Goal: Task Accomplishment & Management: Complete application form

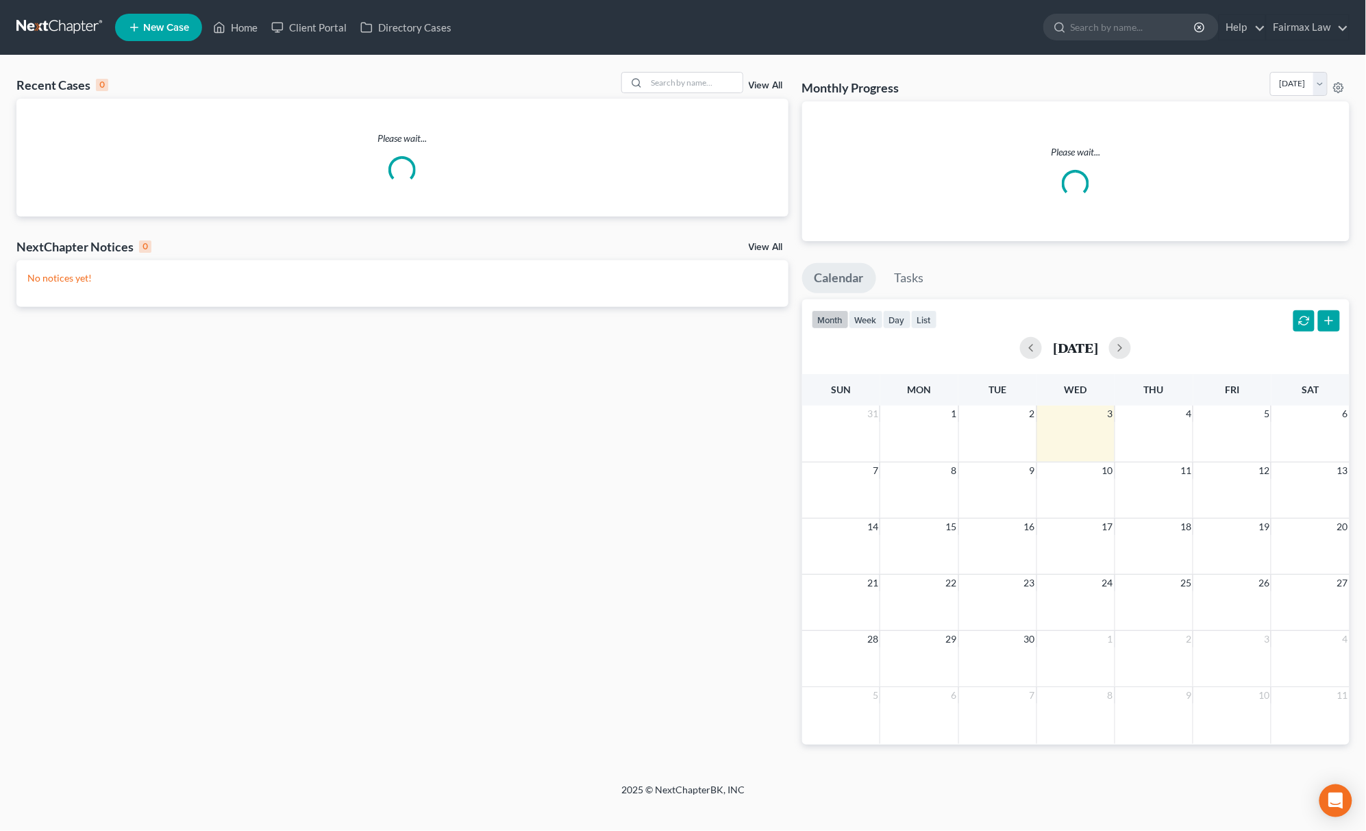
click at [662, 97] on div "Recent Cases 0 View All" at bounding box center [402, 85] width 772 height 27
click at [678, 78] on input "search" at bounding box center [695, 83] width 96 height 20
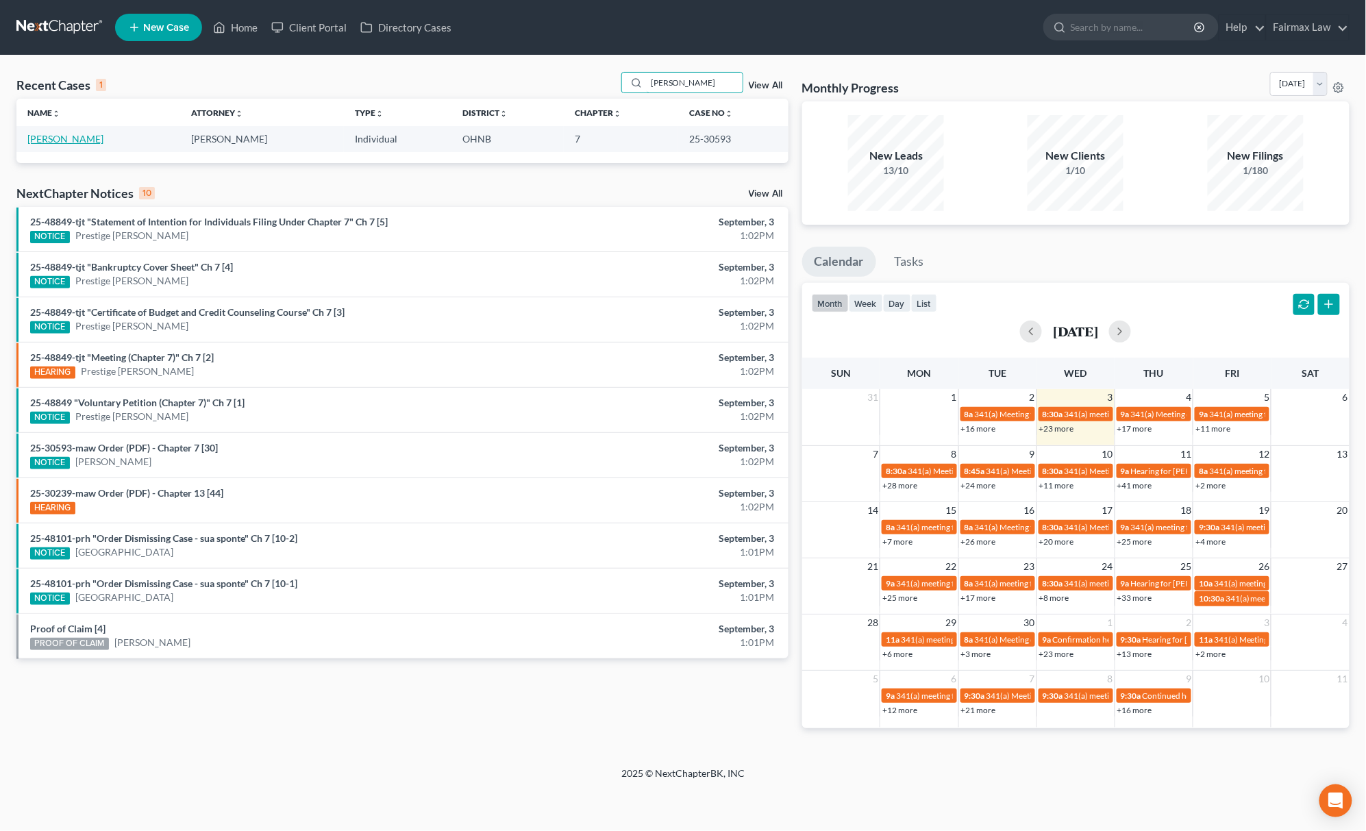
type input "[PERSON_NAME]"
click at [44, 138] on link "[PERSON_NAME]" at bounding box center [65, 139] width 76 height 12
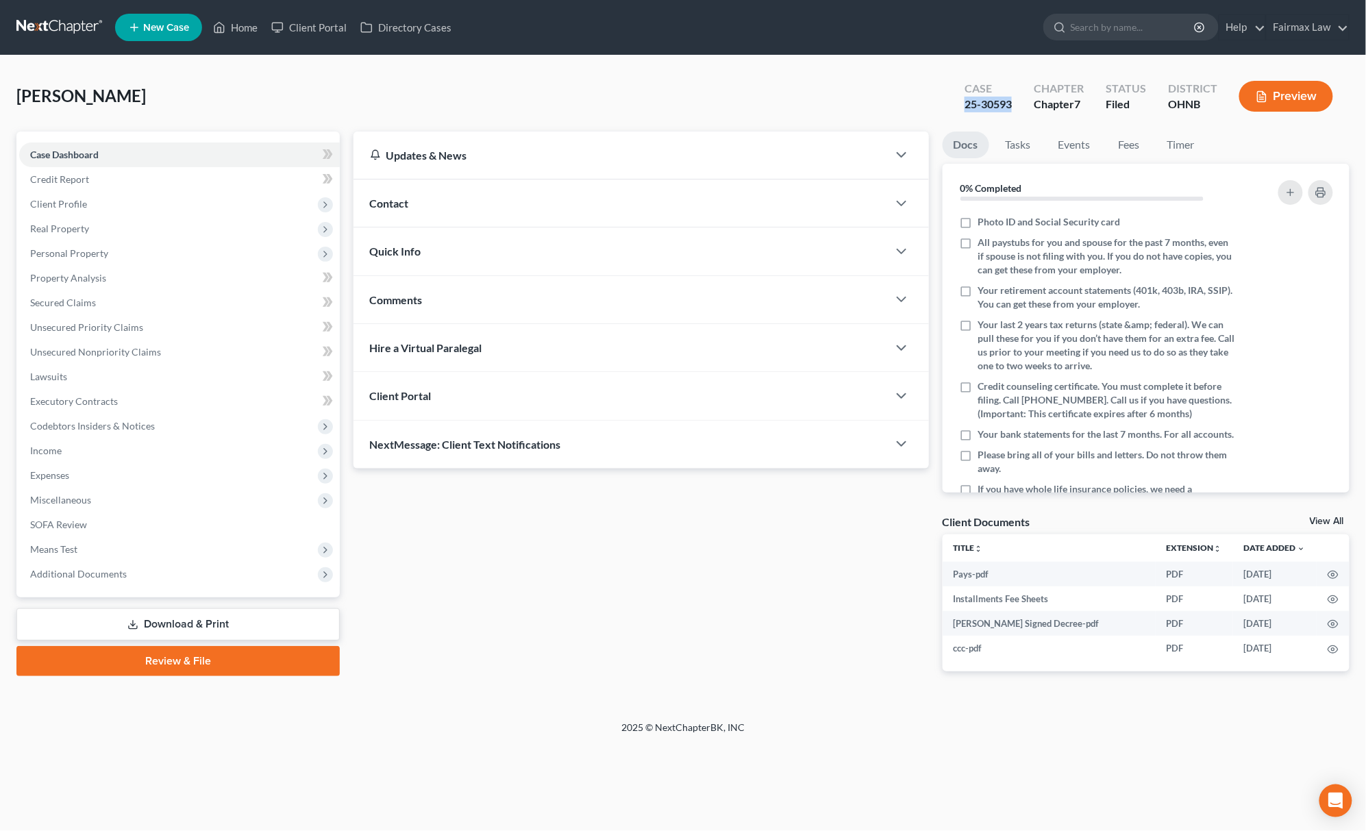
drag, startPoint x: 959, startPoint y: 100, endPoint x: 1019, endPoint y: 108, distance: 60.8
click at [1019, 108] on div "Case 25-30593" at bounding box center [988, 97] width 69 height 40
copy div "25-30593"
click at [96, 565] on span "Additional Documents" at bounding box center [179, 574] width 321 height 25
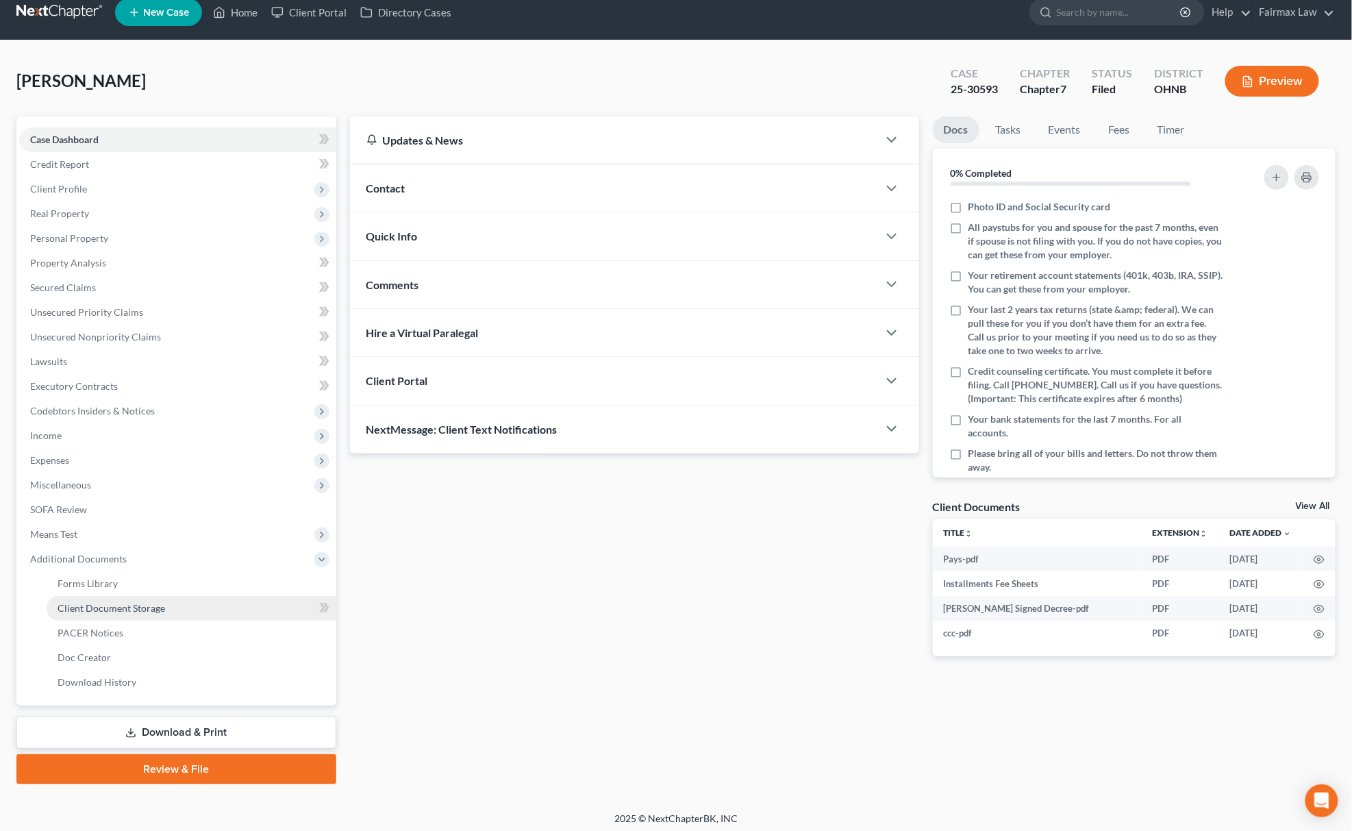
scroll to position [20, 0]
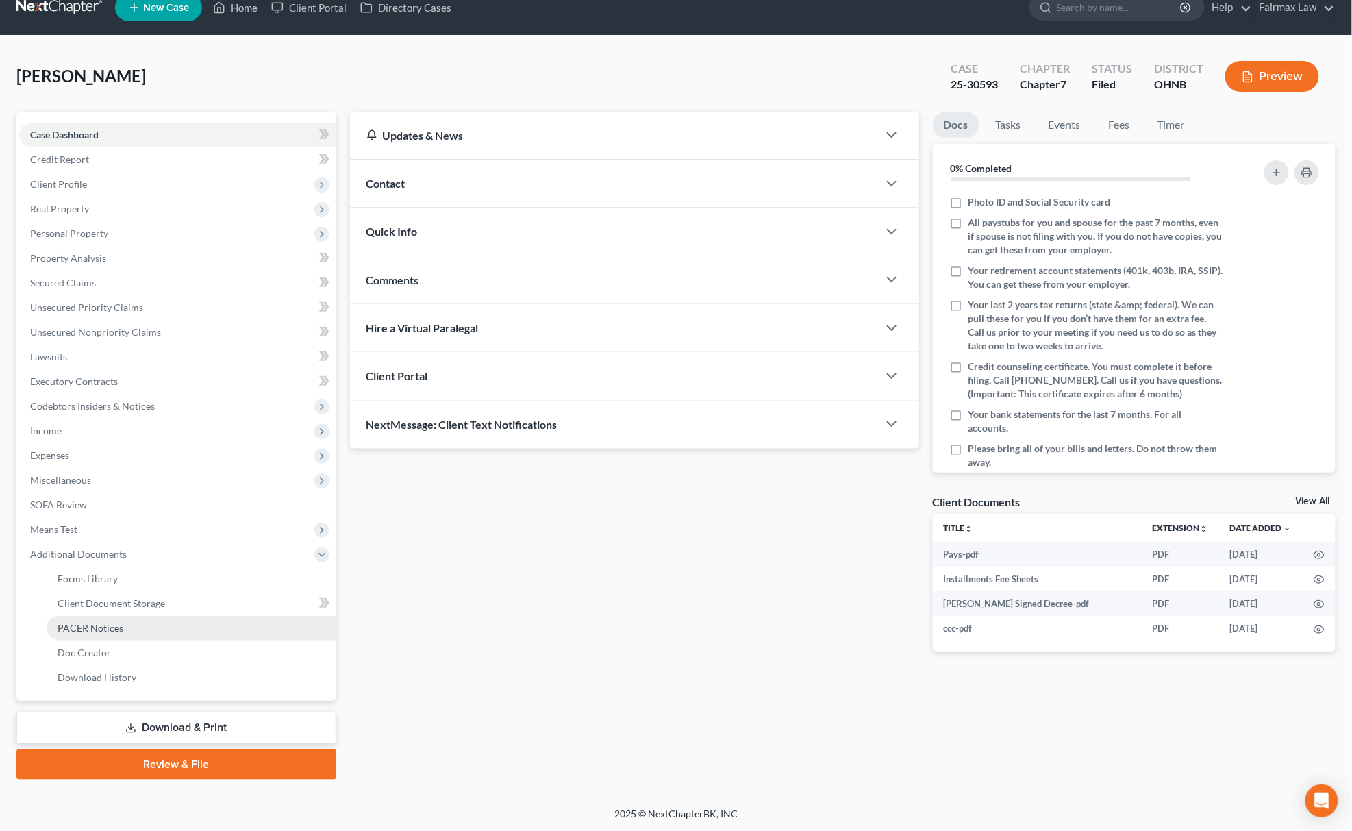
click at [129, 623] on link "PACER Notices" at bounding box center [192, 628] width 290 height 25
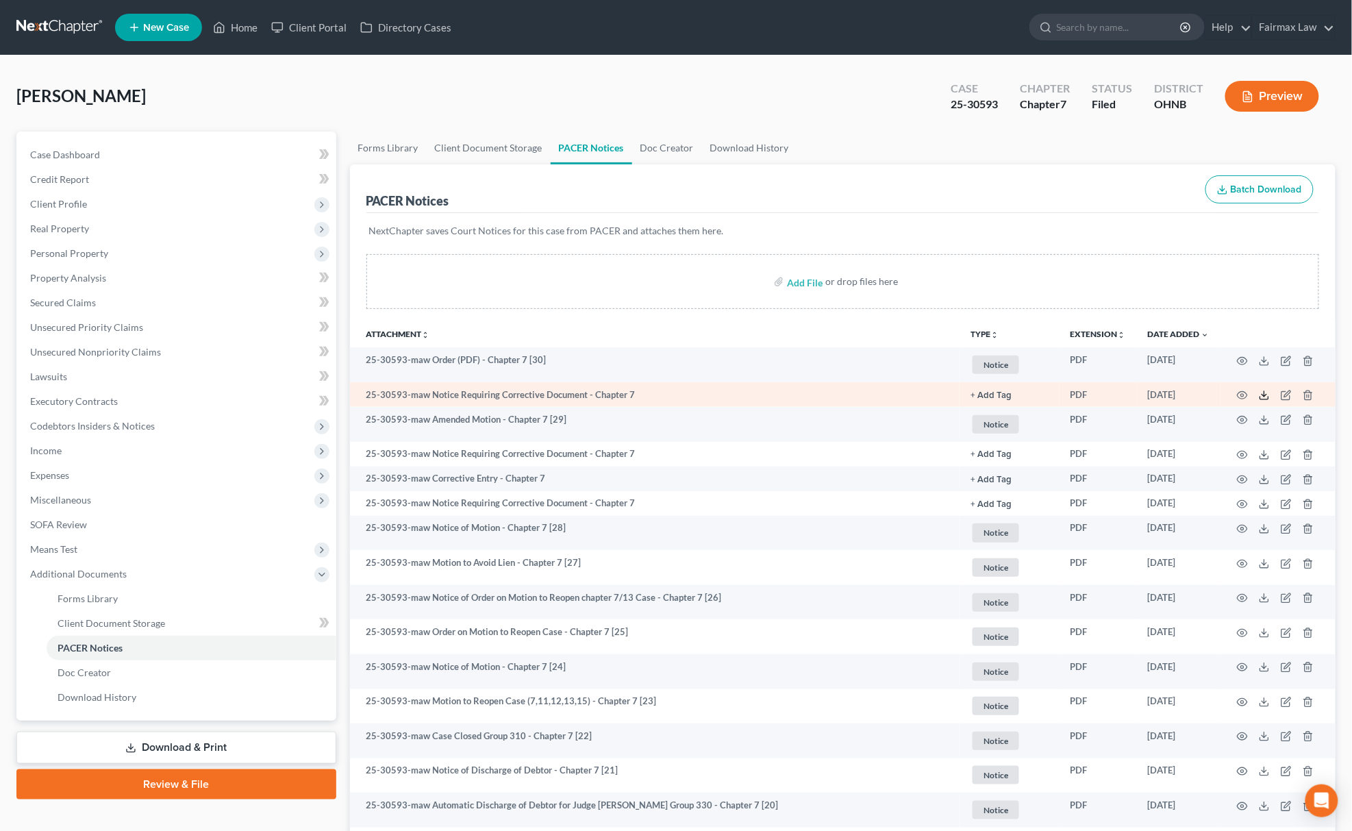
click at [1269, 395] on icon at bounding box center [1264, 395] width 11 height 11
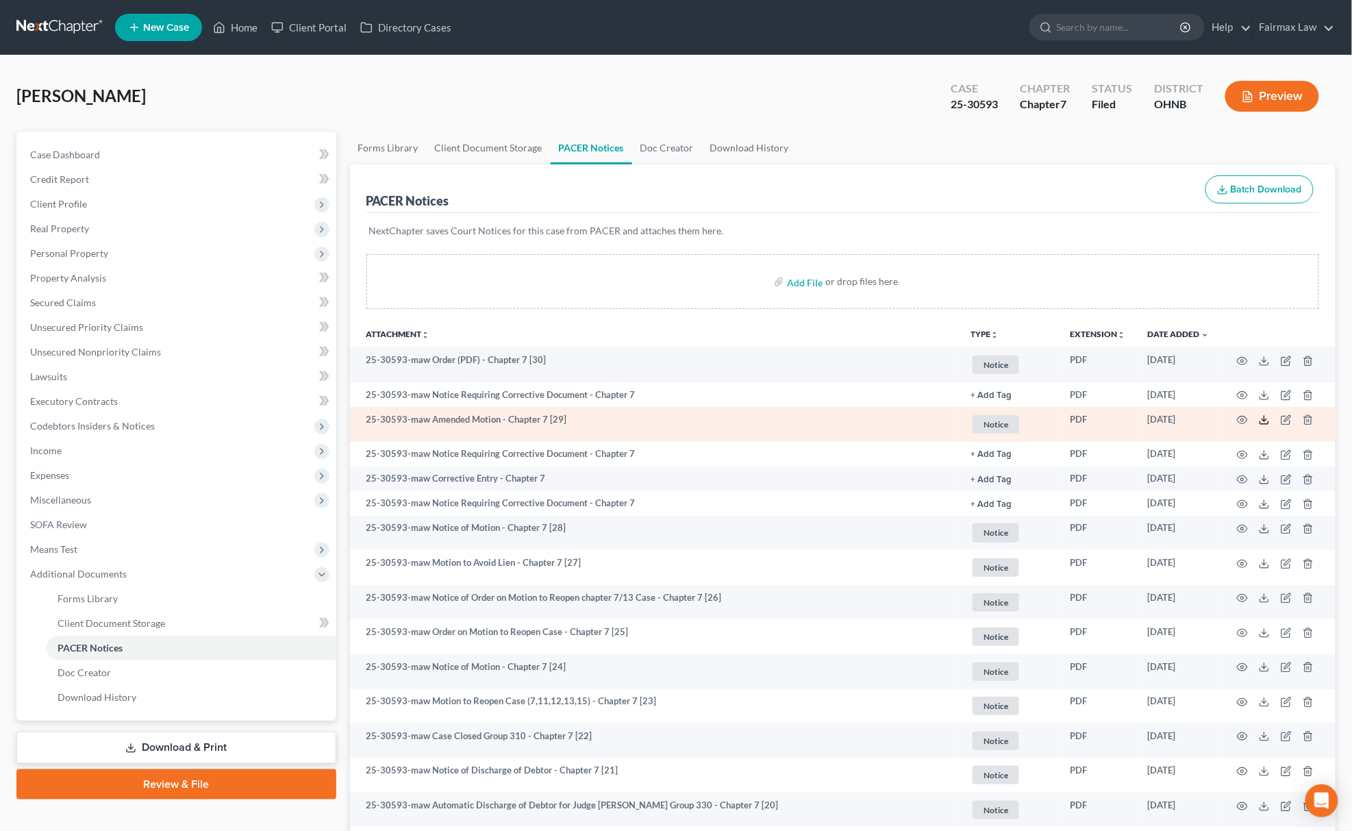
click at [1259, 419] on icon at bounding box center [1264, 419] width 11 height 11
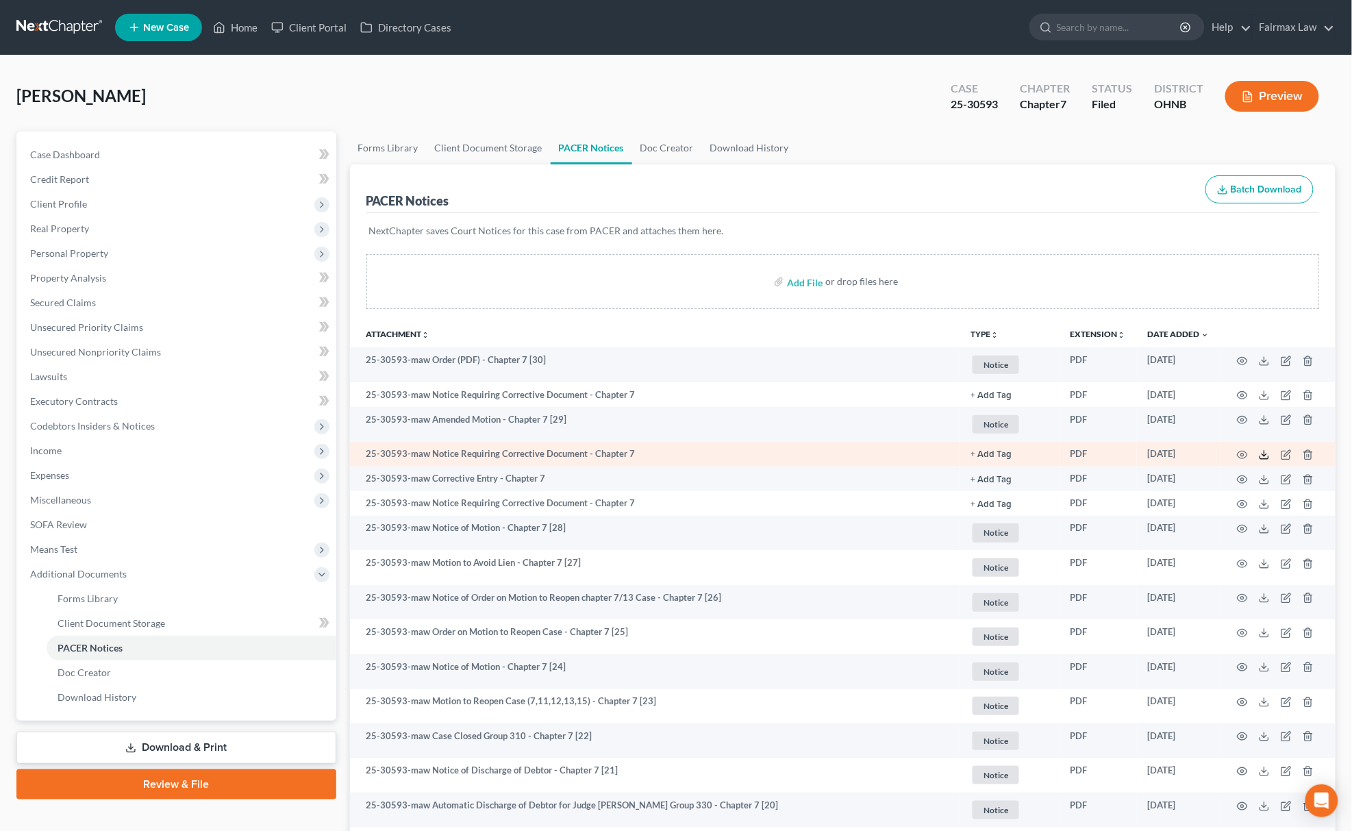
click at [1263, 456] on icon at bounding box center [1264, 454] width 11 height 11
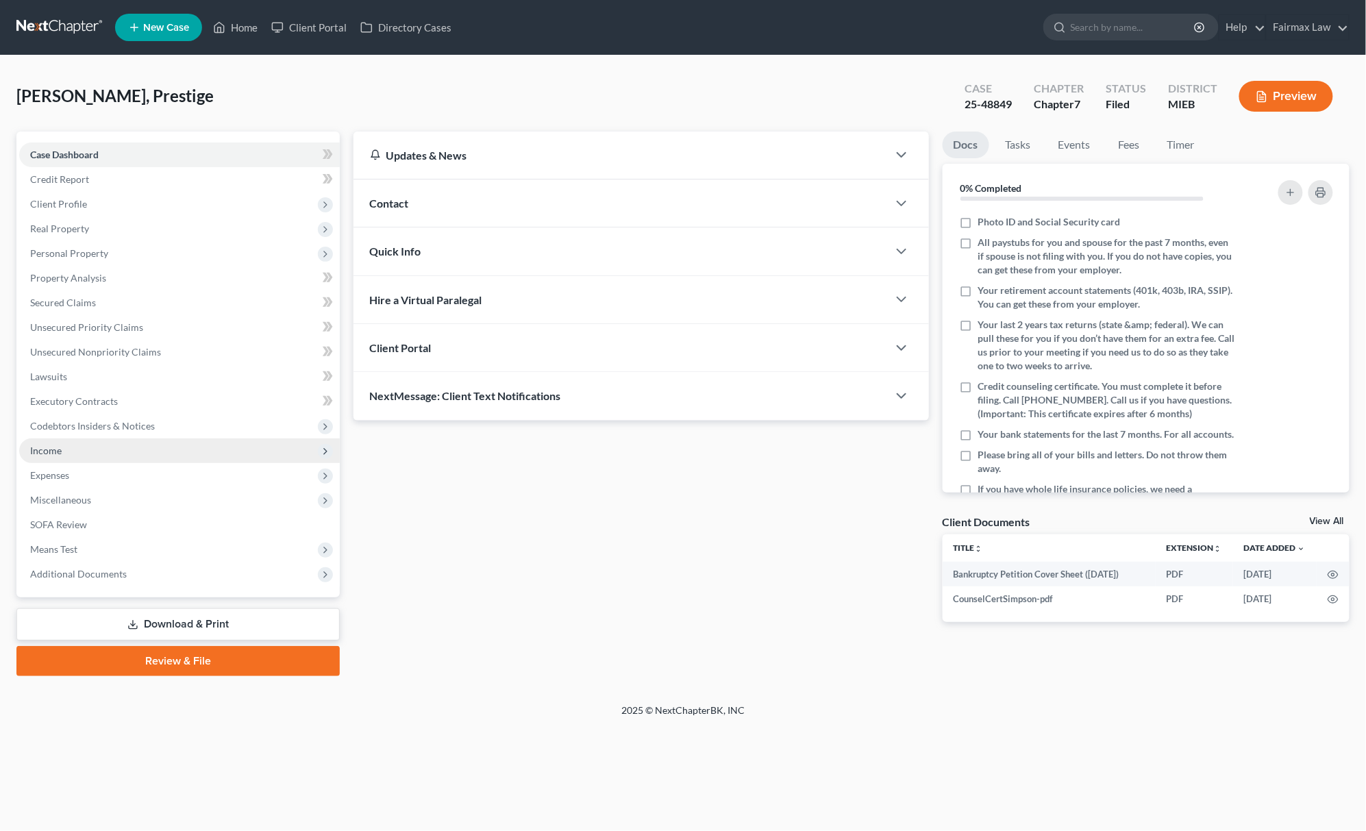
click at [91, 450] on span "Income" at bounding box center [179, 450] width 321 height 25
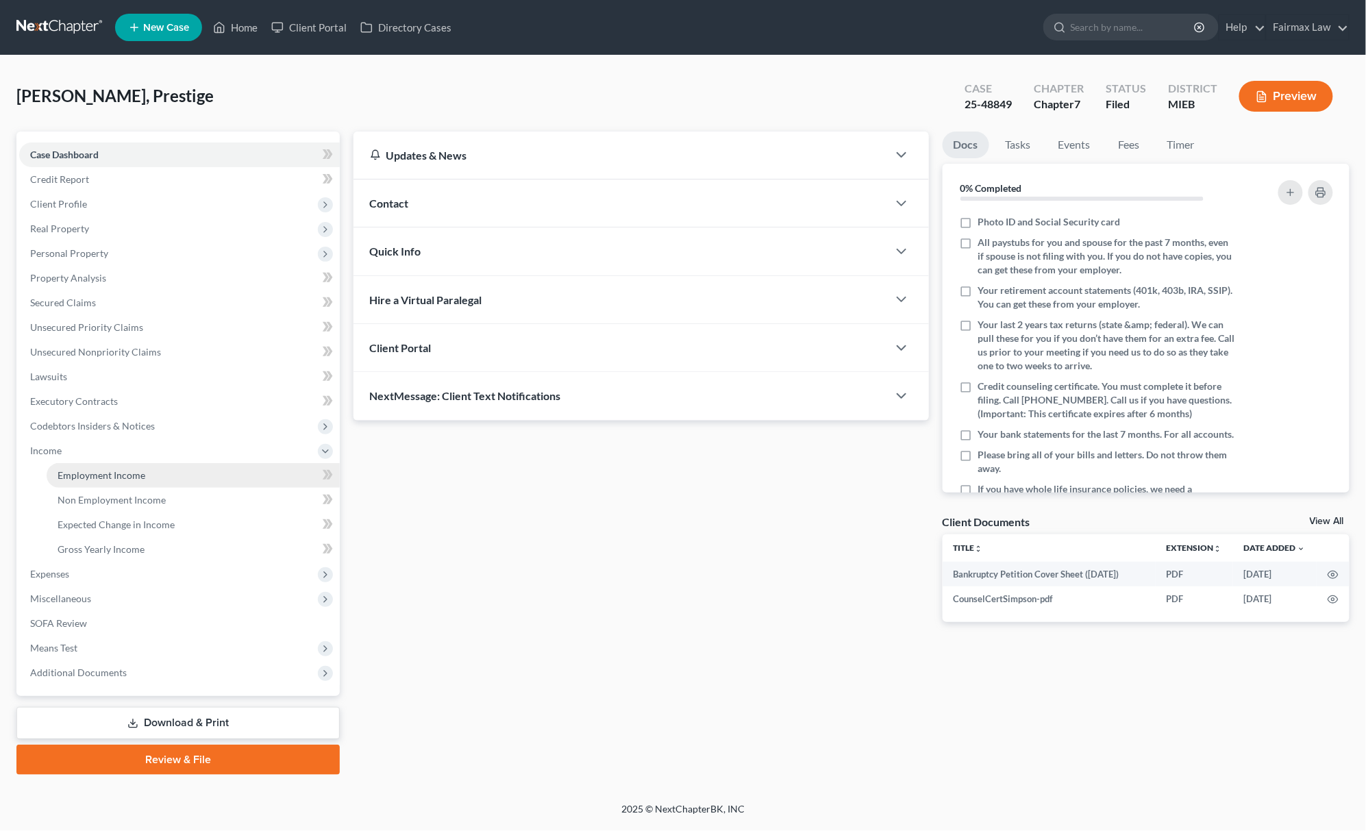
click at [104, 472] on span "Employment Income" at bounding box center [102, 475] width 88 height 12
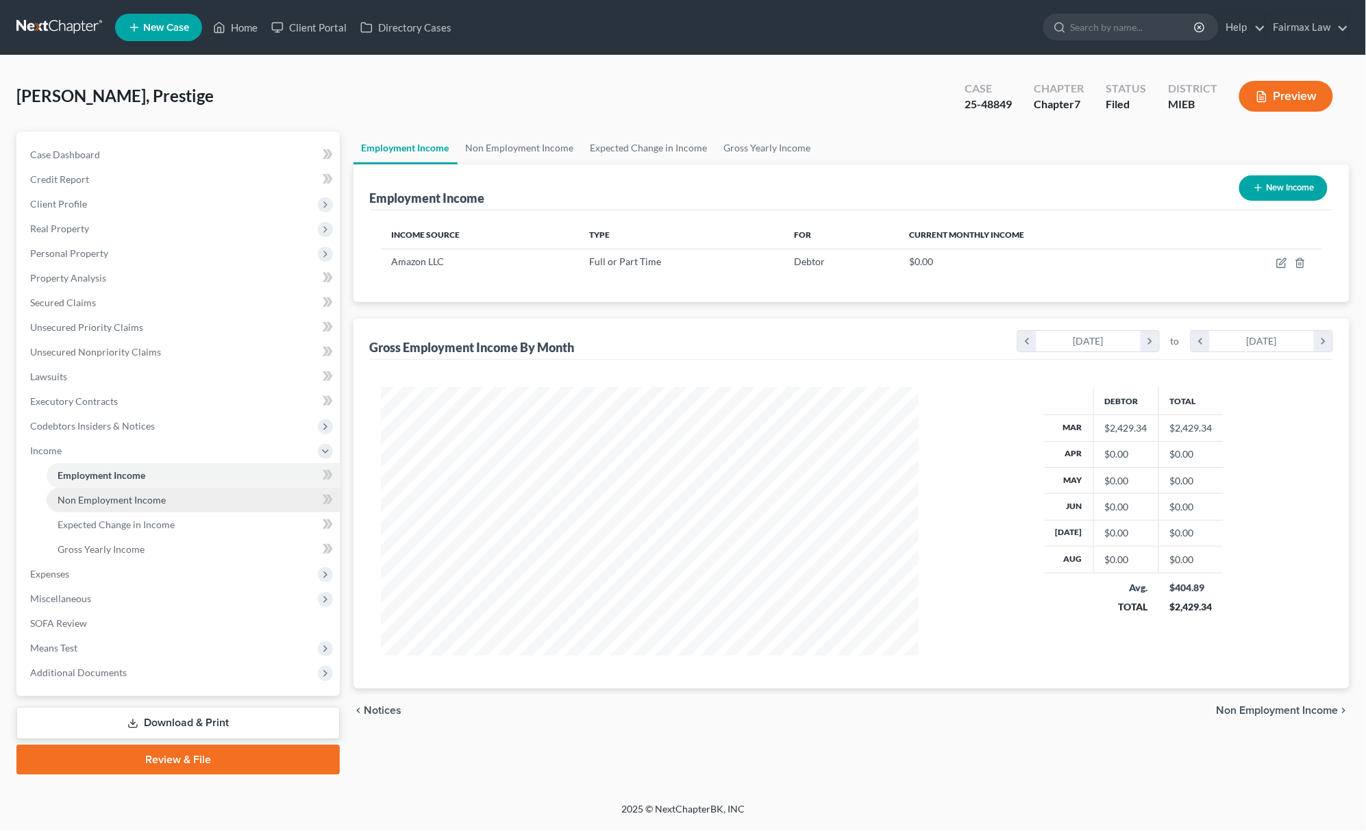
scroll to position [269, 565]
click at [110, 497] on span "Non Employment Income" at bounding box center [112, 500] width 108 height 12
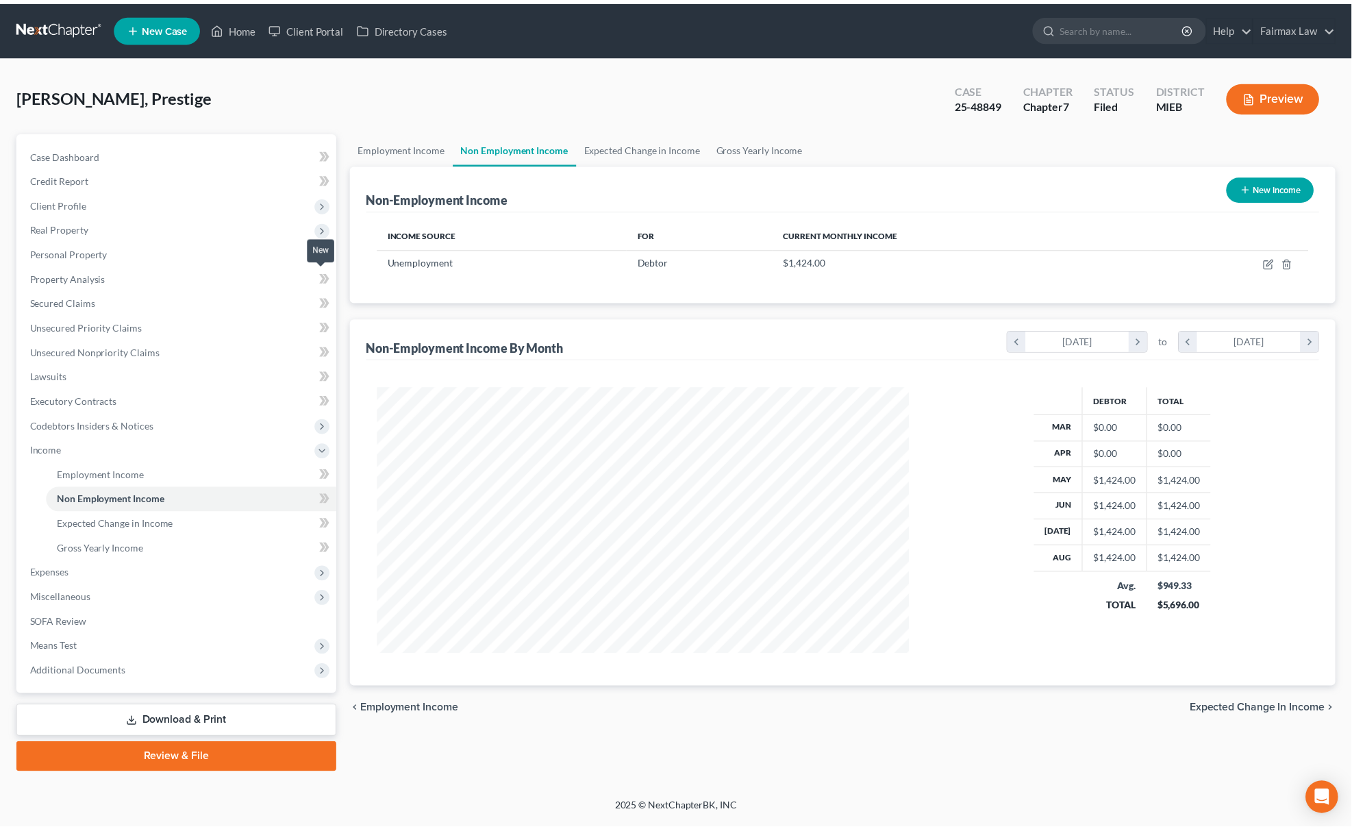
scroll to position [269, 565]
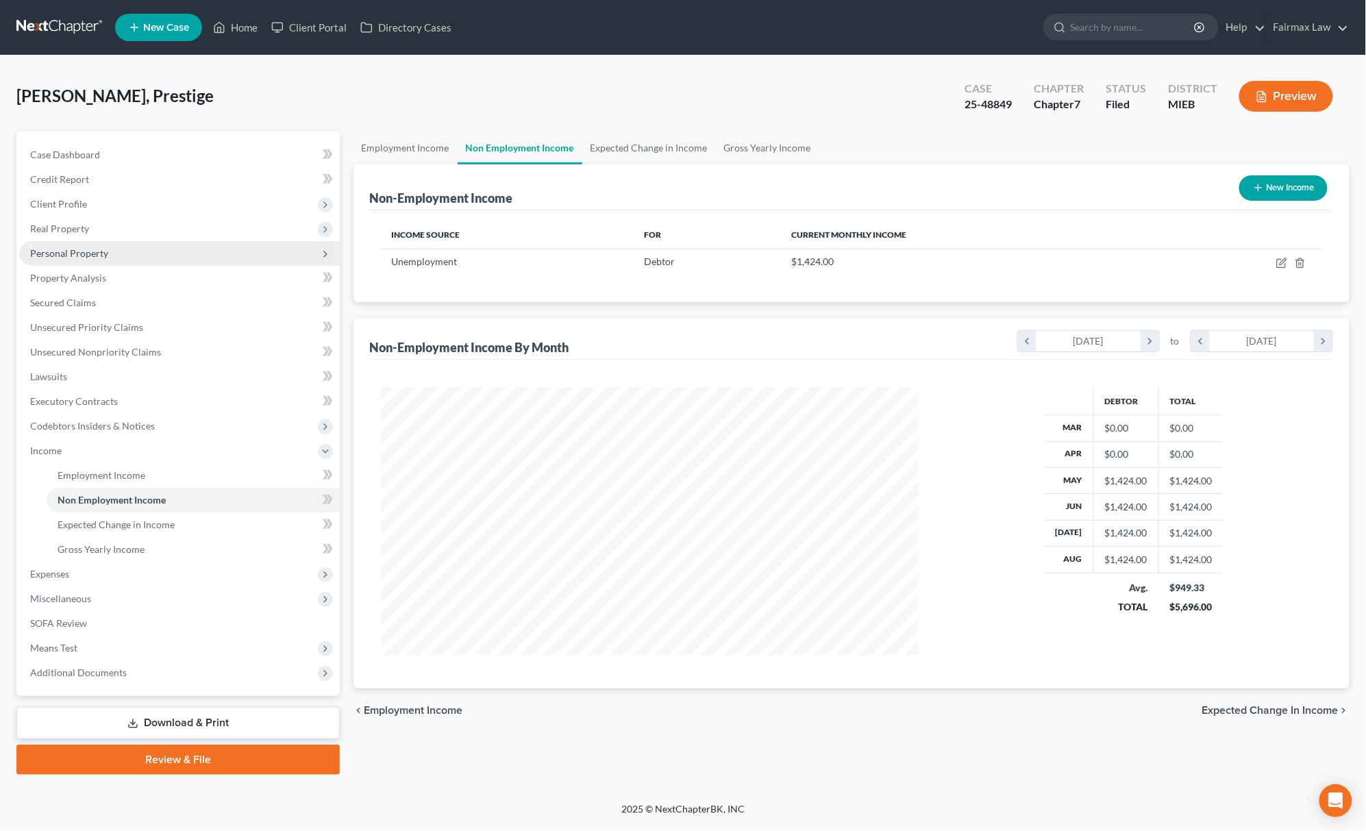
click at [123, 258] on span "Personal Property" at bounding box center [179, 253] width 321 height 25
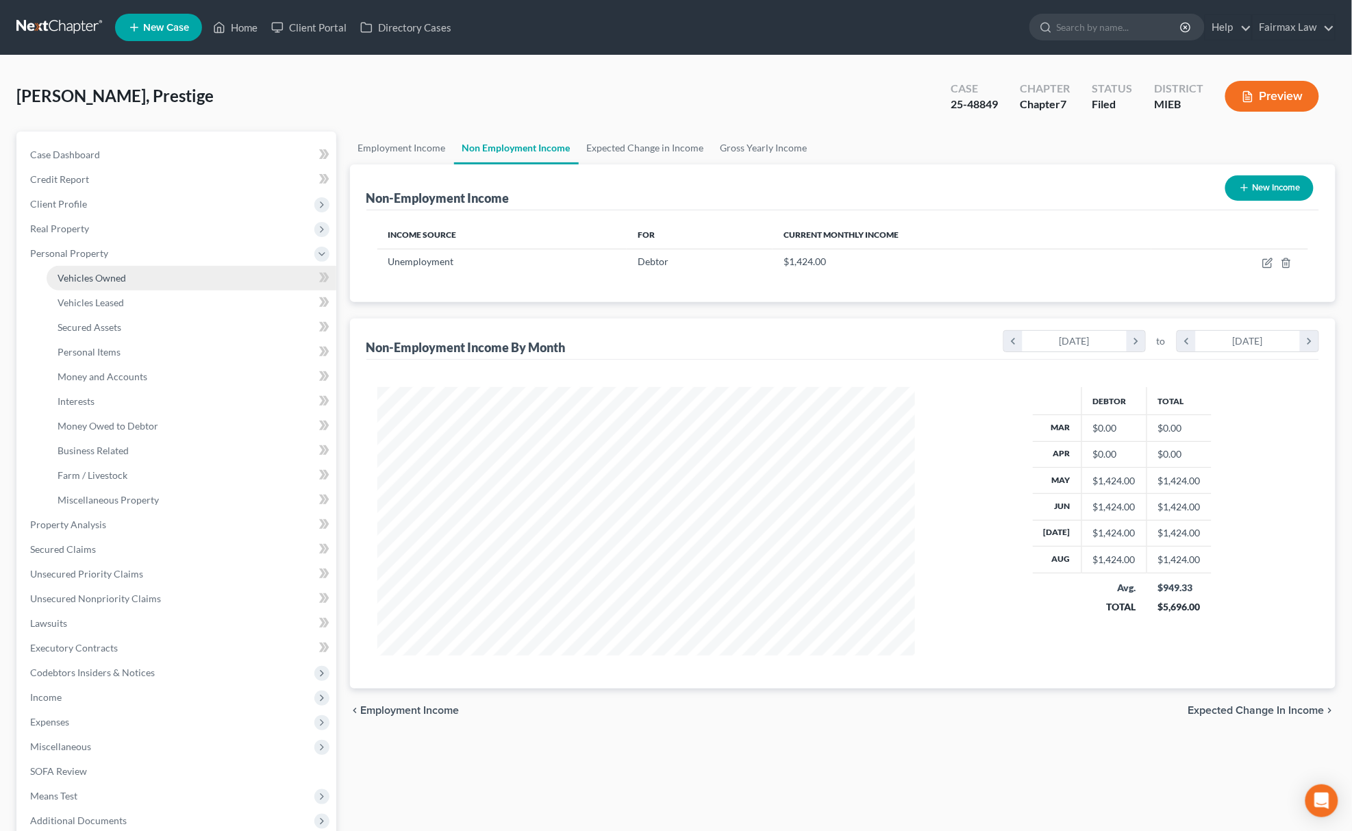
scroll to position [684852, 684557]
click at [116, 396] on link "Interests" at bounding box center [192, 401] width 290 height 25
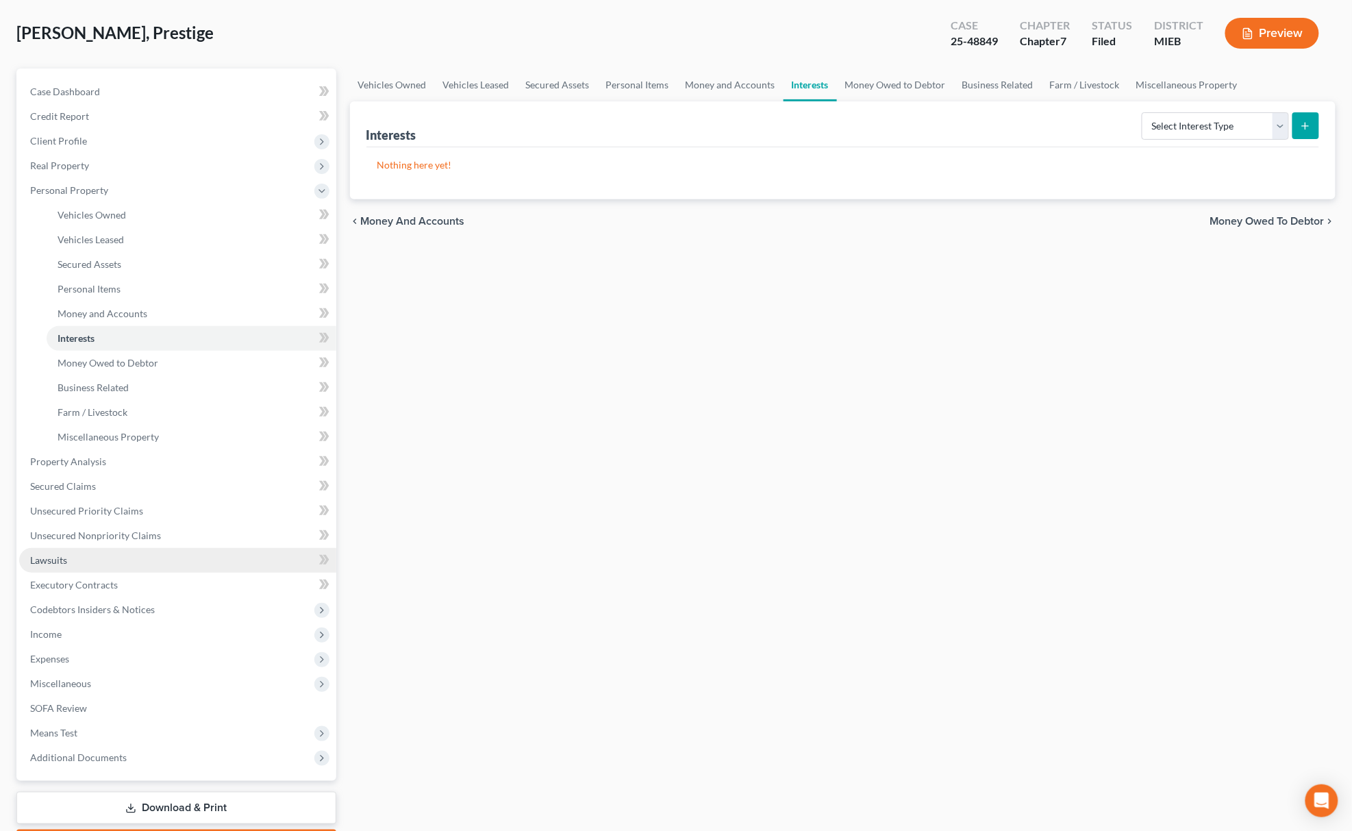
scroll to position [143, 0]
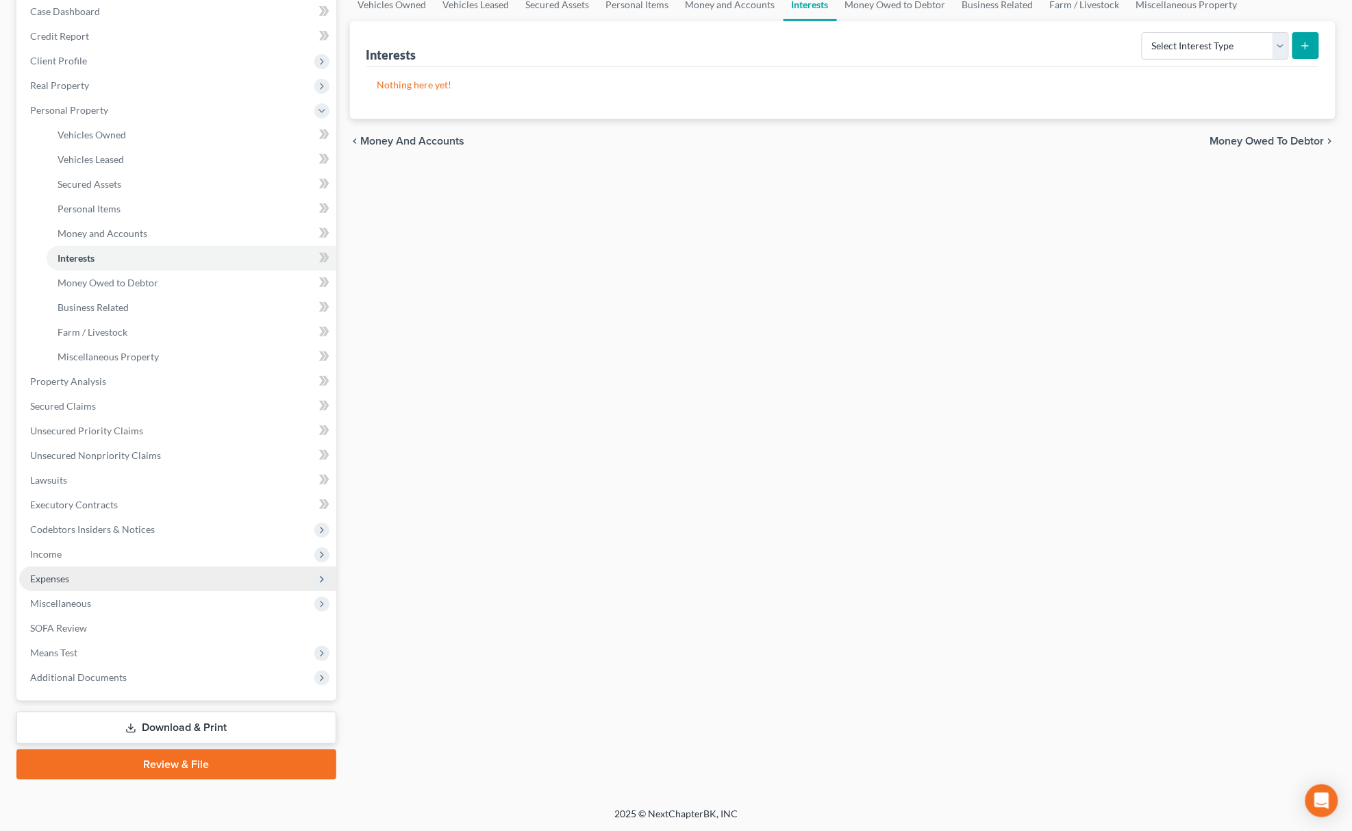
click at [84, 567] on span "Expenses" at bounding box center [177, 579] width 317 height 25
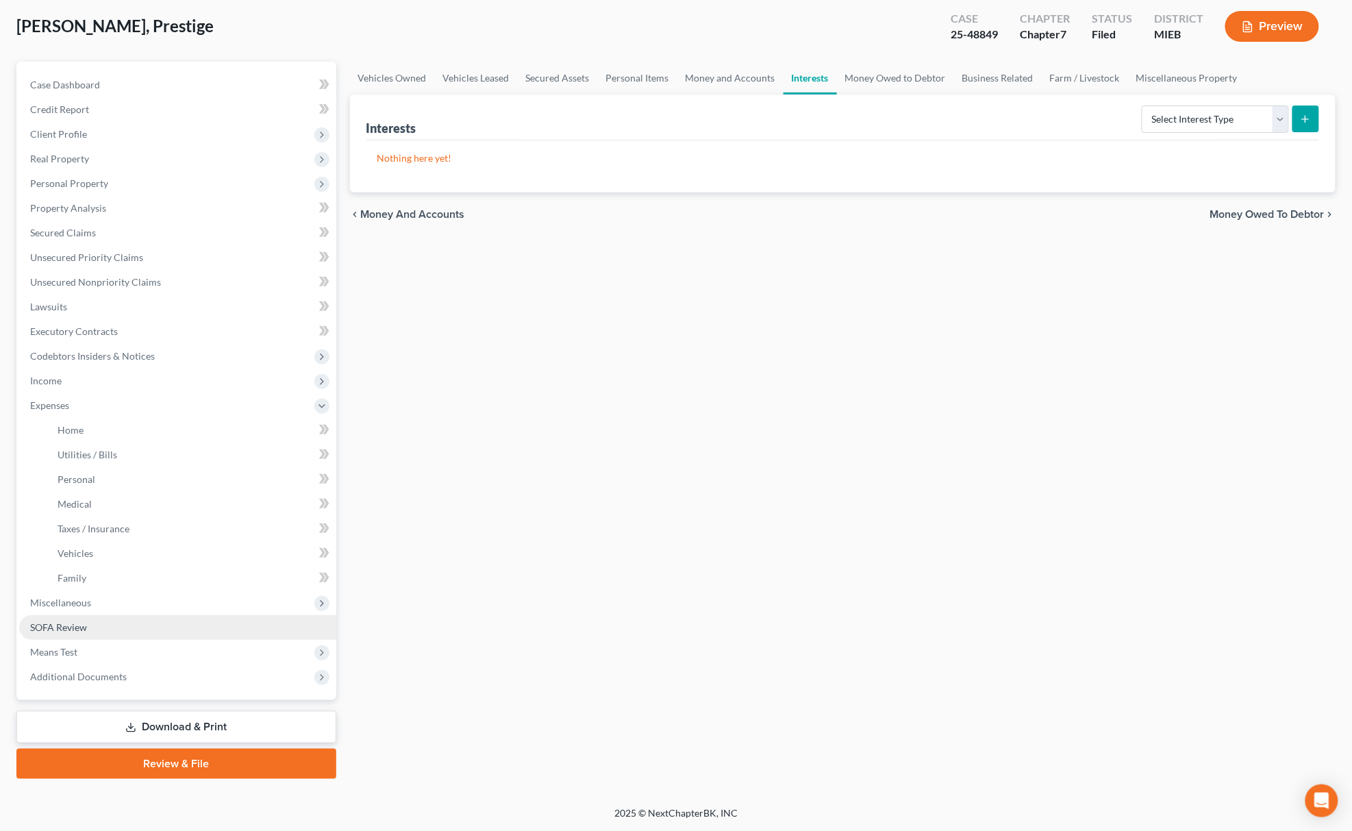
scroll to position [69, 0]
click at [80, 432] on span "Home" at bounding box center [71, 431] width 26 height 12
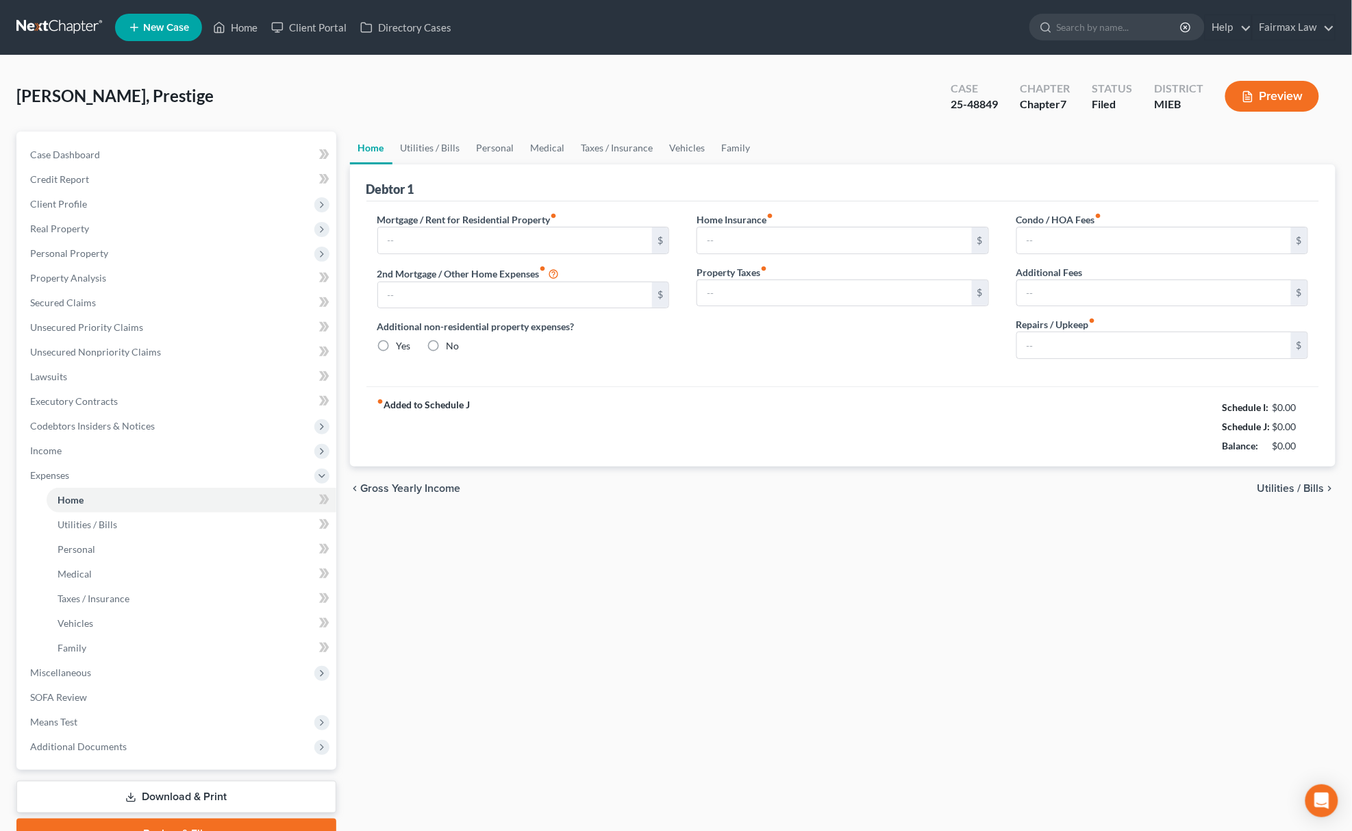
type input "300.00"
type input "0.00"
radio input "true"
type input "0.00"
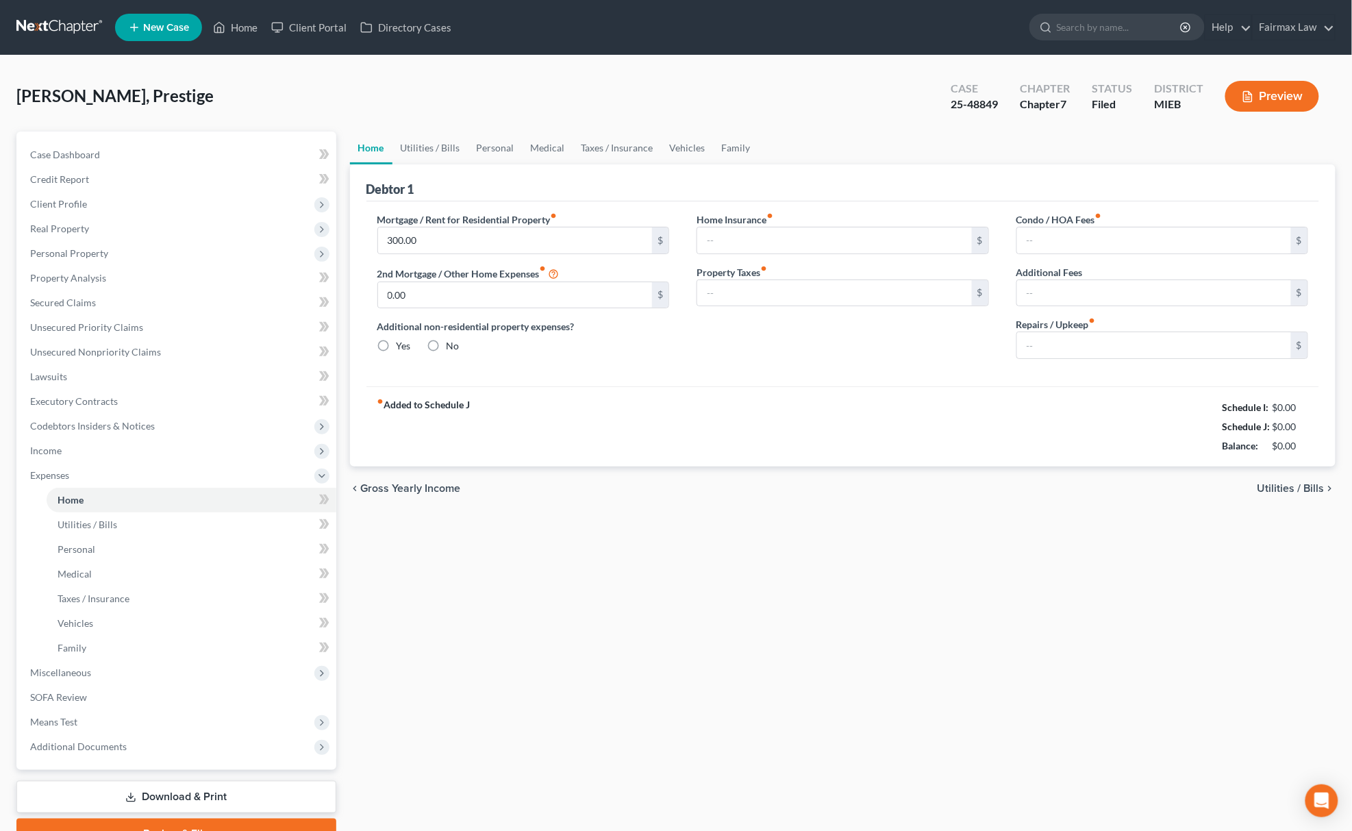
type input "0.00"
click at [447, 144] on link "Utilities / Bills" at bounding box center [431, 148] width 76 height 33
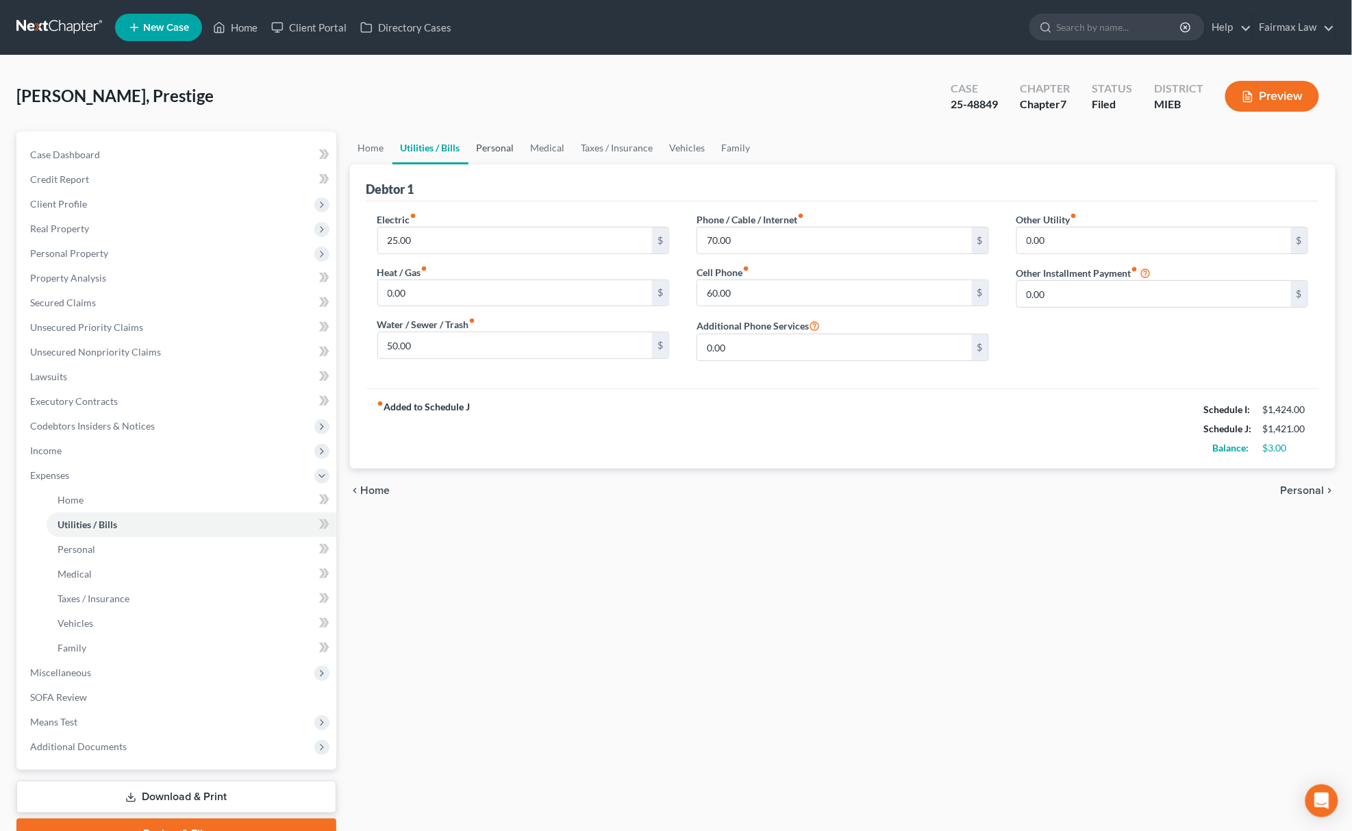
click at [499, 138] on link "Personal" at bounding box center [496, 148] width 54 height 33
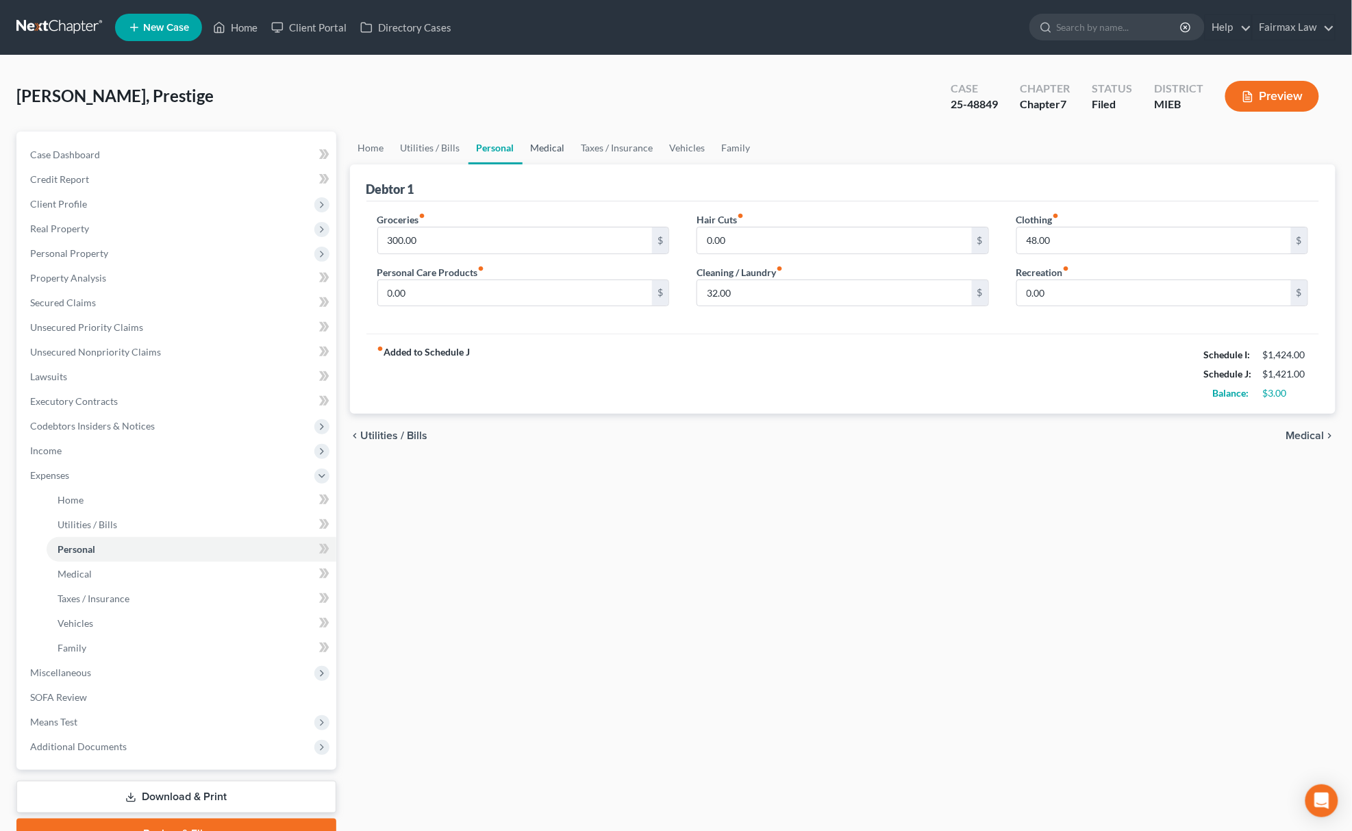
click at [559, 140] on link "Medical" at bounding box center [548, 148] width 51 height 33
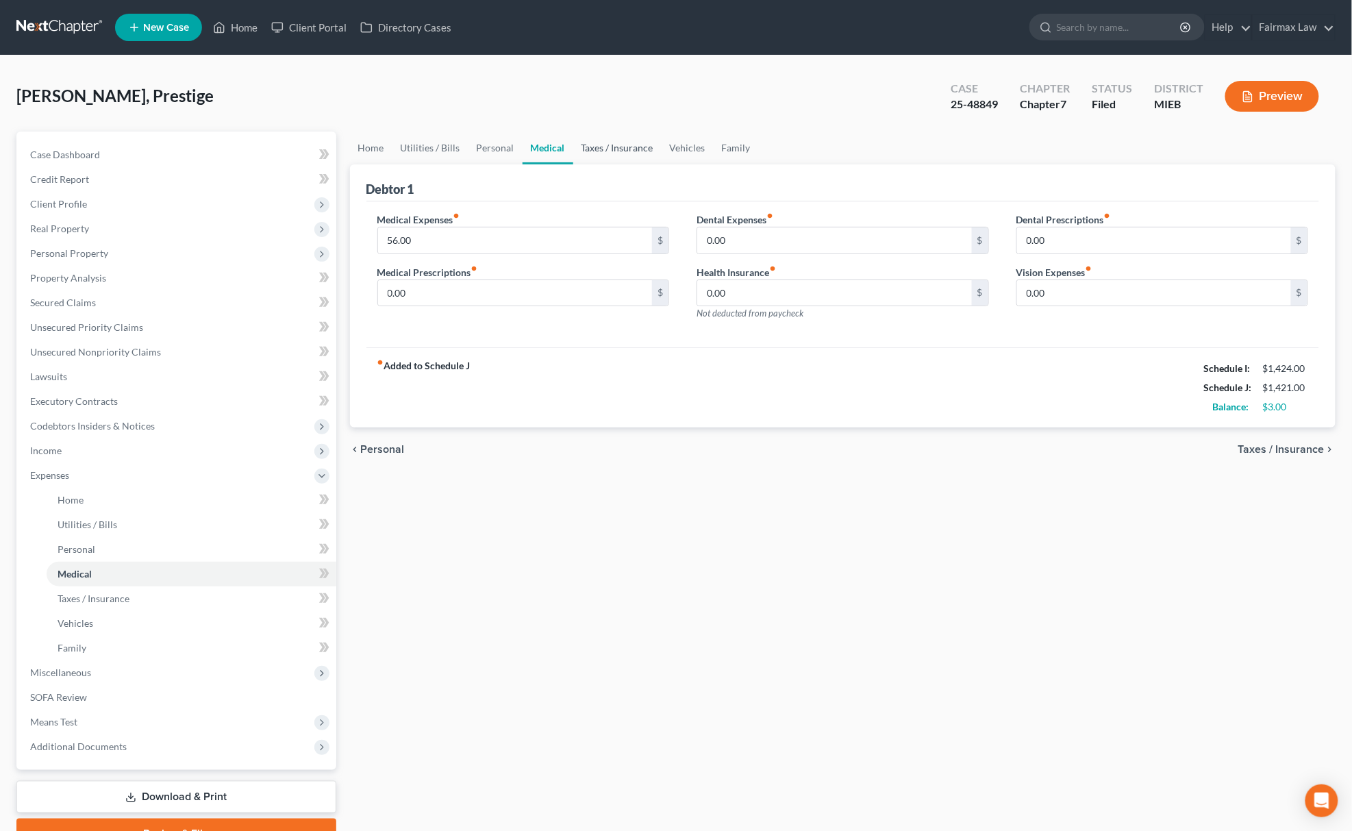
click at [600, 140] on link "Taxes / Insurance" at bounding box center [617, 148] width 88 height 33
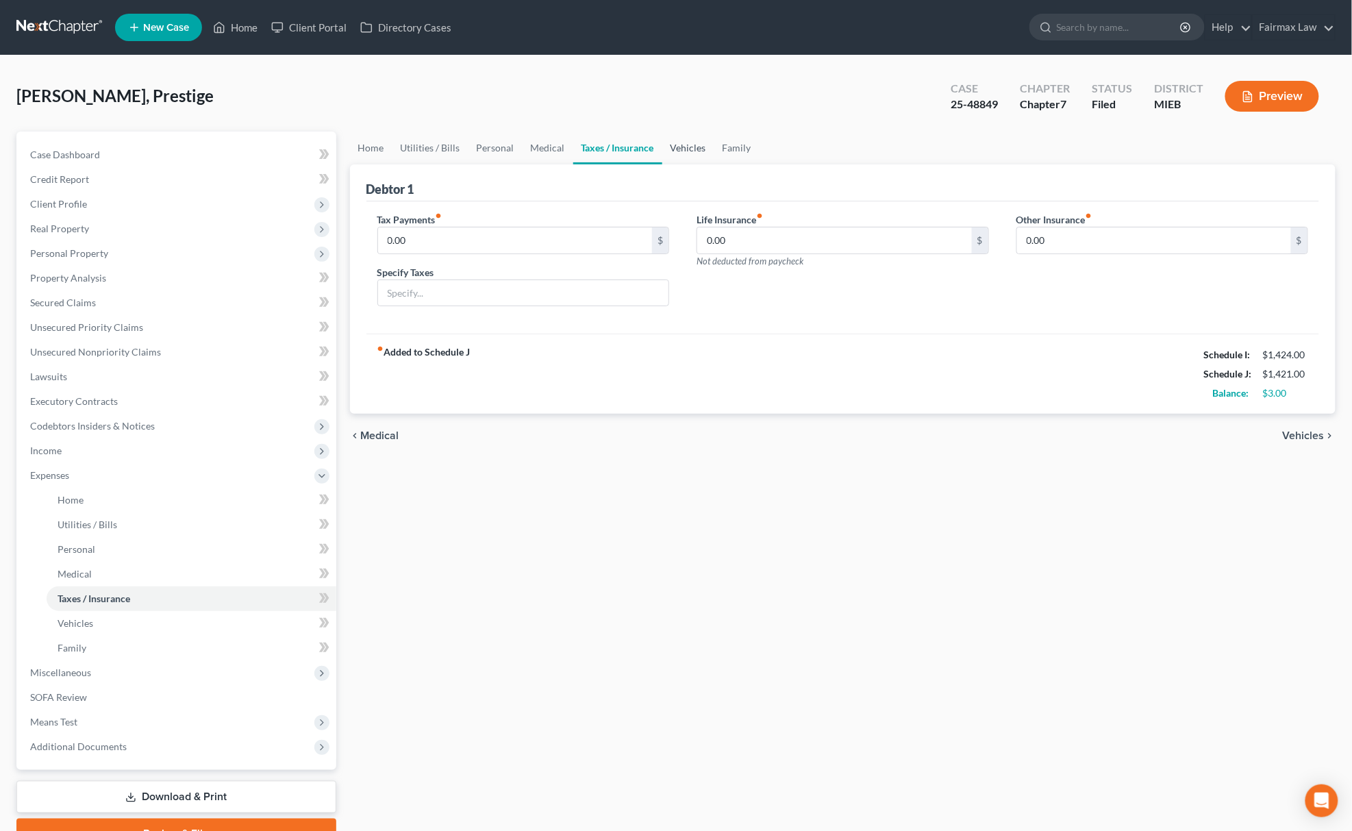
click at [672, 153] on link "Vehicles" at bounding box center [689, 148] width 52 height 33
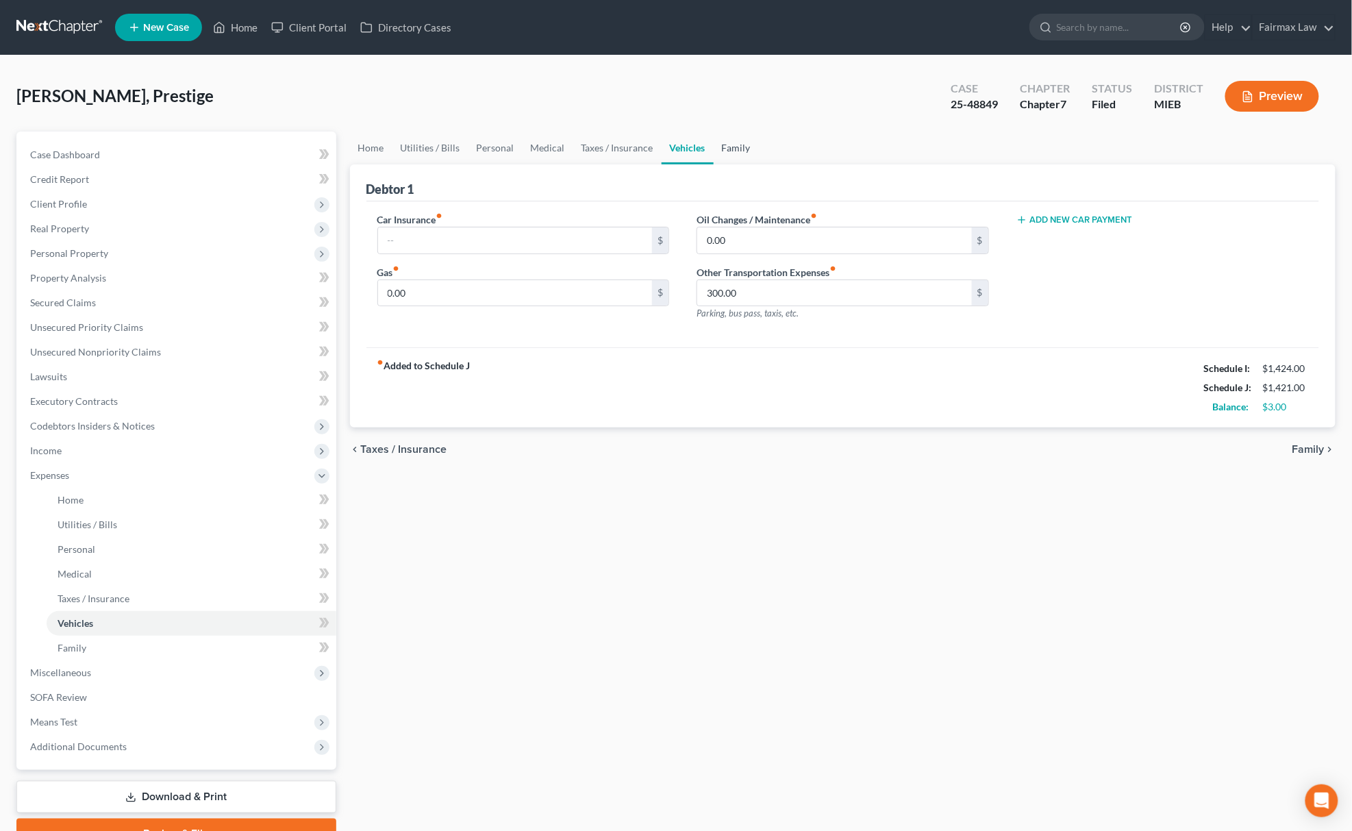
click at [740, 144] on link "Family" at bounding box center [736, 148] width 45 height 33
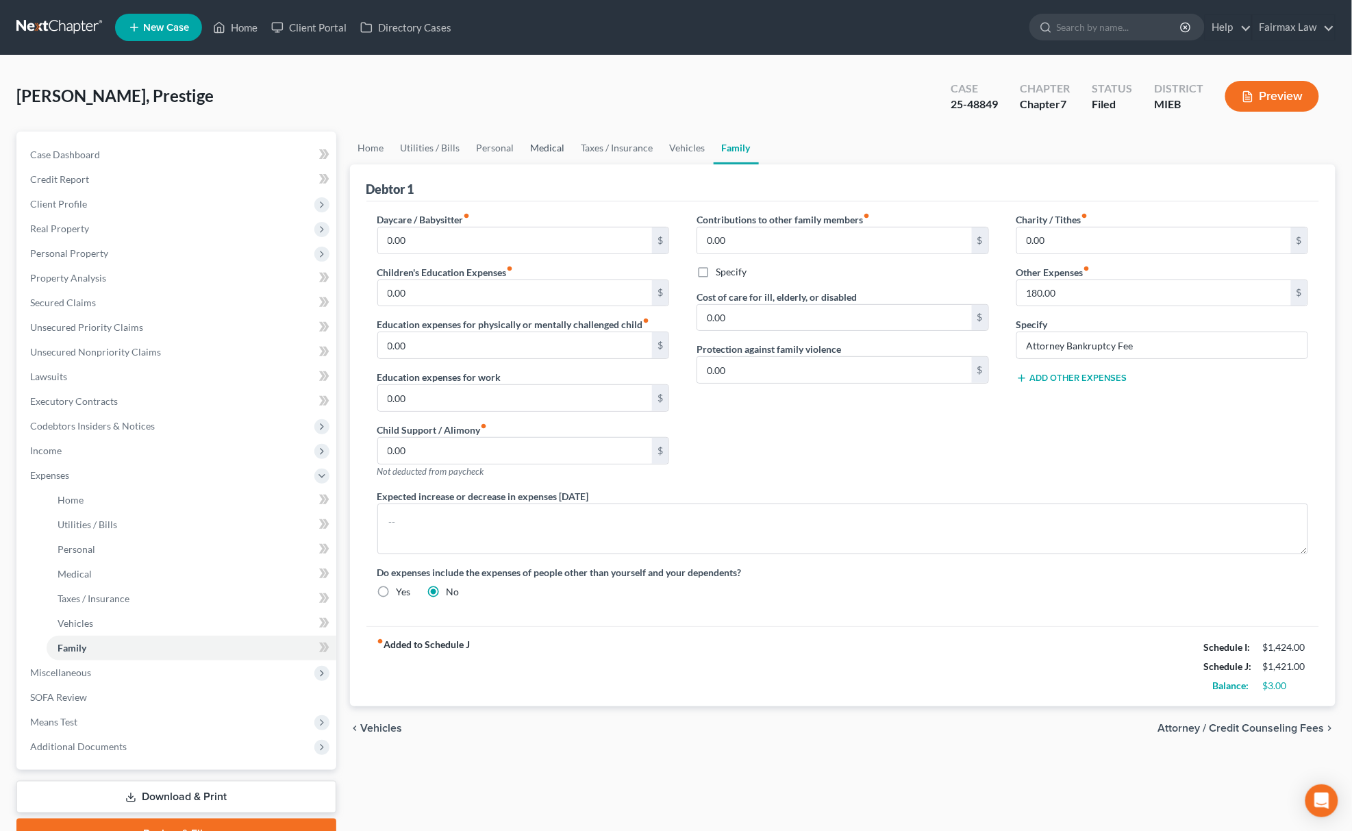
click at [557, 149] on link "Medical" at bounding box center [548, 148] width 51 height 33
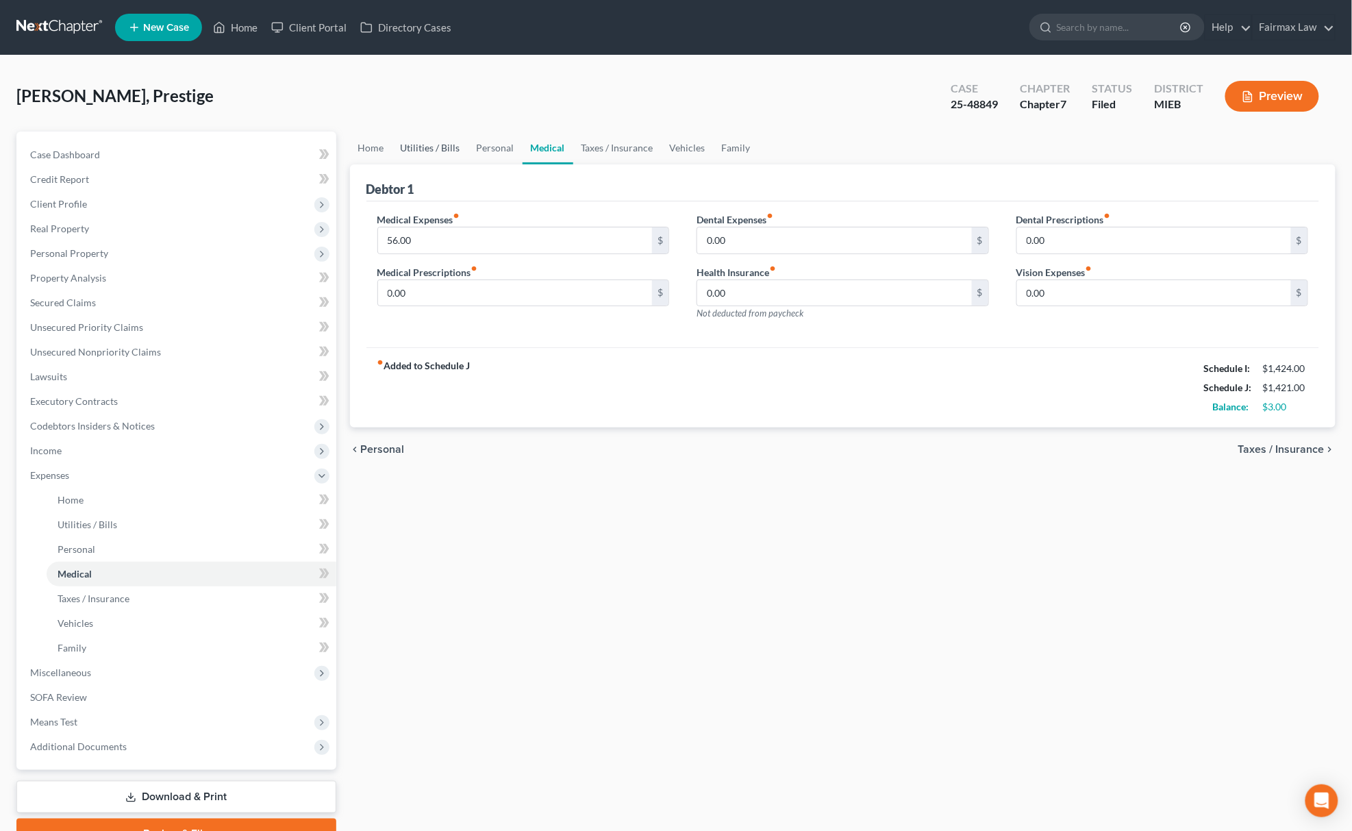
click at [436, 145] on link "Utilities / Bills" at bounding box center [431, 148] width 76 height 33
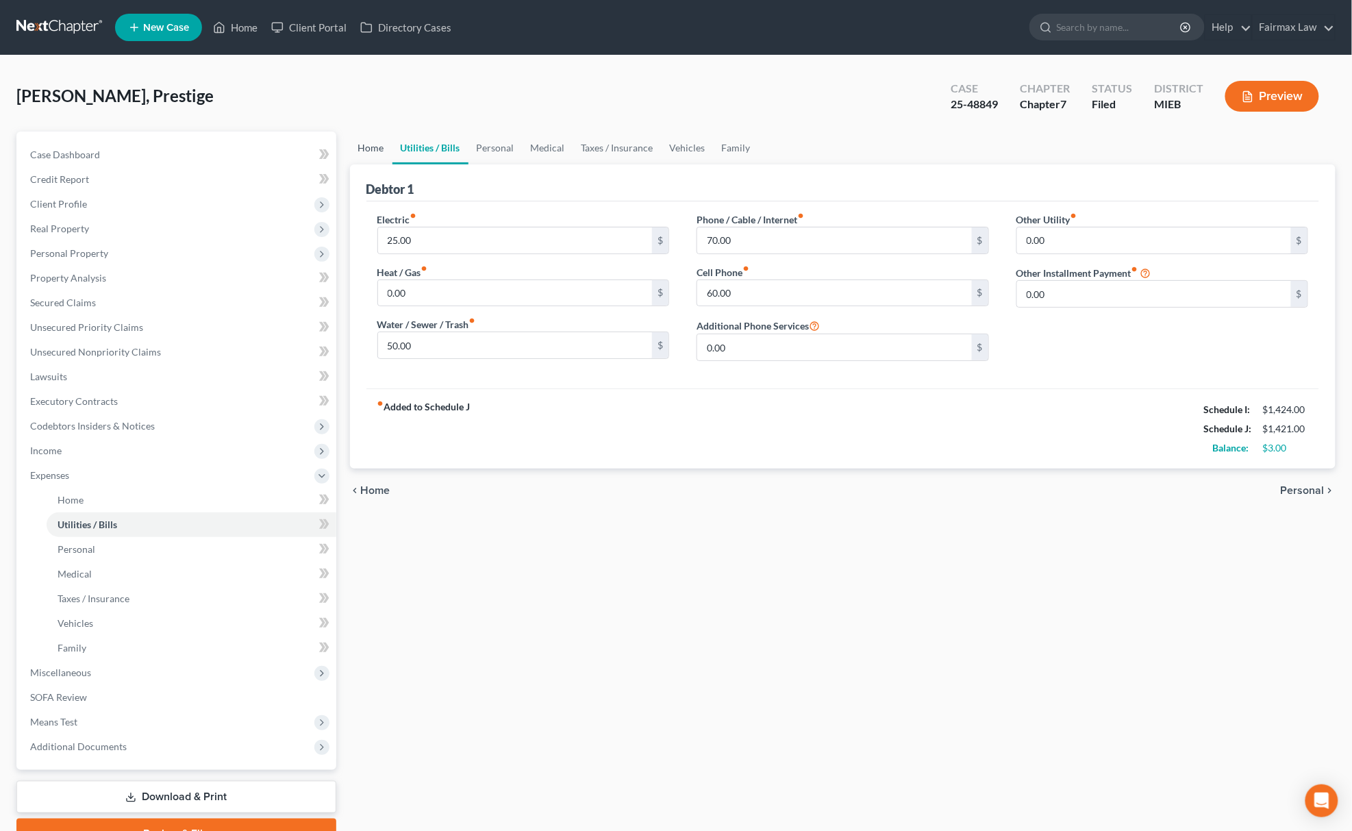
click at [373, 151] on link "Home" at bounding box center [371, 148] width 42 height 33
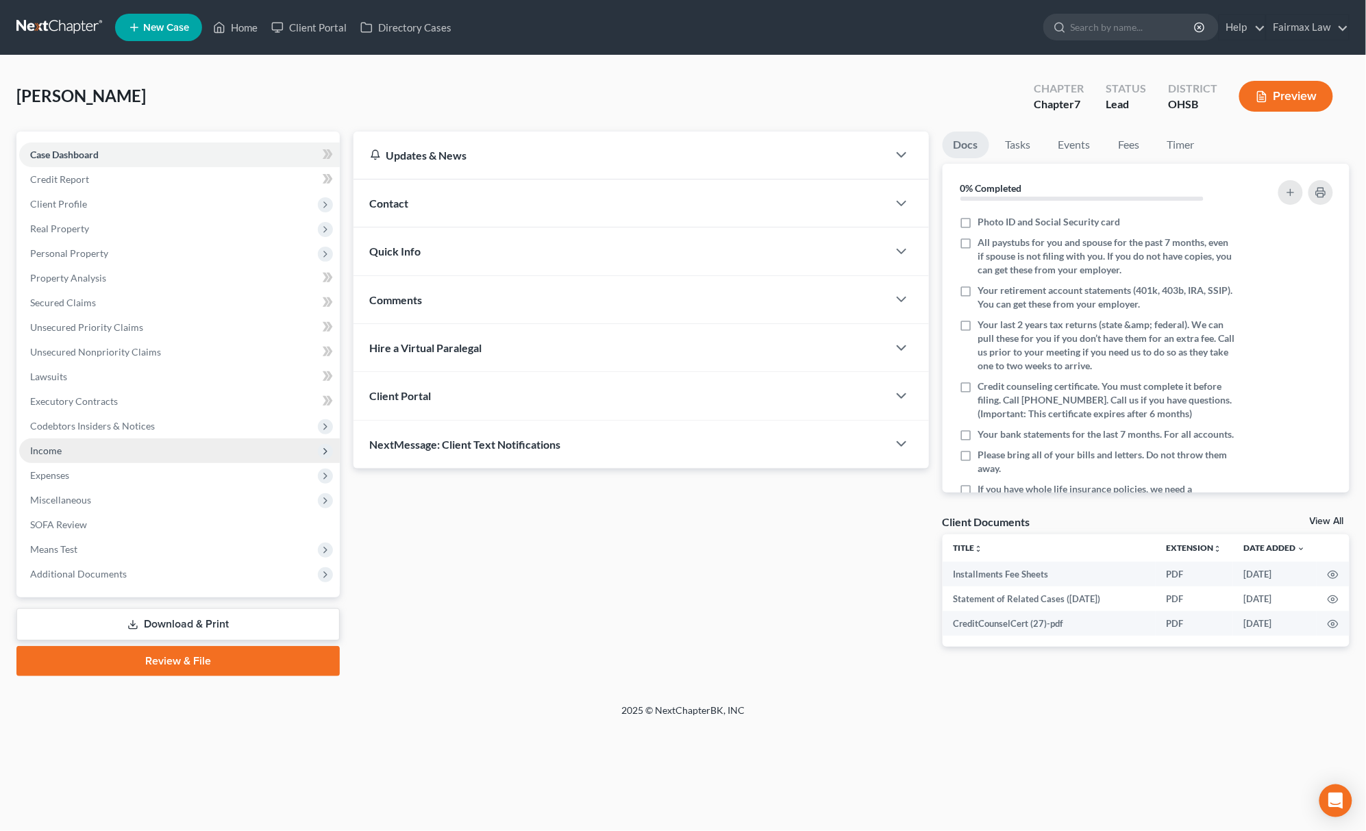
click at [78, 443] on span "Income" at bounding box center [179, 450] width 321 height 25
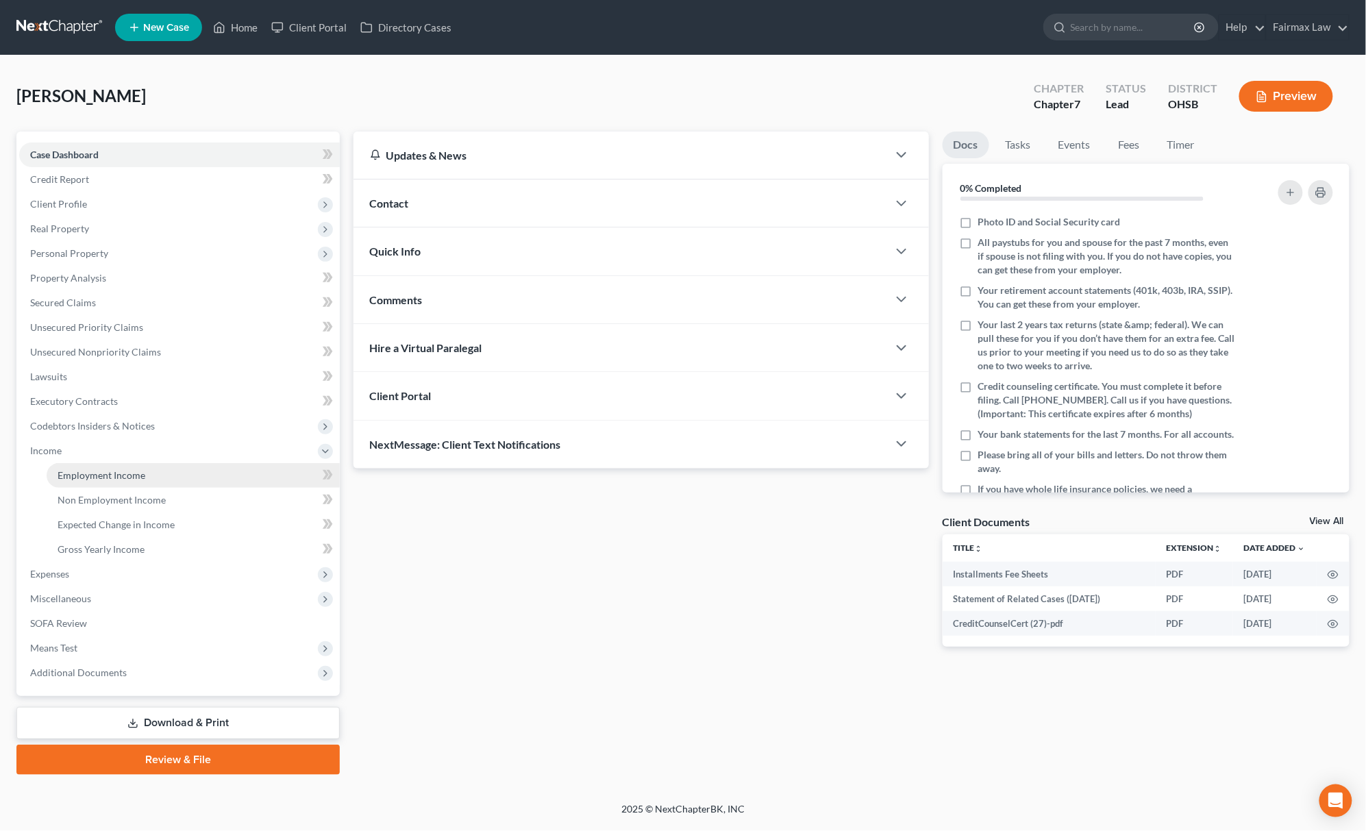
click at [97, 478] on span "Employment Income" at bounding box center [102, 475] width 88 height 12
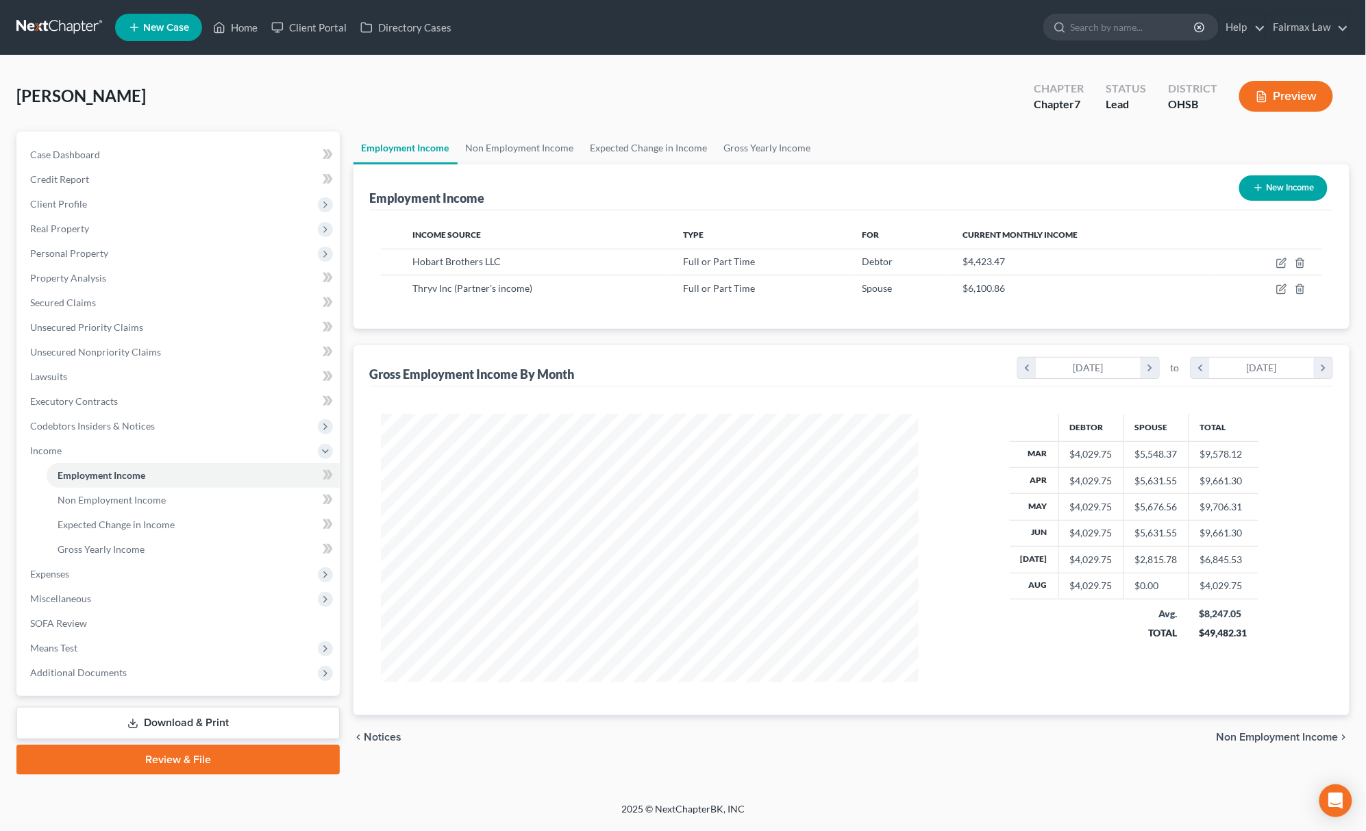
scroll to position [269, 565]
click at [1285, 262] on icon "button" at bounding box center [1281, 263] width 11 height 11
select select "0"
select select "14"
select select "2"
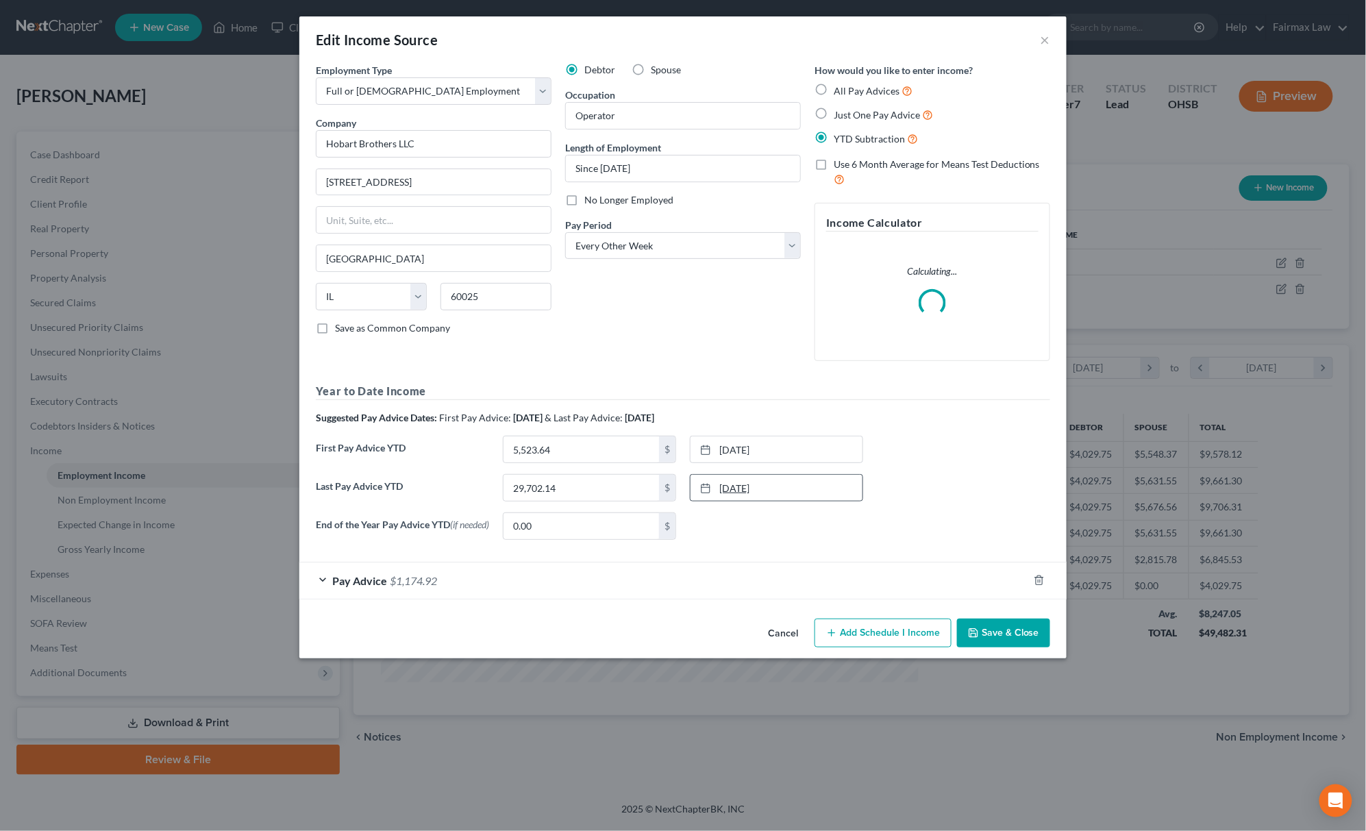
click at [773, 484] on link "7/18/2025" at bounding box center [777, 488] width 172 height 26
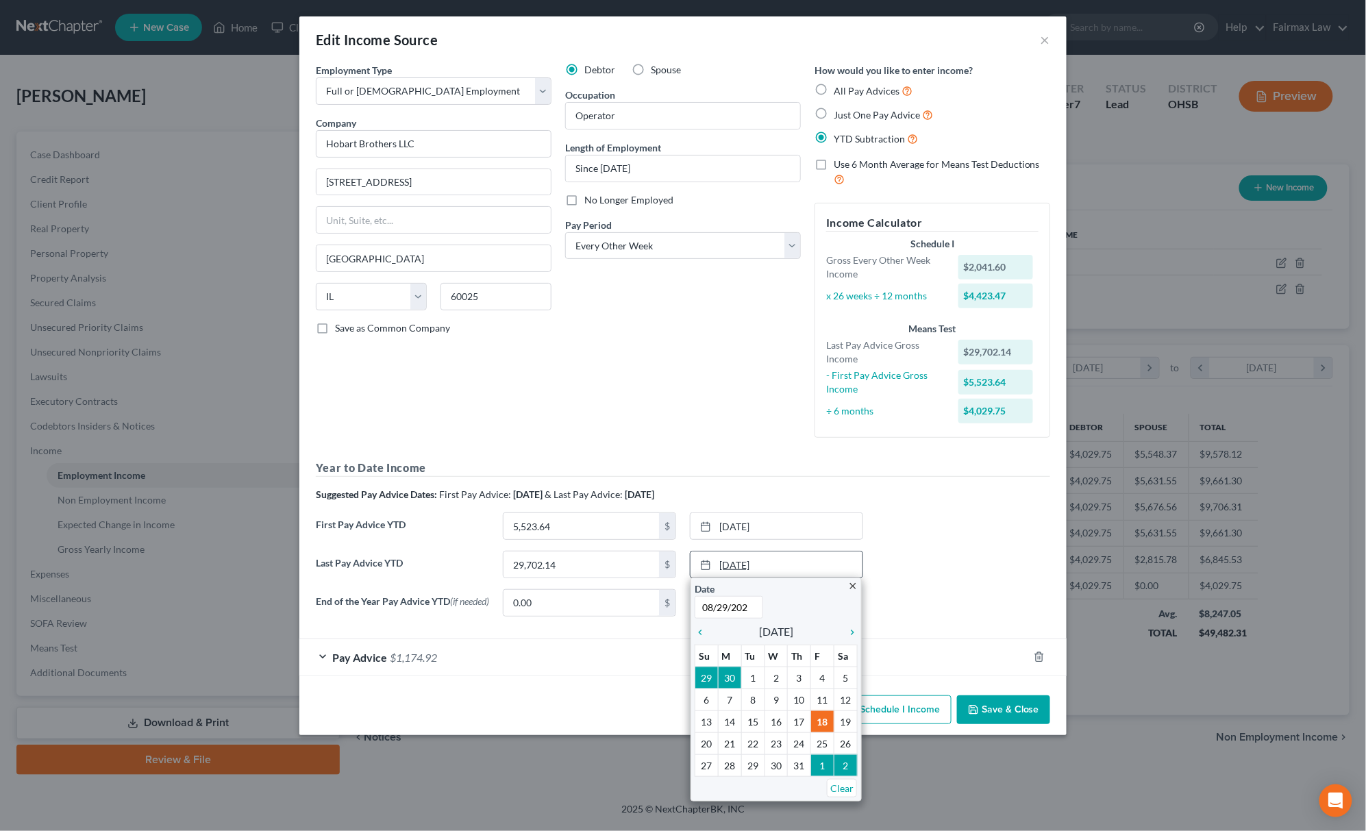
type input "08/29/2025"
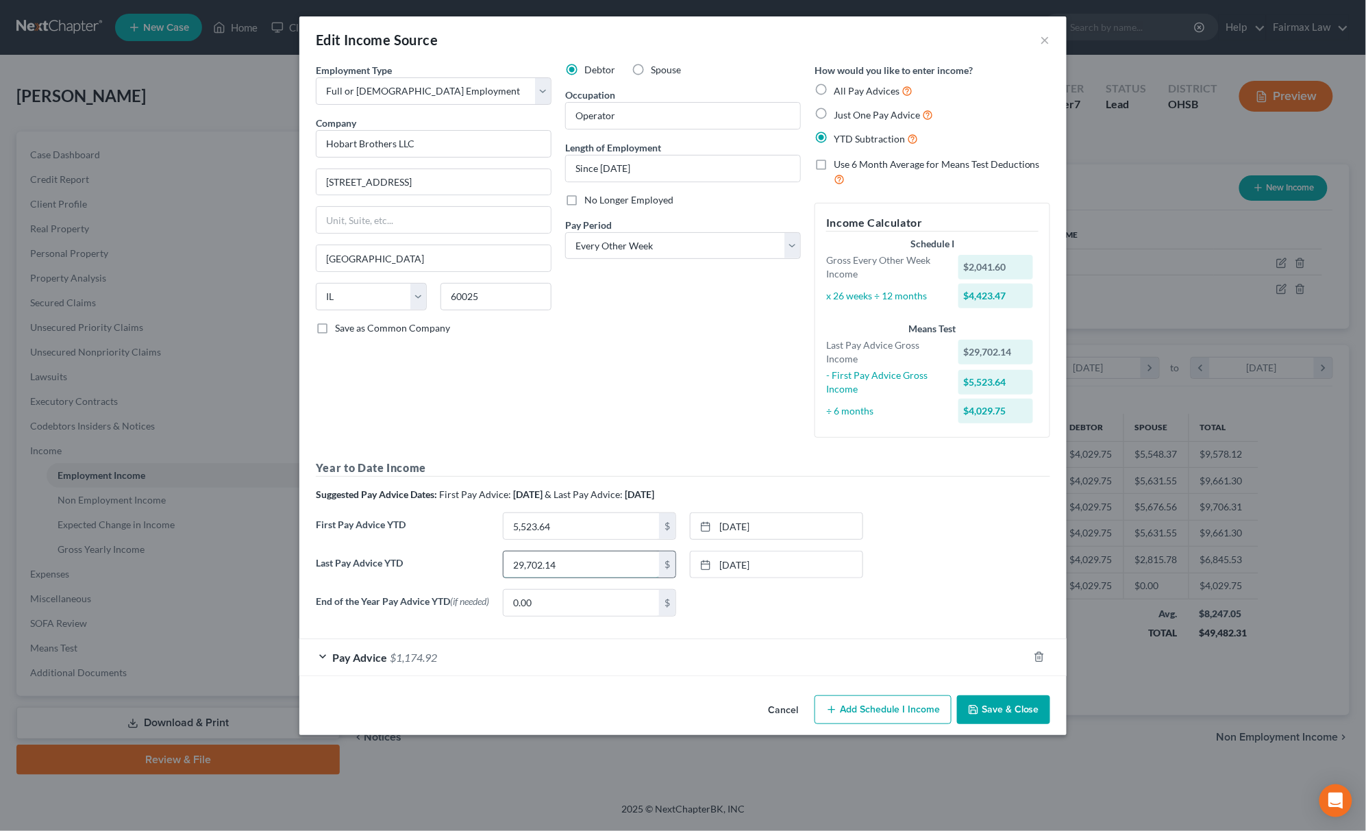
click at [608, 567] on input "29,702.14" at bounding box center [582, 565] width 156 height 26
type input "35,622.78"
click at [1004, 700] on button "Save & Close" at bounding box center [1003, 709] width 93 height 29
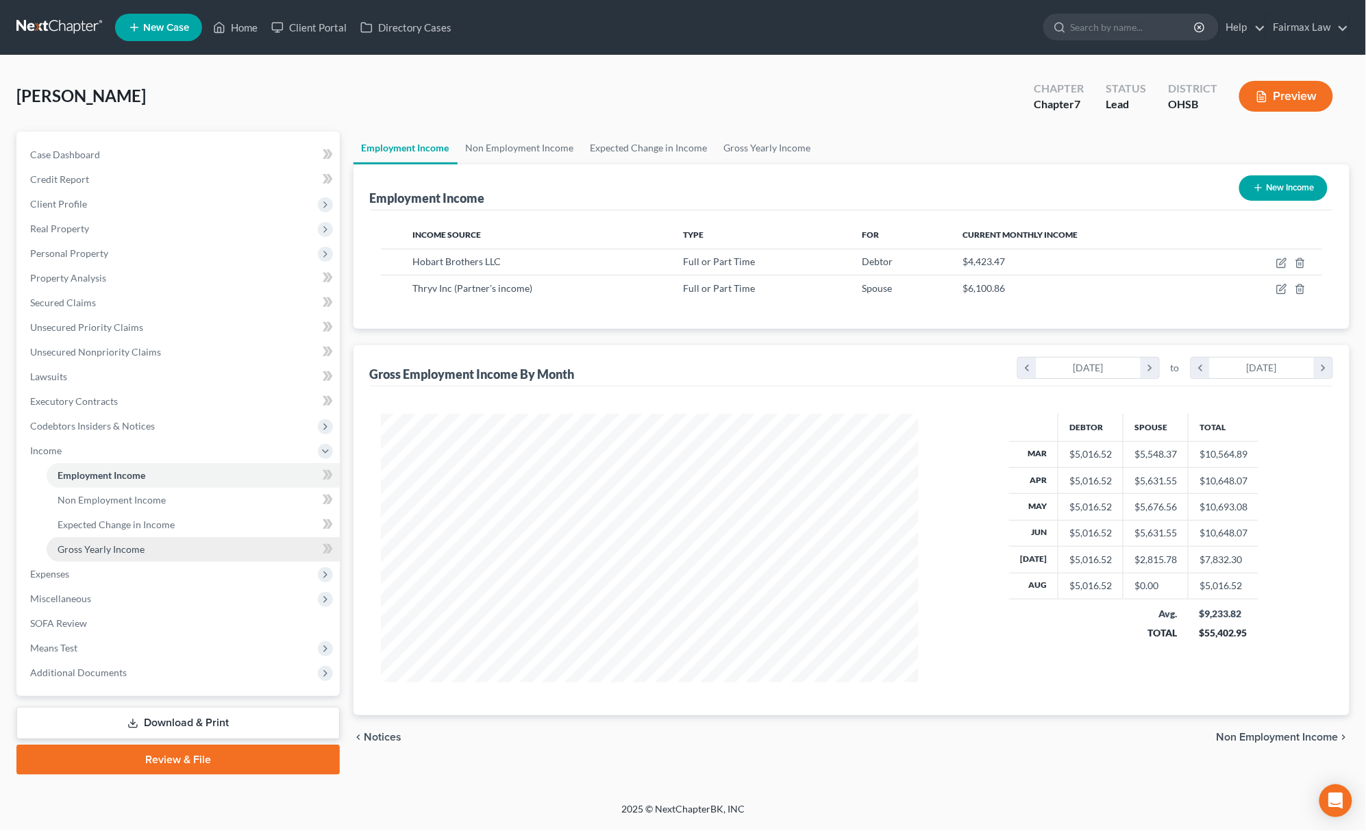
click at [129, 554] on link "Gross Yearly Income" at bounding box center [193, 549] width 293 height 25
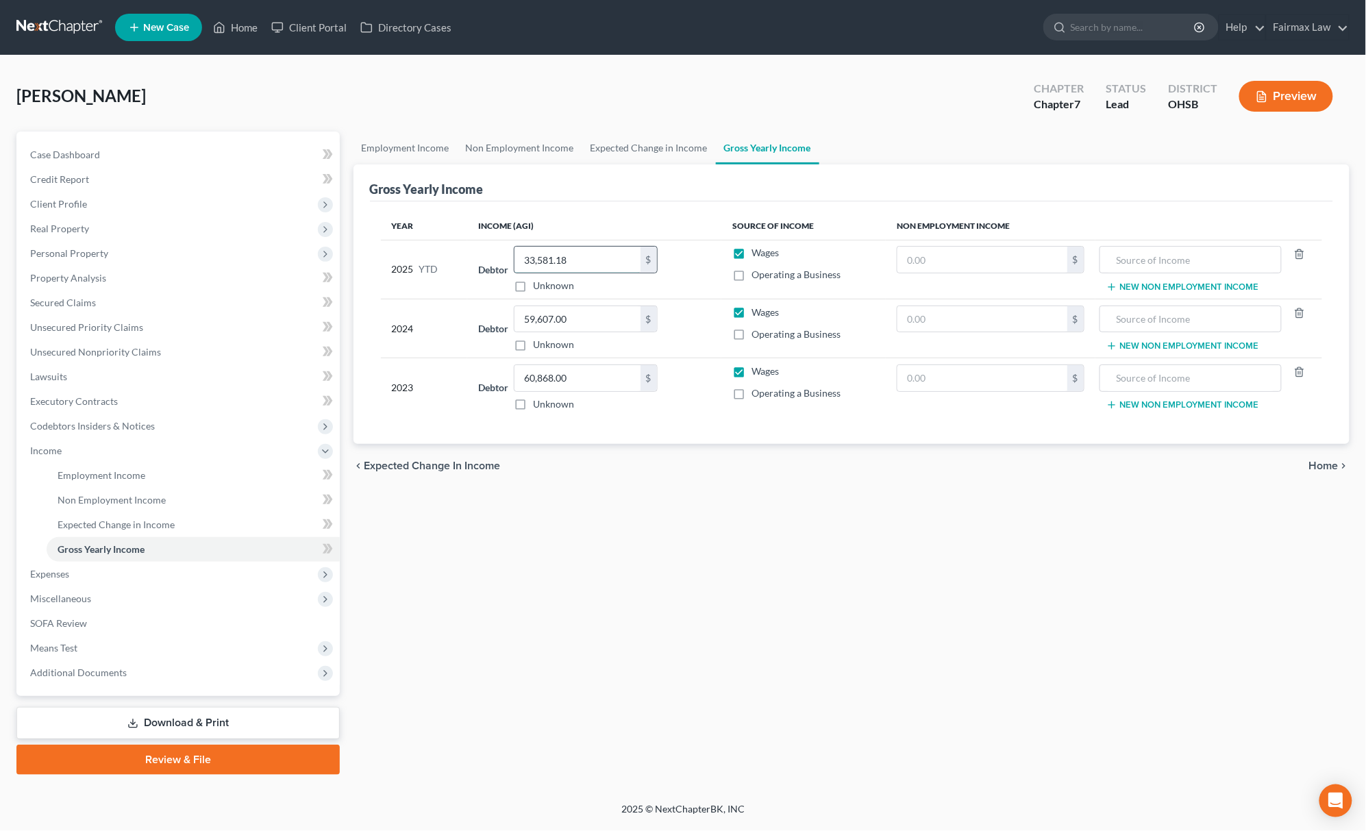
click at [578, 252] on input "33,581.18" at bounding box center [578, 260] width 126 height 26
type input "35,622.78"
click at [165, 483] on link "Employment Income" at bounding box center [193, 475] width 293 height 25
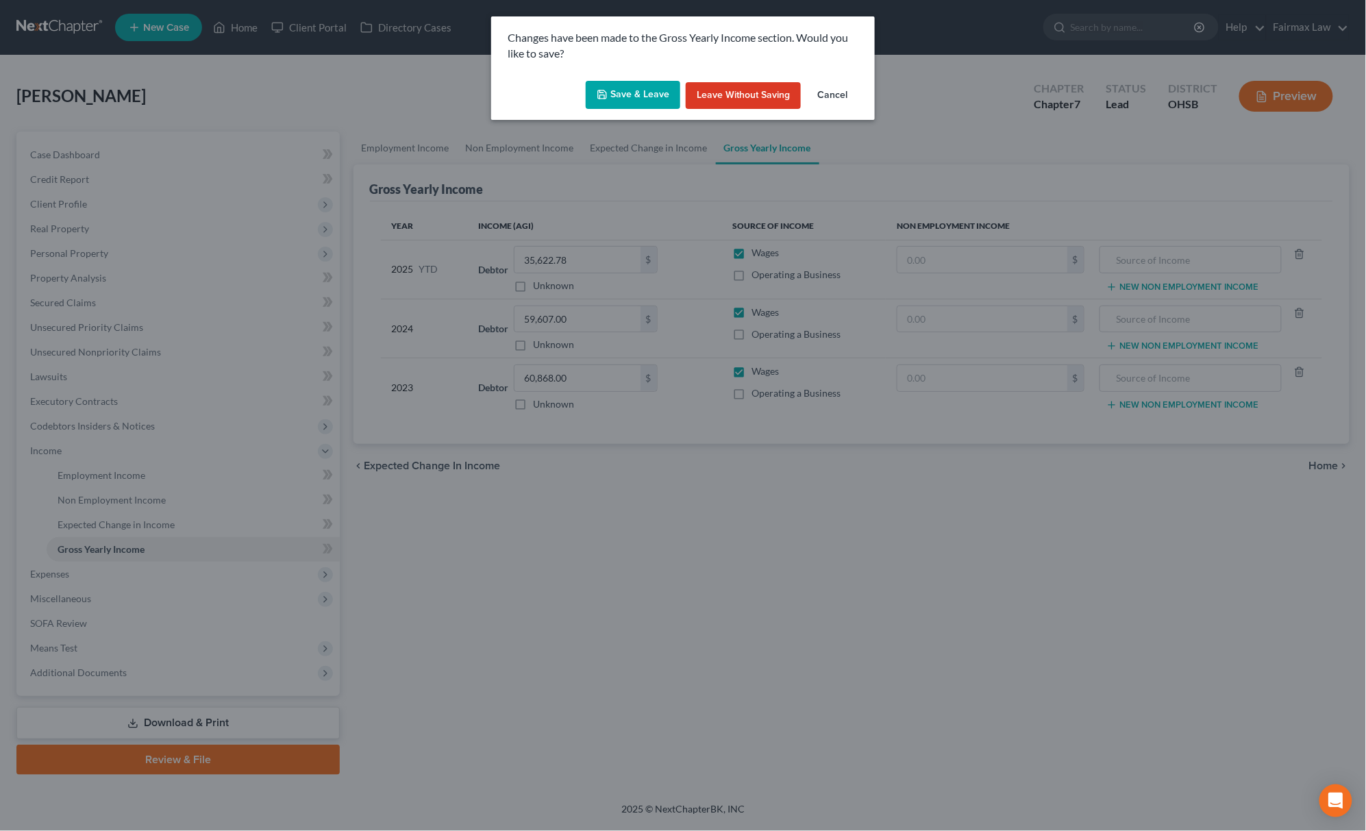
click at [652, 93] on button "Save & Leave" at bounding box center [633, 95] width 95 height 29
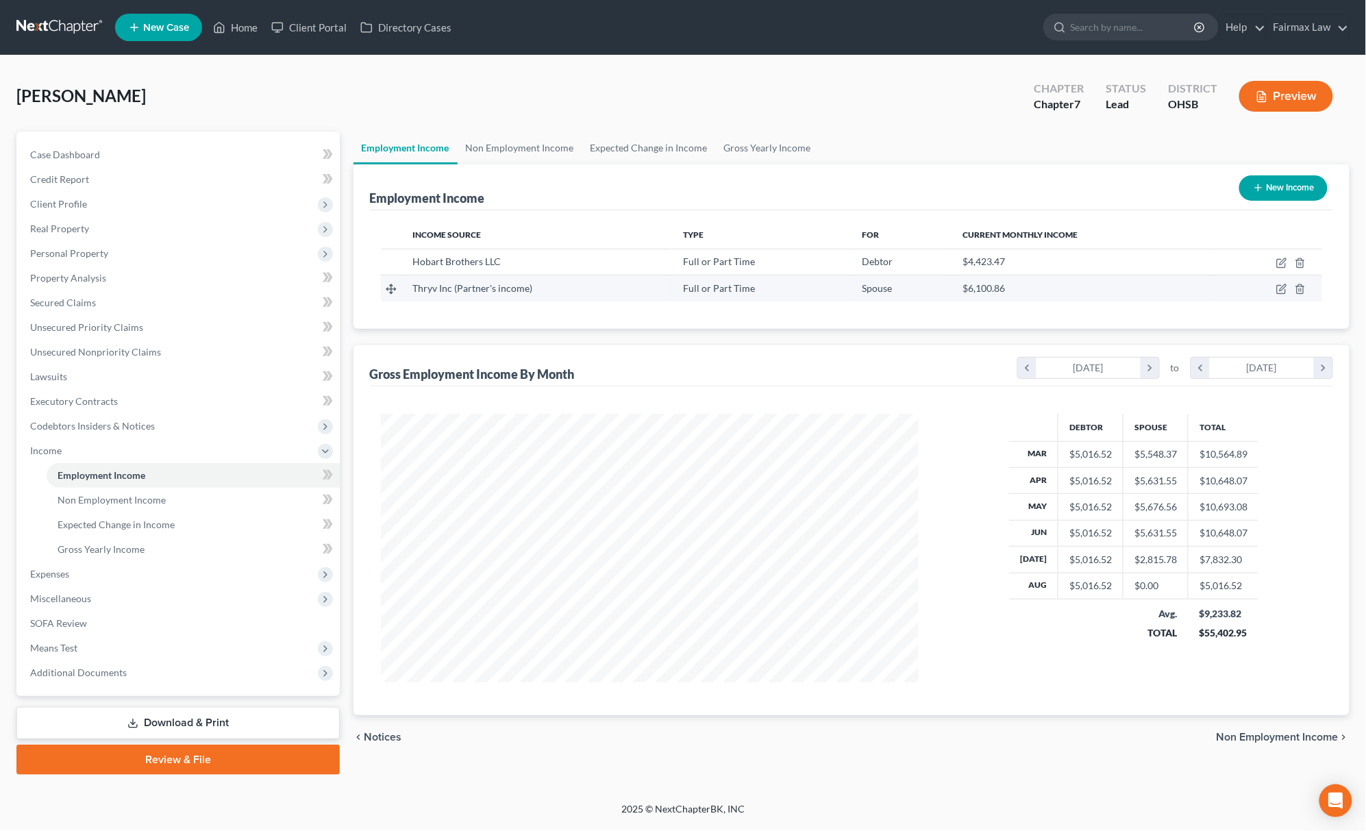
scroll to position [269, 565]
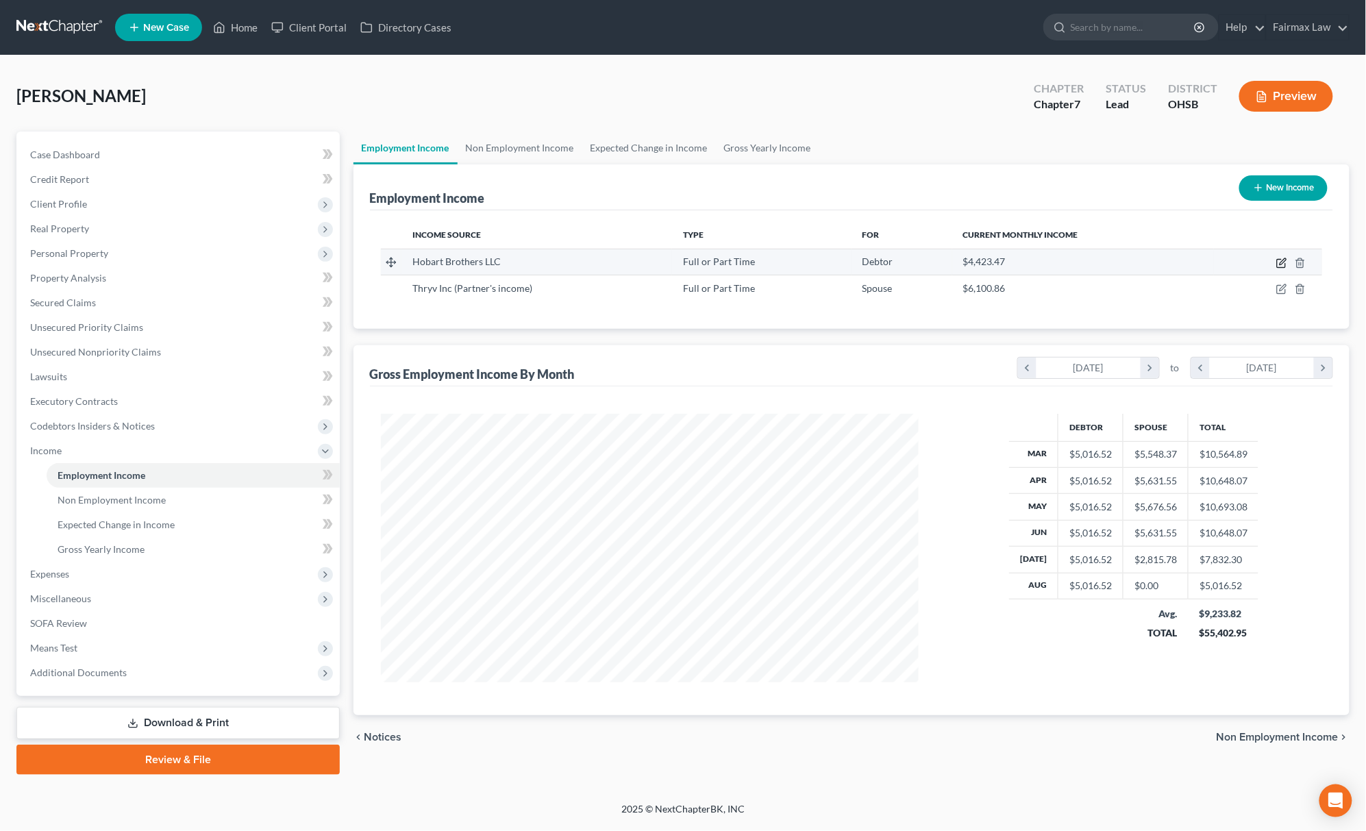
click at [1281, 258] on icon "button" at bounding box center [1281, 263] width 11 height 11
select select "0"
select select "14"
select select "2"
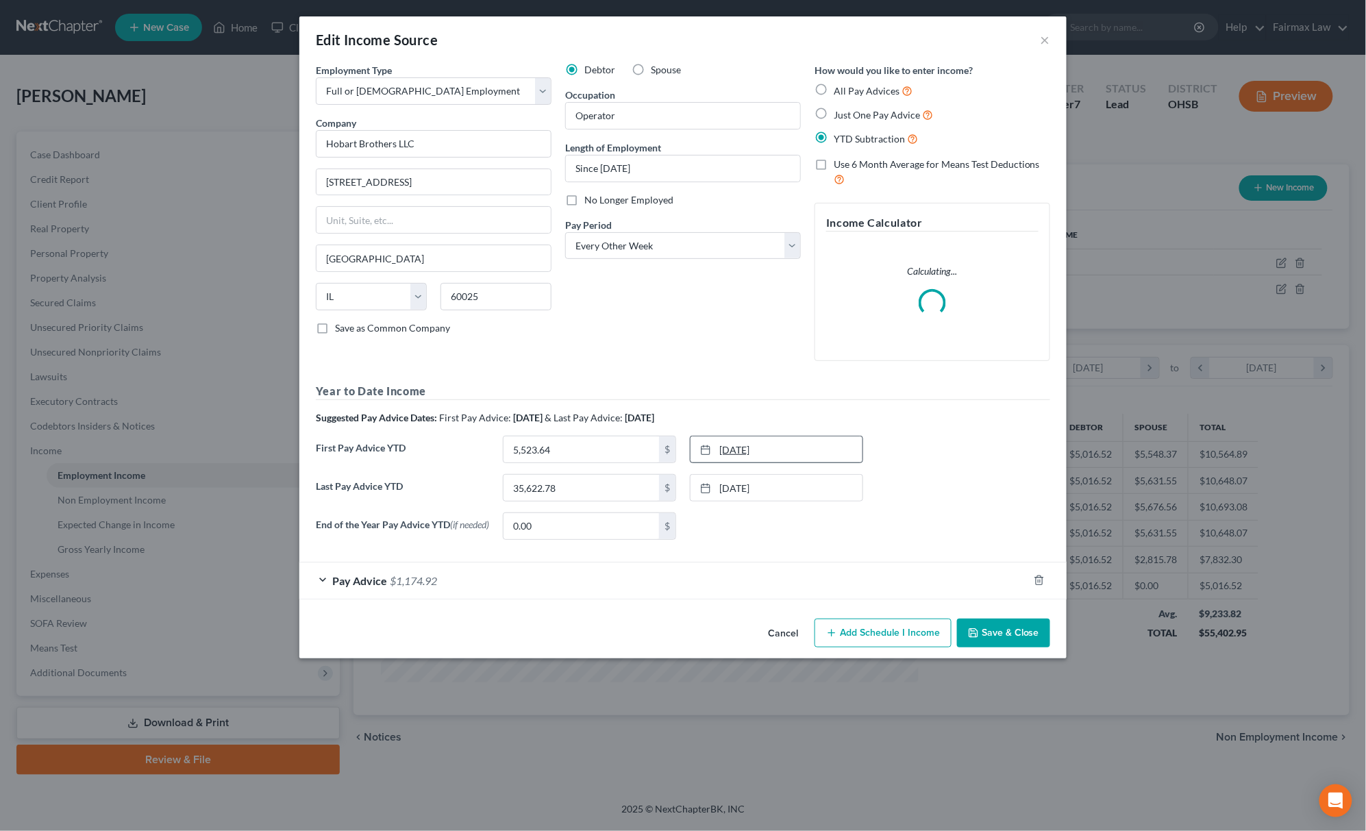
click at [765, 456] on link "2/14/2025" at bounding box center [777, 449] width 172 height 26
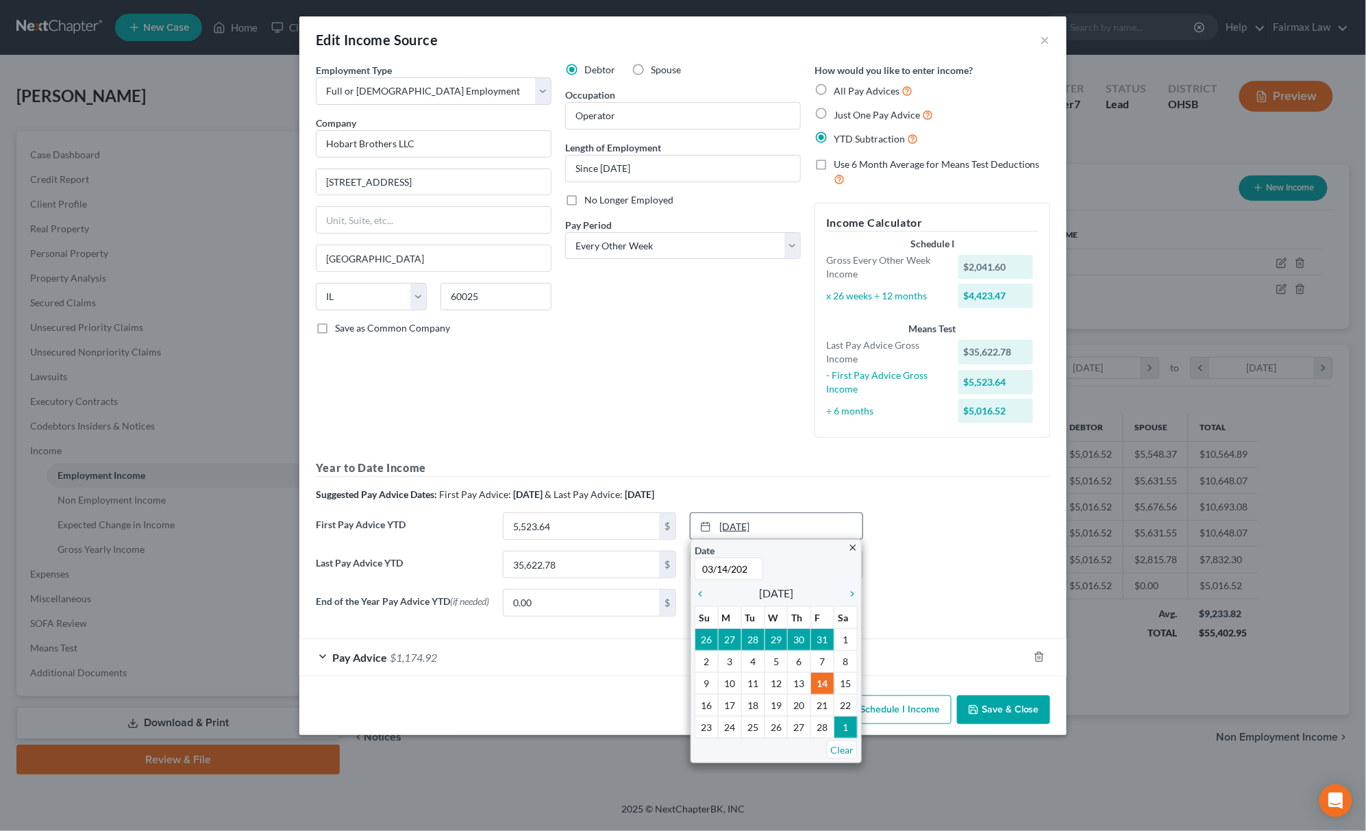
type input "03/14/2025"
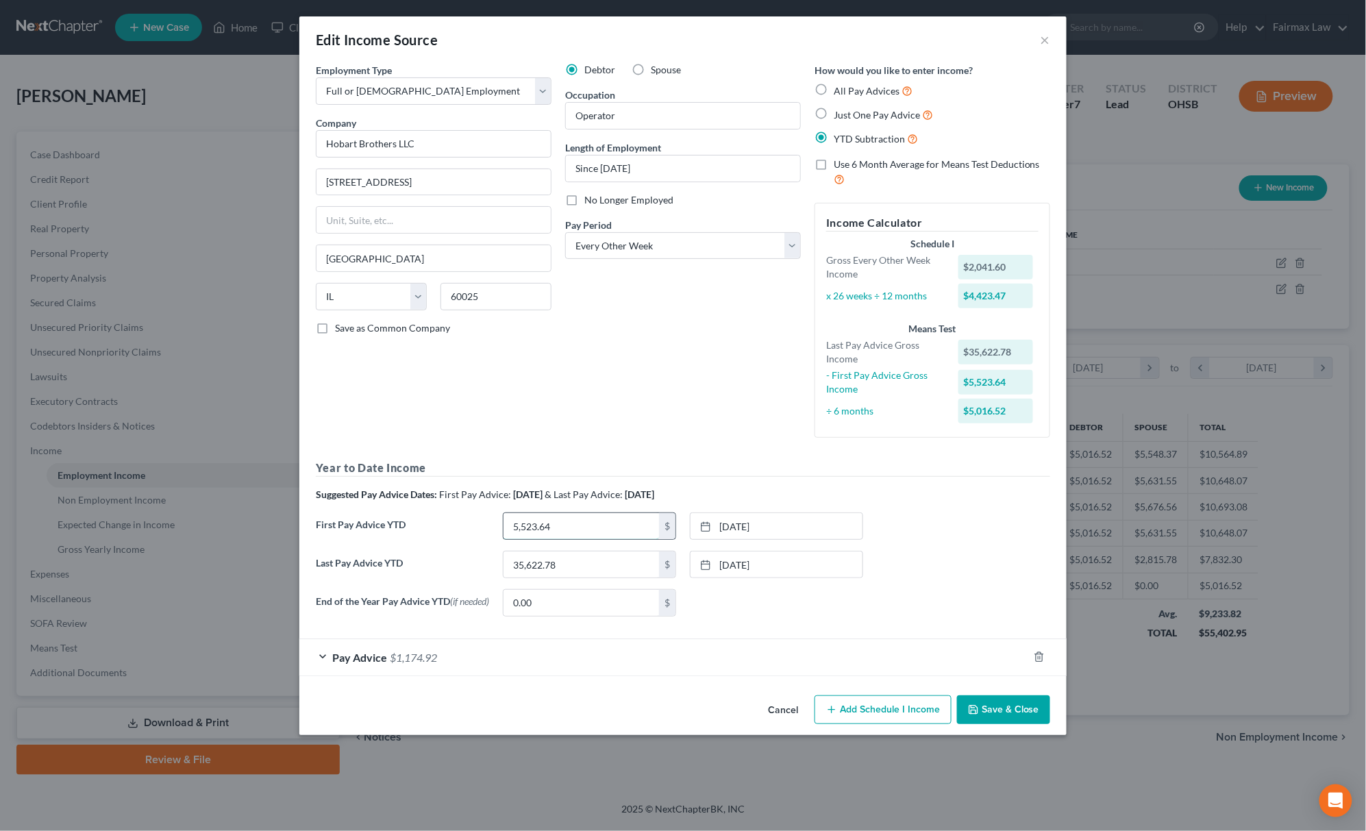
click at [620, 532] on input "5,523.64" at bounding box center [582, 526] width 156 height 26
type input "9,694.46"
click at [1010, 721] on button "Save & Close" at bounding box center [1003, 709] width 93 height 29
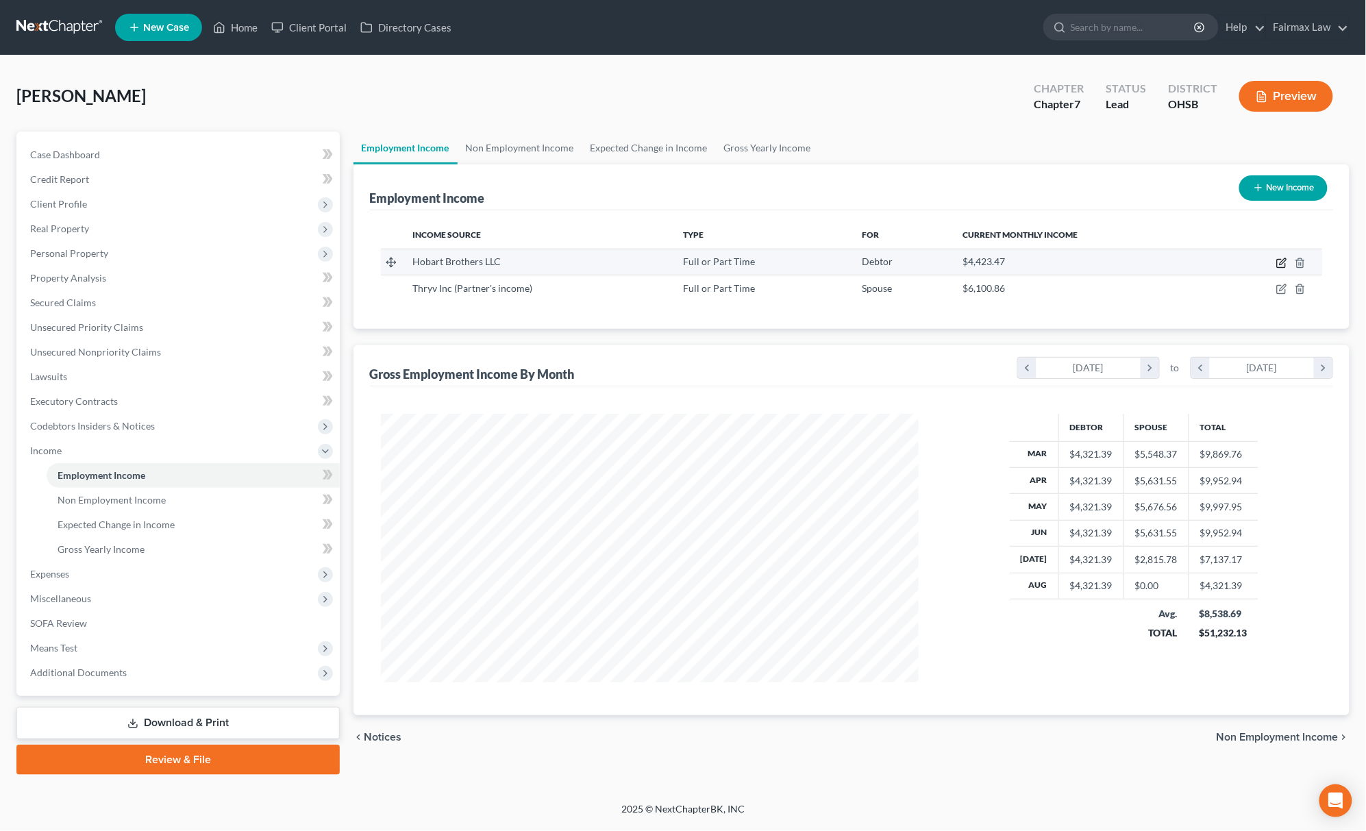
click at [1278, 259] on icon "button" at bounding box center [1281, 263] width 11 height 11
select select "0"
select select "14"
select select "2"
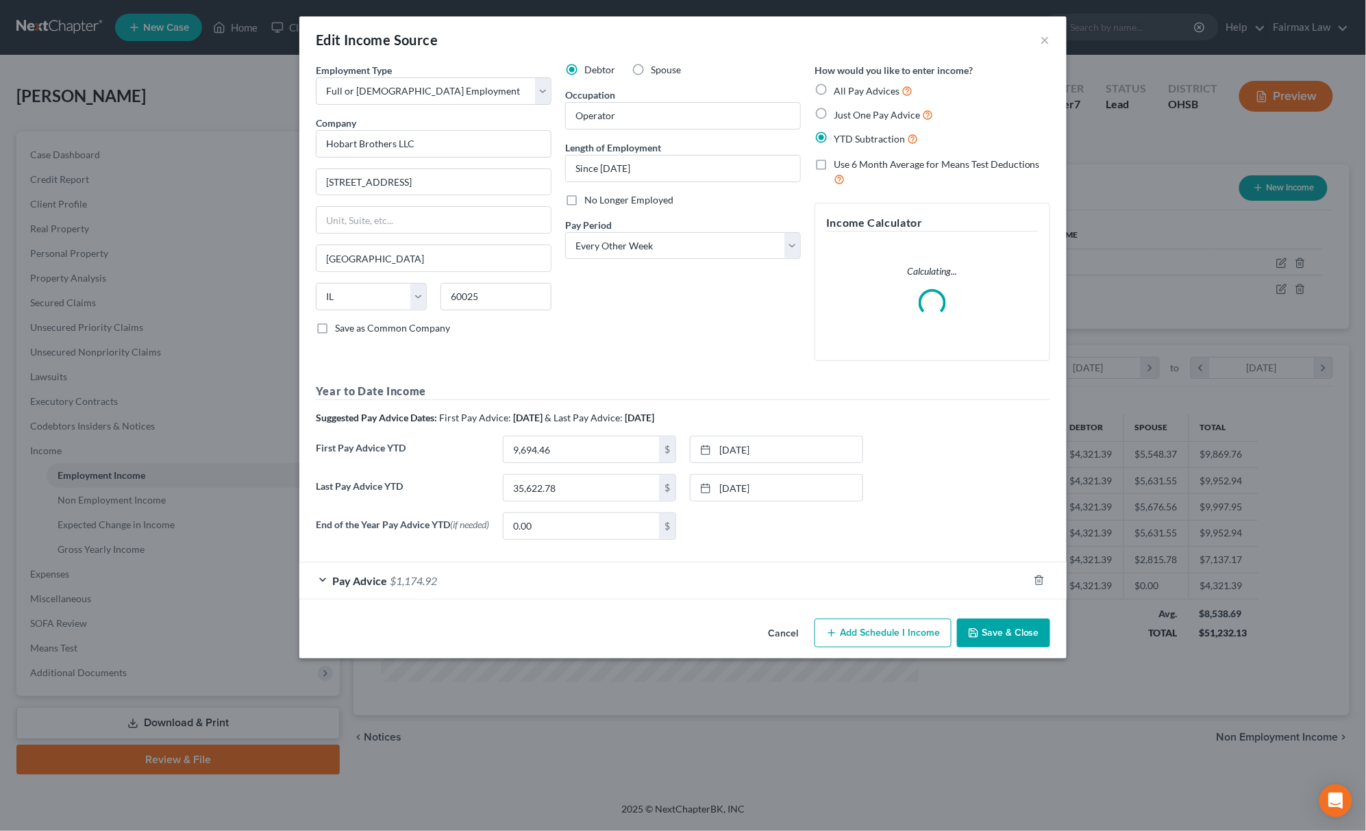
click at [454, 580] on div "Pay Advice $1,174.92" at bounding box center [663, 580] width 729 height 36
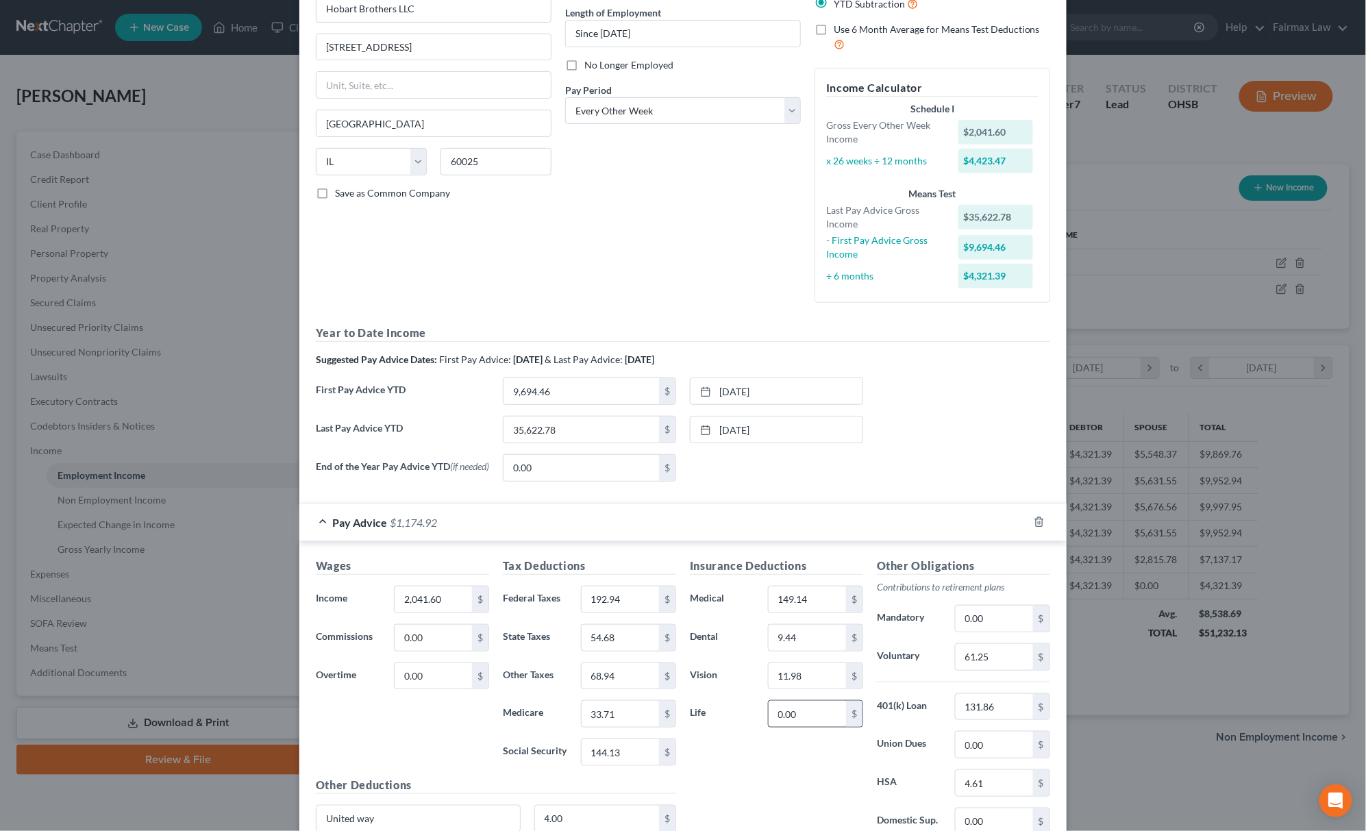
scroll to position [264, 0]
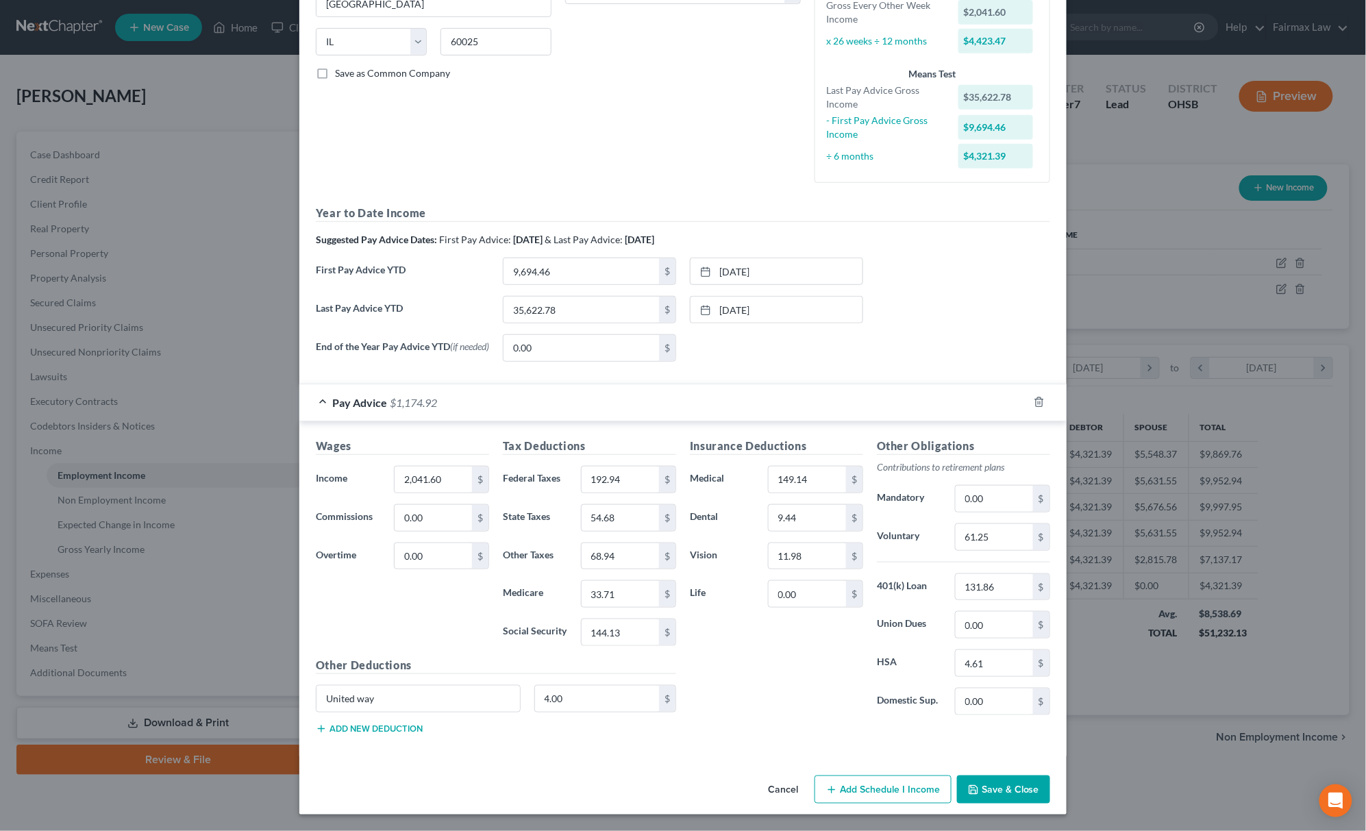
click at [990, 793] on button "Save & Close" at bounding box center [1003, 790] width 93 height 29
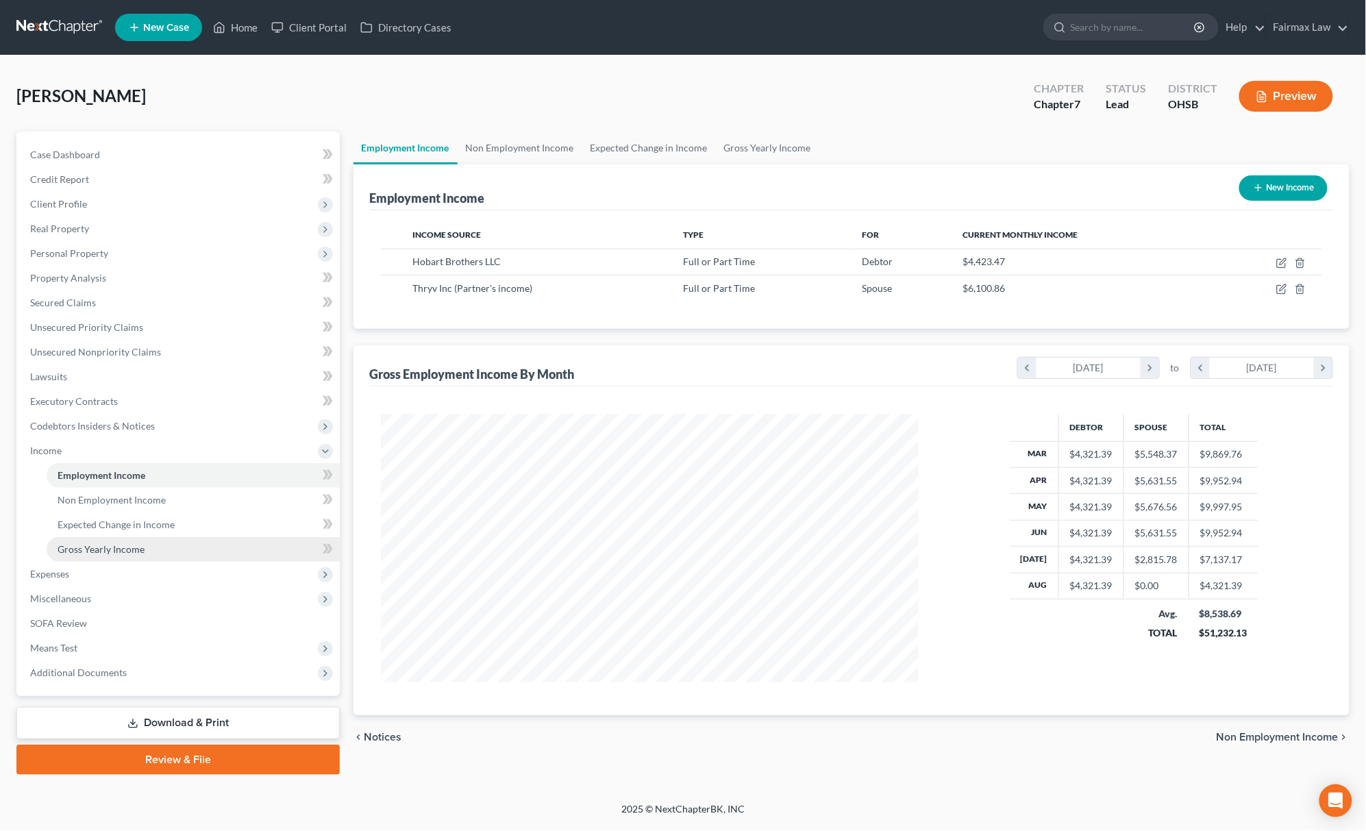
click at [134, 545] on span "Gross Yearly Income" at bounding box center [101, 549] width 87 height 12
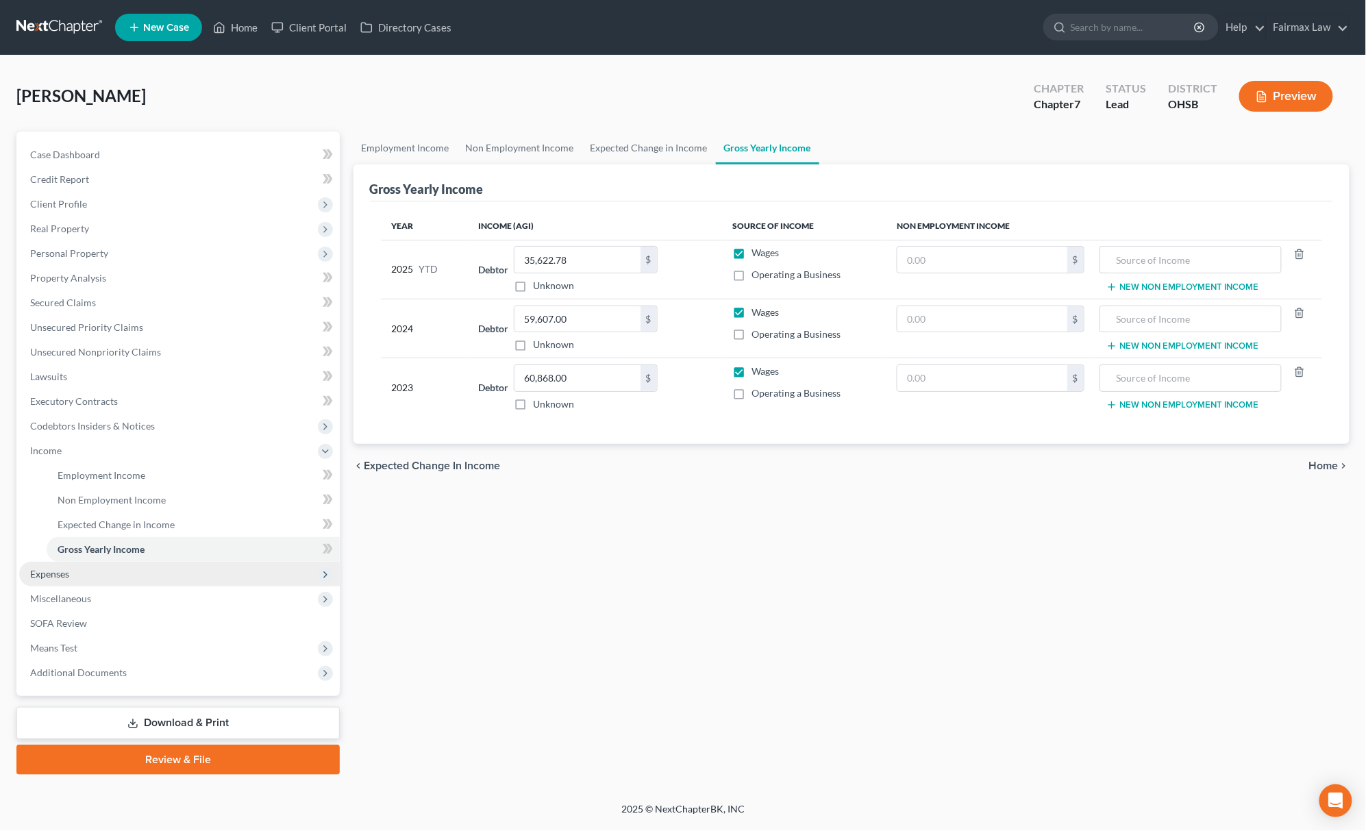
click at [91, 573] on span "Expenses" at bounding box center [179, 574] width 321 height 25
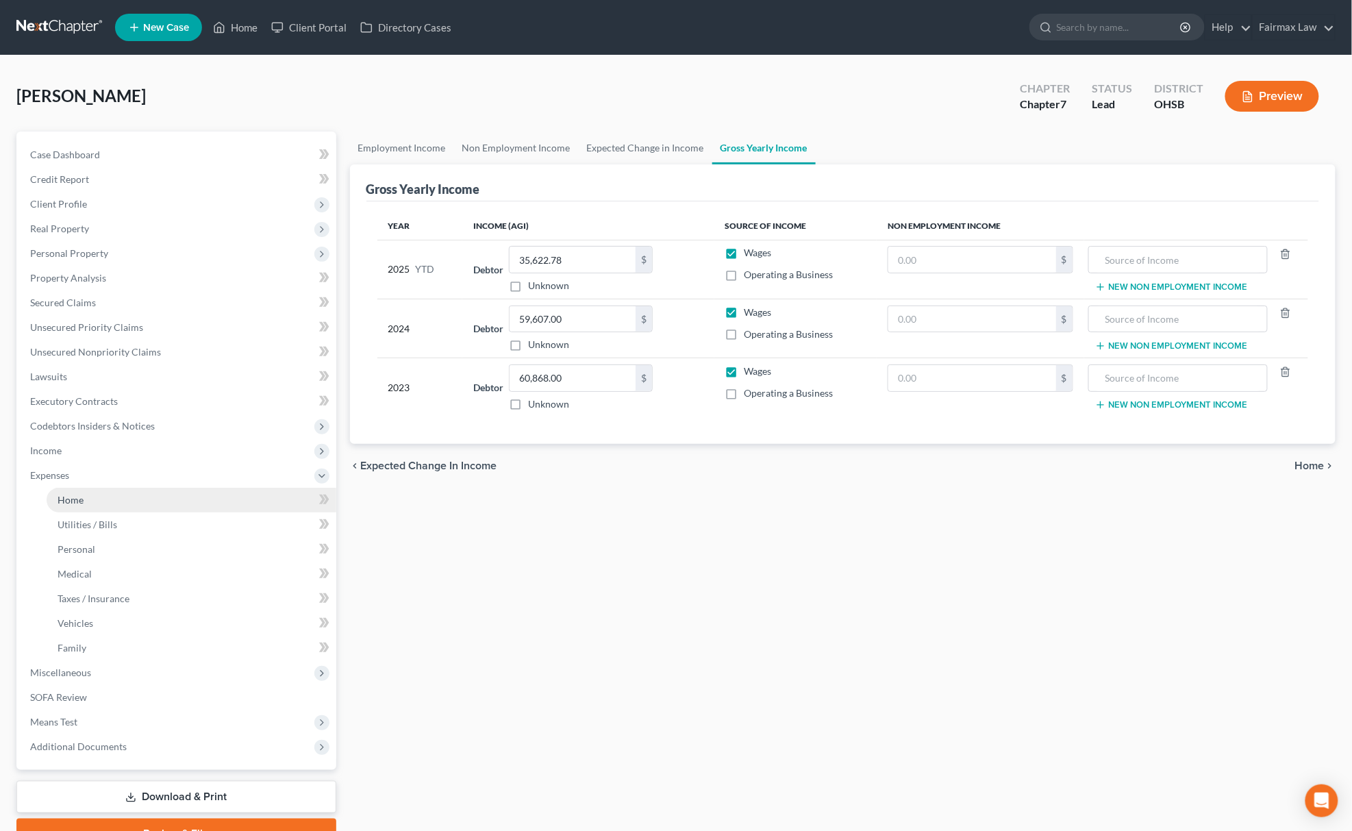
click at [62, 506] on link "Home" at bounding box center [192, 500] width 290 height 25
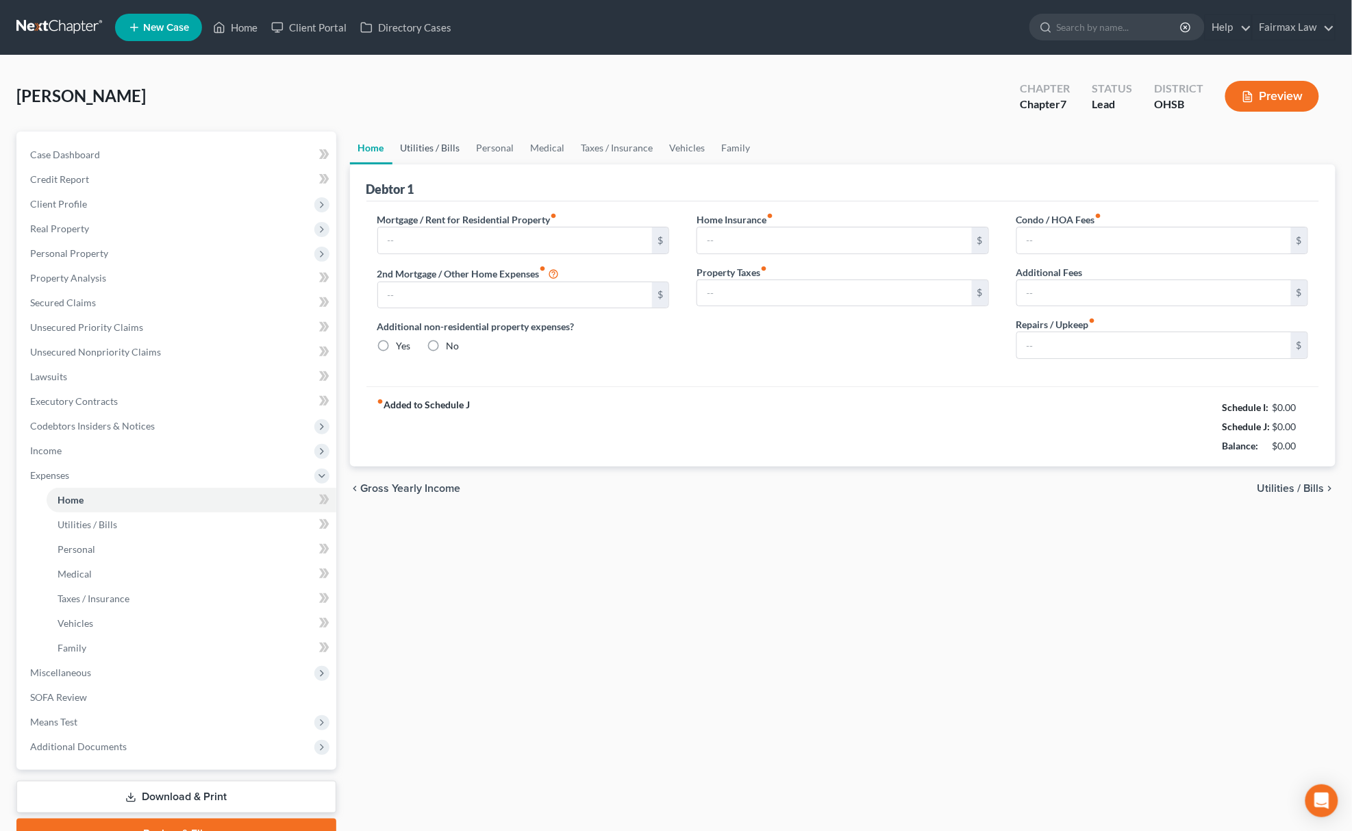
type input "700.00"
type input "0.00"
radio input "true"
type input "0.00"
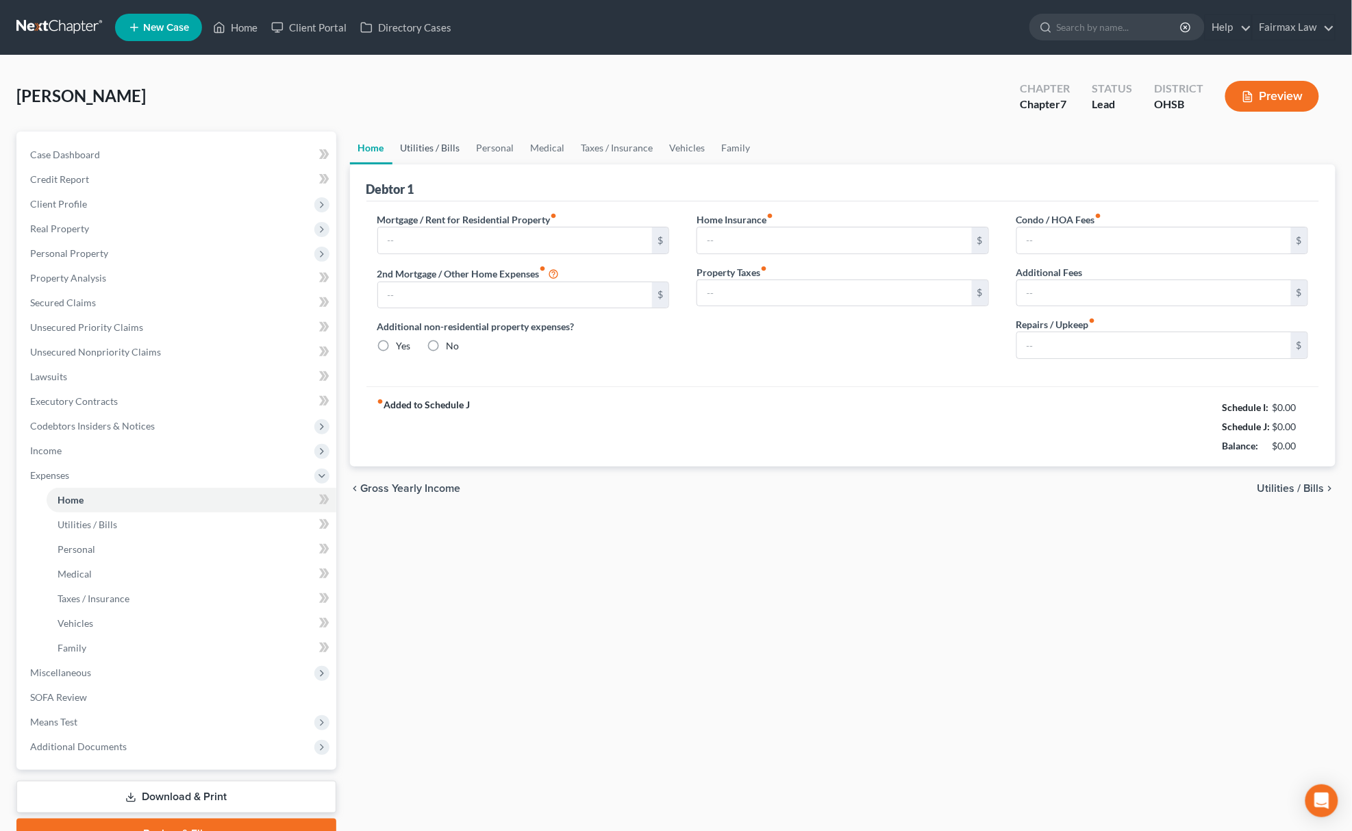
type input "0.00"
click at [428, 137] on link "Utilities / Bills" at bounding box center [431, 148] width 76 height 33
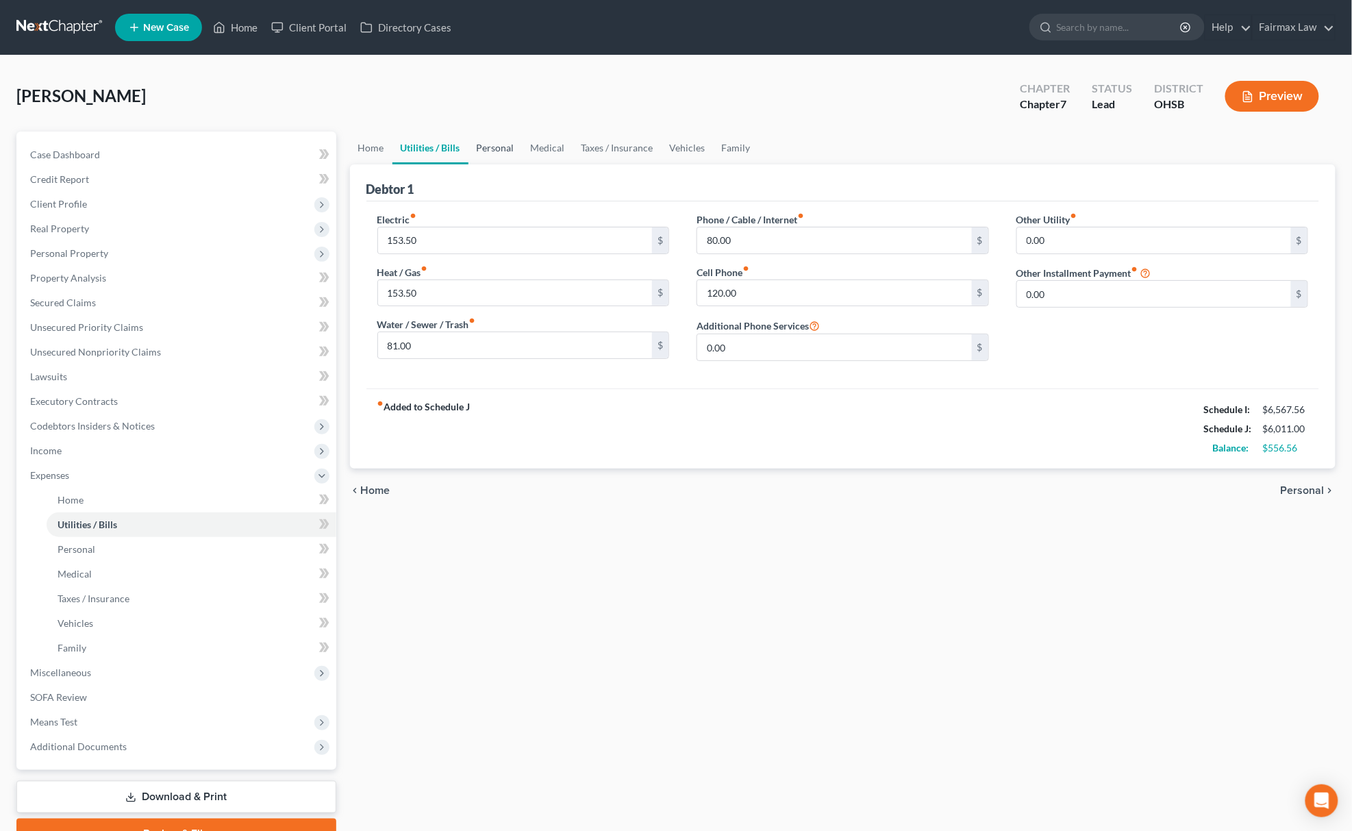
click at [478, 149] on link "Personal" at bounding box center [496, 148] width 54 height 33
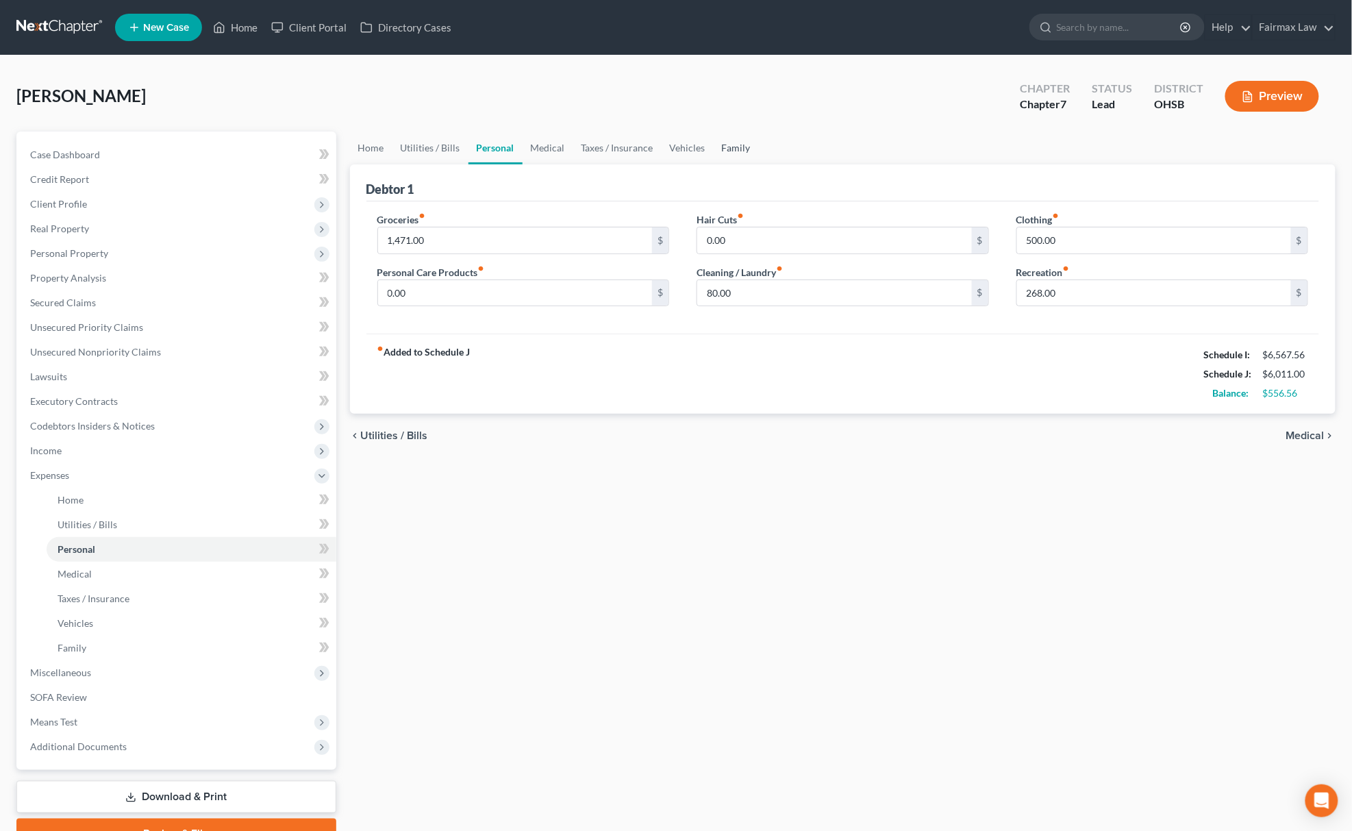
click at [724, 140] on link "Family" at bounding box center [736, 148] width 45 height 33
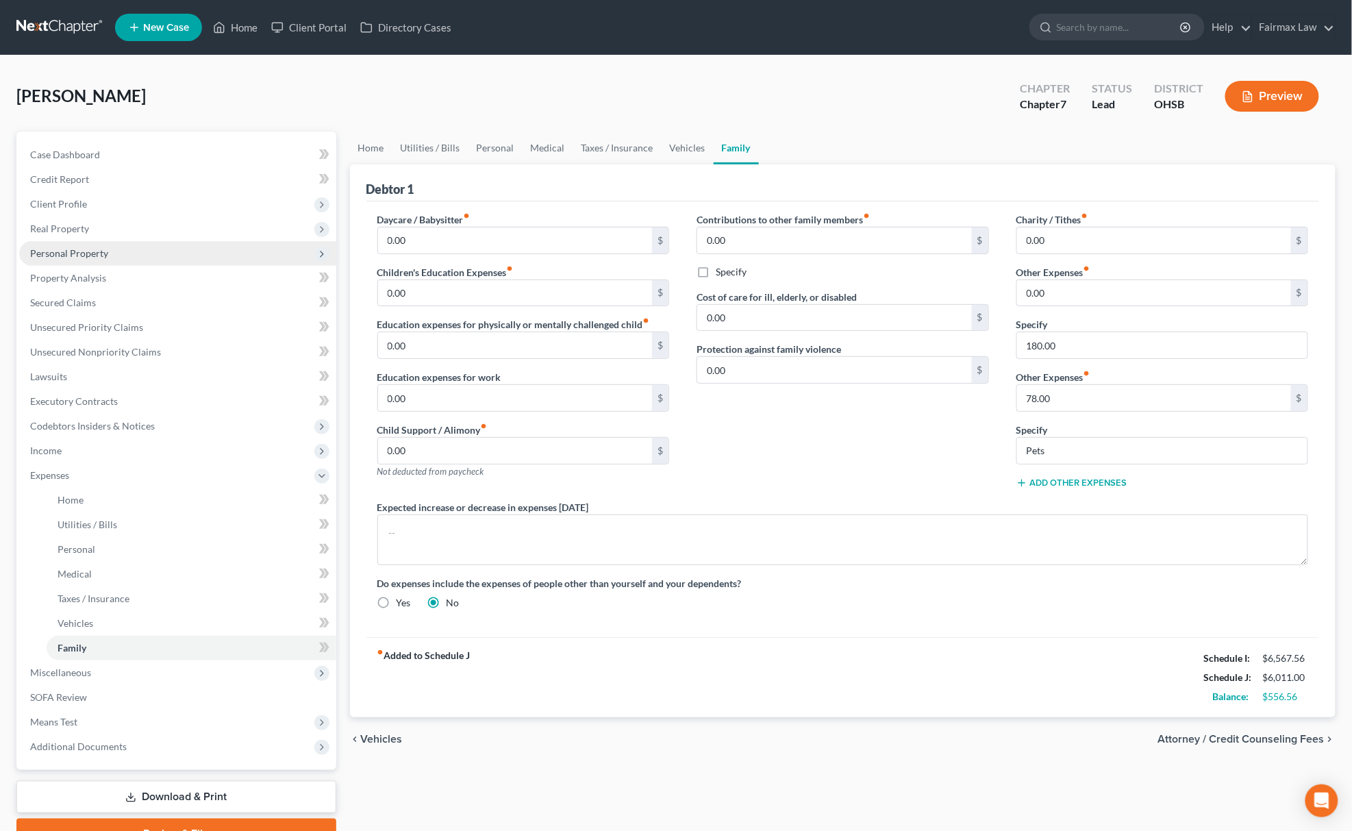
click at [116, 249] on span "Personal Property" at bounding box center [177, 253] width 317 height 25
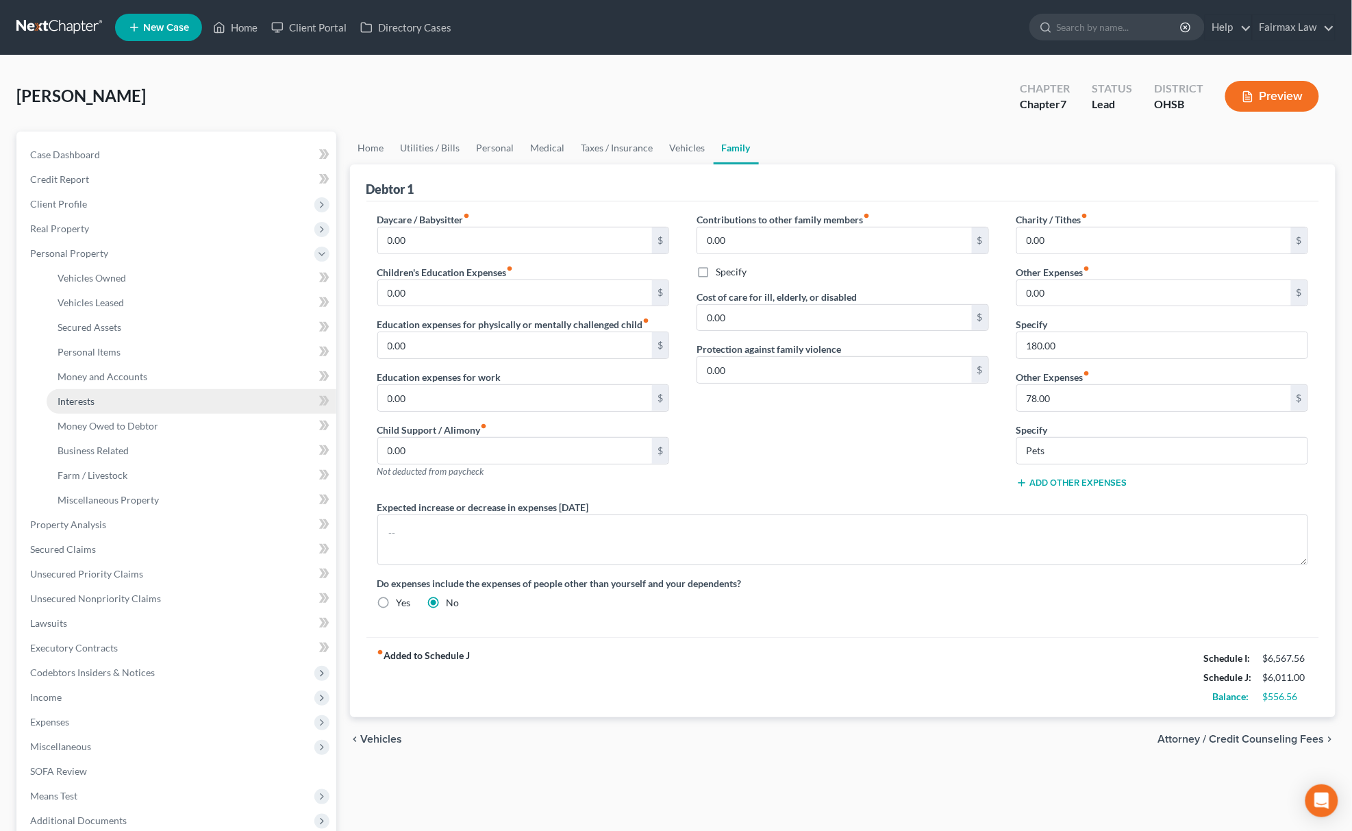
click at [141, 395] on link "Interests" at bounding box center [192, 401] width 290 height 25
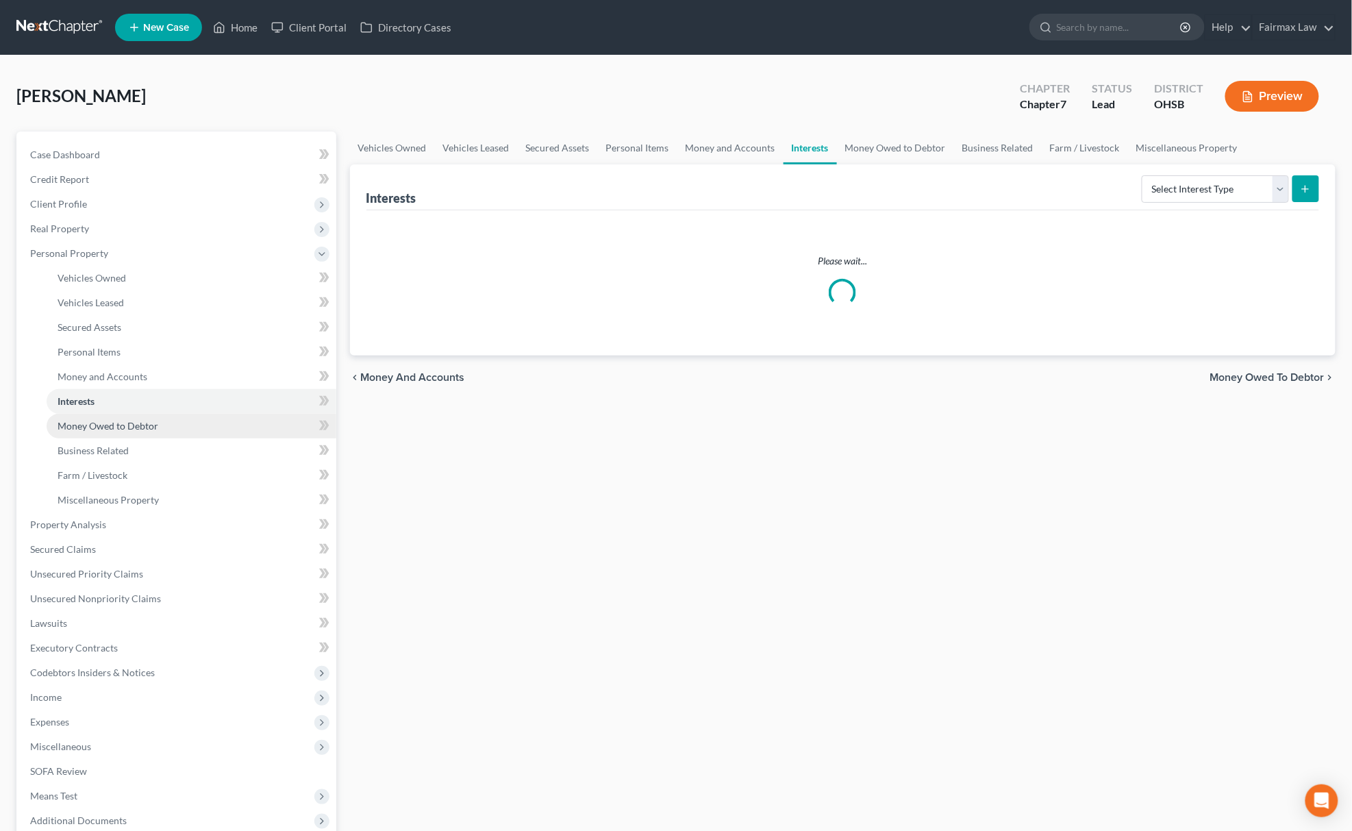
click at [137, 415] on link "Money Owed to Debtor" at bounding box center [192, 426] width 290 height 25
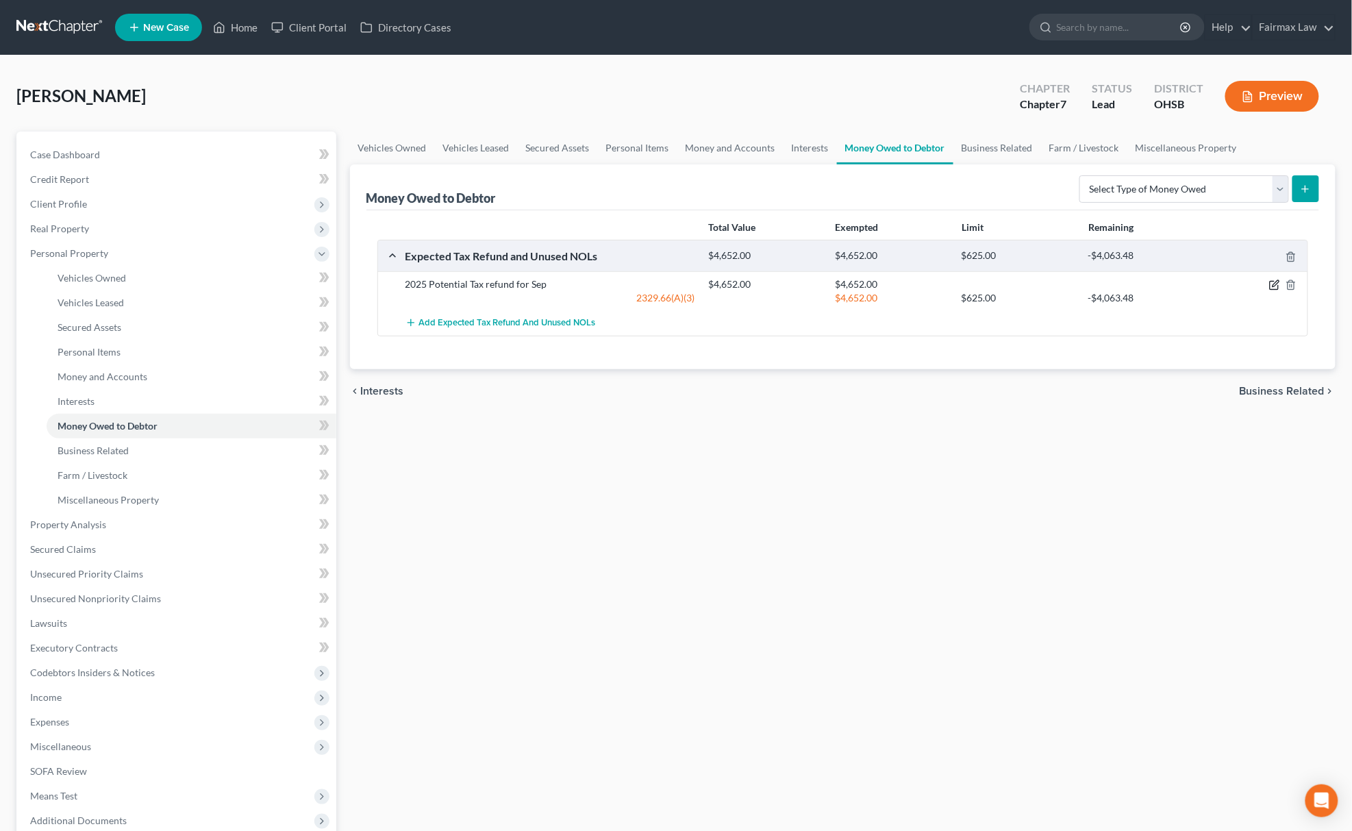
click at [1270, 280] on icon "button" at bounding box center [1275, 285] width 11 height 11
select select "0"
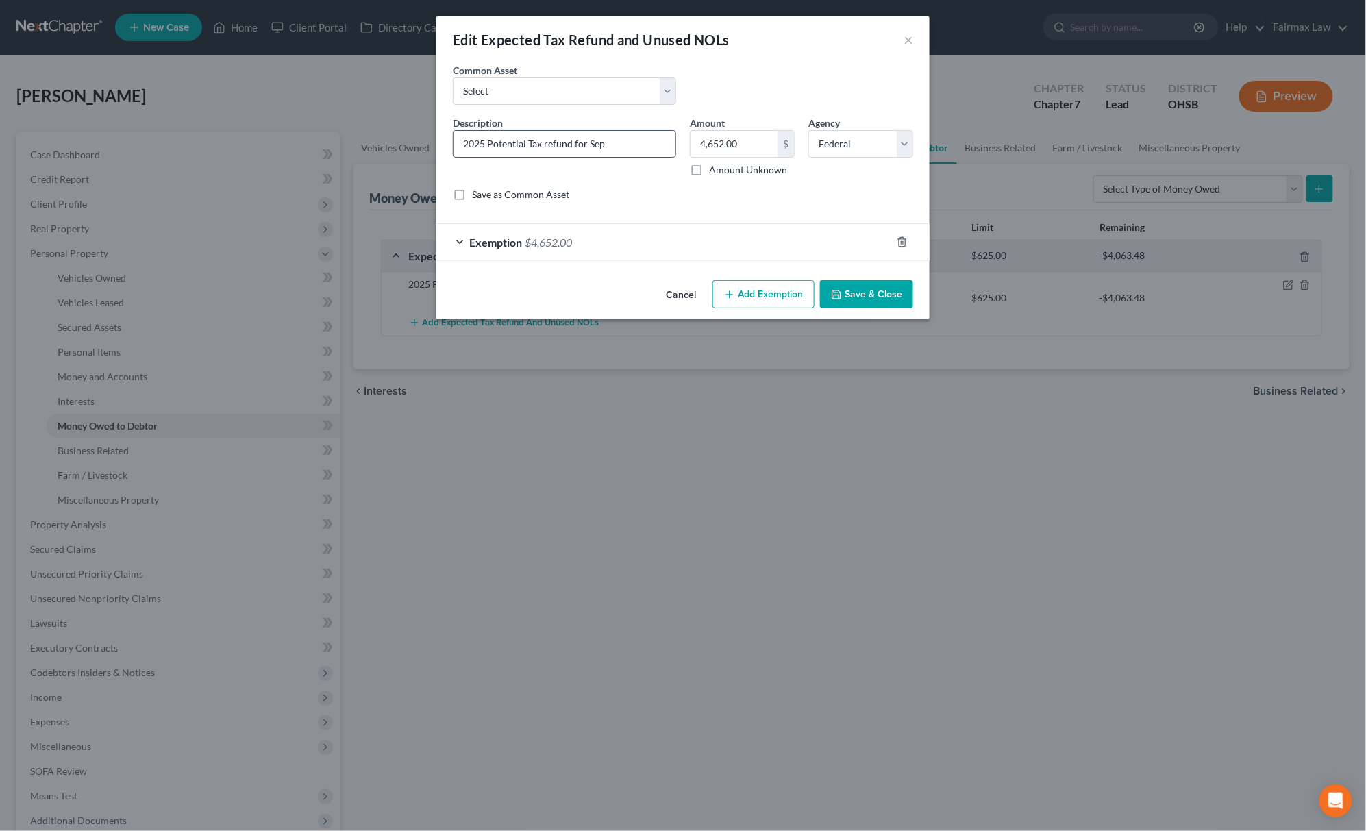
click at [606, 149] on input "2025 Potential Tax refund for Sep" at bounding box center [565, 144] width 222 height 26
type input "2025 Potential Tax refund for Sept"
click at [861, 303] on button "Save & Close" at bounding box center [866, 294] width 93 height 29
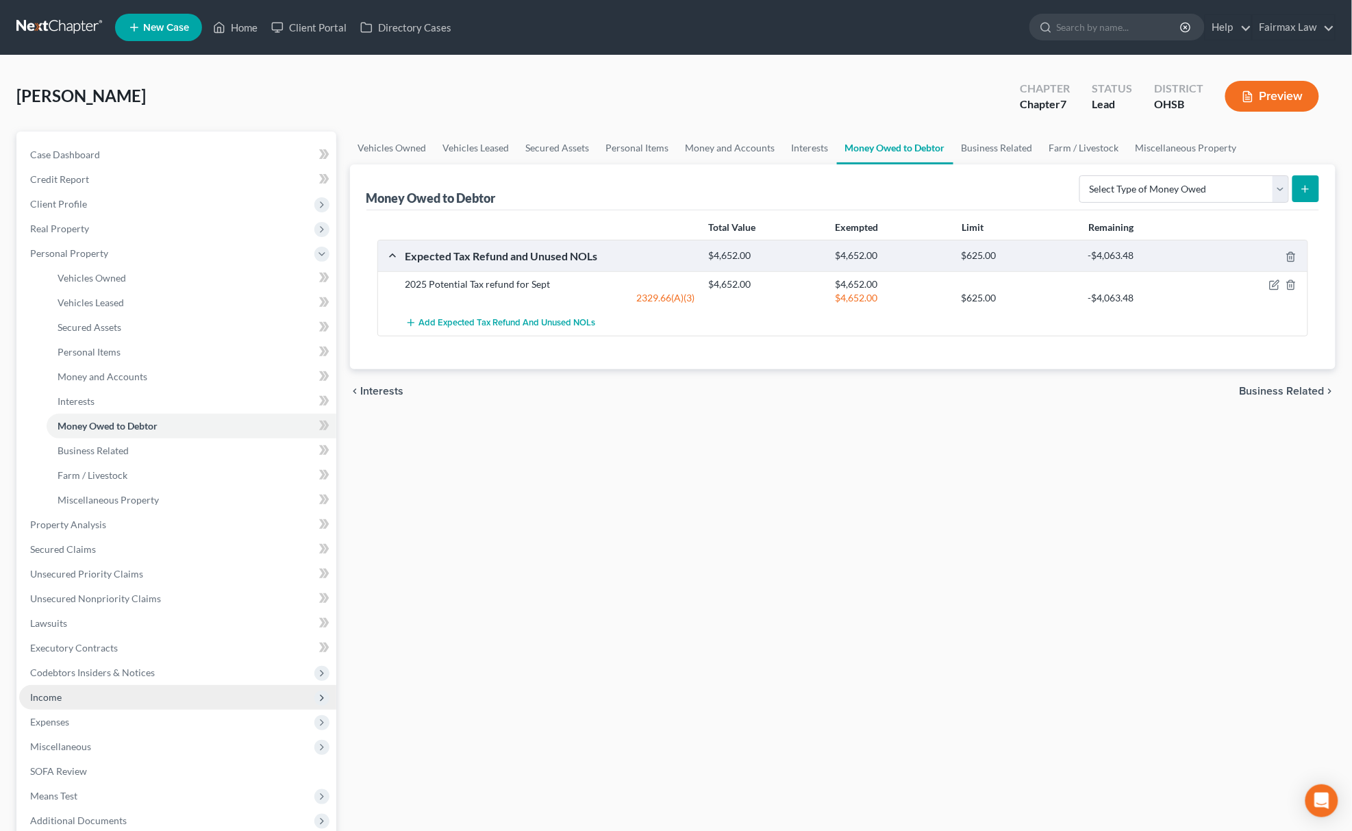
click at [66, 696] on span "Income" at bounding box center [177, 697] width 317 height 25
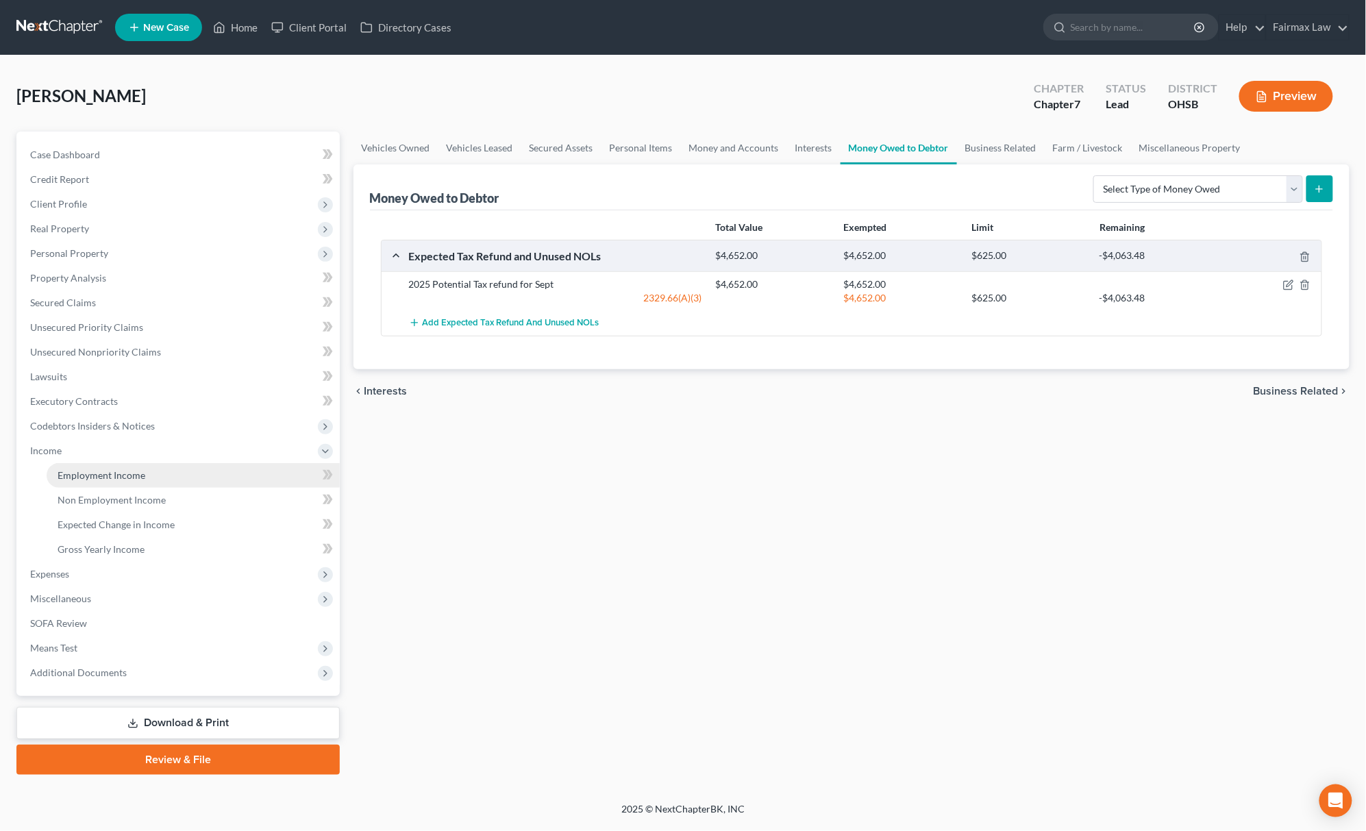
click at [141, 480] on link "Employment Income" at bounding box center [193, 475] width 293 height 25
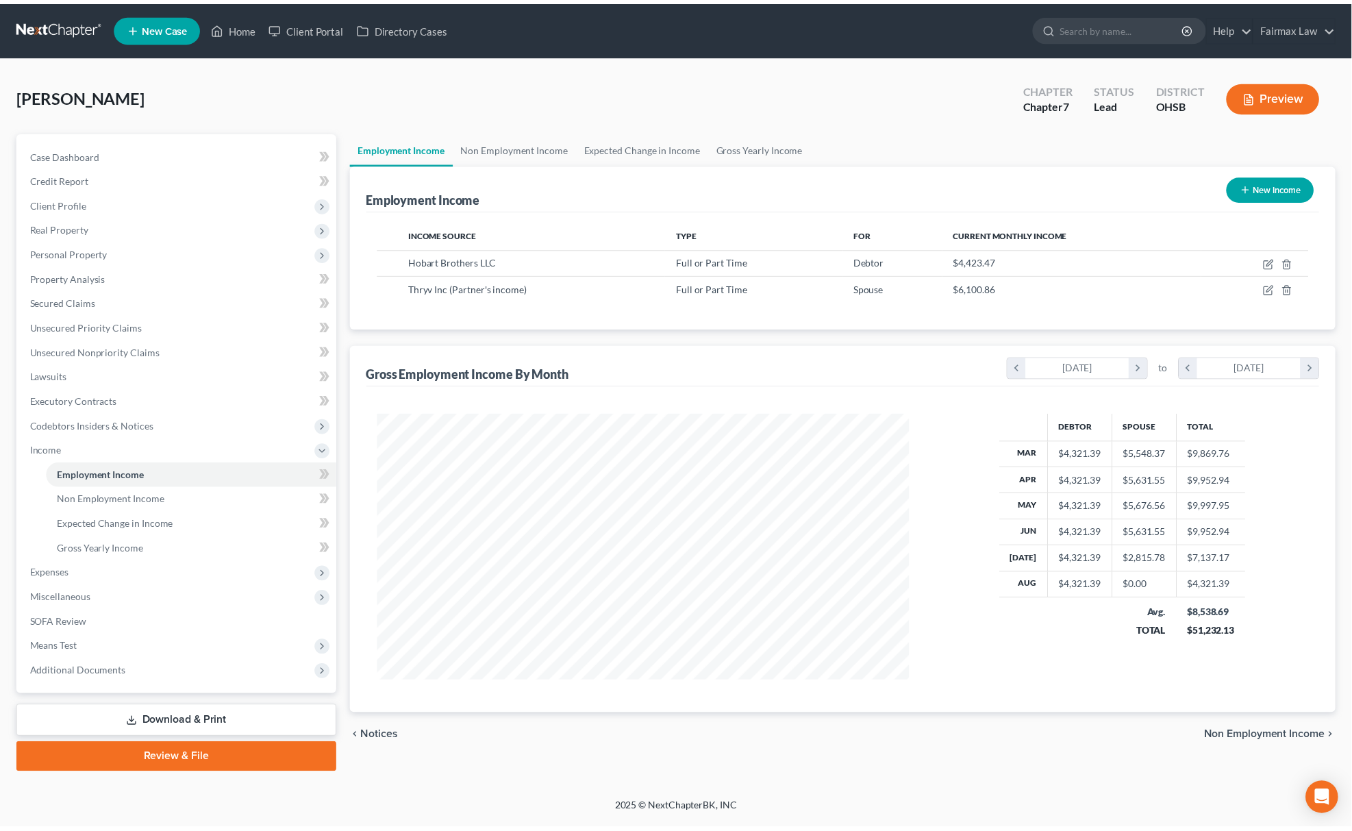
scroll to position [269, 565]
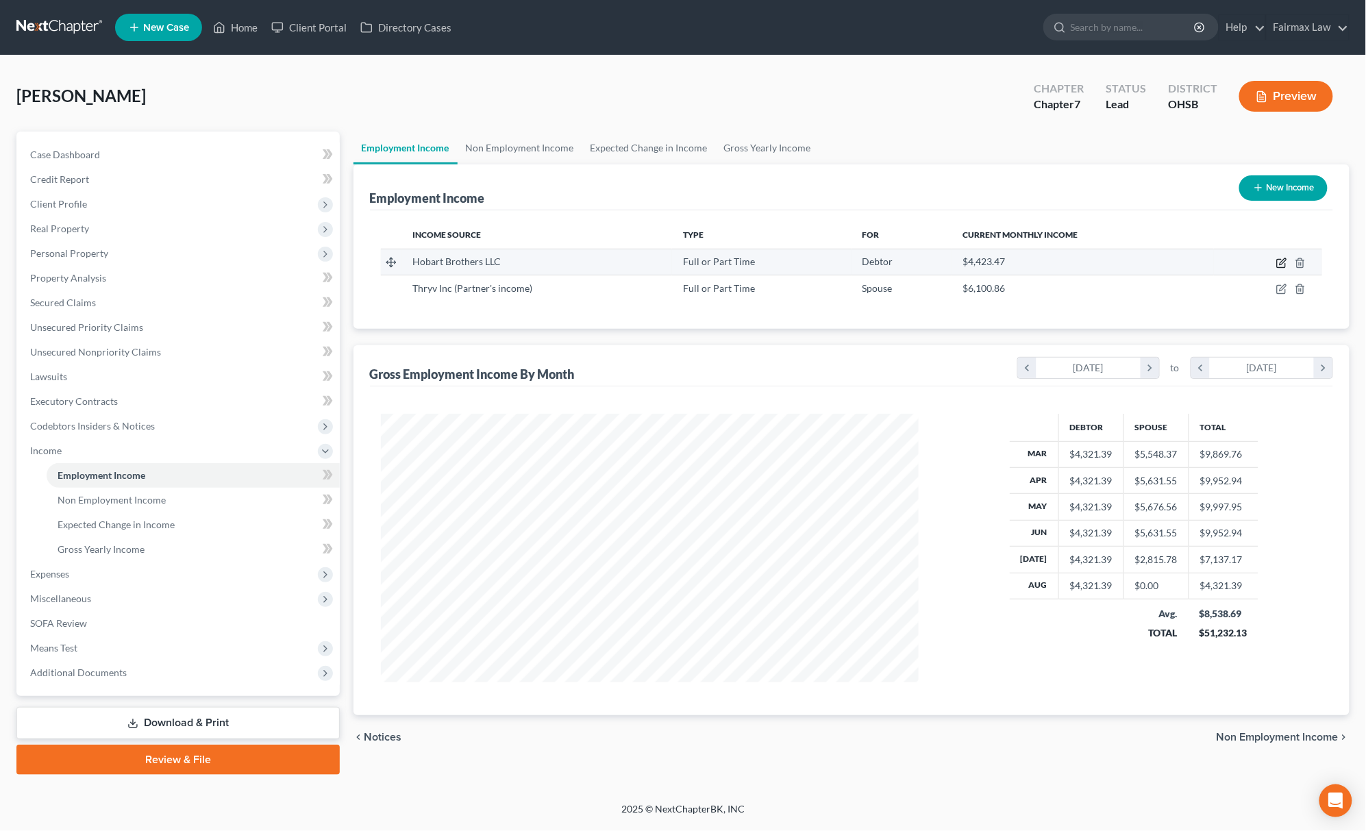
click at [1278, 261] on icon "button" at bounding box center [1281, 264] width 8 height 8
select select "0"
select select "14"
select select "2"
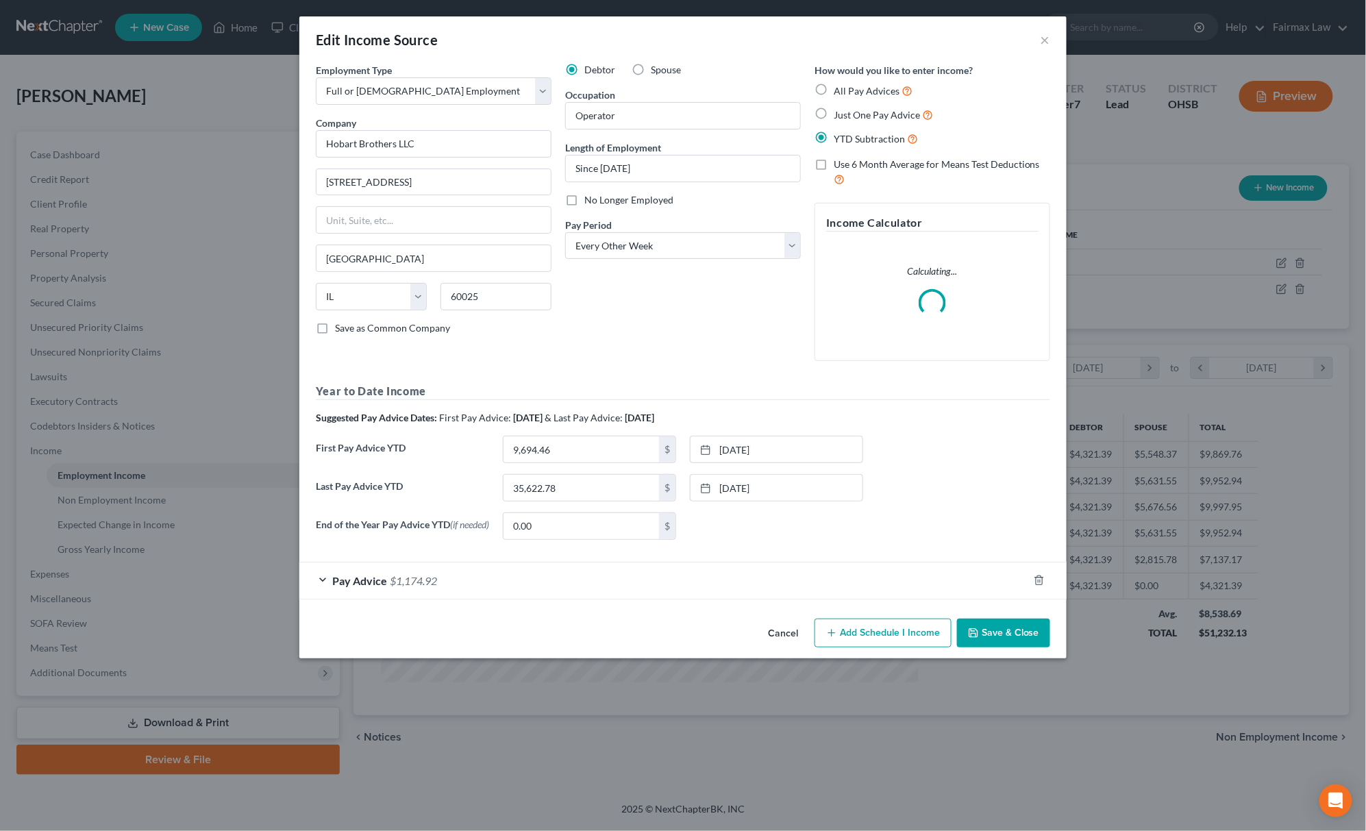
click at [995, 639] on button "Save & Close" at bounding box center [1003, 633] width 93 height 29
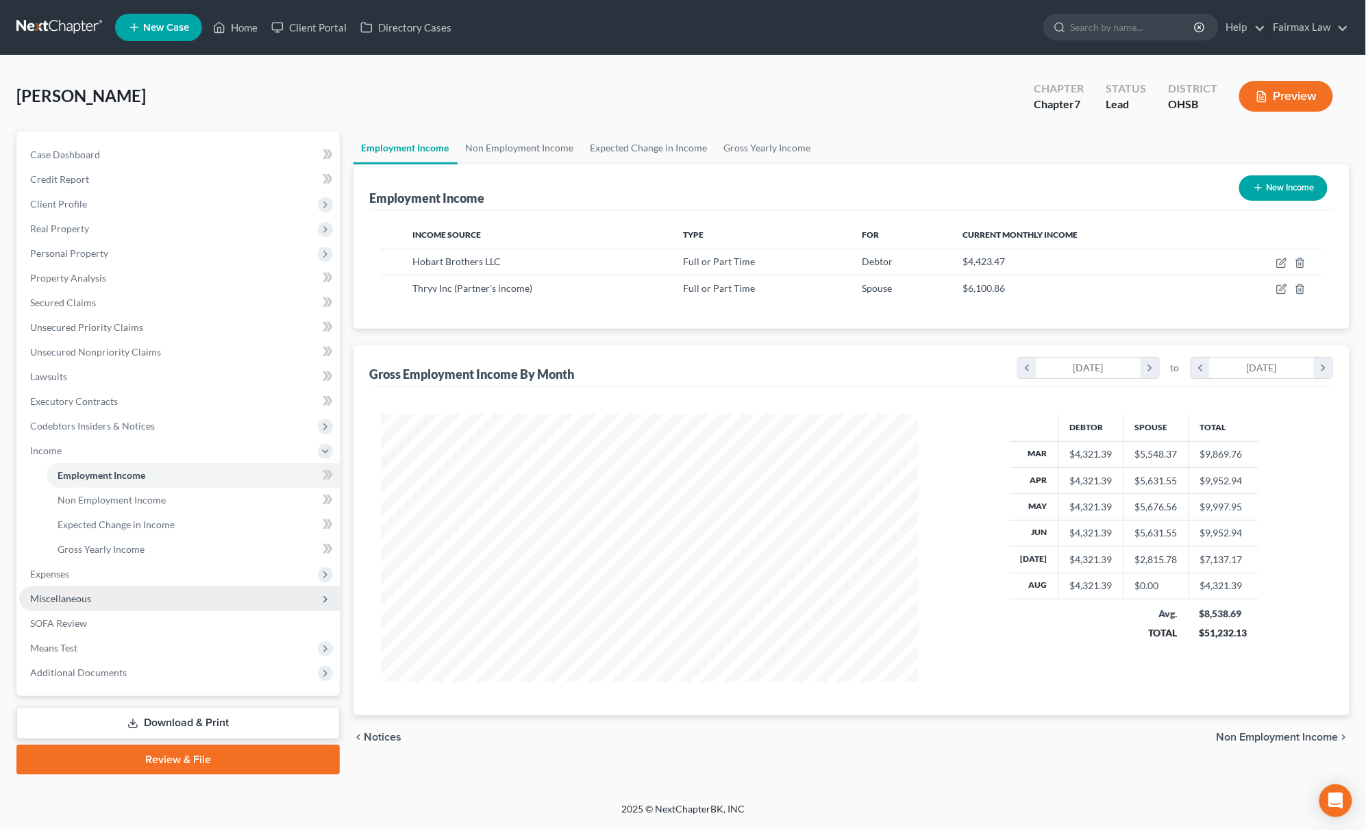
click at [112, 590] on span "Miscellaneous" at bounding box center [179, 598] width 321 height 25
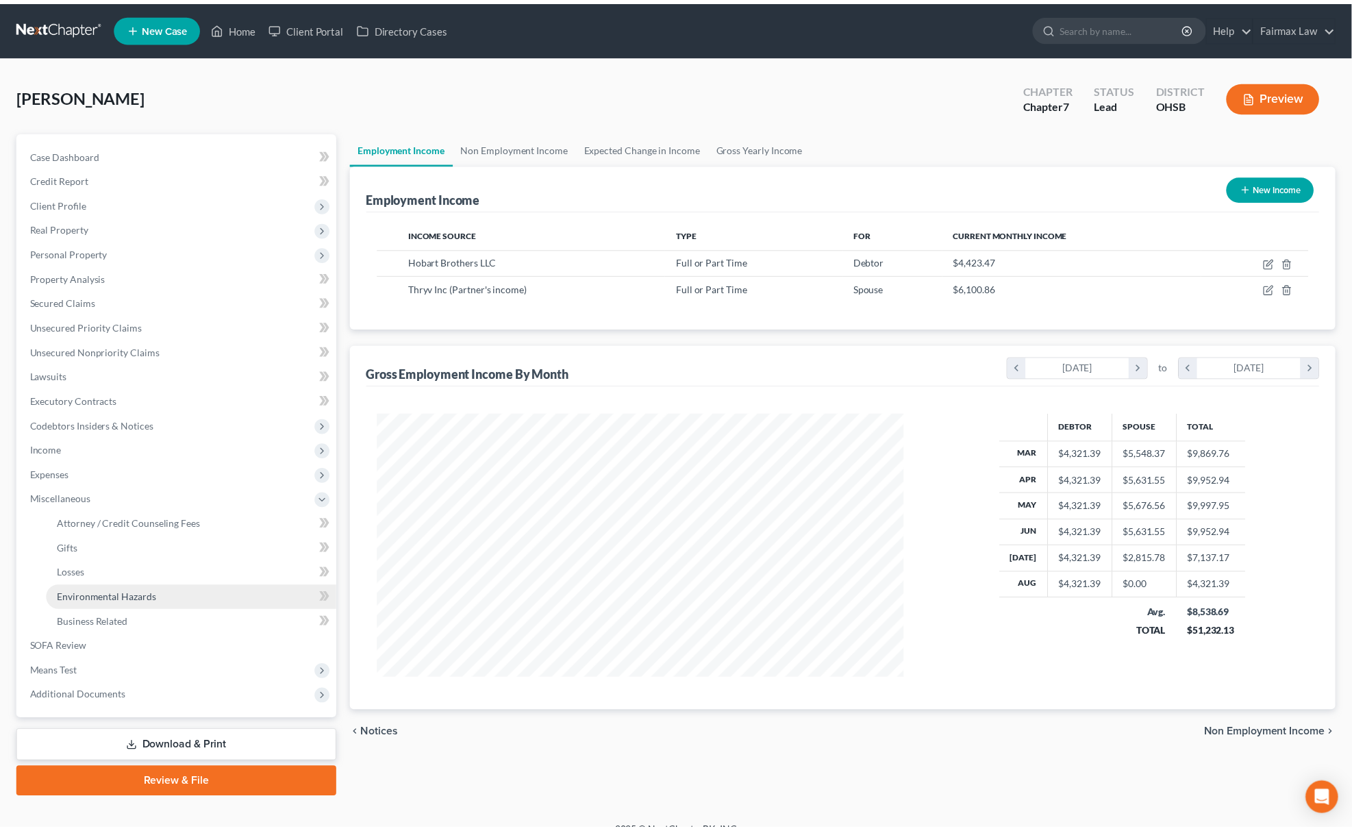
scroll to position [684852, 684557]
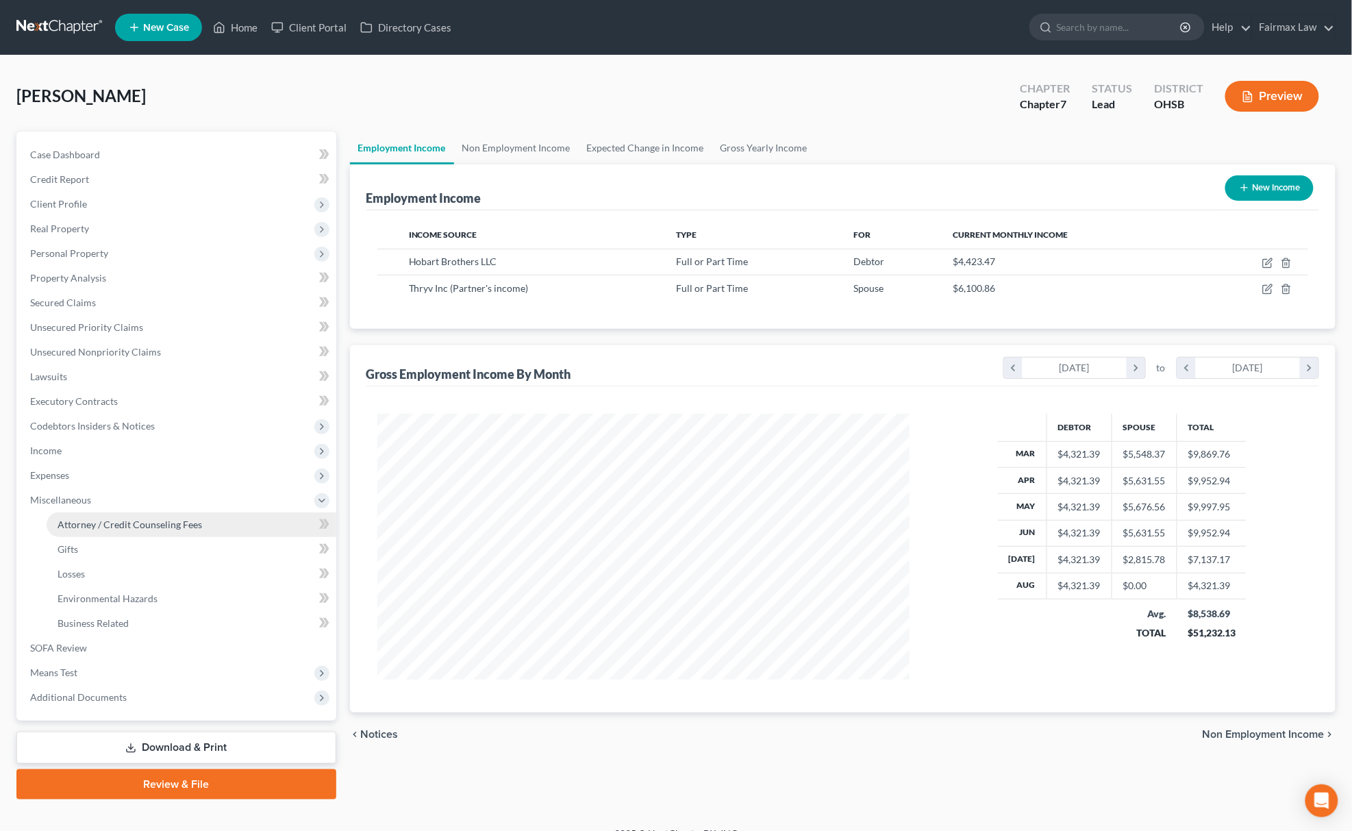
click at [162, 528] on span "Attorney / Credit Counseling Fees" at bounding box center [130, 525] width 145 height 12
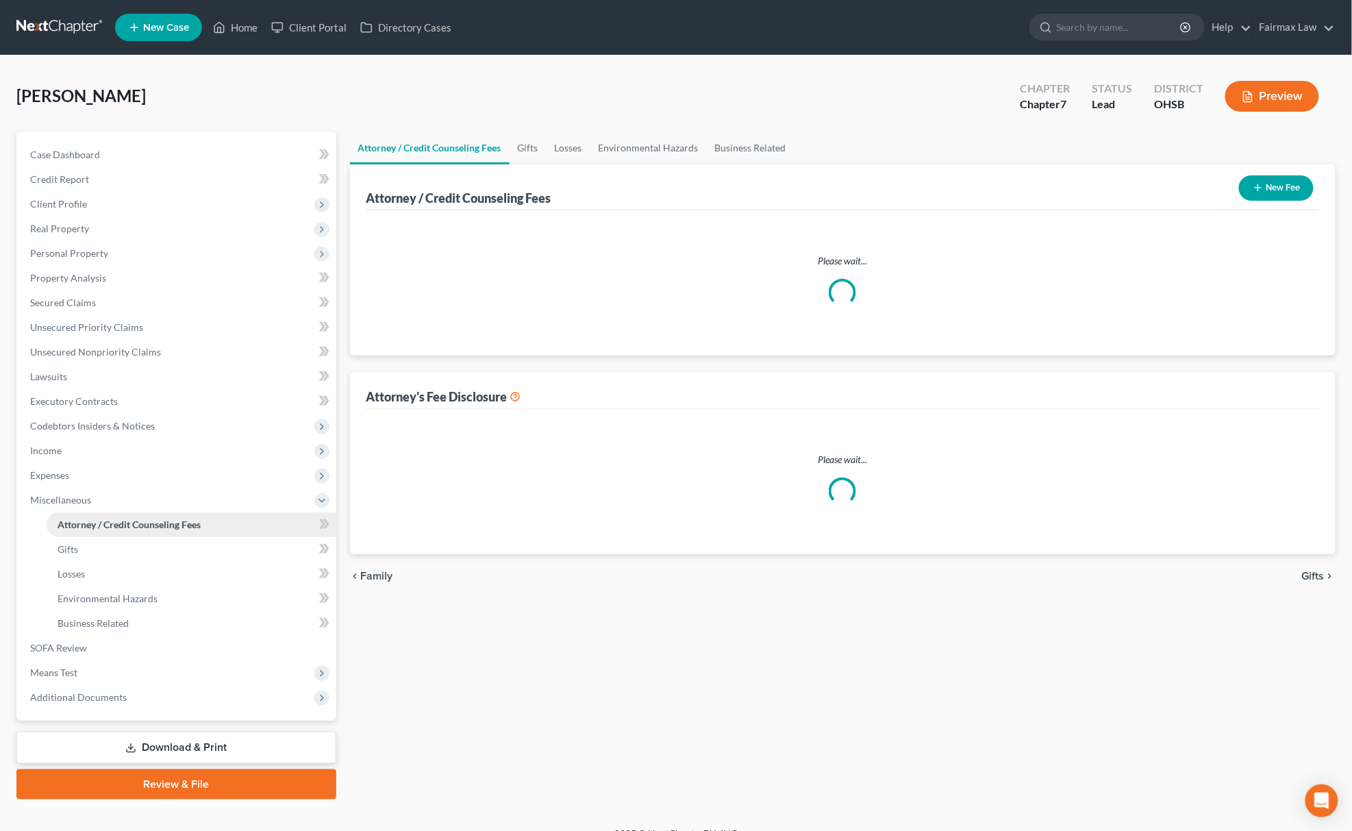
select select "5"
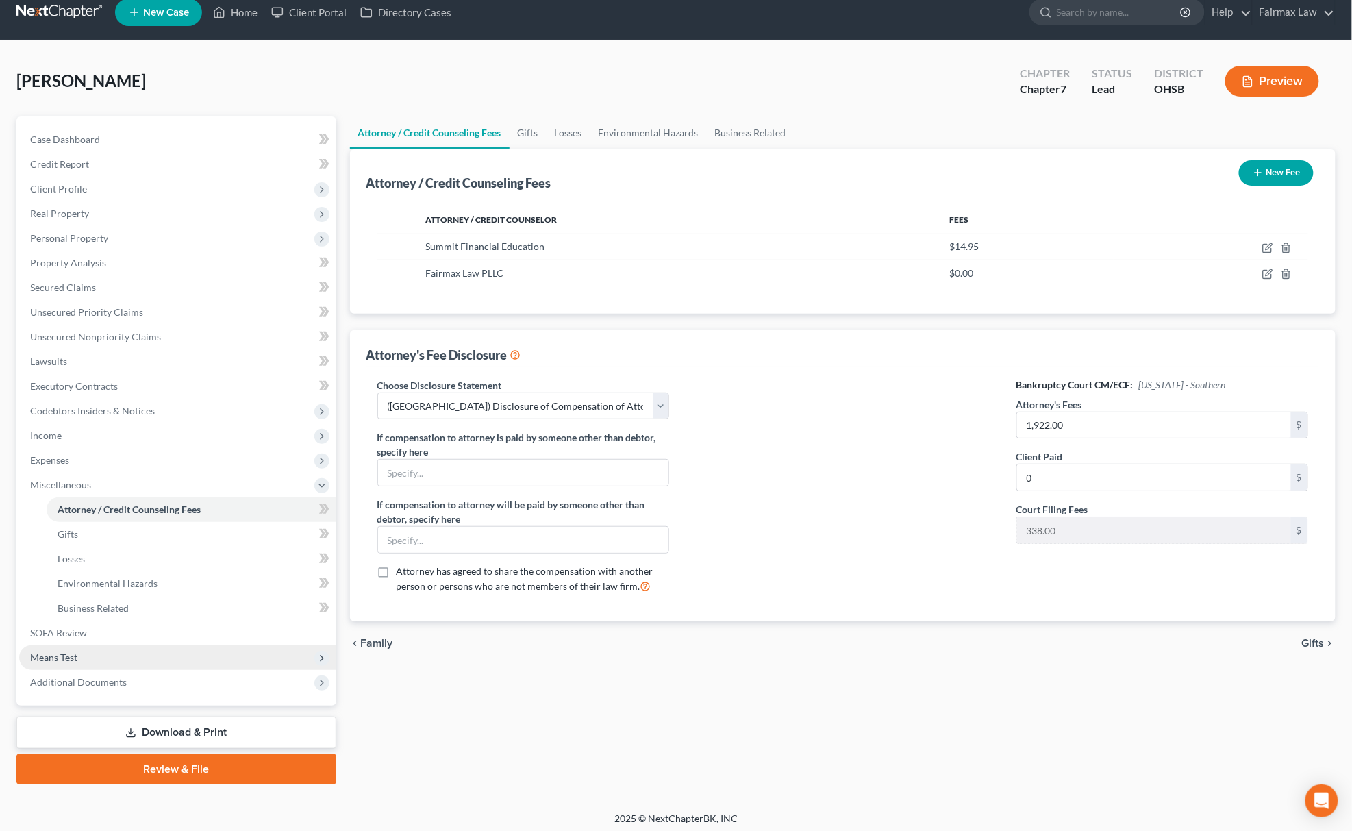
scroll to position [20, 0]
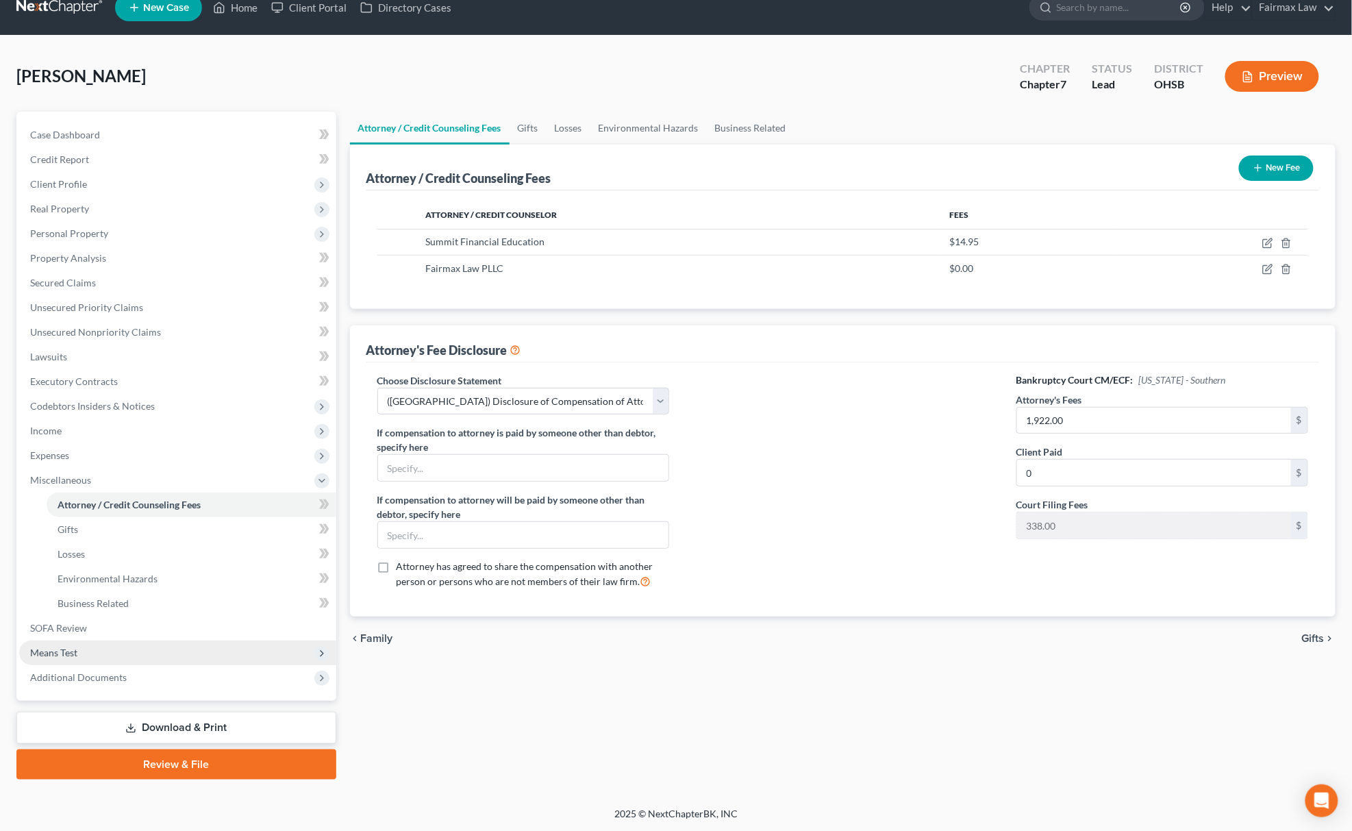
click at [116, 653] on span "Means Test" at bounding box center [177, 653] width 317 height 25
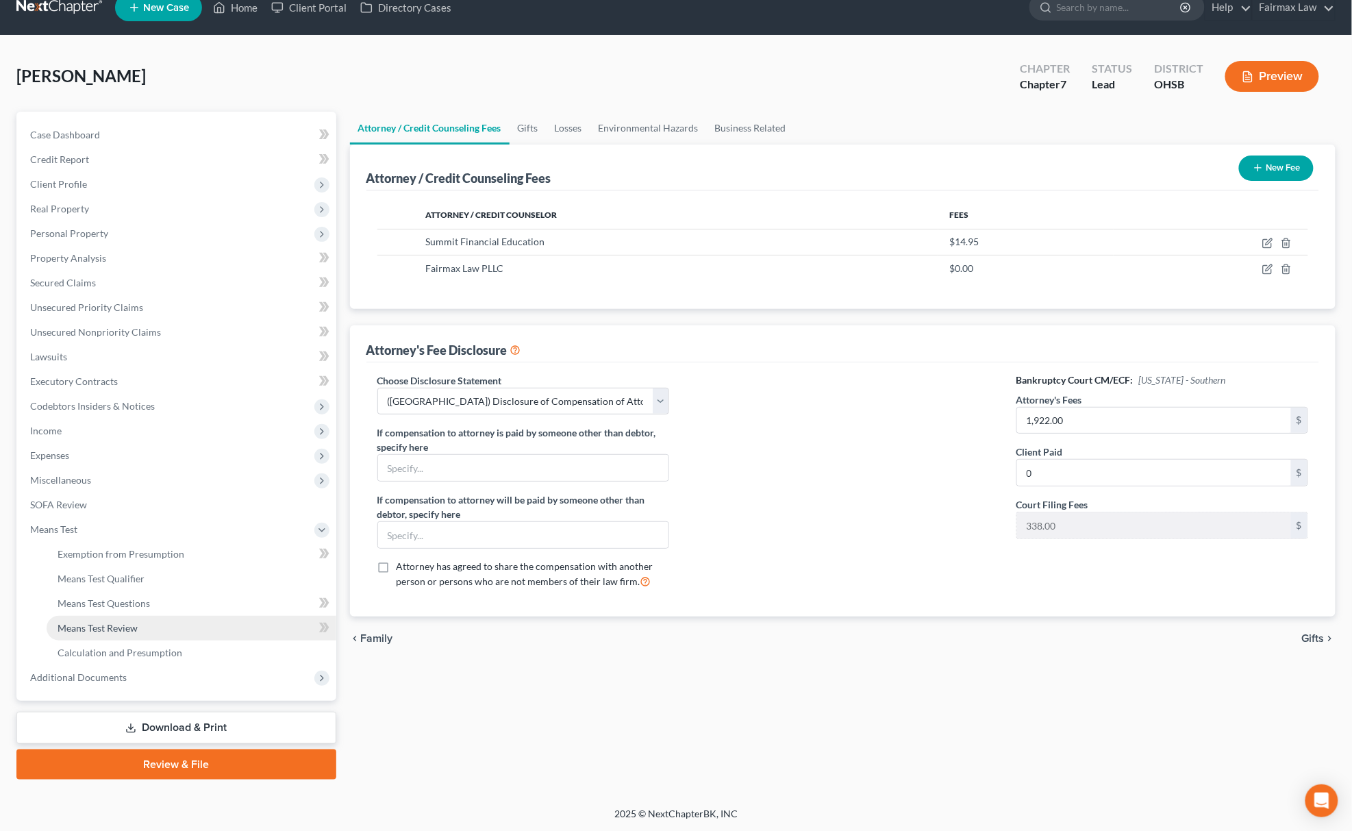
click at [96, 634] on link "Means Test Review" at bounding box center [192, 628] width 290 height 25
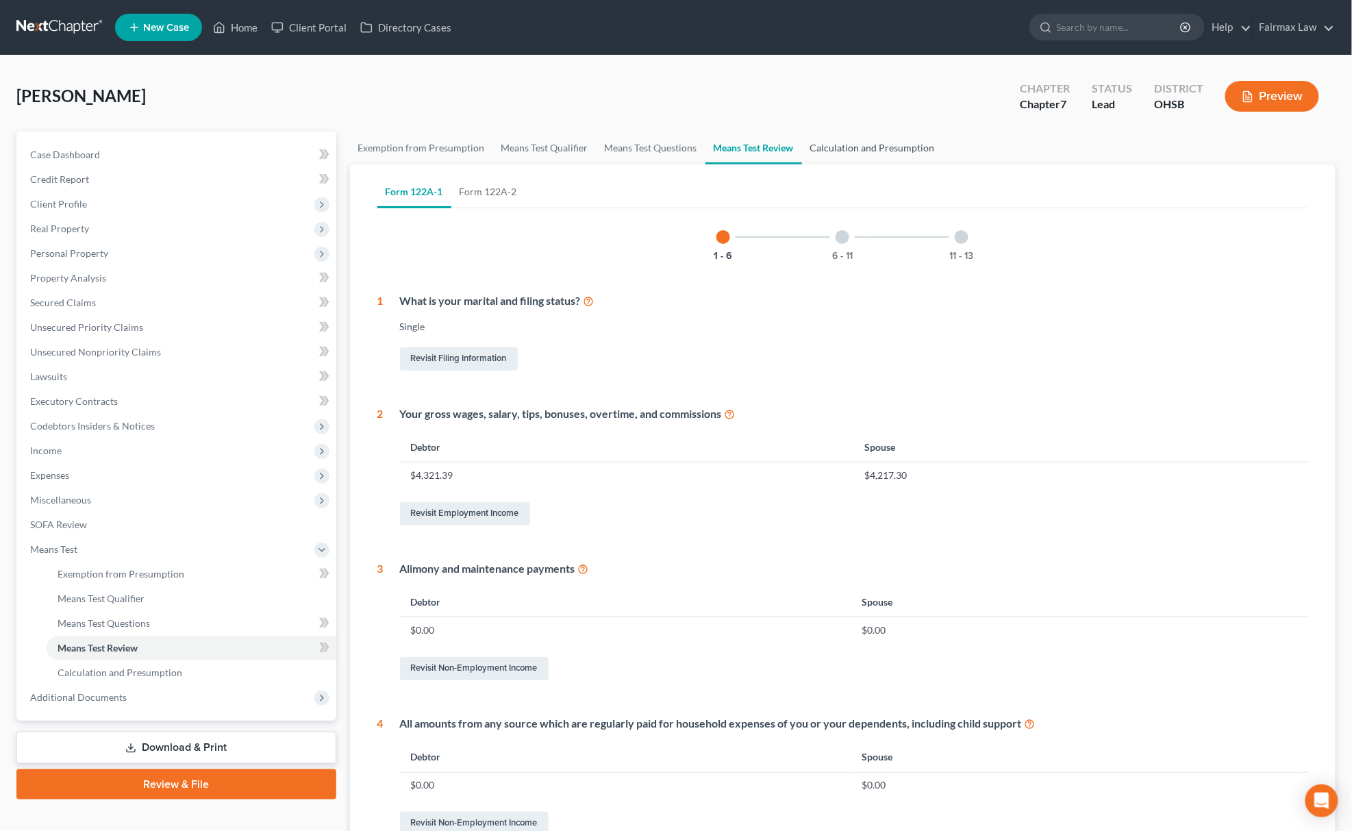
click at [867, 136] on link "Calculation and Presumption" at bounding box center [872, 148] width 141 height 33
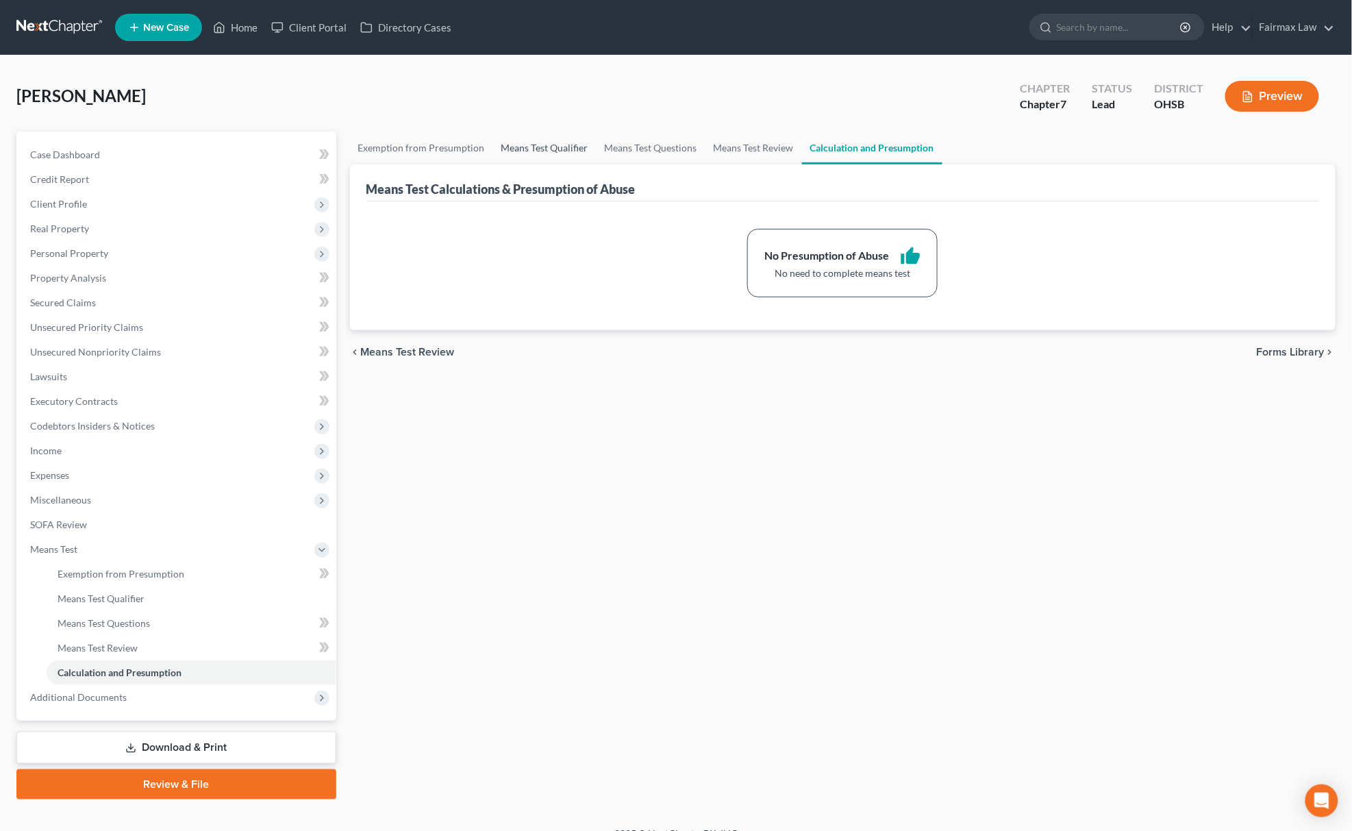
click at [532, 138] on link "Means Test Qualifier" at bounding box center [544, 148] width 103 height 33
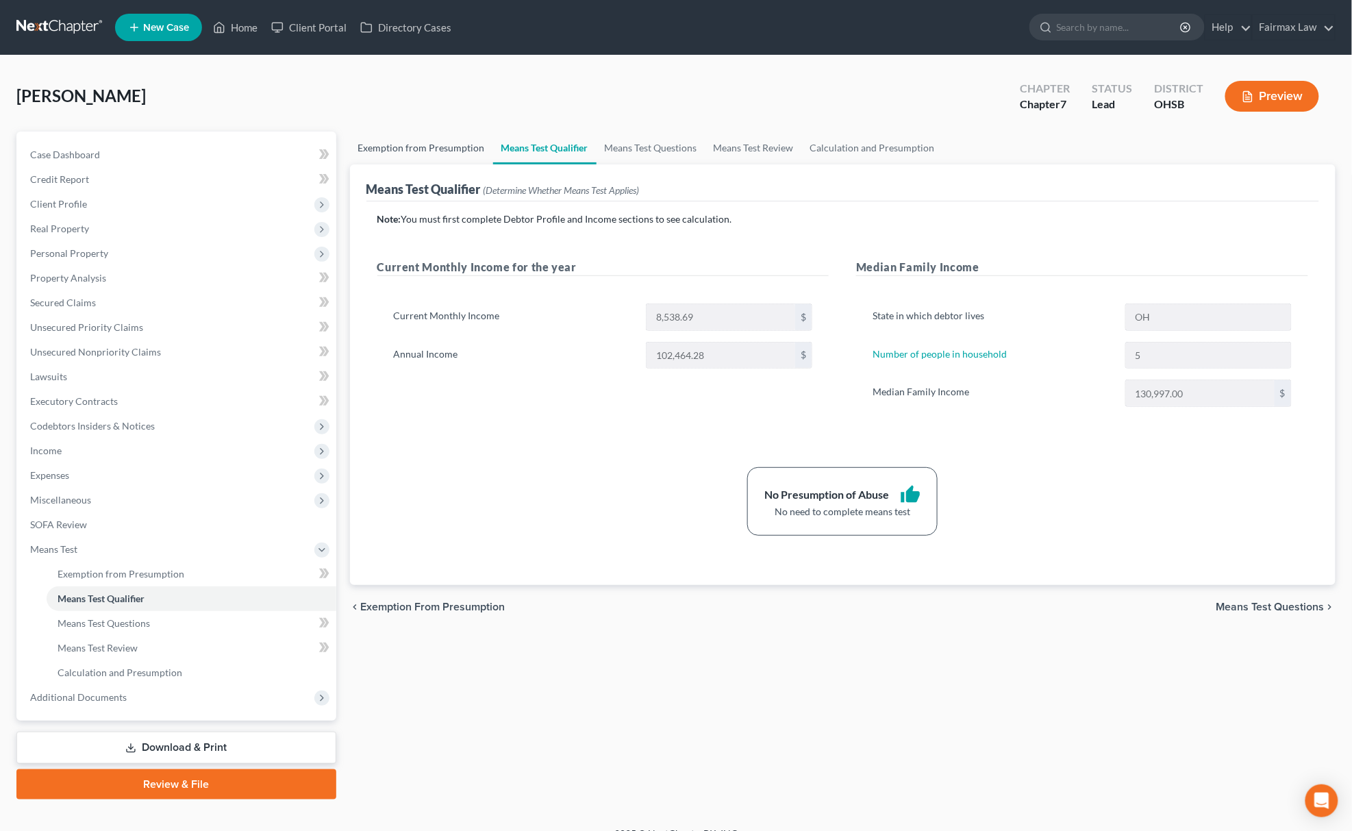
click at [423, 146] on link "Exemption from Presumption" at bounding box center [421, 148] width 143 height 33
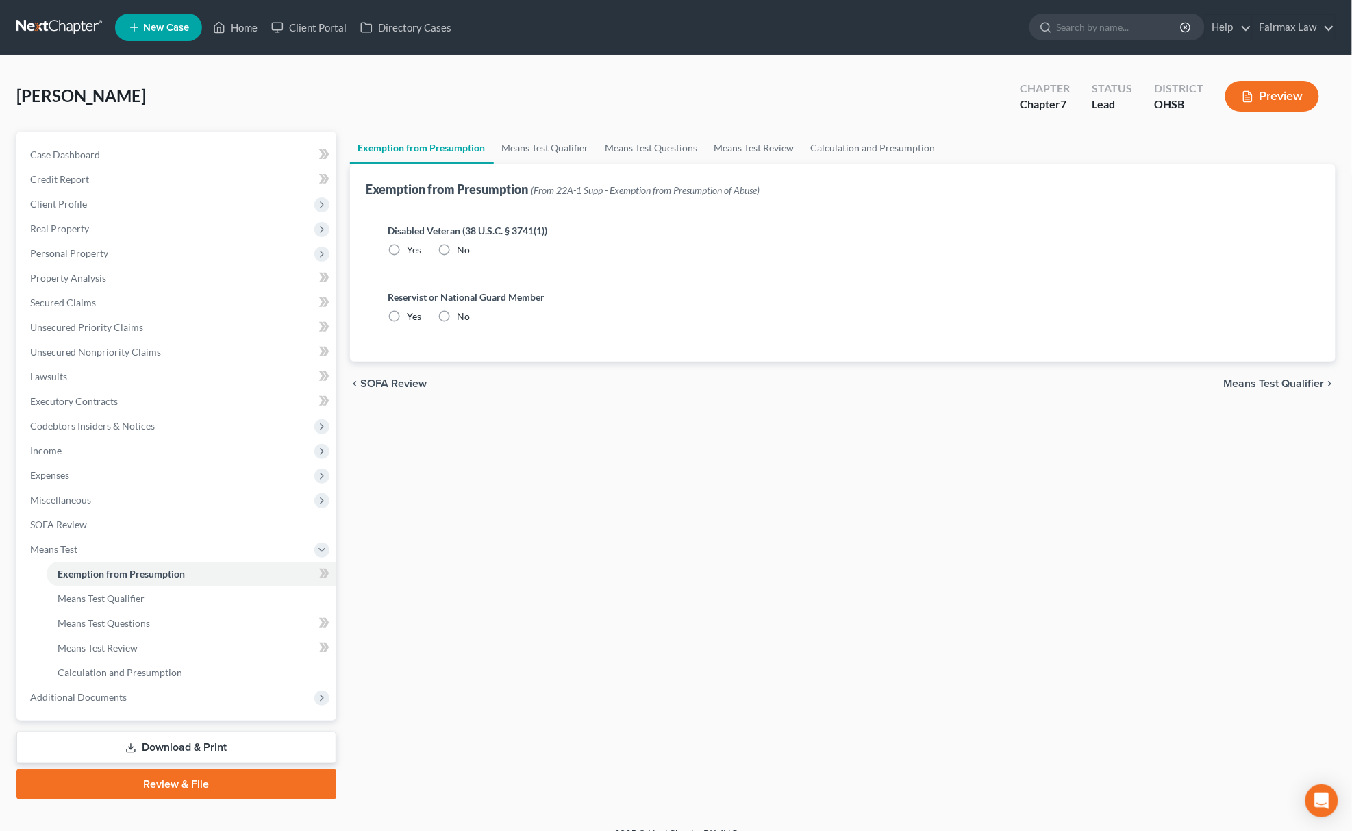
radio input "true"
click at [75, 200] on span "Client Profile" at bounding box center [58, 204] width 57 height 12
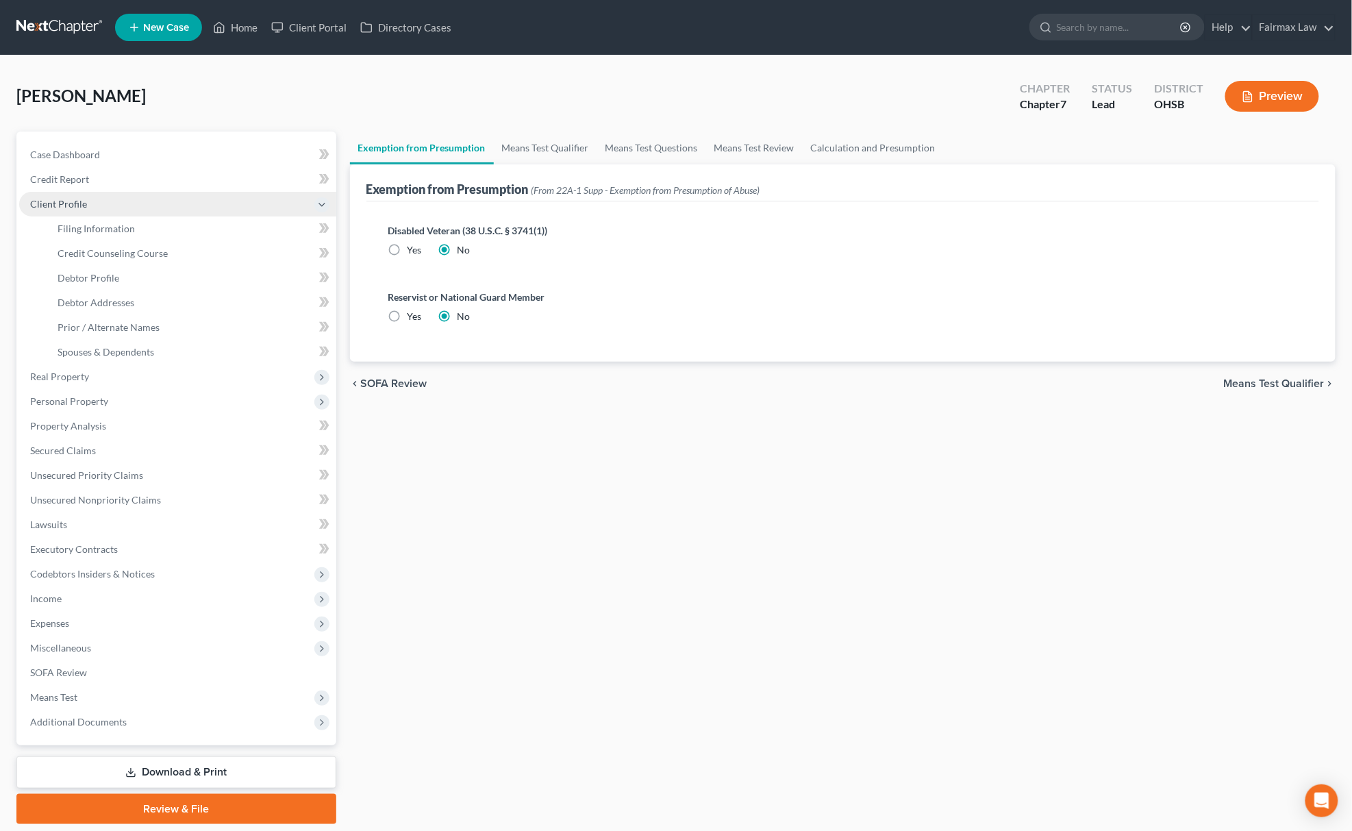
click at [82, 209] on span "Client Profile" at bounding box center [177, 204] width 317 height 25
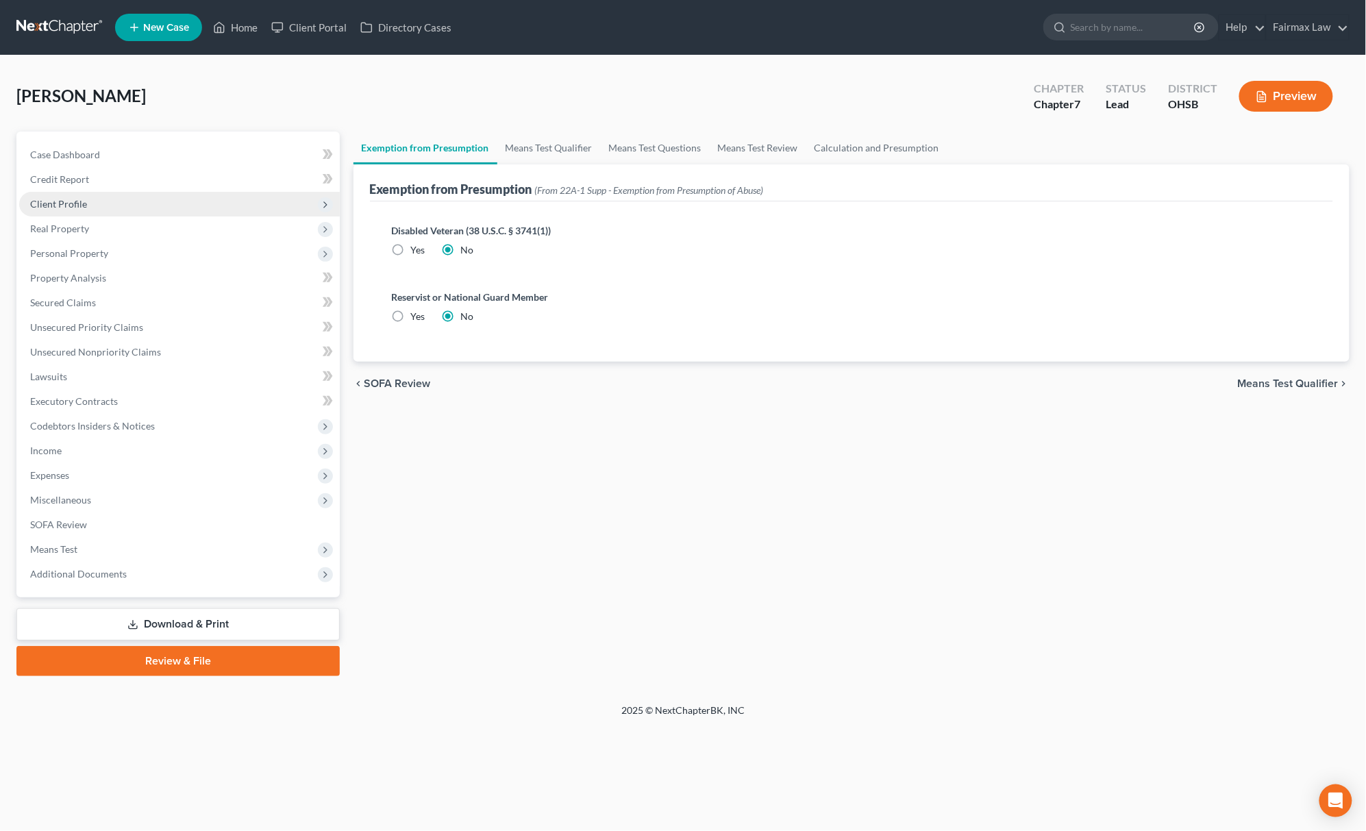
click at [90, 197] on span "Client Profile" at bounding box center [179, 204] width 321 height 25
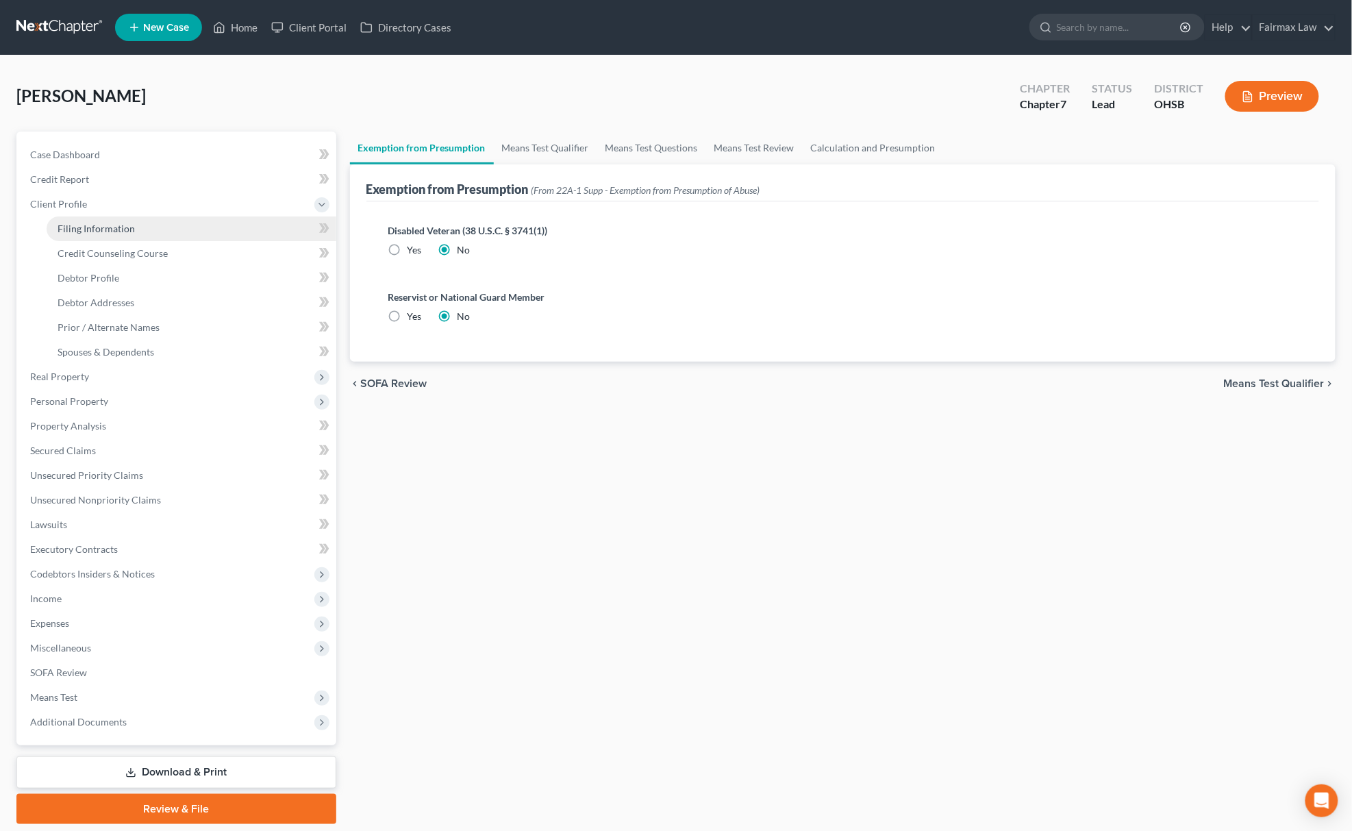
click at [93, 223] on span "Filing Information" at bounding box center [96, 229] width 77 height 12
select select "1"
select select "0"
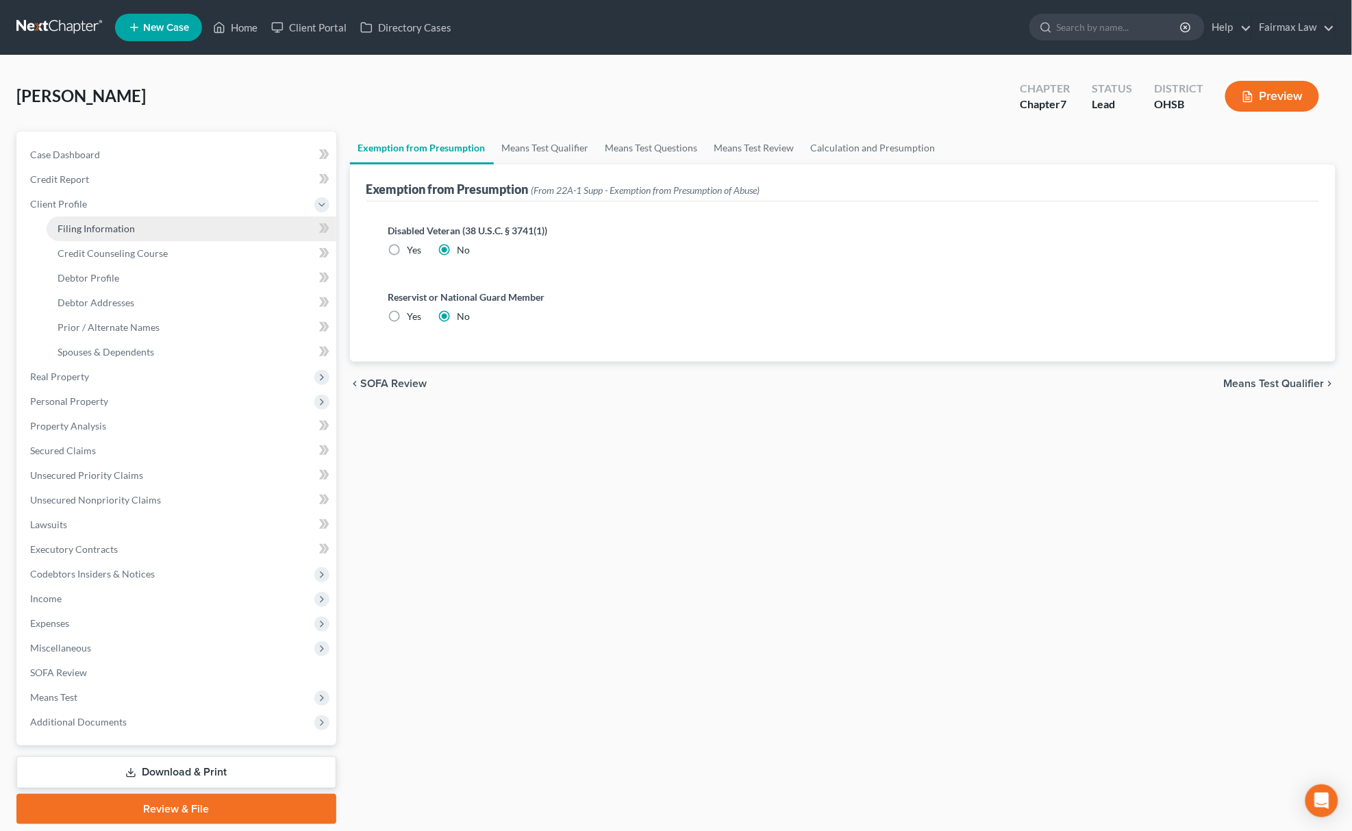
select select "36"
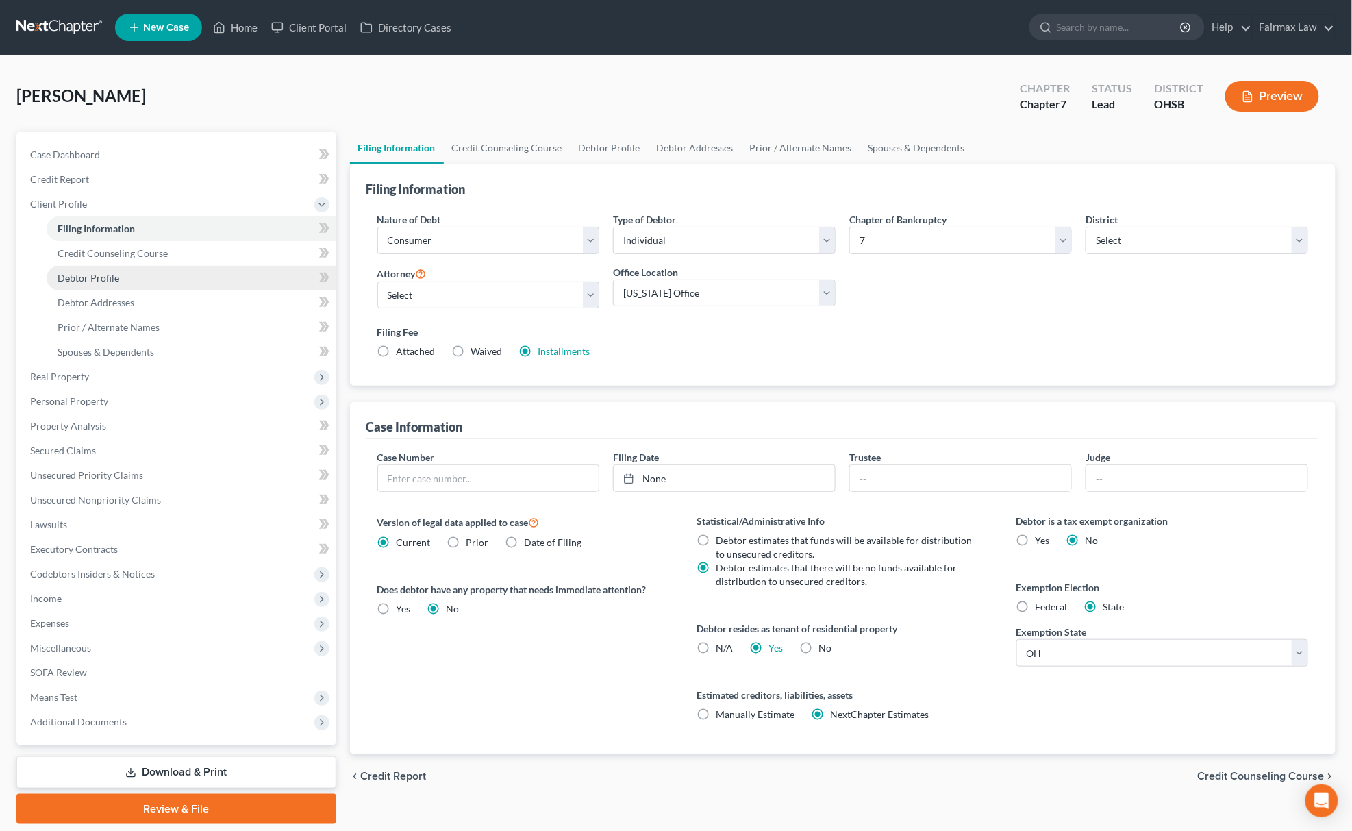
click at [97, 285] on link "Debtor Profile" at bounding box center [192, 278] width 290 height 25
select select "0"
select select "4"
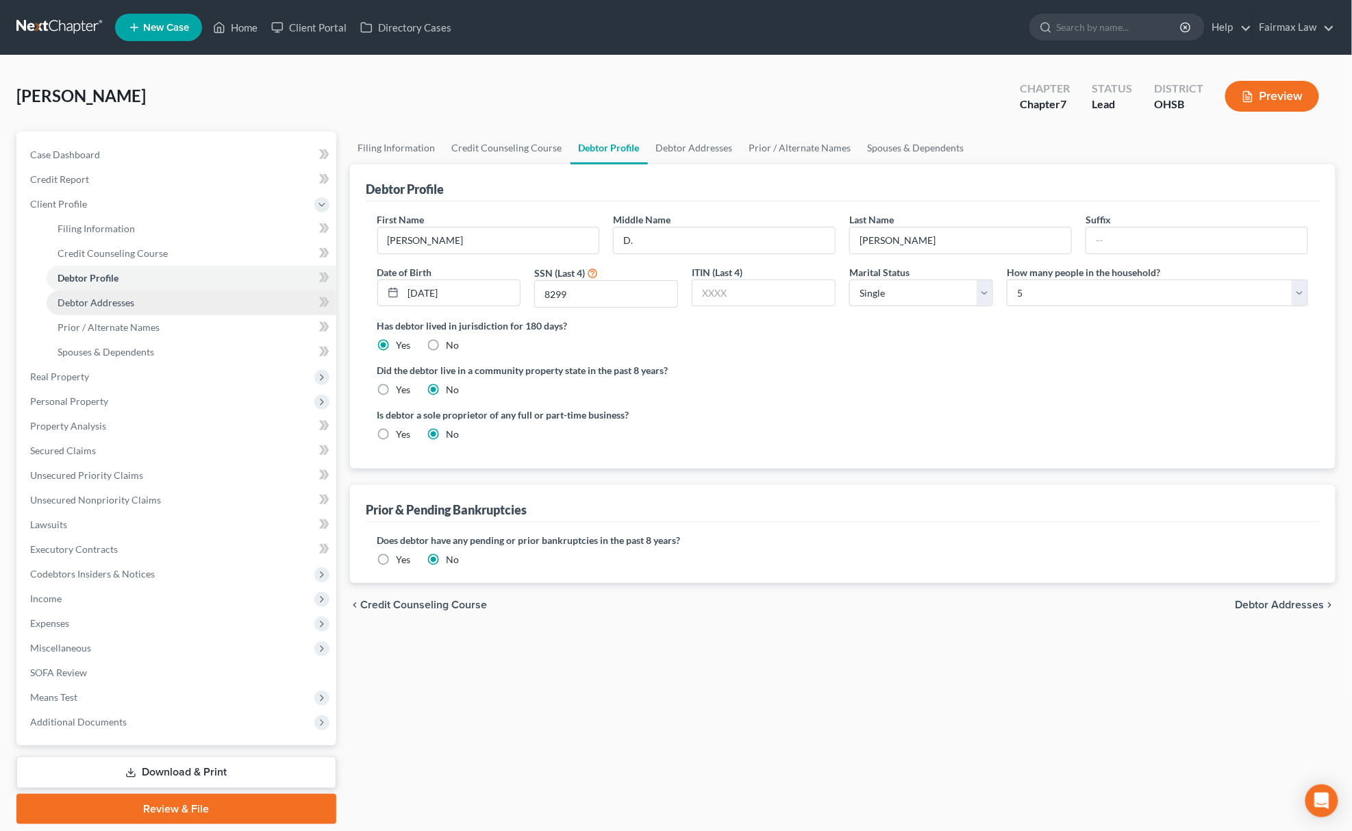
click at [110, 291] on link "Debtor Addresses" at bounding box center [192, 302] width 290 height 25
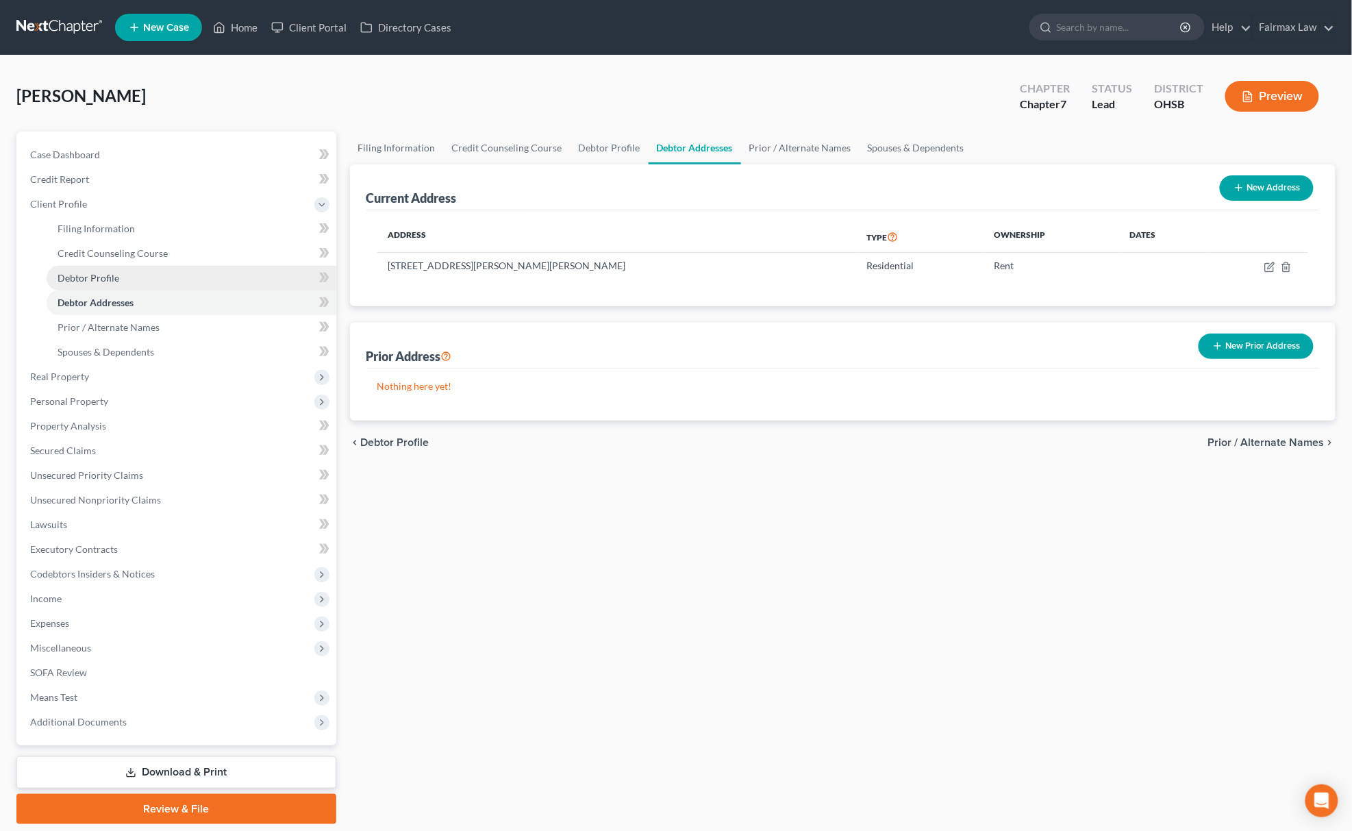
click at [96, 273] on span "Debtor Profile" at bounding box center [89, 278] width 62 height 12
select select "0"
select select "4"
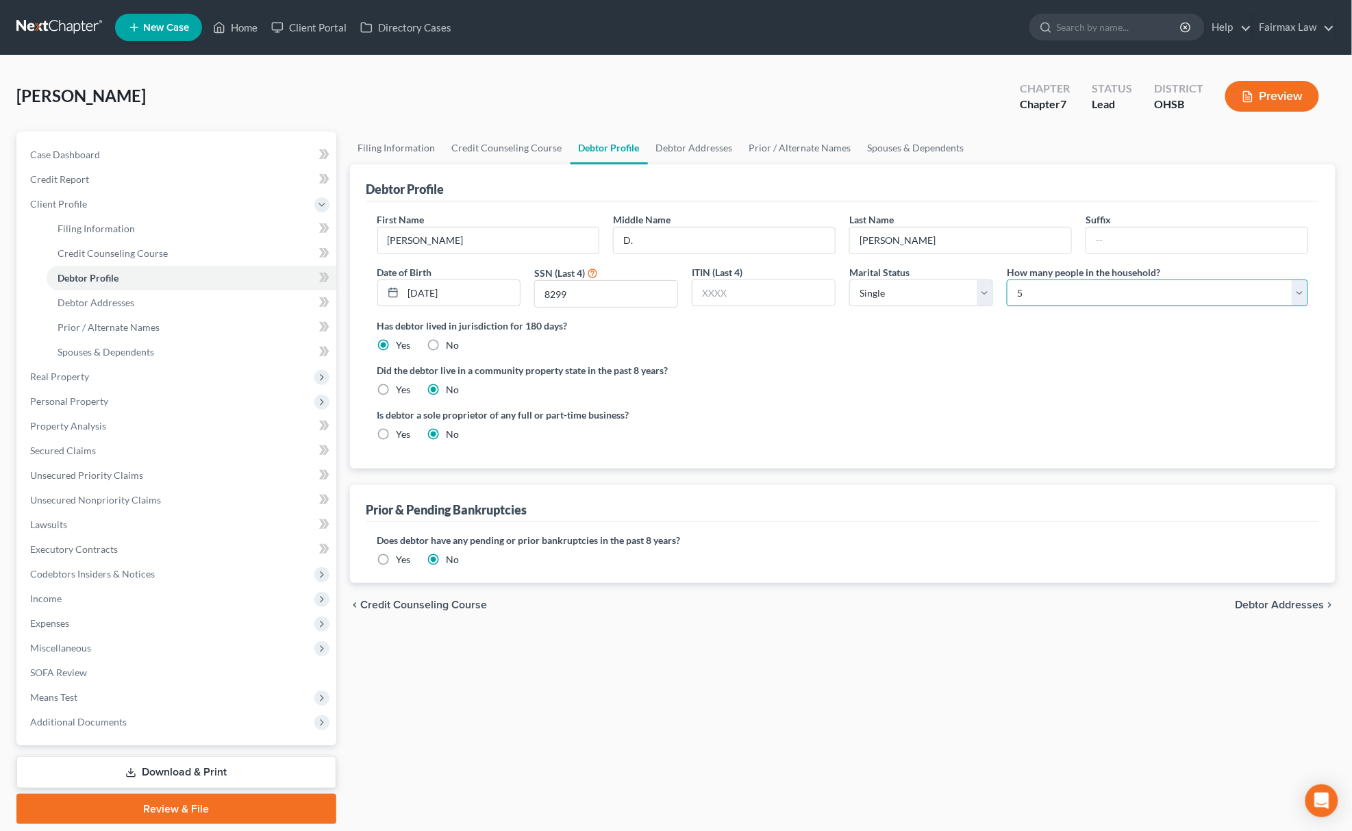
click at [1056, 288] on select "Select 1 2 3 4 5 6 7 8 9 10 11 12 13 14 15 16 17 18 19 20" at bounding box center [1157, 293] width 301 height 27
click at [92, 343] on link "Spouses & Dependents" at bounding box center [192, 352] width 290 height 25
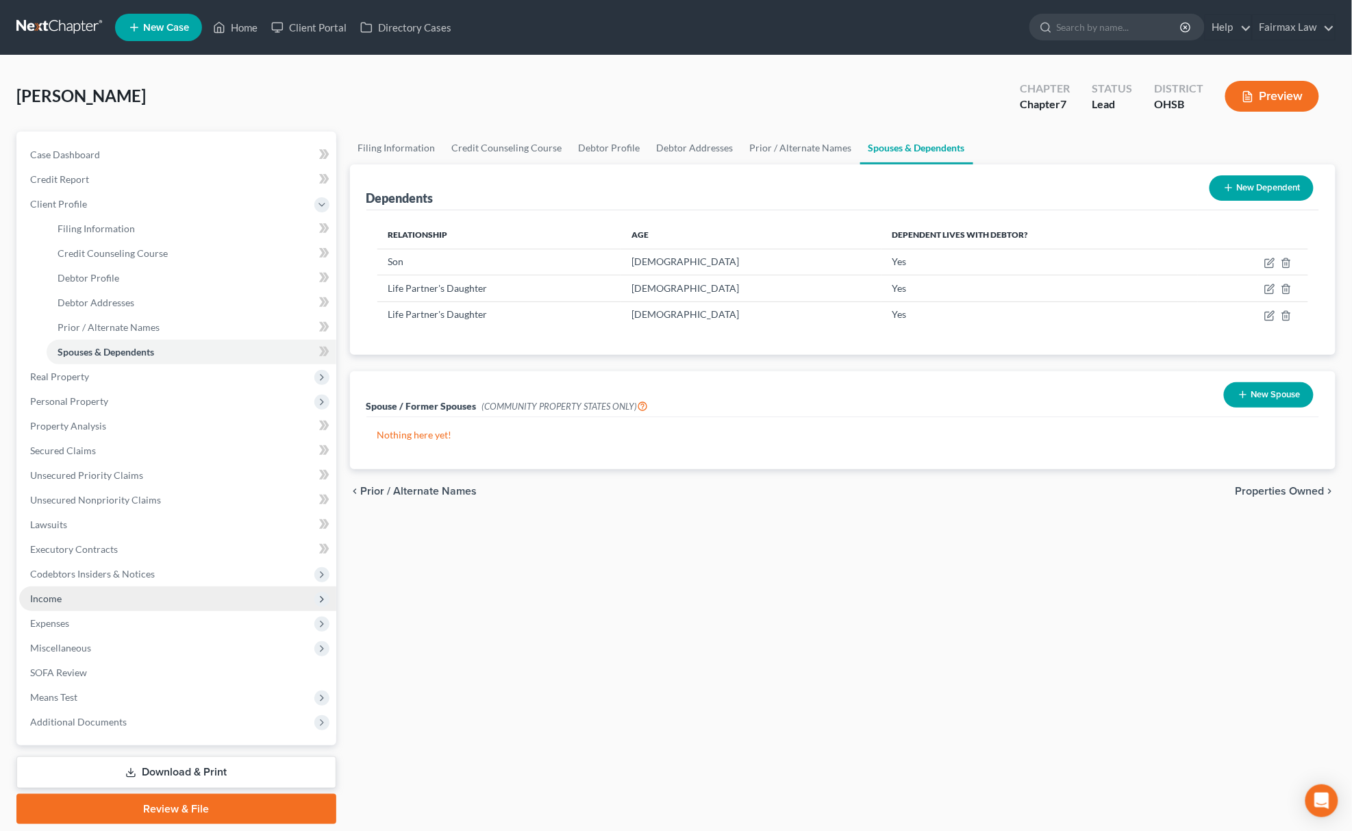
click at [106, 596] on span "Income" at bounding box center [177, 598] width 317 height 25
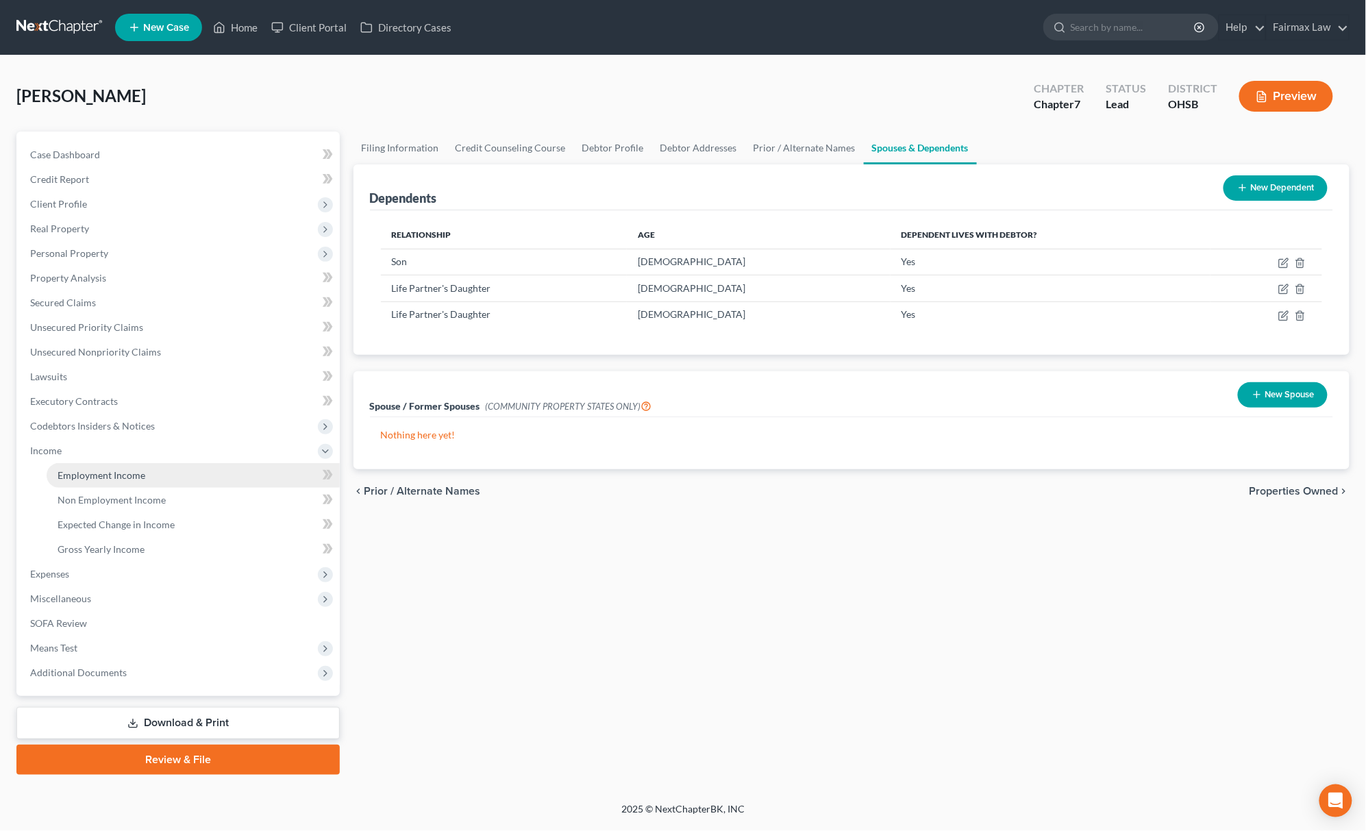
click at [184, 469] on link "Employment Income" at bounding box center [193, 475] width 293 height 25
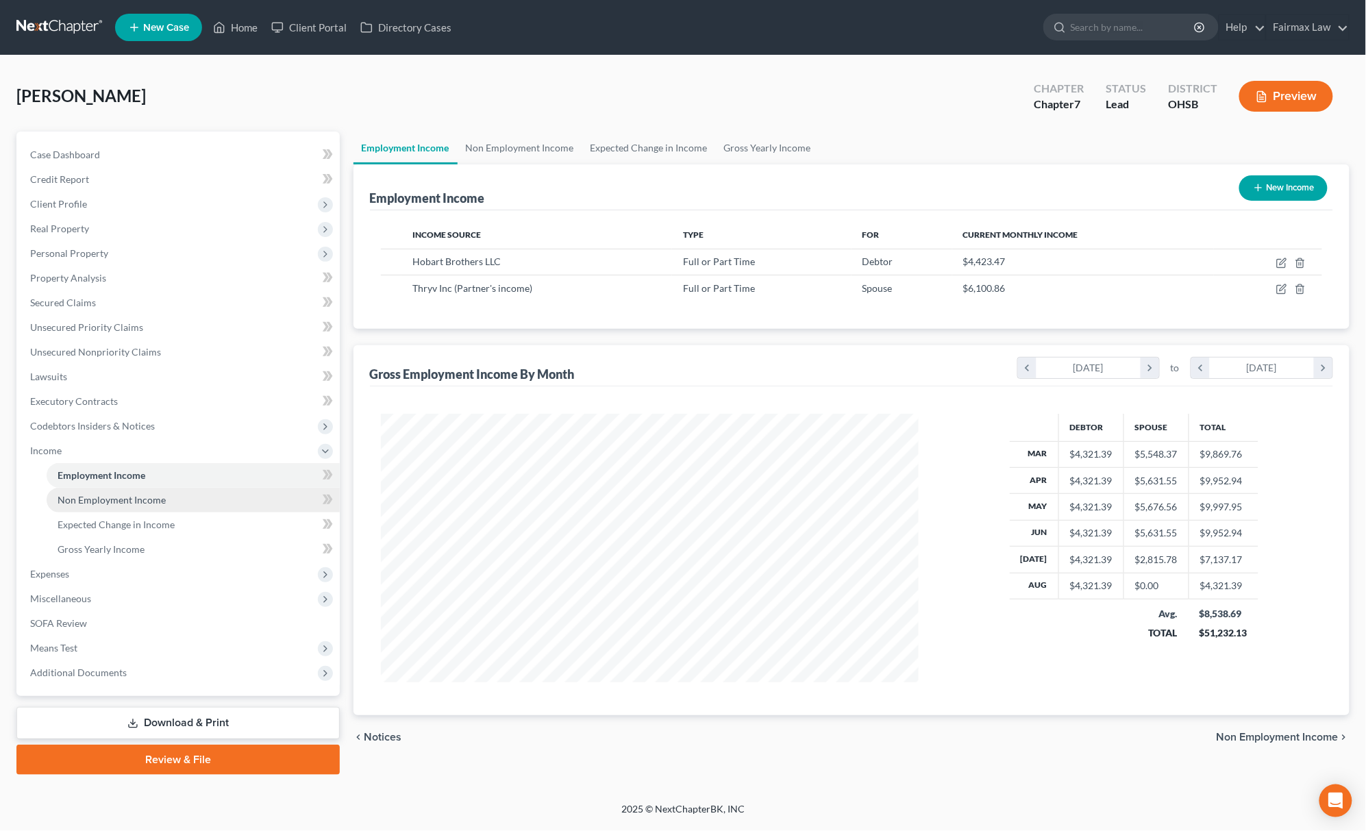
scroll to position [269, 565]
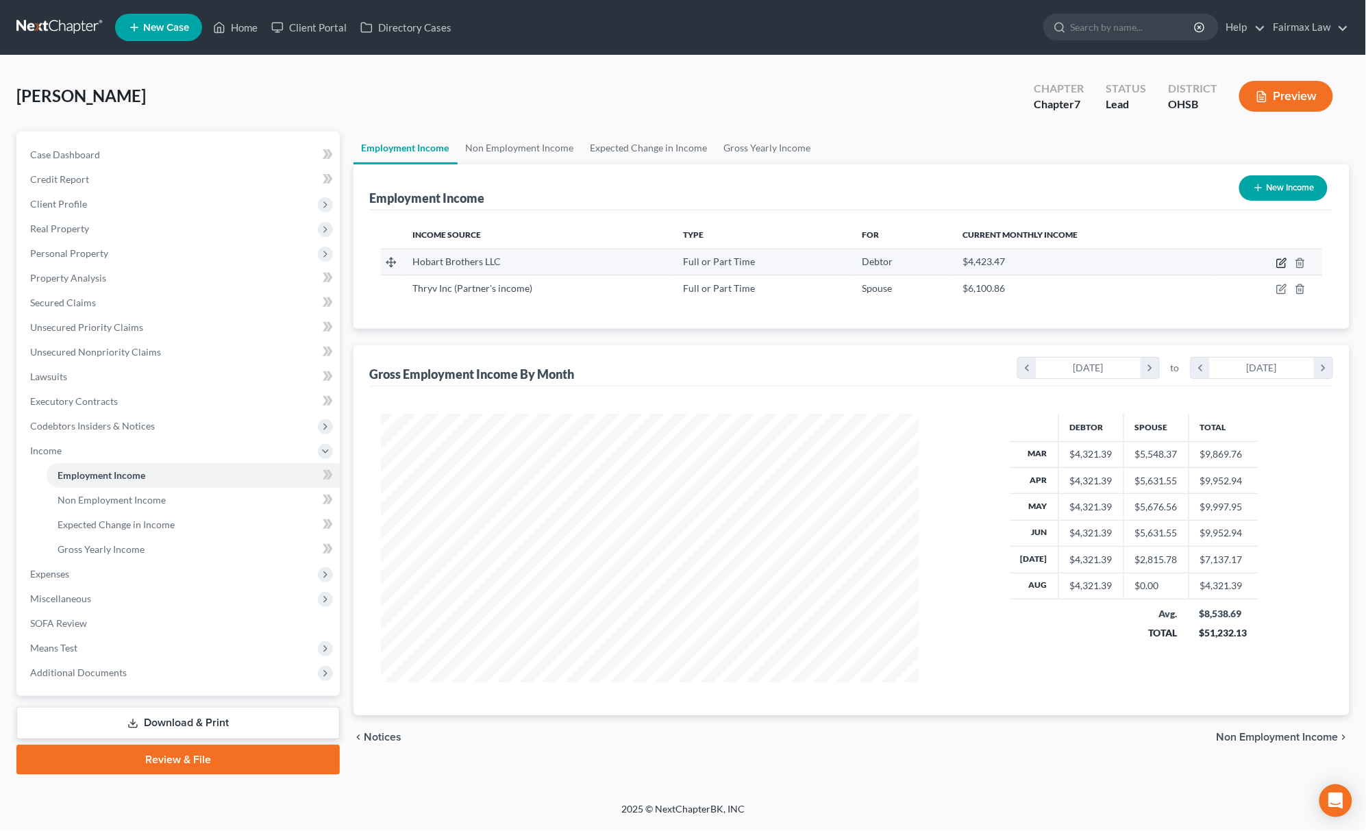
click at [1278, 264] on icon "button" at bounding box center [1281, 264] width 8 height 8
select select "0"
select select "14"
select select "2"
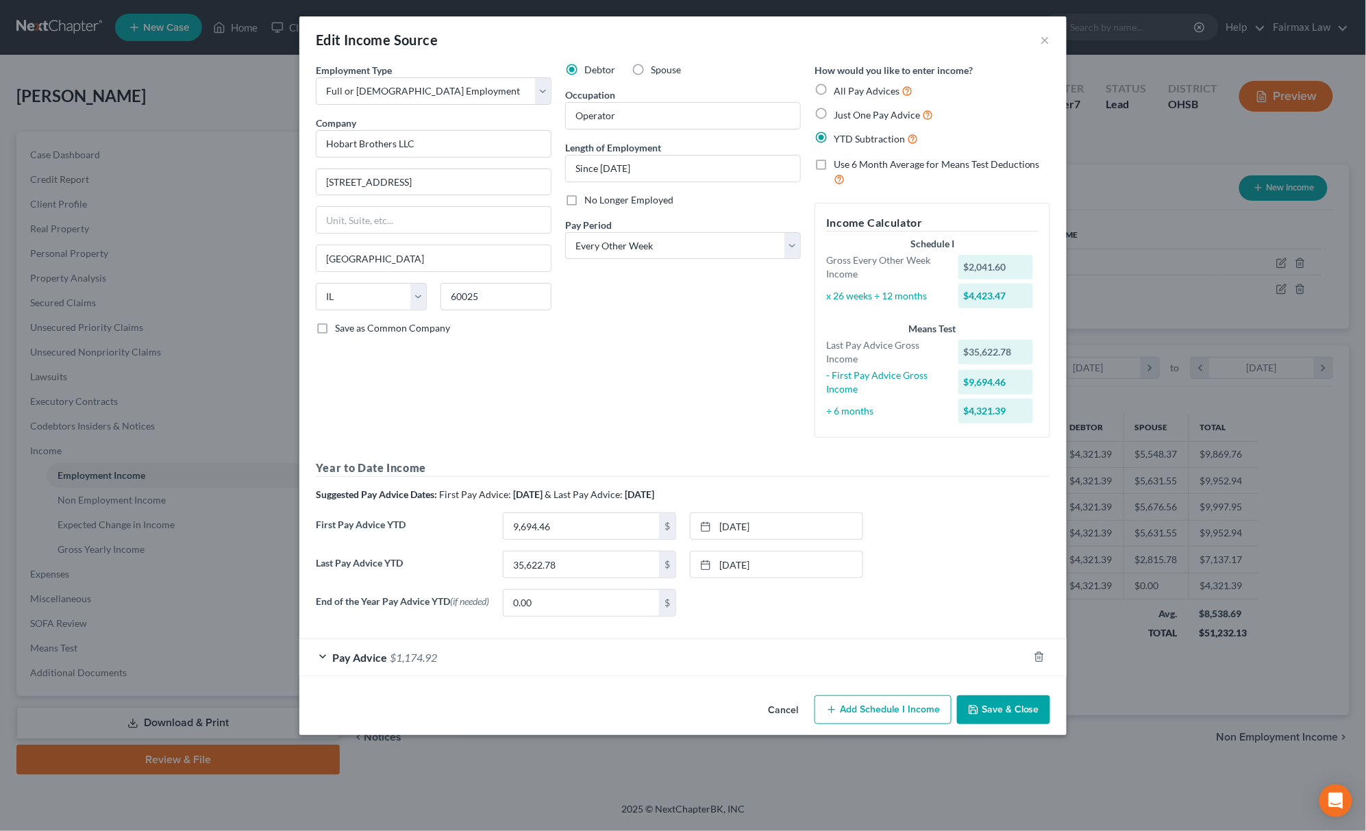
click at [1002, 724] on button "Save & Close" at bounding box center [1003, 709] width 93 height 29
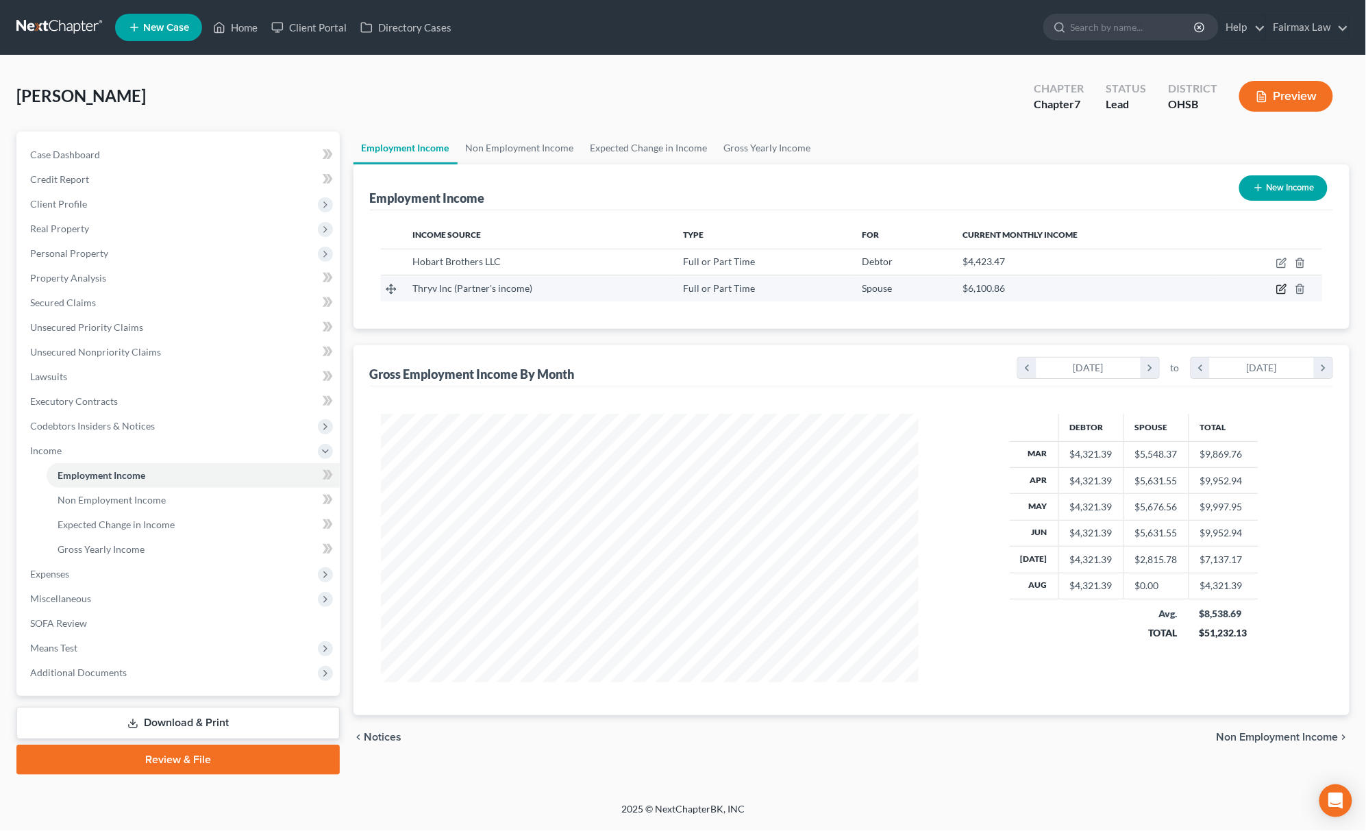
click at [1281, 289] on icon "button" at bounding box center [1281, 289] width 11 height 11
select select "0"
select select "45"
select select "2"
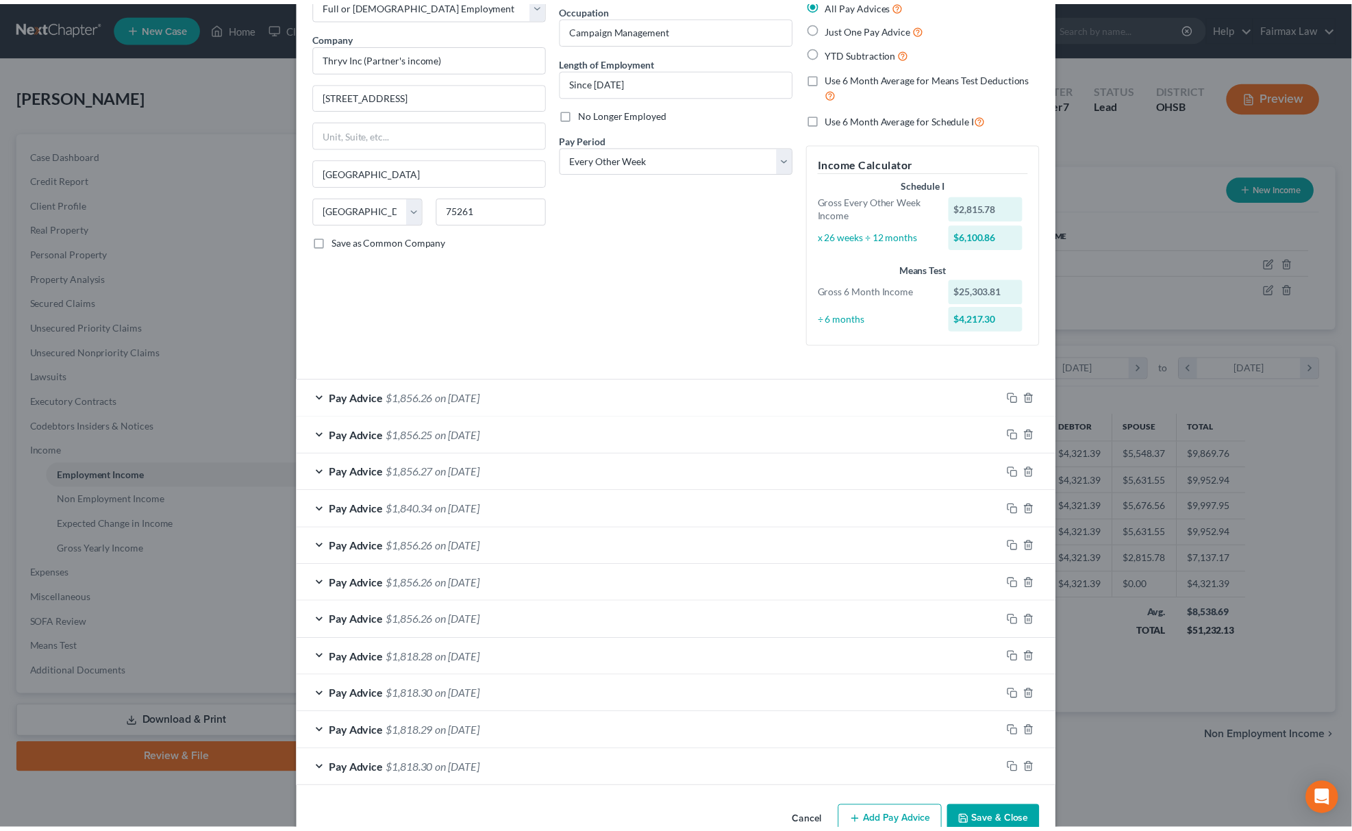
scroll to position [123, 0]
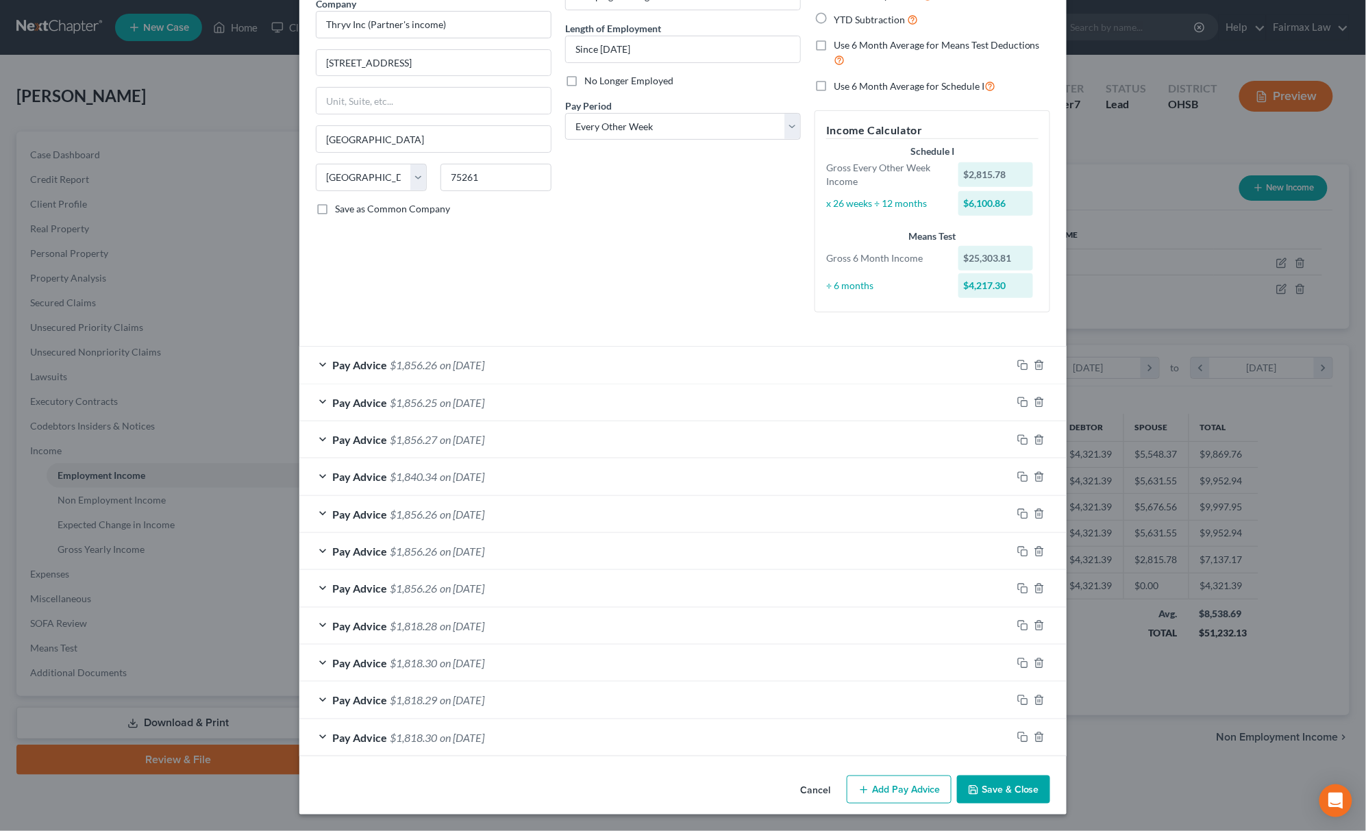
click at [1010, 801] on button "Save & Close" at bounding box center [1003, 790] width 93 height 29
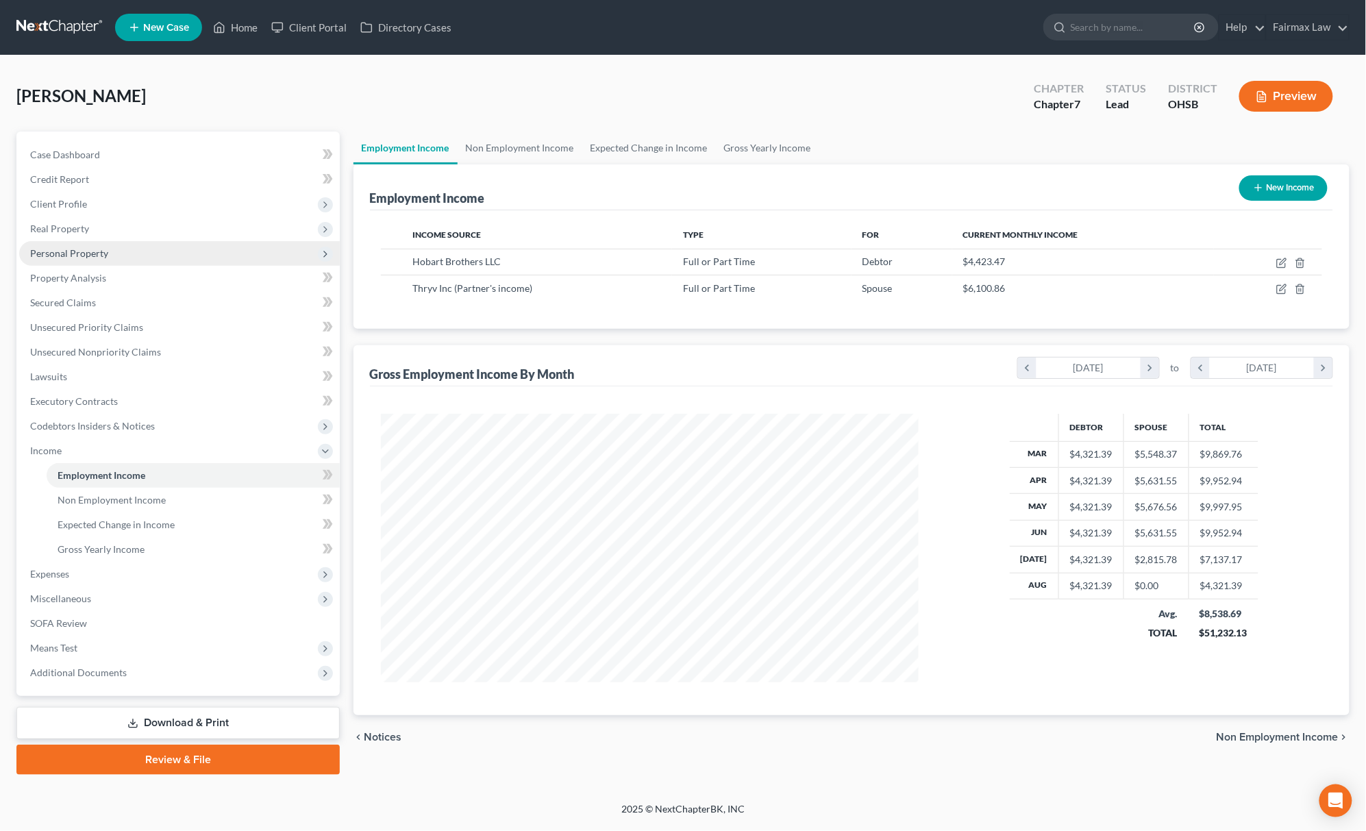
click at [85, 243] on span "Personal Property" at bounding box center [179, 253] width 321 height 25
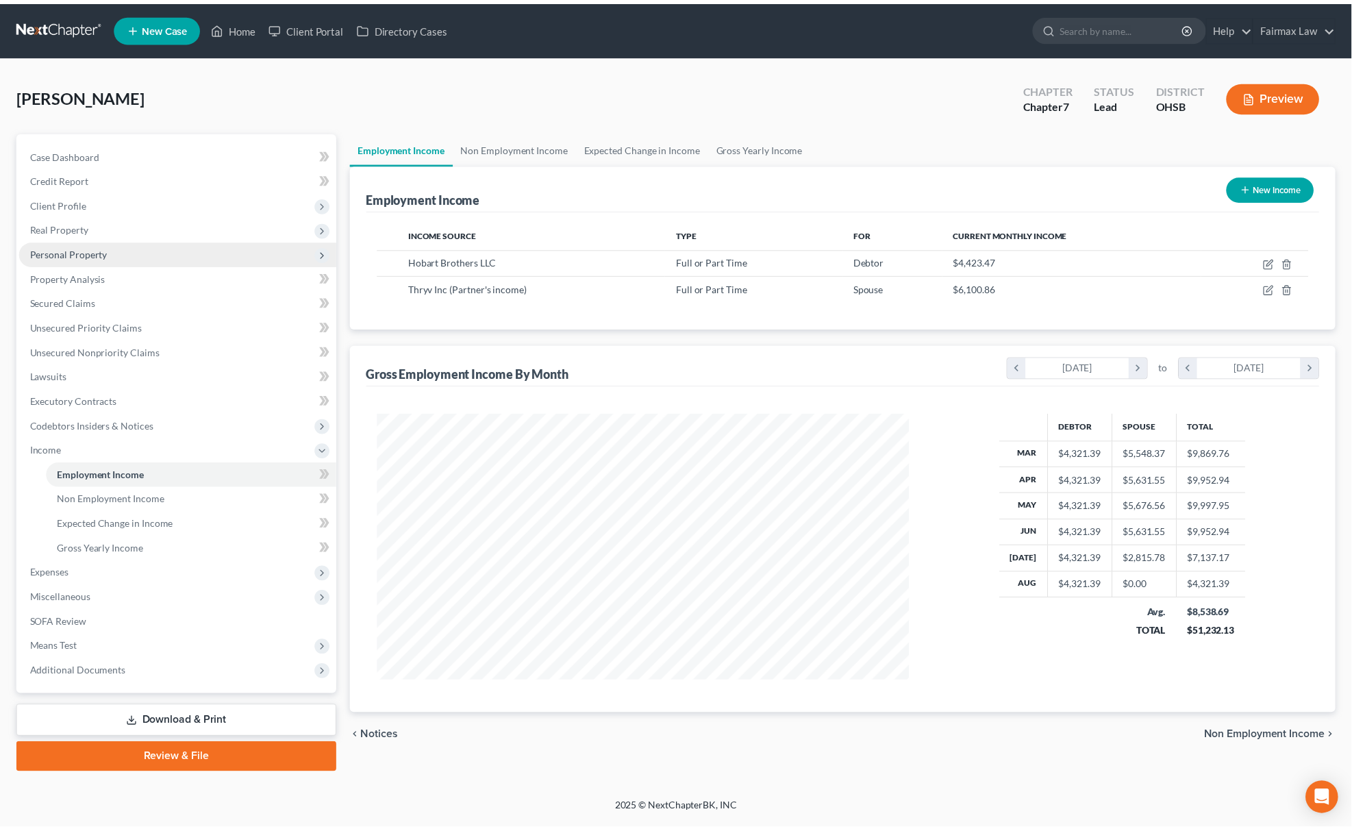
scroll to position [684852, 684557]
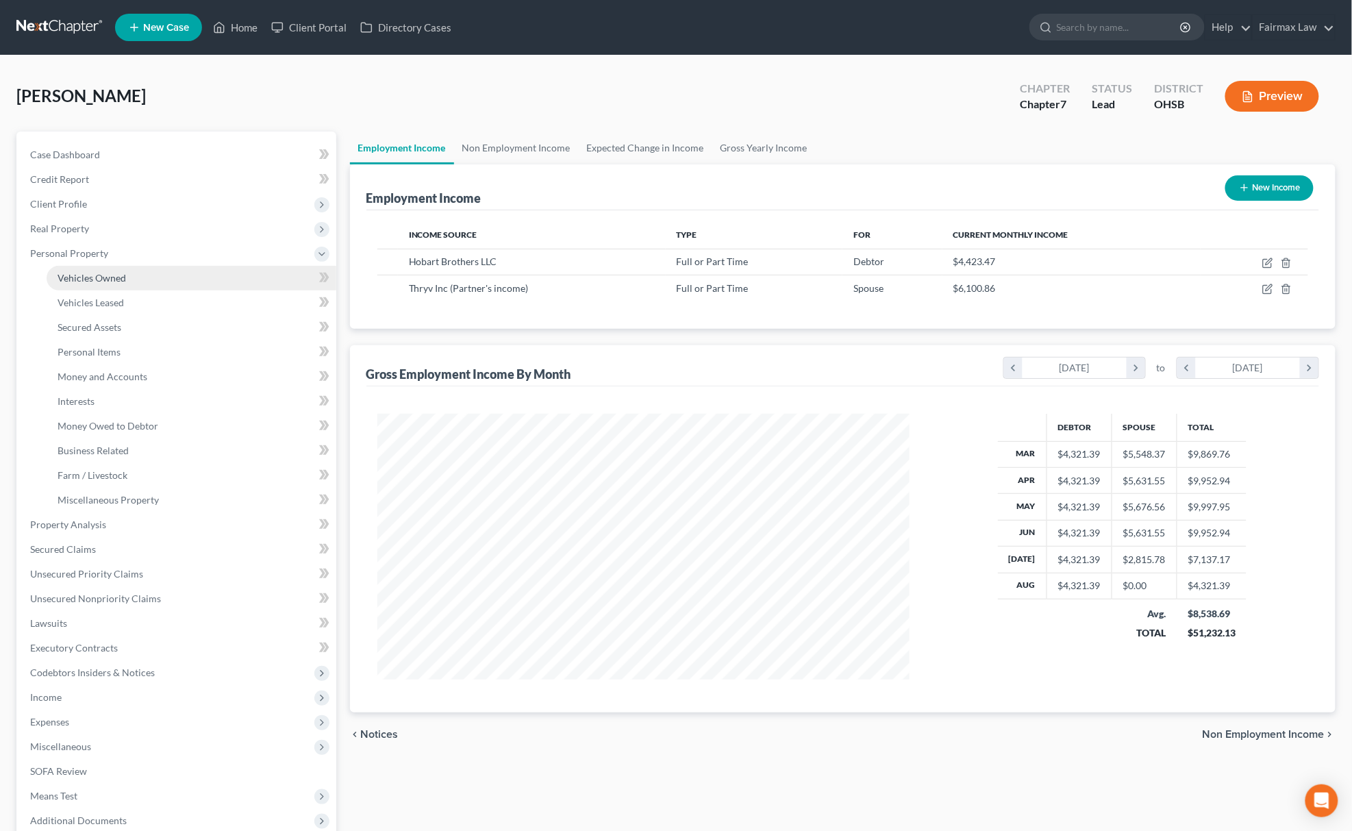
click at [112, 275] on span "Vehicles Owned" at bounding box center [92, 278] width 69 height 12
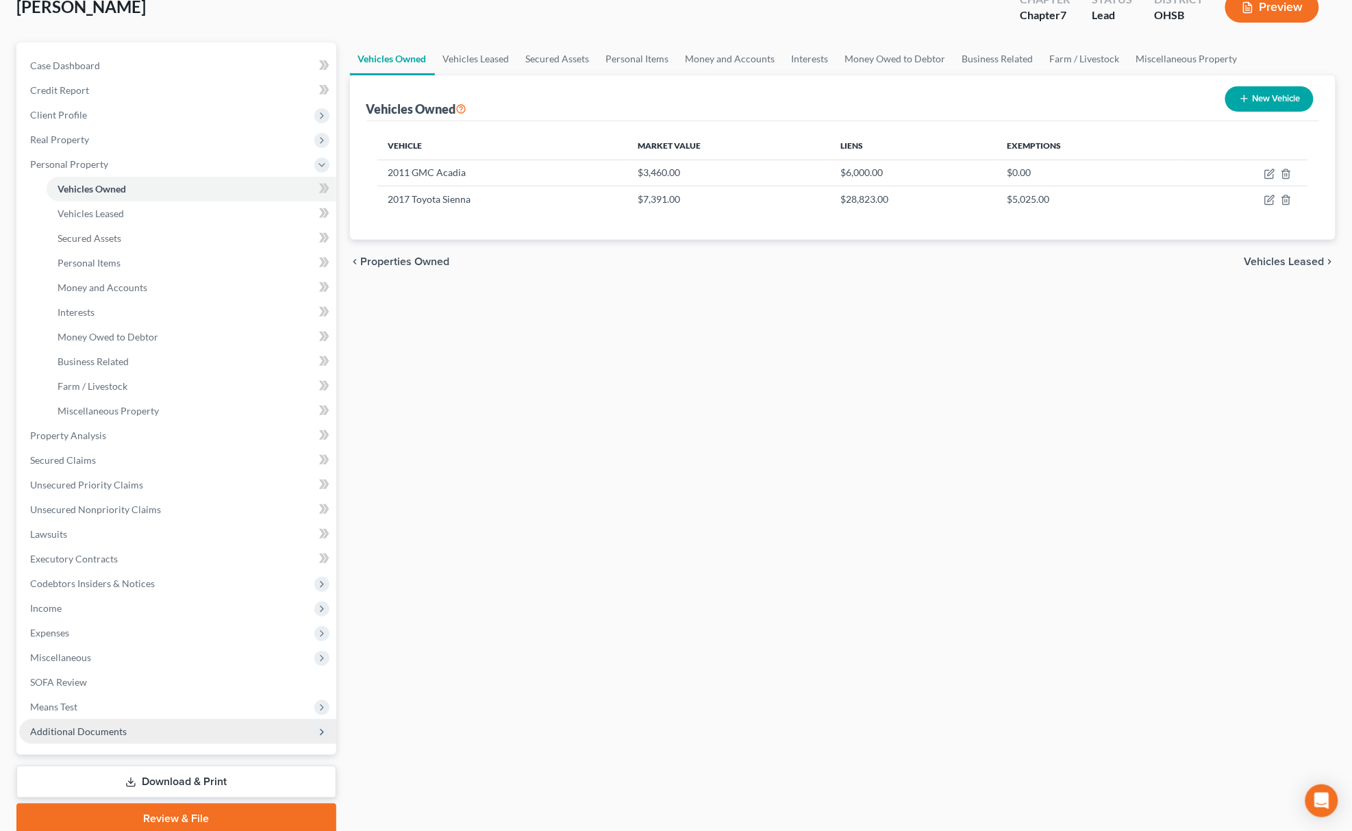
scroll to position [143, 0]
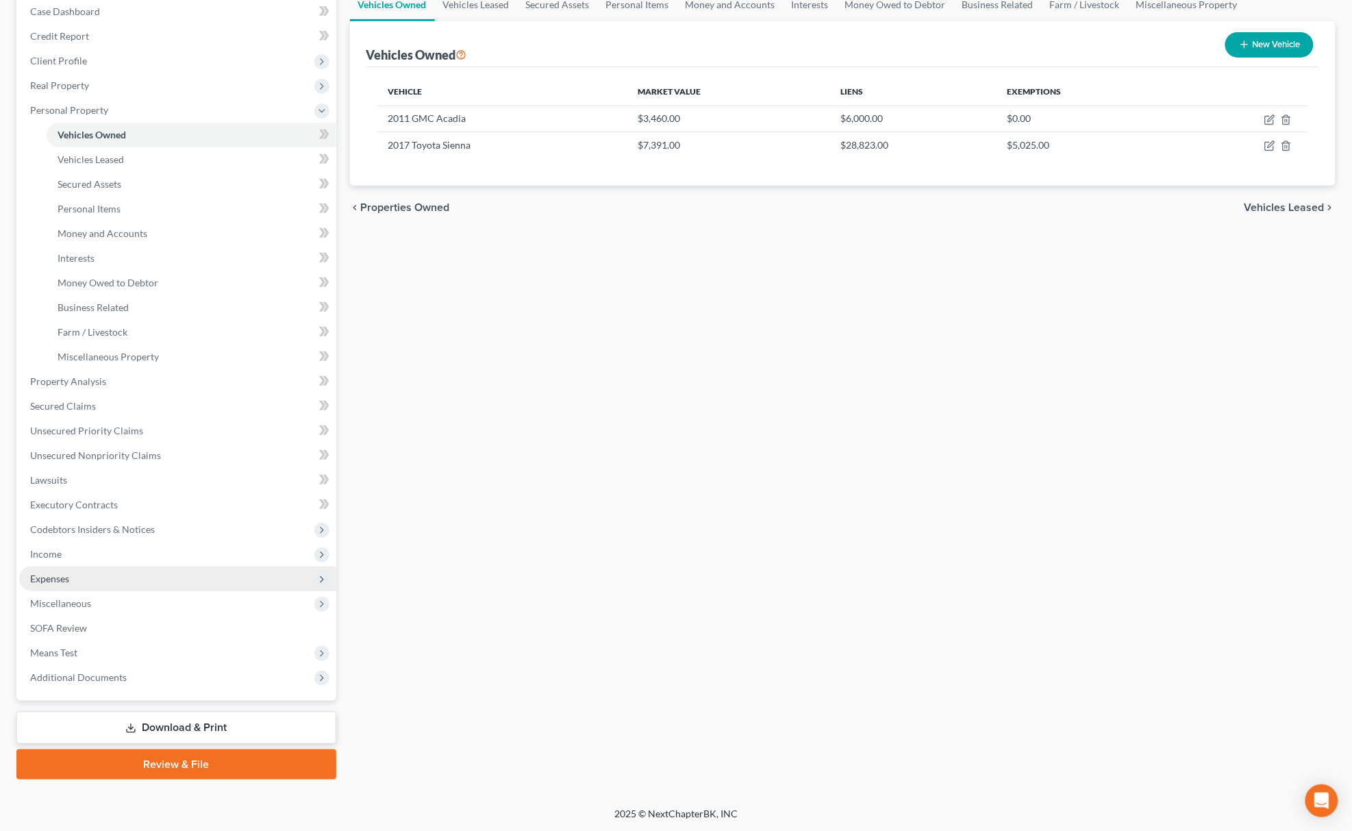
click at [99, 577] on span "Expenses" at bounding box center [177, 579] width 317 height 25
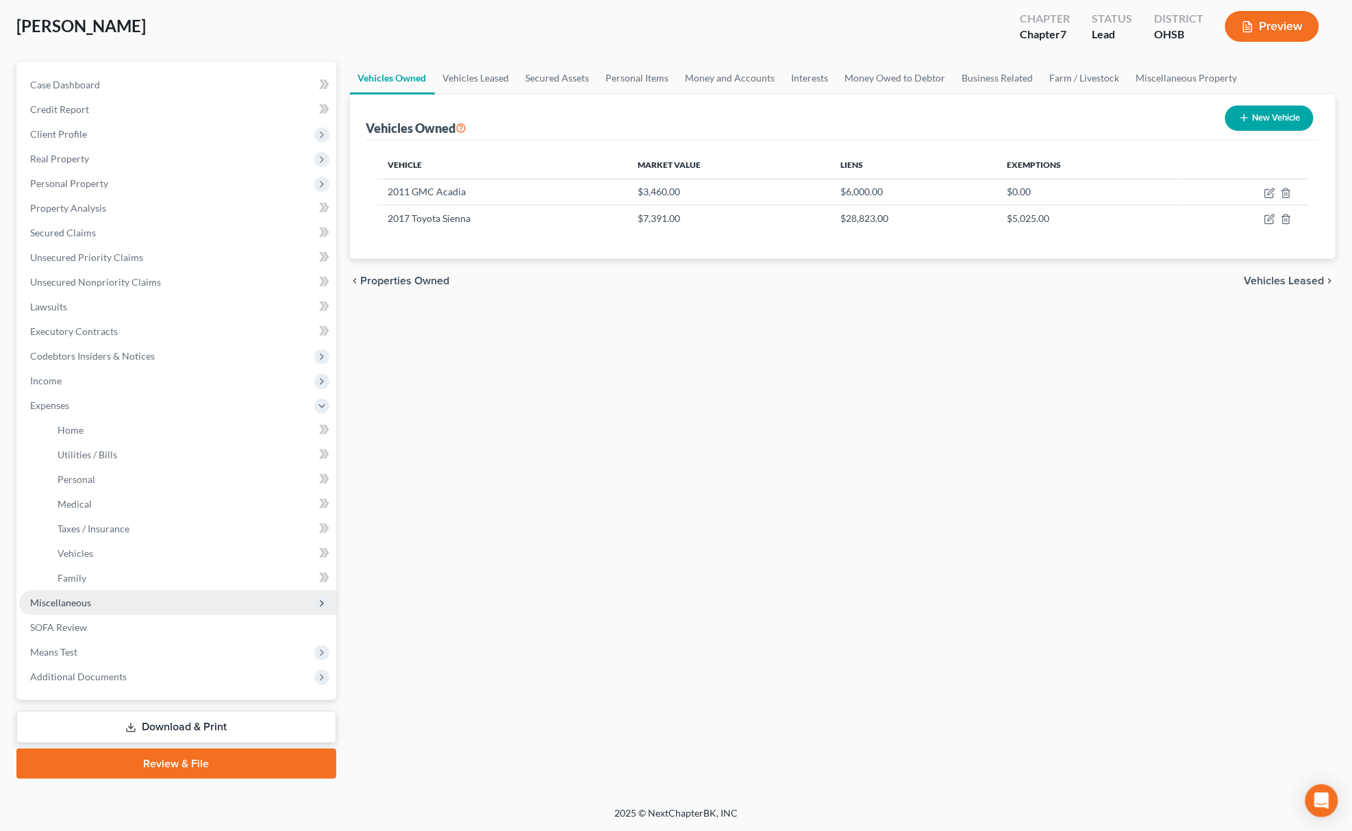
scroll to position [69, 0]
click at [104, 437] on link "Home" at bounding box center [192, 431] width 290 height 25
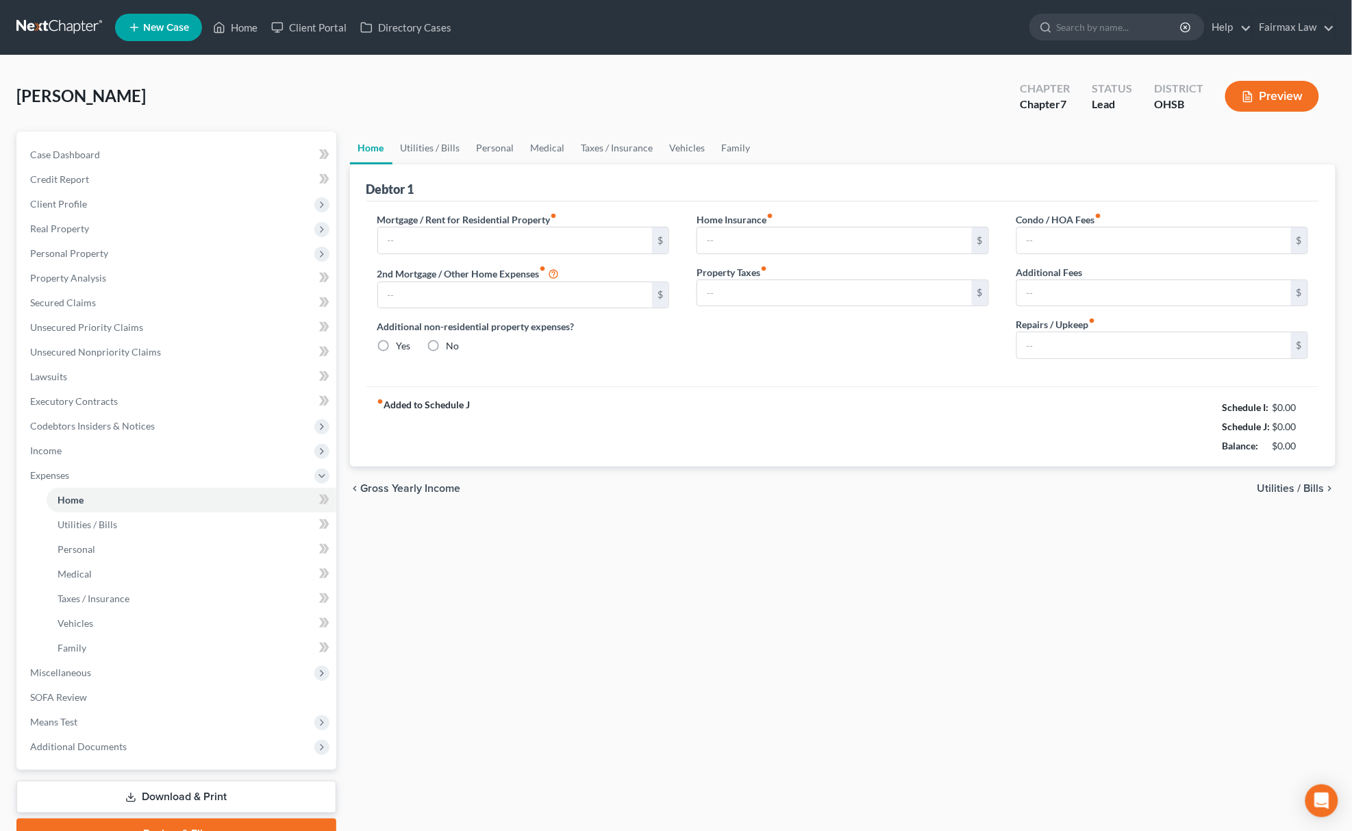
type input "700.00"
type input "0.00"
radio input "true"
type input "0.00"
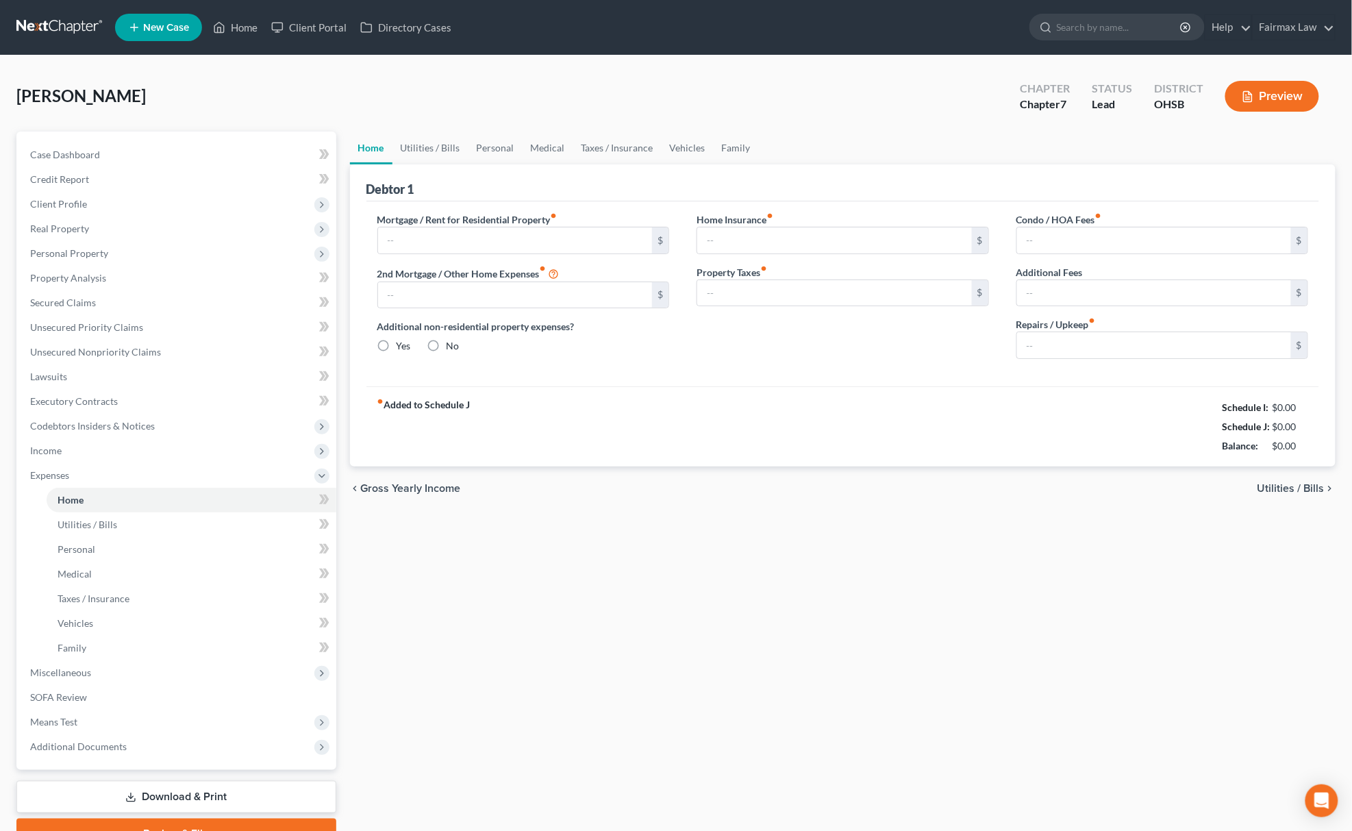
type input "0.00"
drag, startPoint x: 1202, startPoint y: 403, endPoint x: 1305, endPoint y: 458, distance: 117.1
click at [1305, 458] on div "fiber_manual_record Added to Schedule J Schedule I: $6,567.56 Schedule J: $6,01…" at bounding box center [844, 426] width 954 height 80
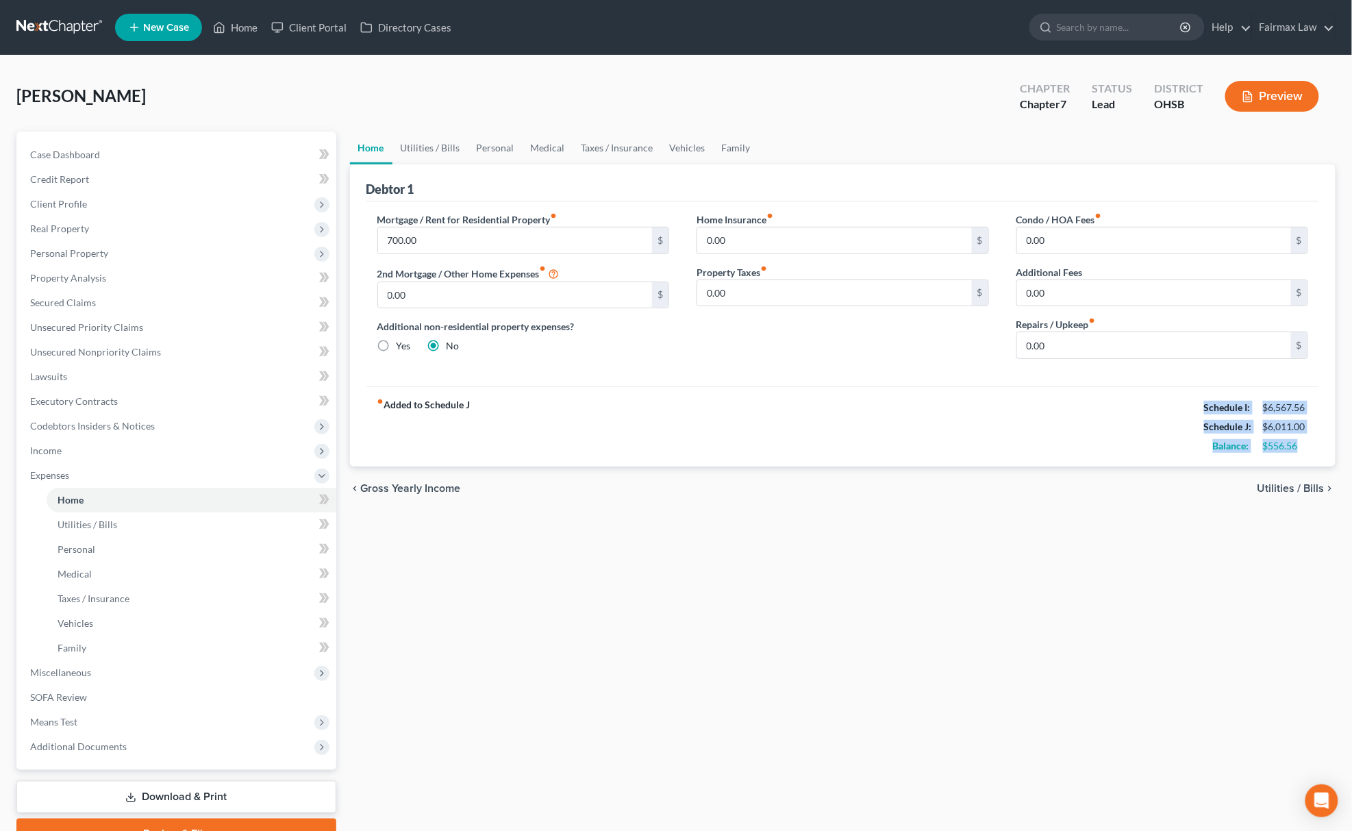
copy div "Schedule I: $6,567.56 Schedule J: $6,011.00 Balance: $556.56"
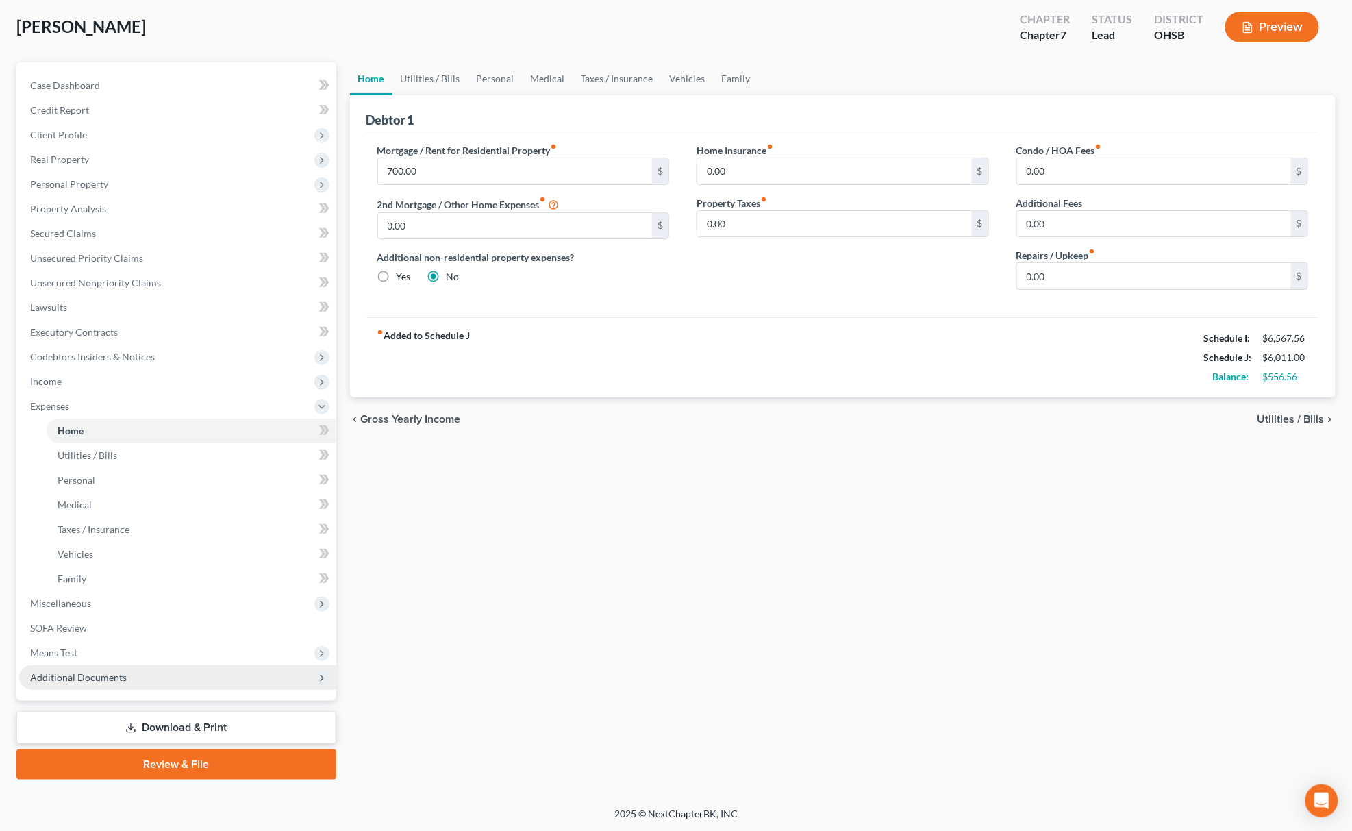
click at [119, 666] on span "Additional Documents" at bounding box center [177, 677] width 317 height 25
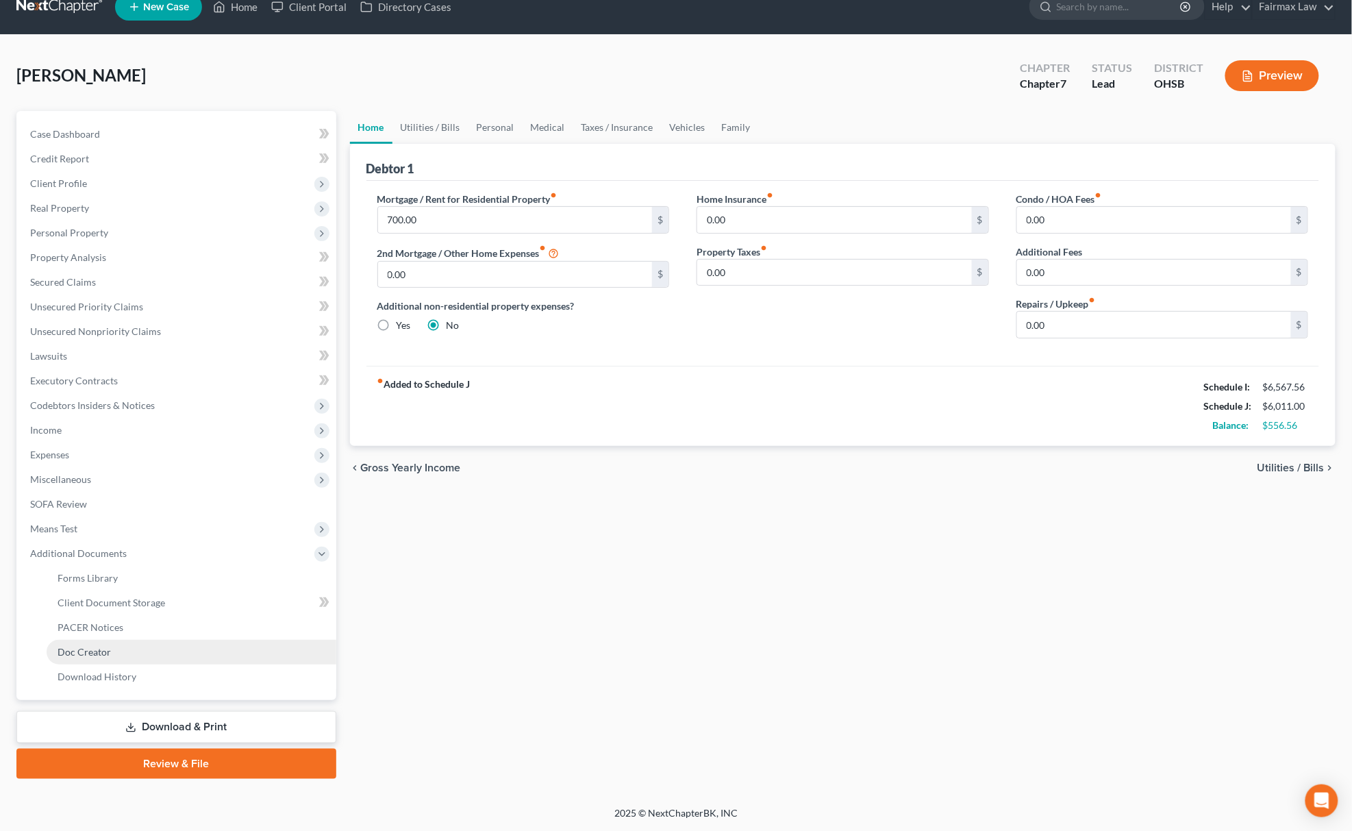
scroll to position [20, 0]
click at [124, 628] on link "PACER Notices" at bounding box center [192, 628] width 290 height 25
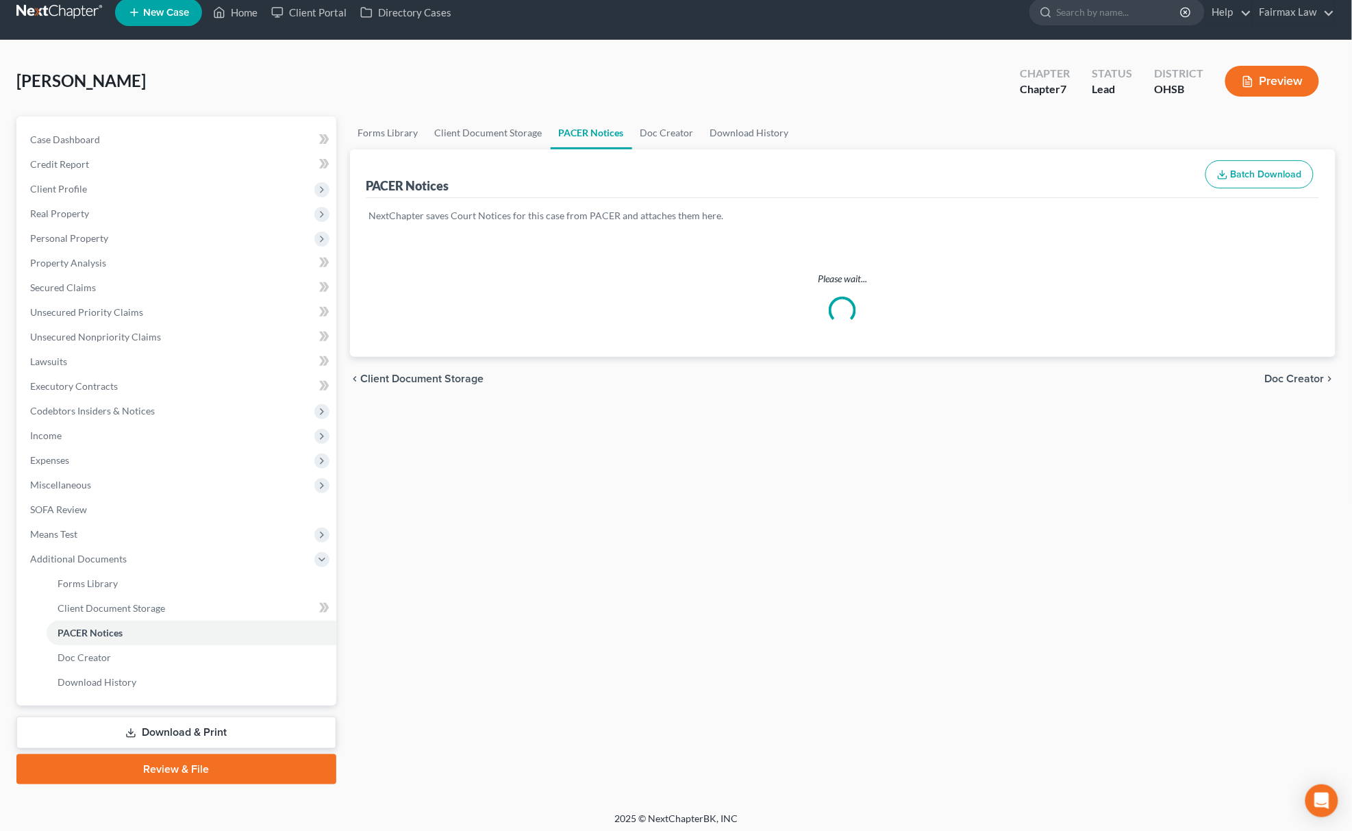
scroll to position [20, 0]
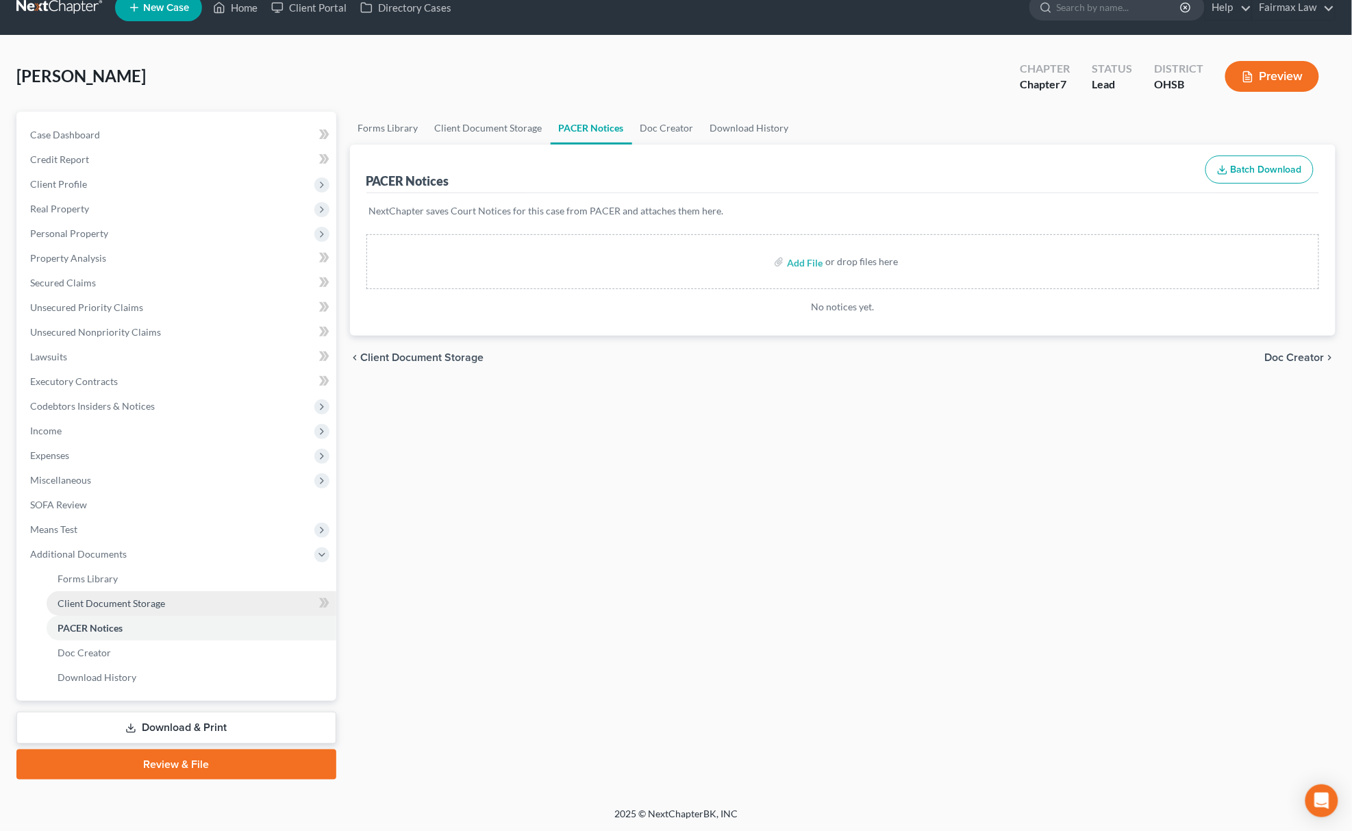
click at [201, 604] on link "Client Document Storage" at bounding box center [192, 603] width 290 height 25
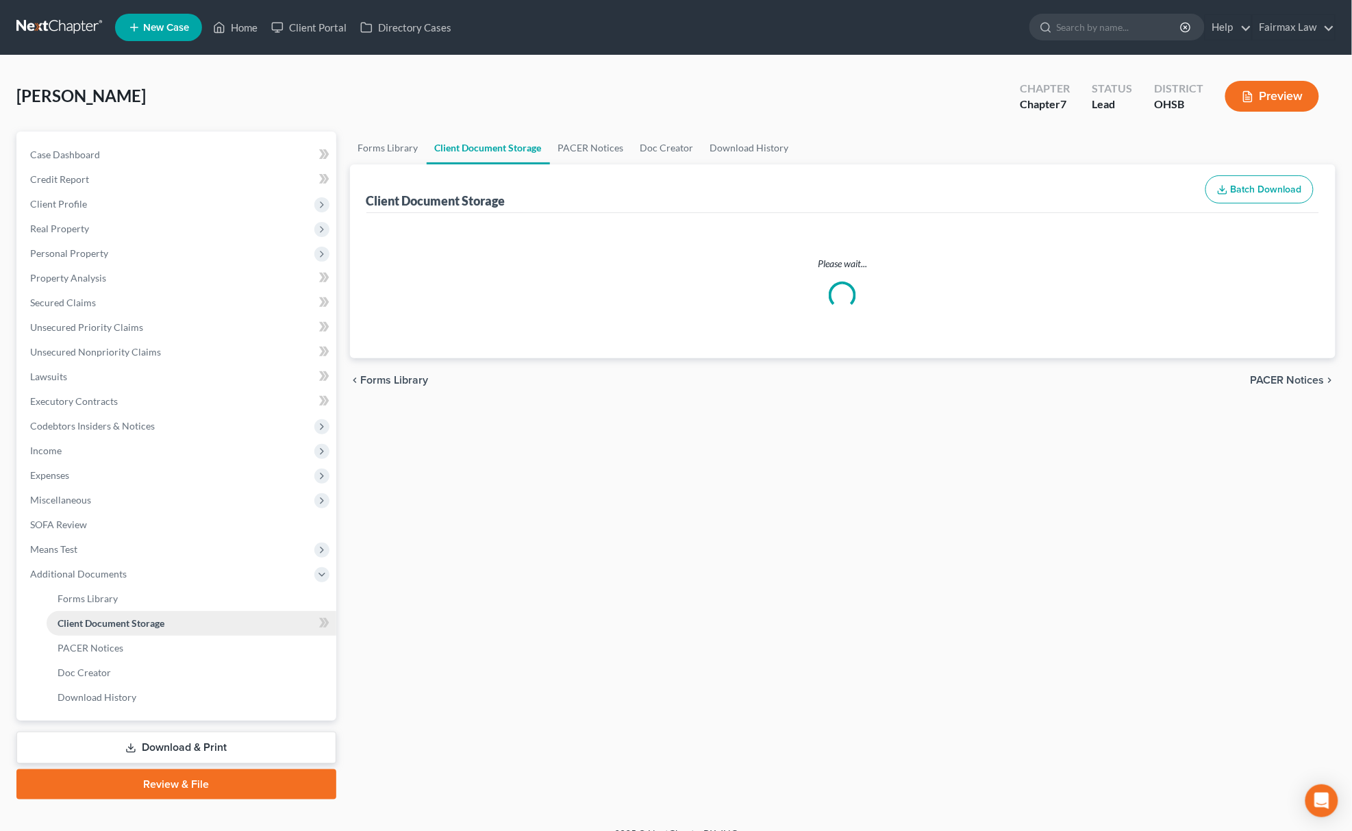
select select "7"
select select "52"
select select "37"
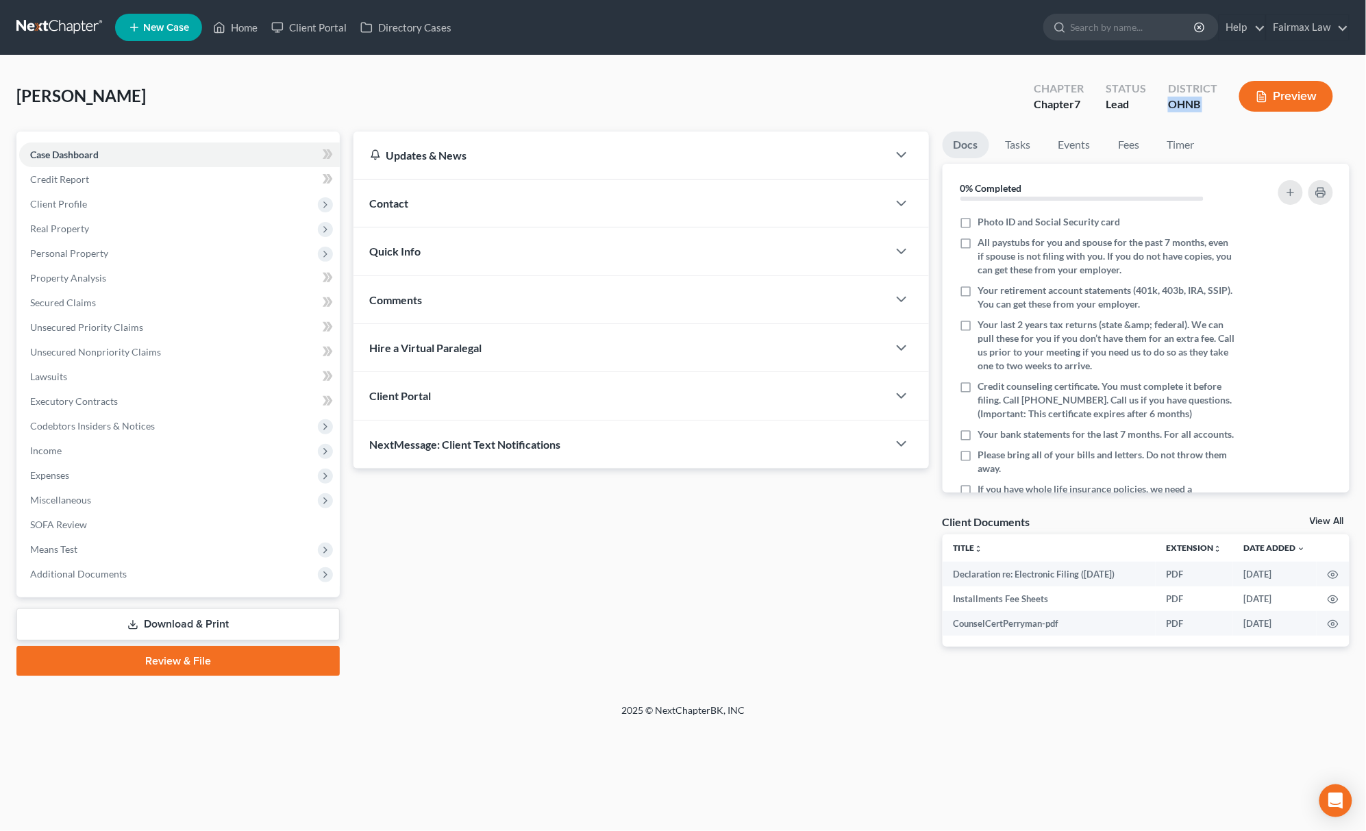
drag, startPoint x: 1171, startPoint y: 106, endPoint x: 1257, endPoint y: 105, distance: 85.6
click at [1257, 105] on div "Chapter Chapter 7 Status Lead District OHNB Preview" at bounding box center [1186, 97] width 327 height 40
click at [74, 206] on span "Client Profile" at bounding box center [58, 204] width 57 height 12
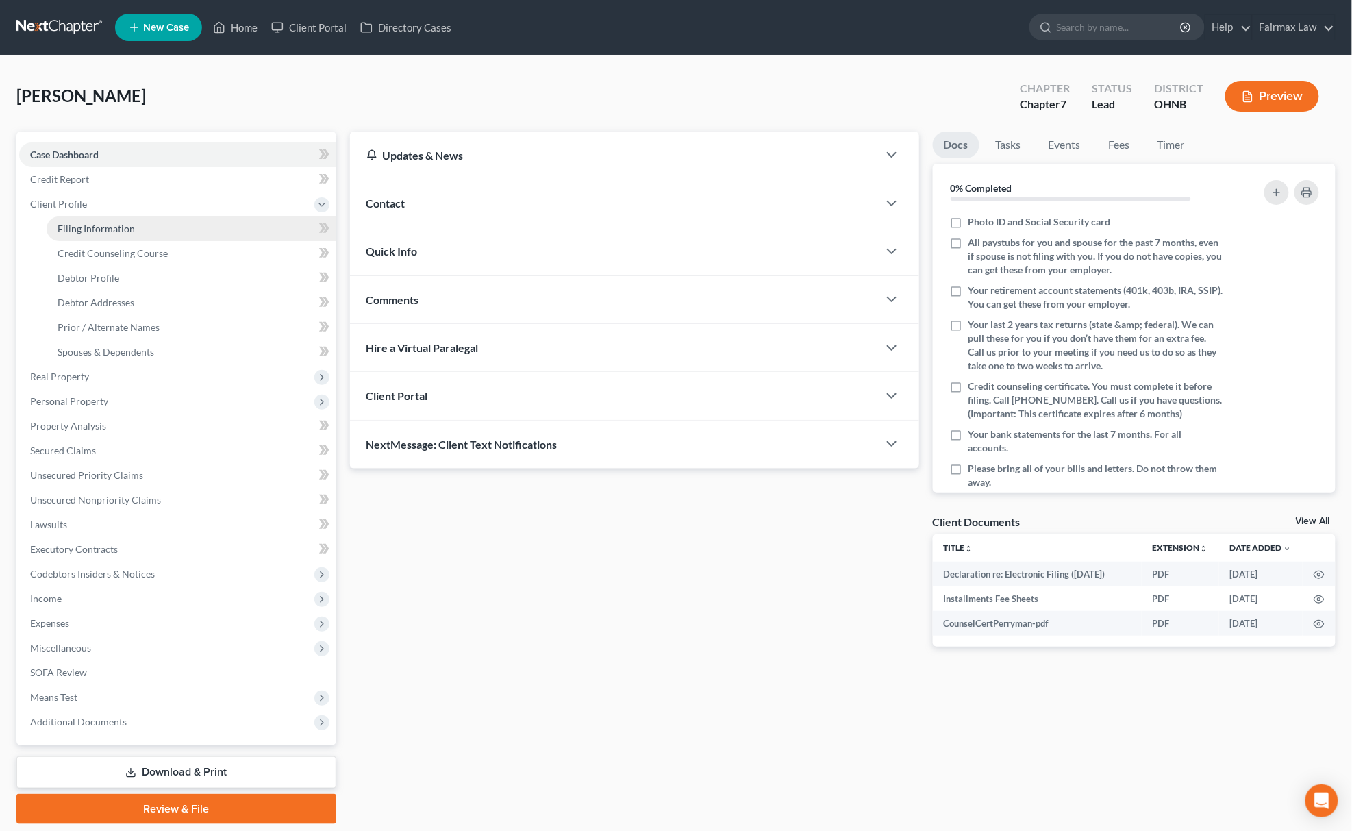
click at [86, 223] on span "Filing Information" at bounding box center [96, 229] width 77 height 12
select select "1"
select select "0"
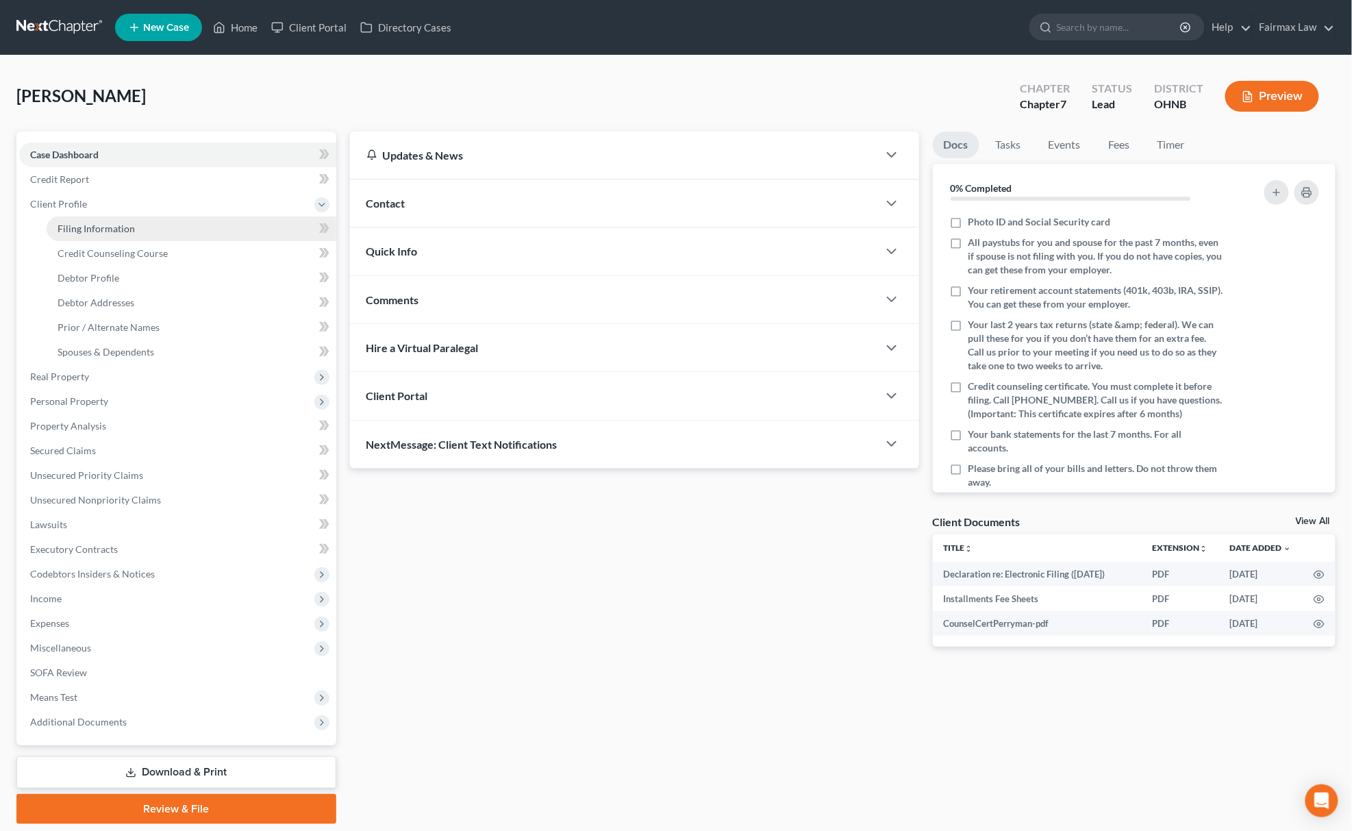
select select "36"
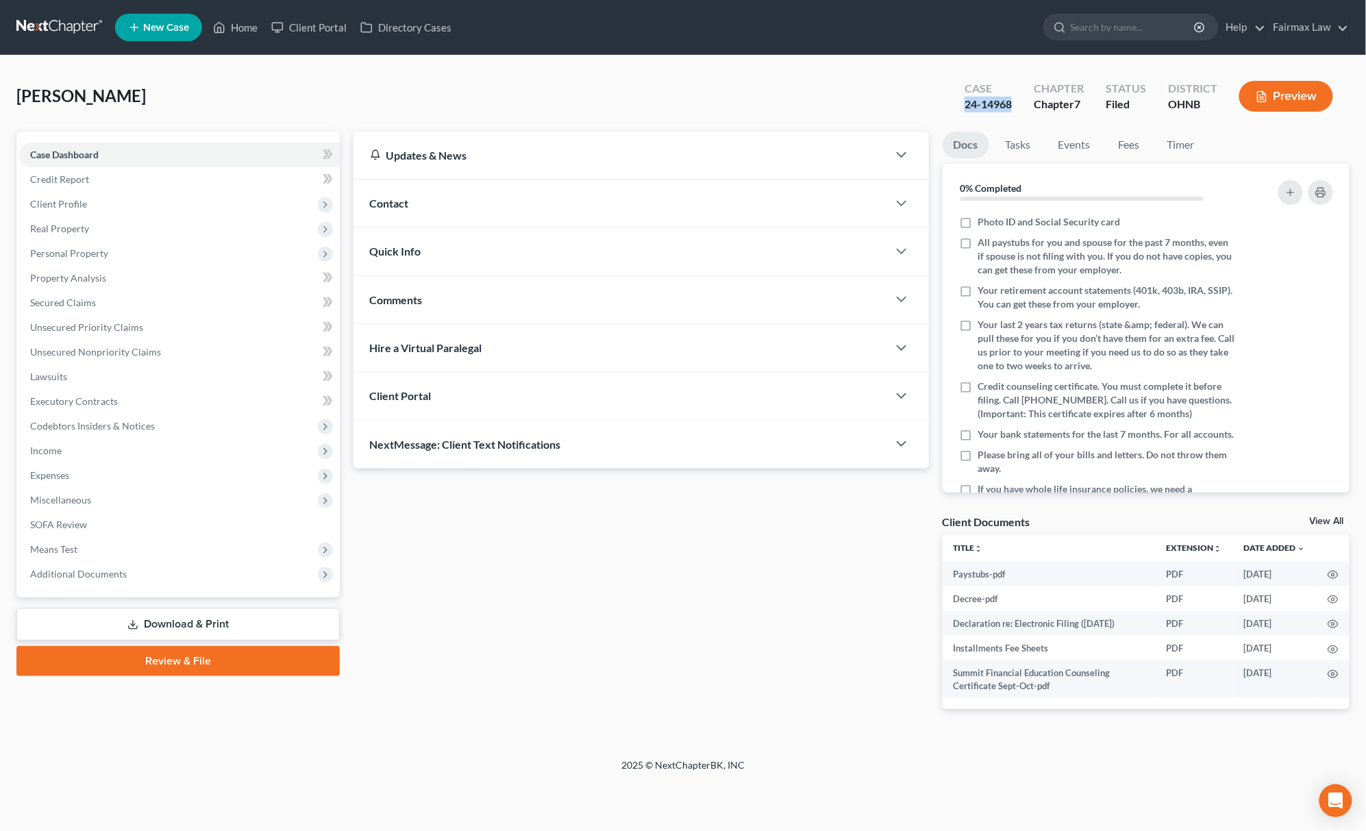
drag, startPoint x: 962, startPoint y: 106, endPoint x: 1022, endPoint y: 104, distance: 60.3
click at [1022, 104] on div "Case 24-14968" at bounding box center [988, 97] width 69 height 40
copy div "24-14968"
drag, startPoint x: 861, startPoint y: 110, endPoint x: 888, endPoint y: 111, distance: 27.4
click at [861, 110] on div "[PERSON_NAME] Upgraded Case 24-14968 Chapter Chapter 7 Status [GEOGRAPHIC_DATA]…" at bounding box center [682, 102] width 1333 height 60
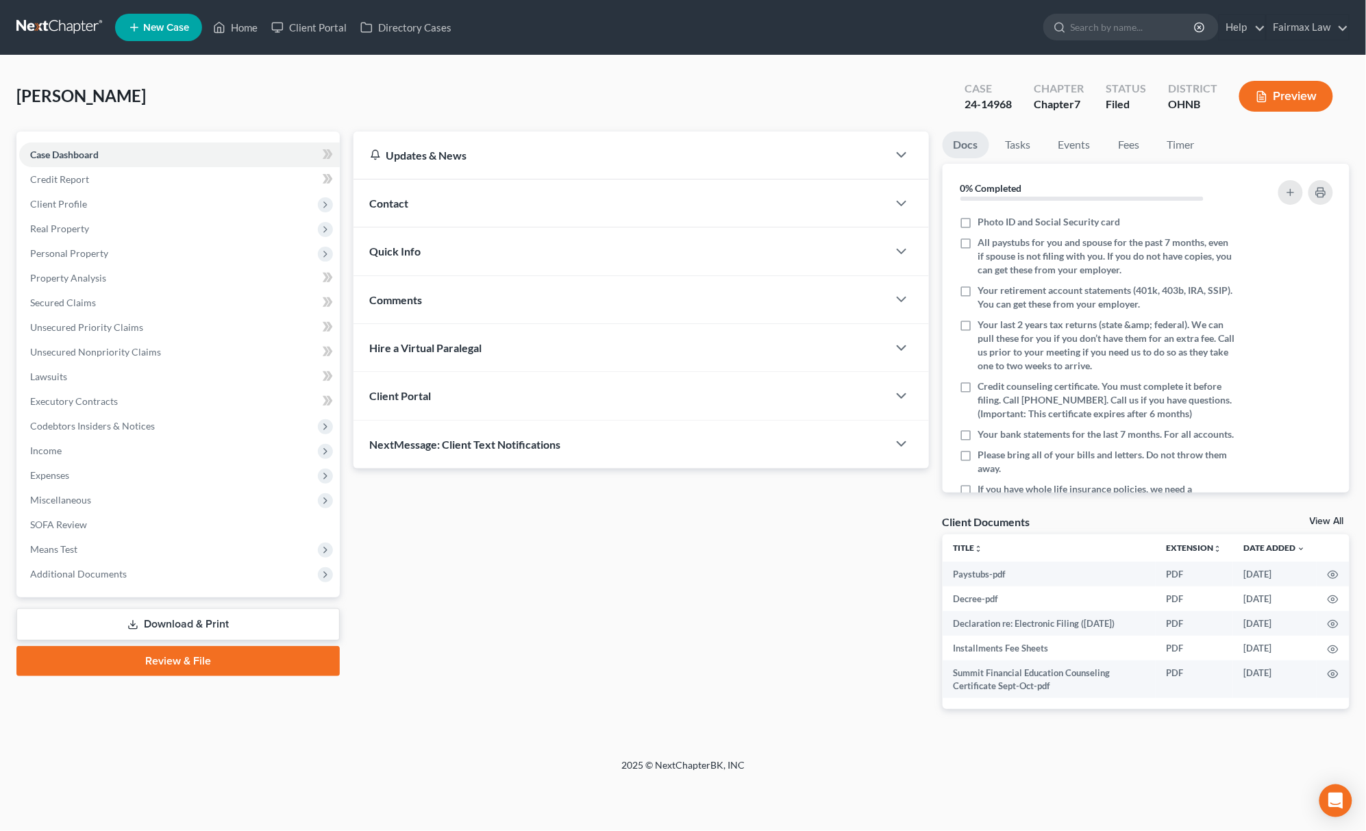
click at [911, 114] on div "[PERSON_NAME] Upgraded Case 24-14968 Chapter Chapter 7 Status [GEOGRAPHIC_DATA]…" at bounding box center [682, 102] width 1333 height 60
drag, startPoint x: 965, startPoint y: 103, endPoint x: 1015, endPoint y: 106, distance: 50.8
click at [1015, 106] on div "Case 24-14968" at bounding box center [988, 97] width 69 height 40
copy div "24-14968"
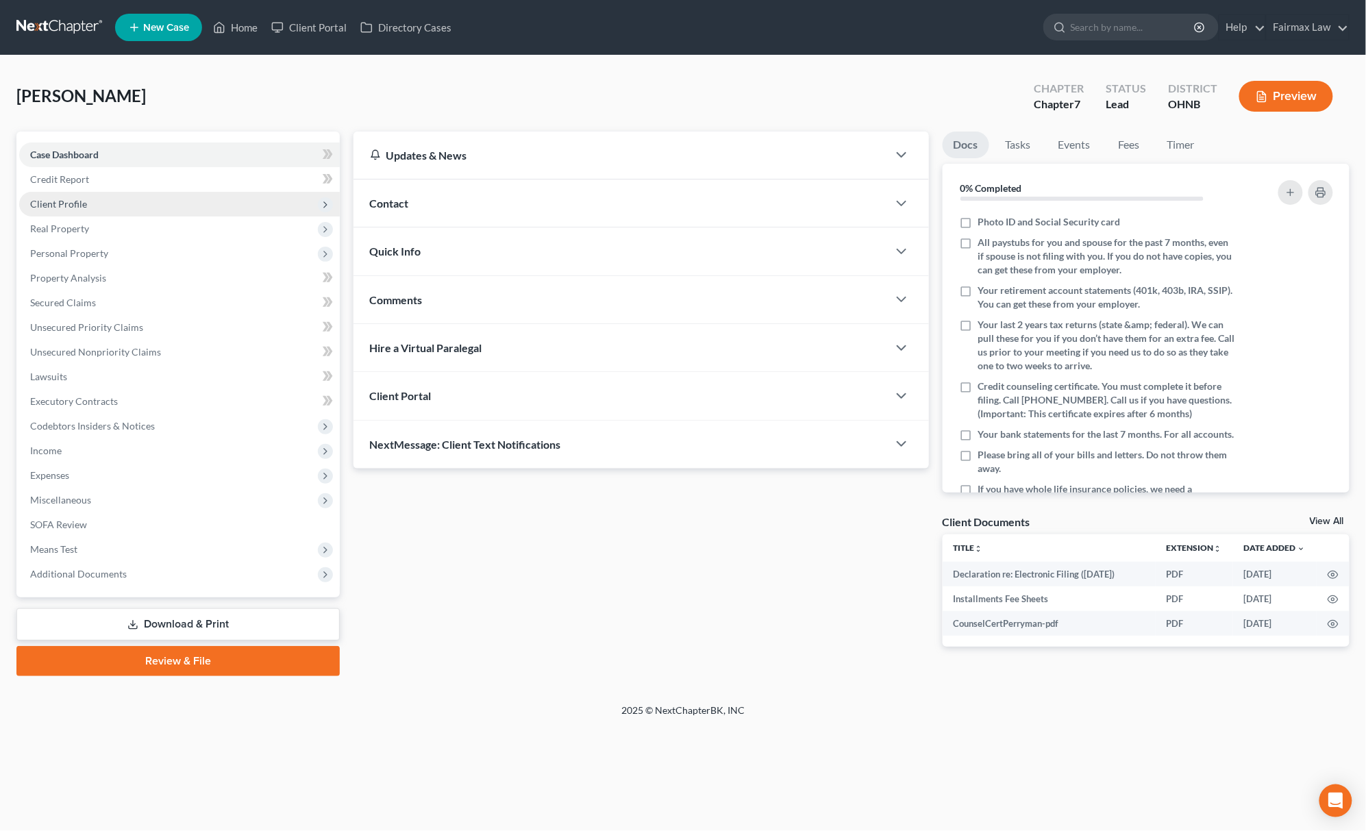
click at [105, 201] on span "Client Profile" at bounding box center [179, 204] width 321 height 25
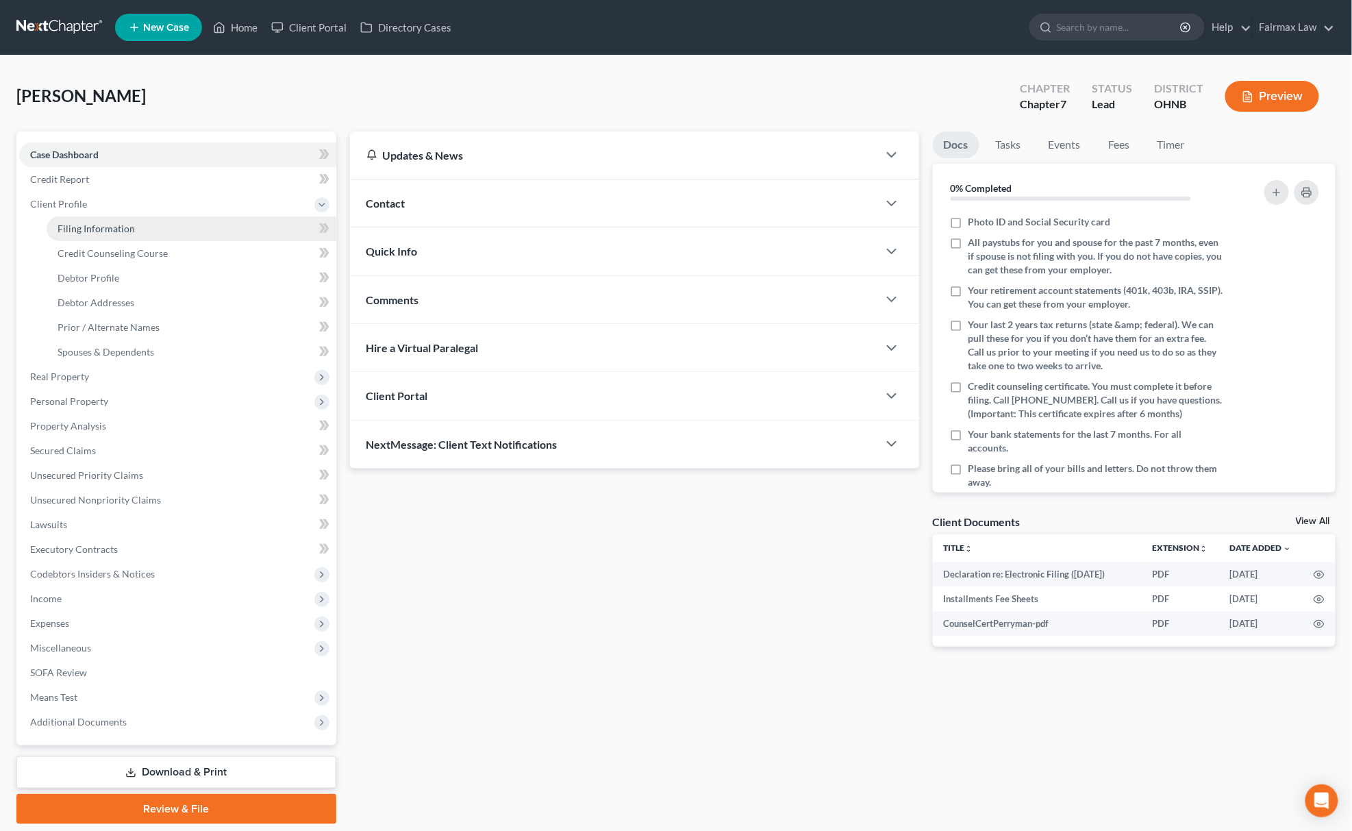
click at [94, 225] on span "Filing Information" at bounding box center [96, 229] width 77 height 12
select select "1"
select select "0"
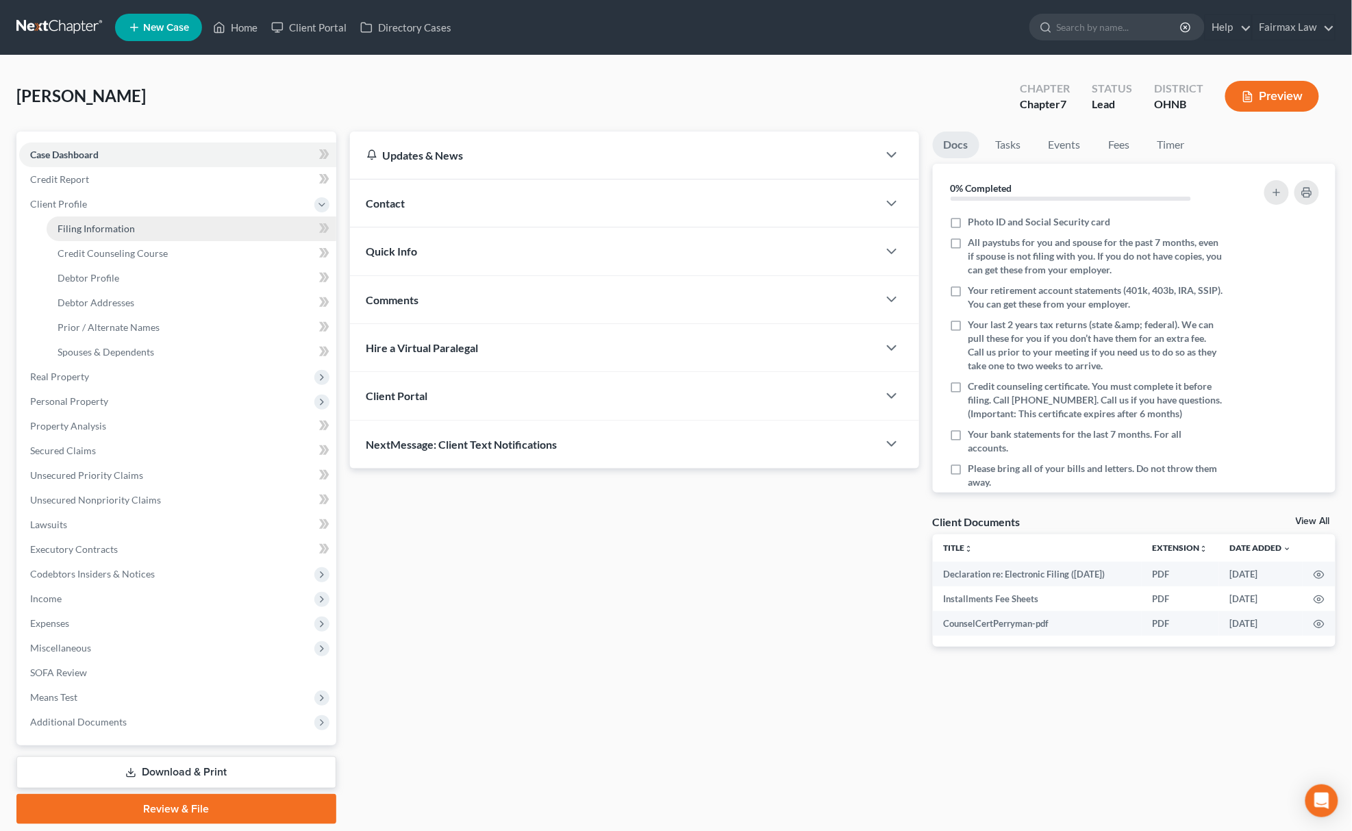
select select "36"
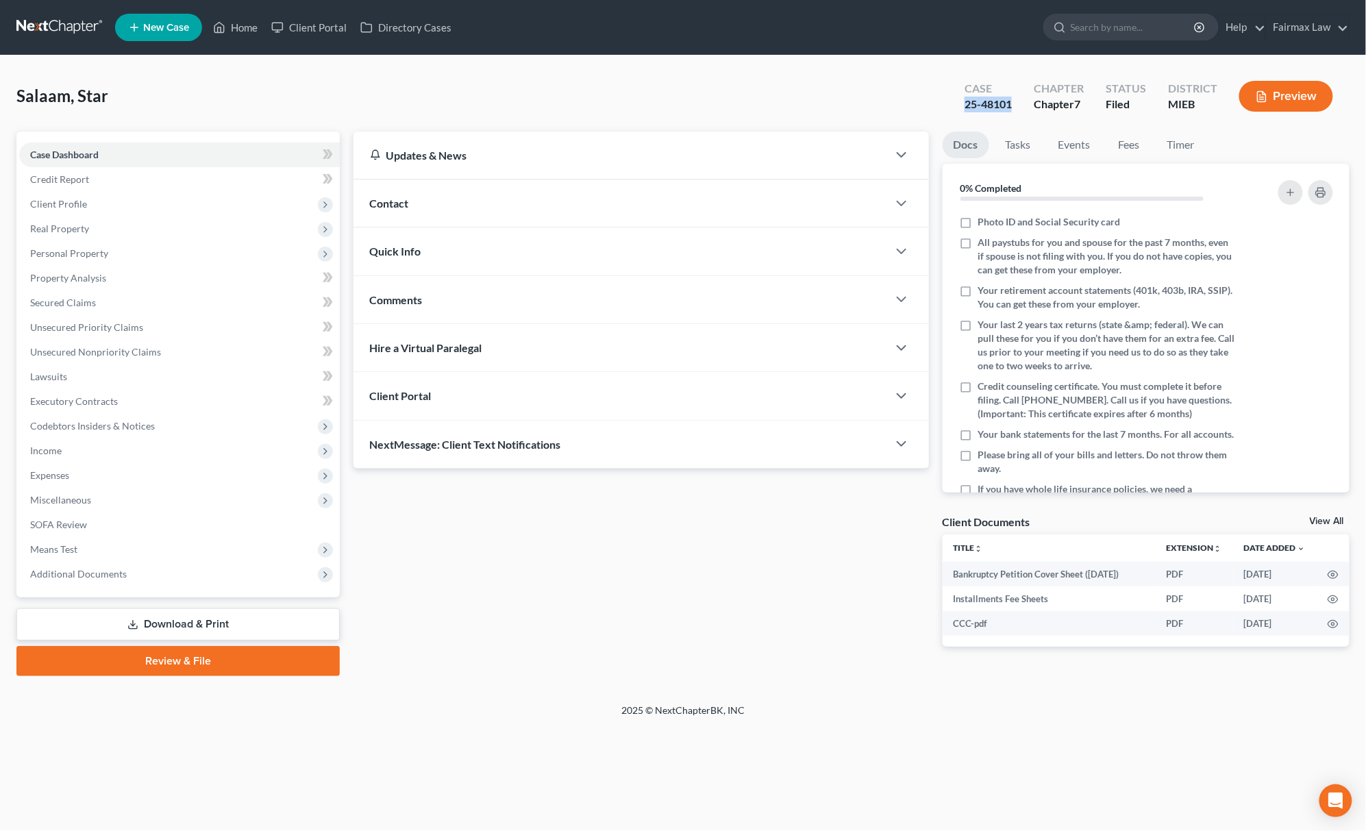
drag, startPoint x: 956, startPoint y: 110, endPoint x: 1022, endPoint y: 104, distance: 66.0
click at [1022, 104] on div "Case 25-48101" at bounding box center [988, 97] width 69 height 40
copy div "25-48101"
click at [82, 195] on span "Client Profile" at bounding box center [179, 204] width 321 height 25
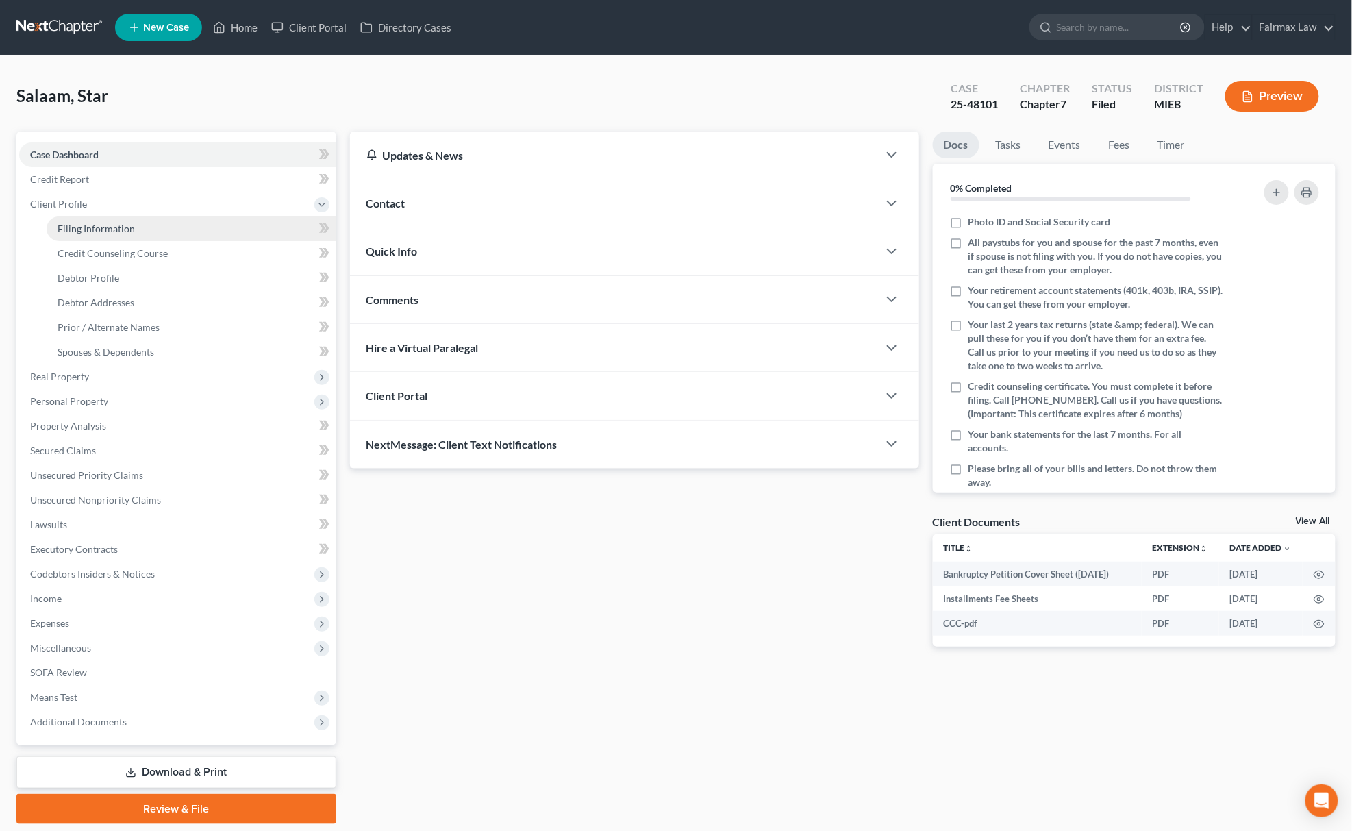
click at [99, 217] on link "Filing Information" at bounding box center [192, 228] width 290 height 25
select select "1"
select select "0"
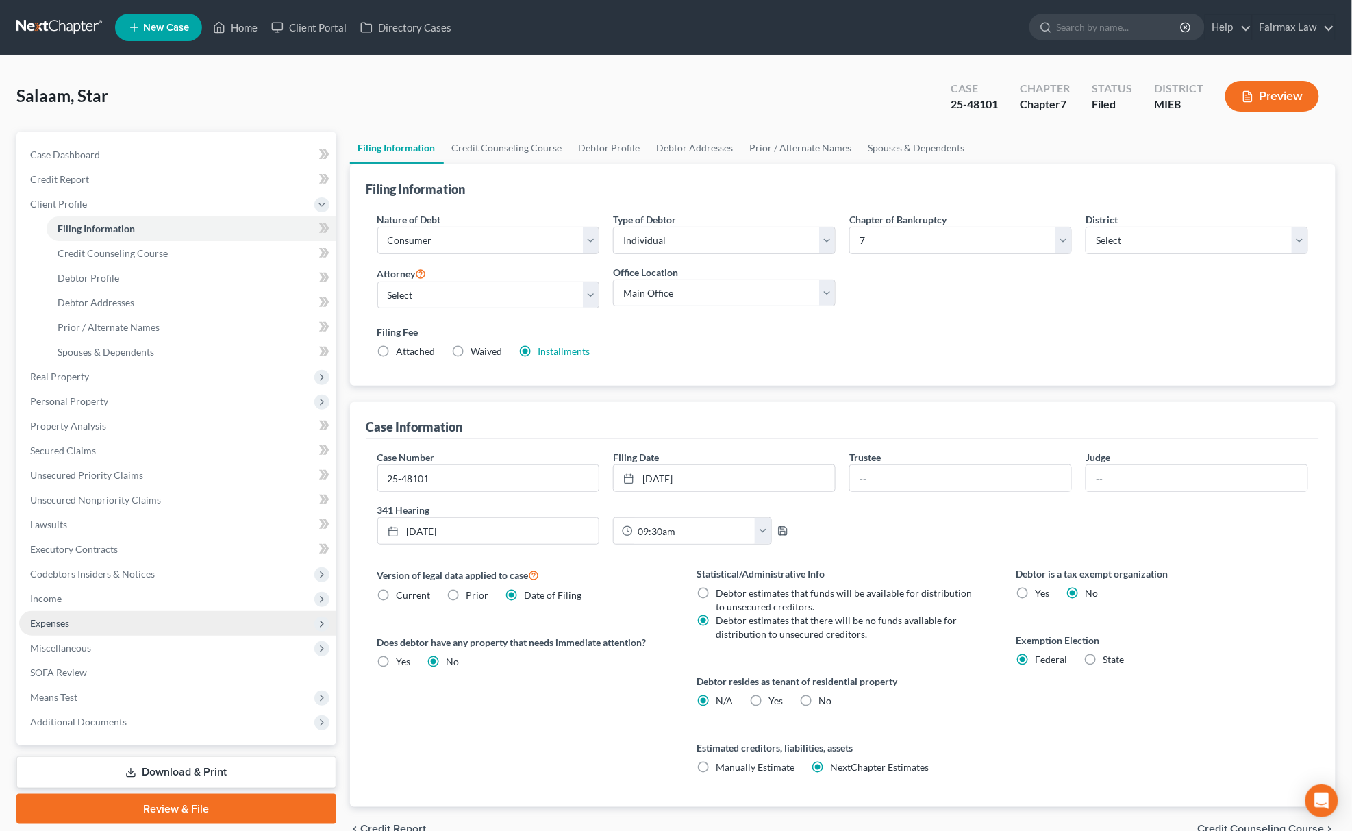
click at [112, 630] on span "Expenses" at bounding box center [177, 623] width 317 height 25
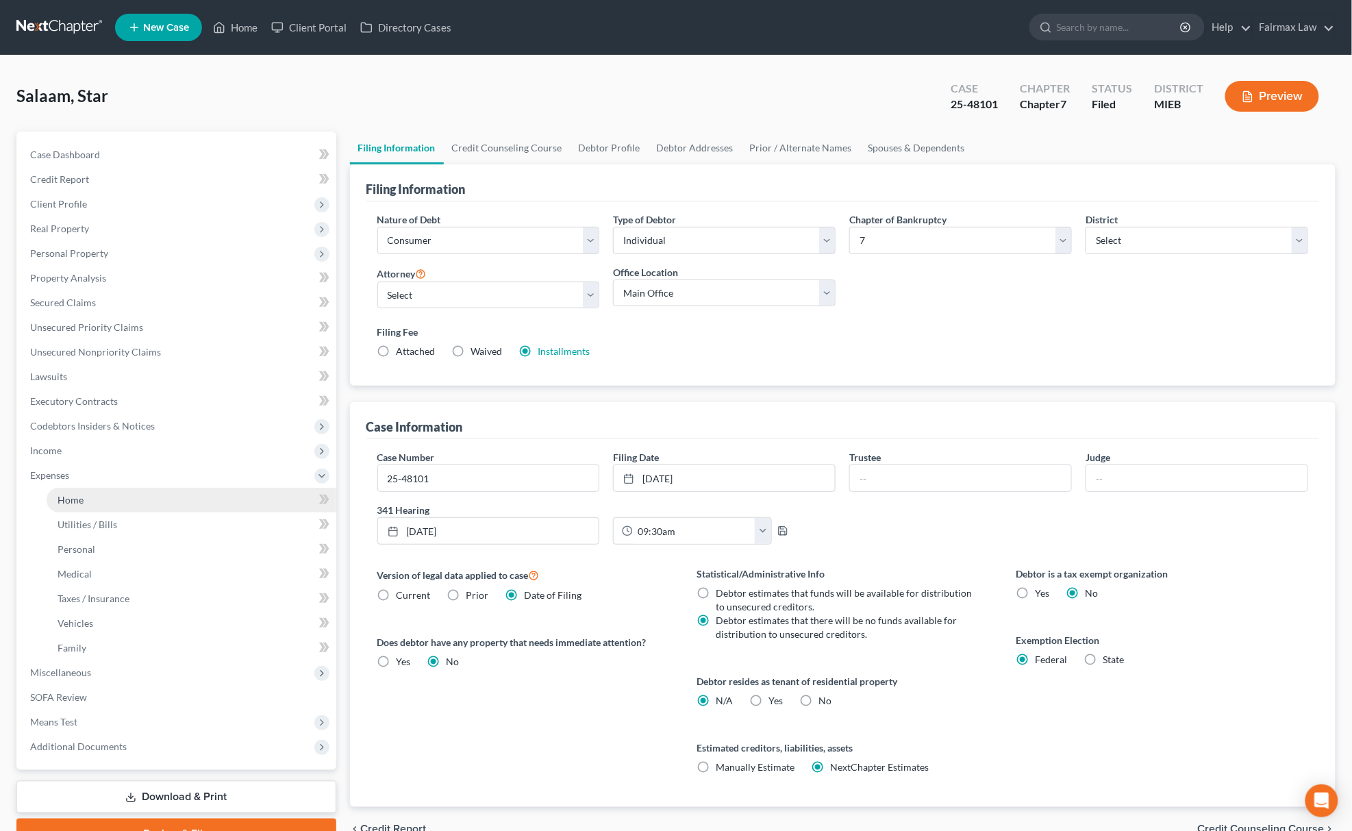
click at [77, 497] on span "Home" at bounding box center [71, 500] width 26 height 12
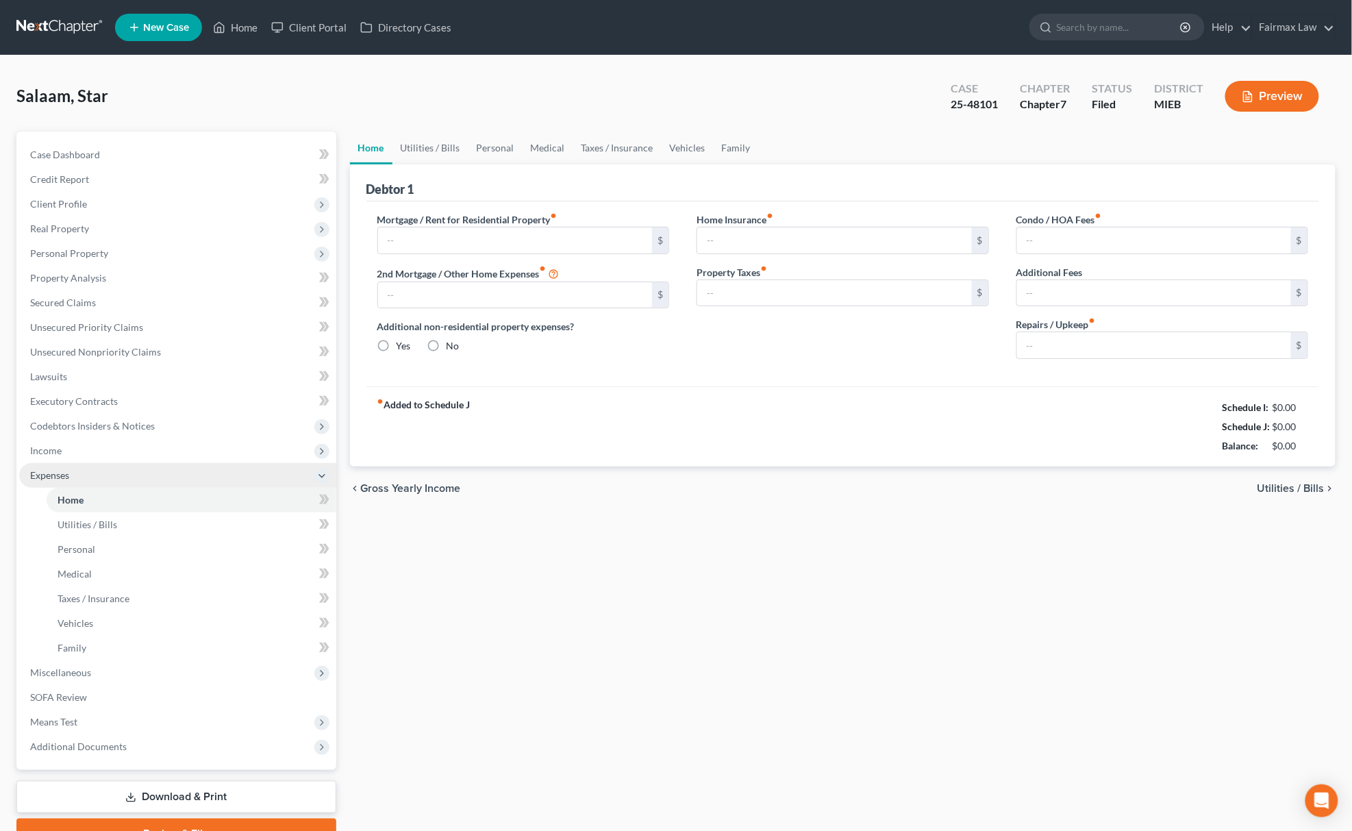
type input "1,075.00"
type input "0.00"
radio input "true"
type input "0.00"
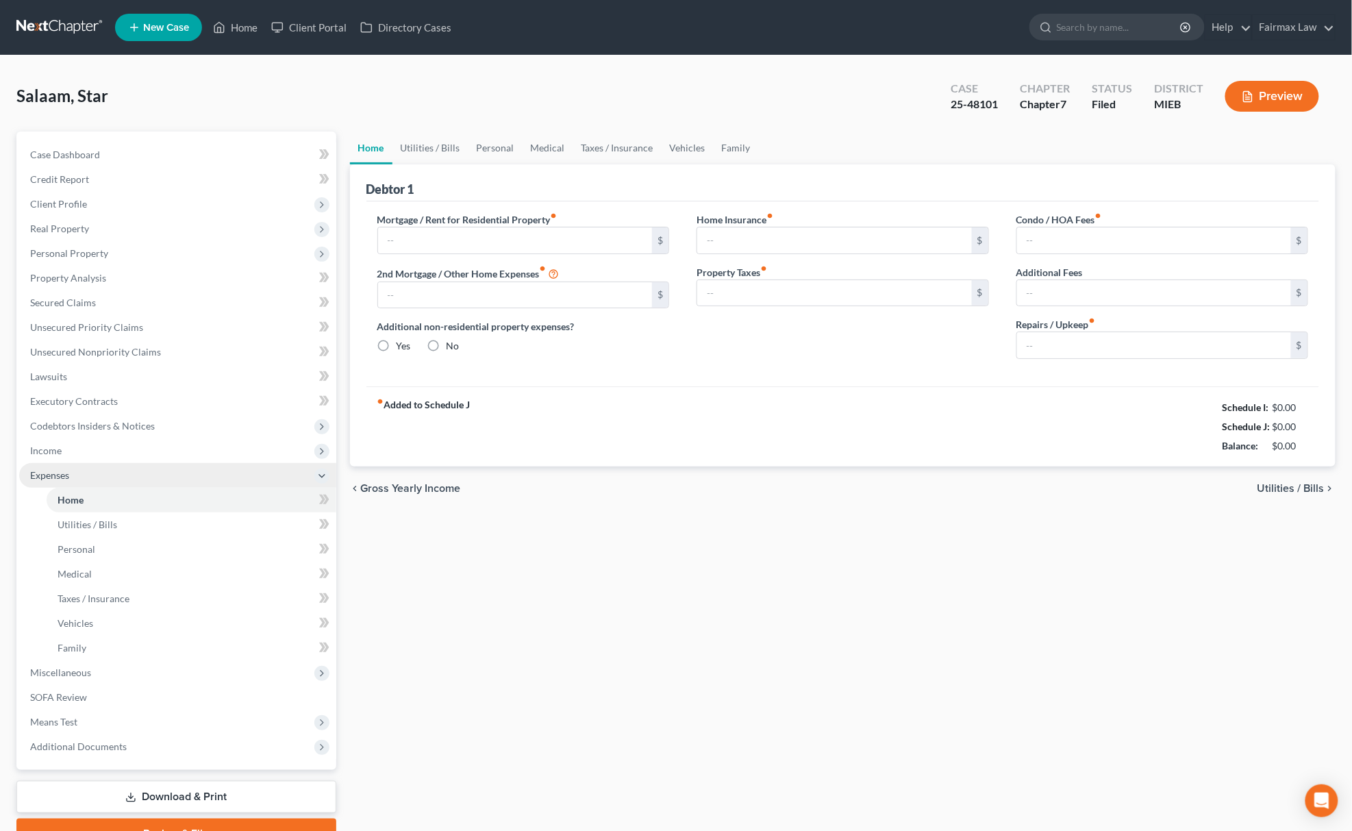
type input "0.00"
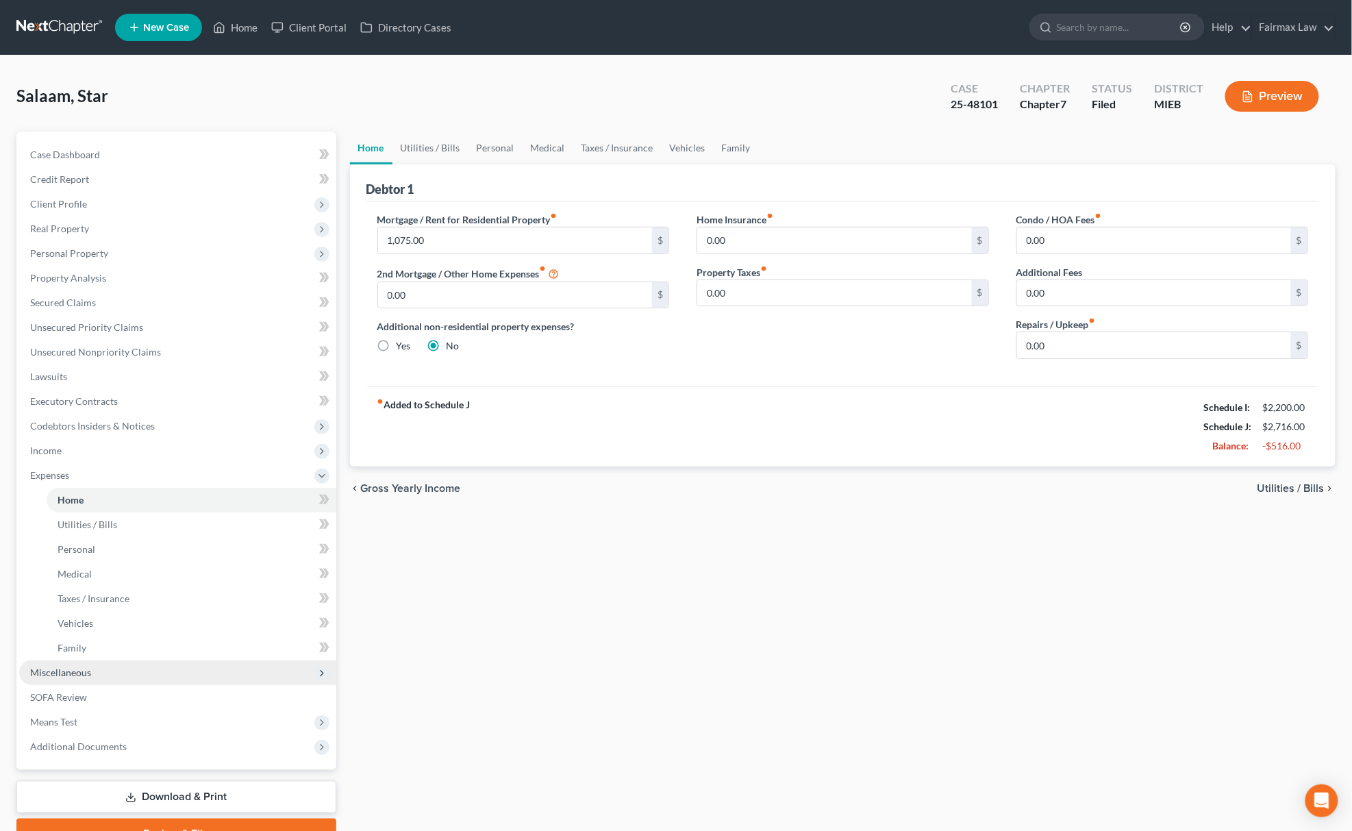
click at [122, 669] on span "Miscellaneous" at bounding box center [177, 672] width 317 height 25
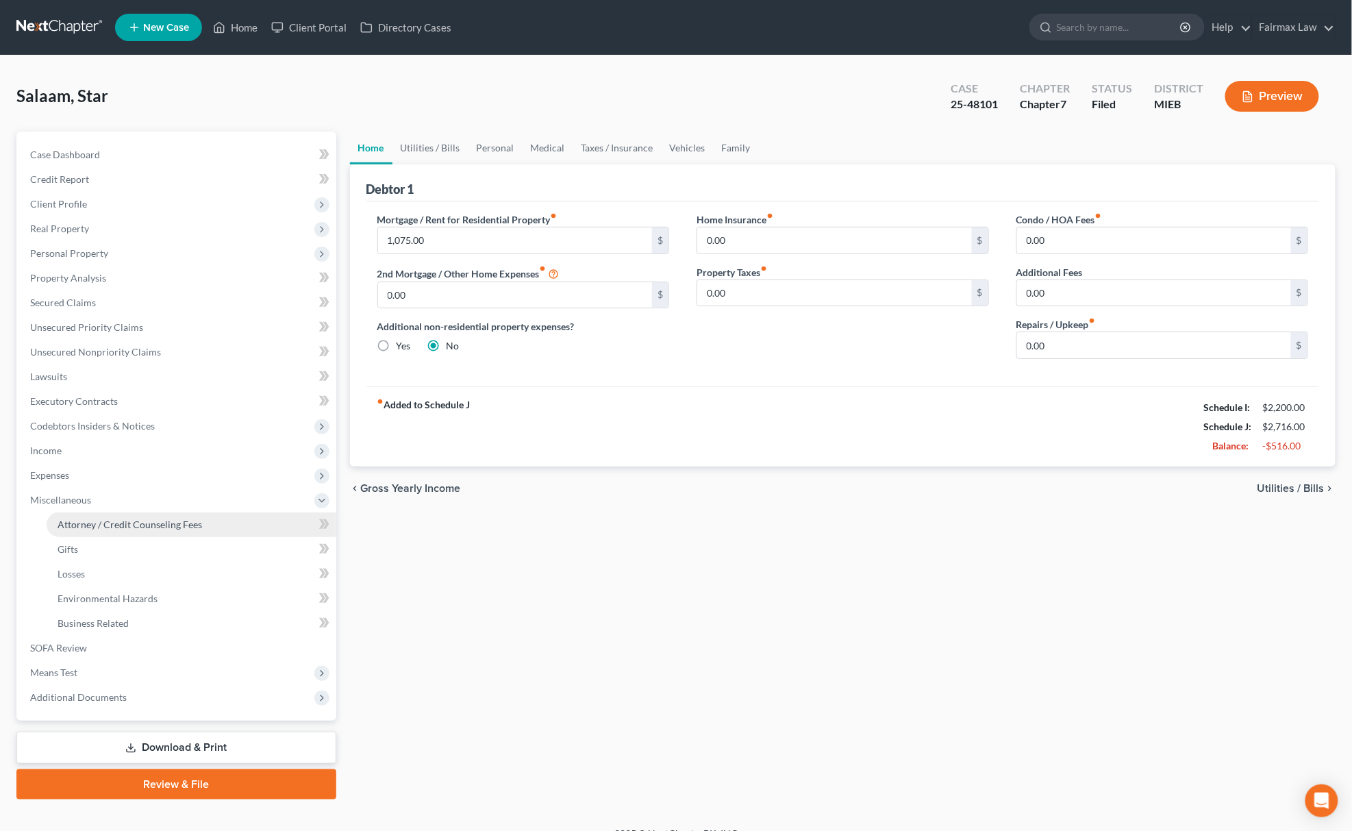
click at [175, 514] on link "Attorney / Credit Counseling Fees" at bounding box center [192, 524] width 290 height 25
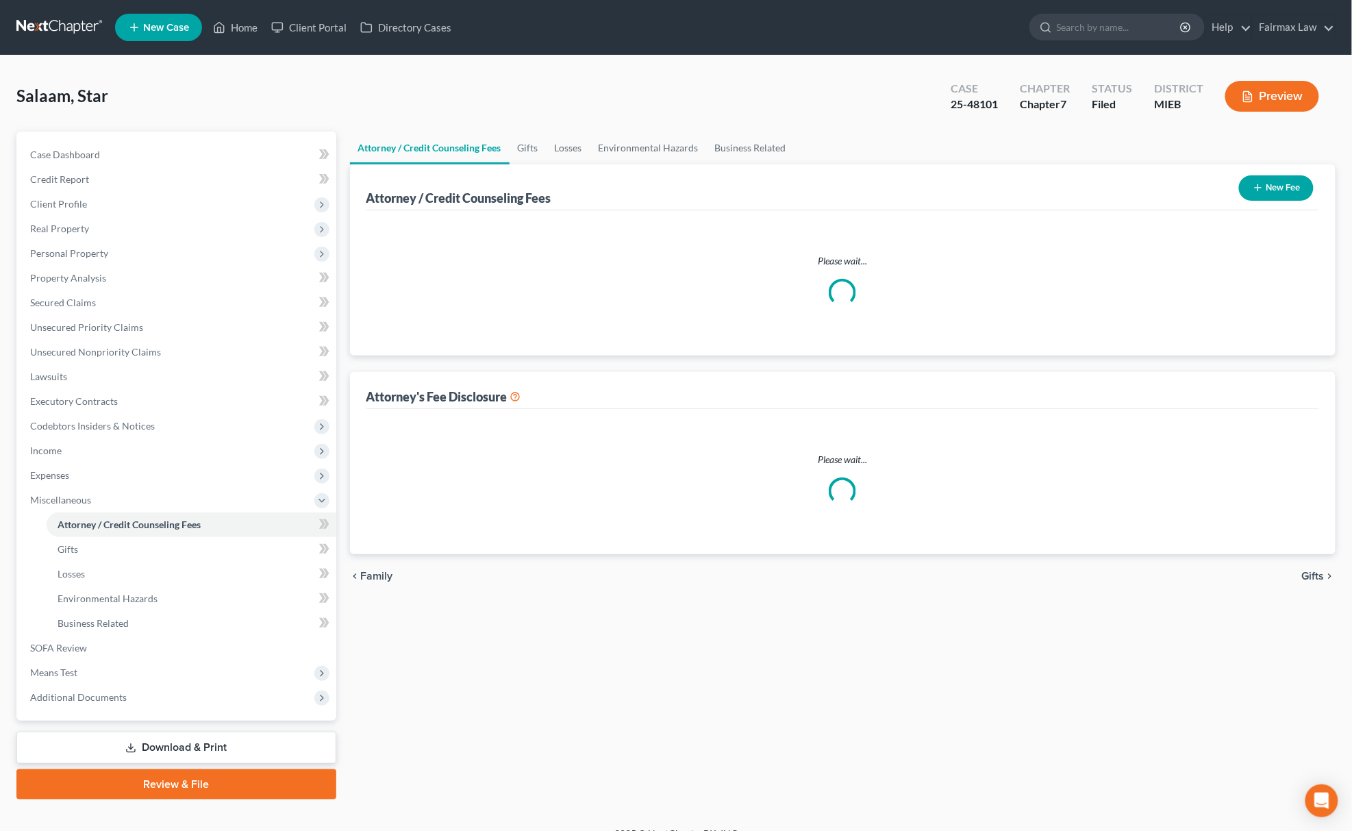
select select "2"
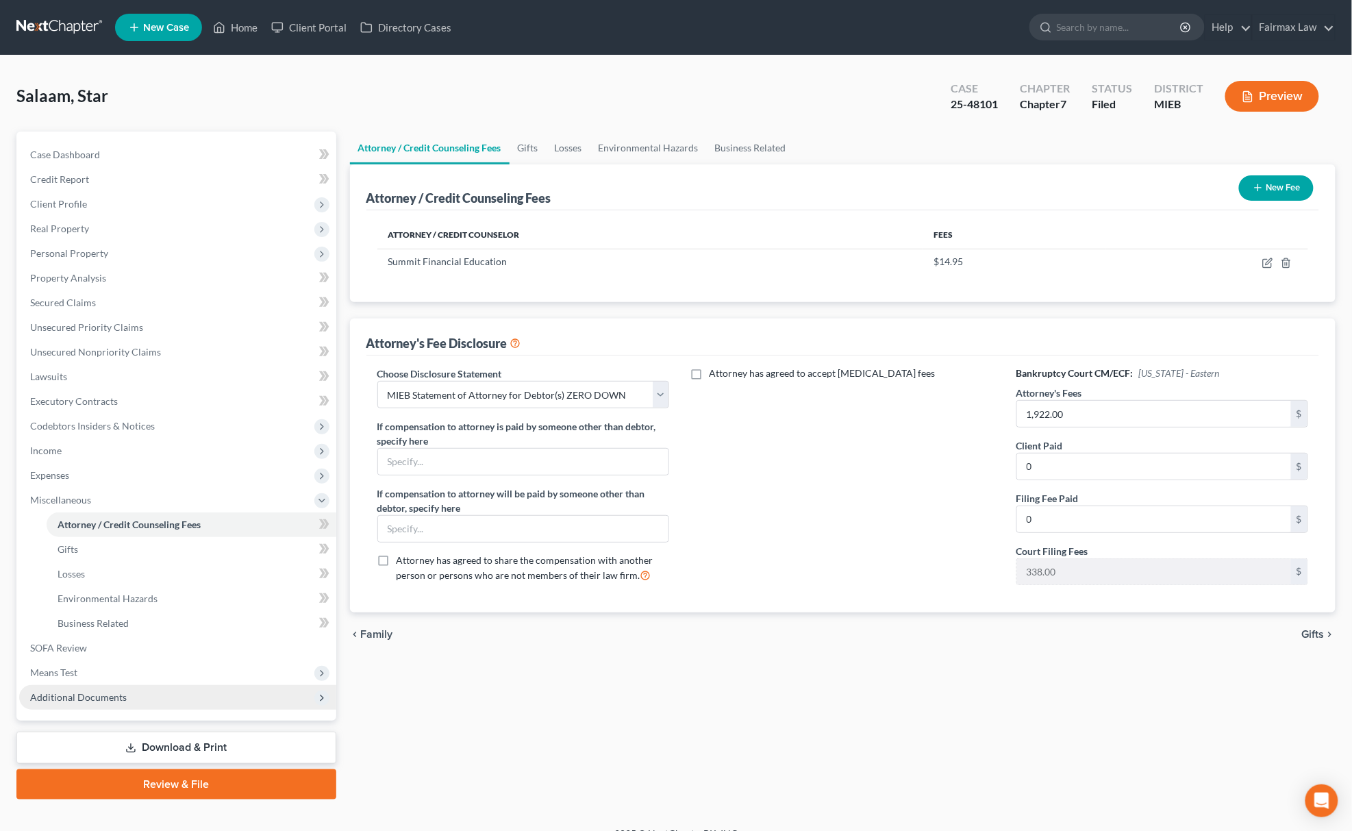
click at [151, 688] on span "Additional Documents" at bounding box center [177, 697] width 317 height 25
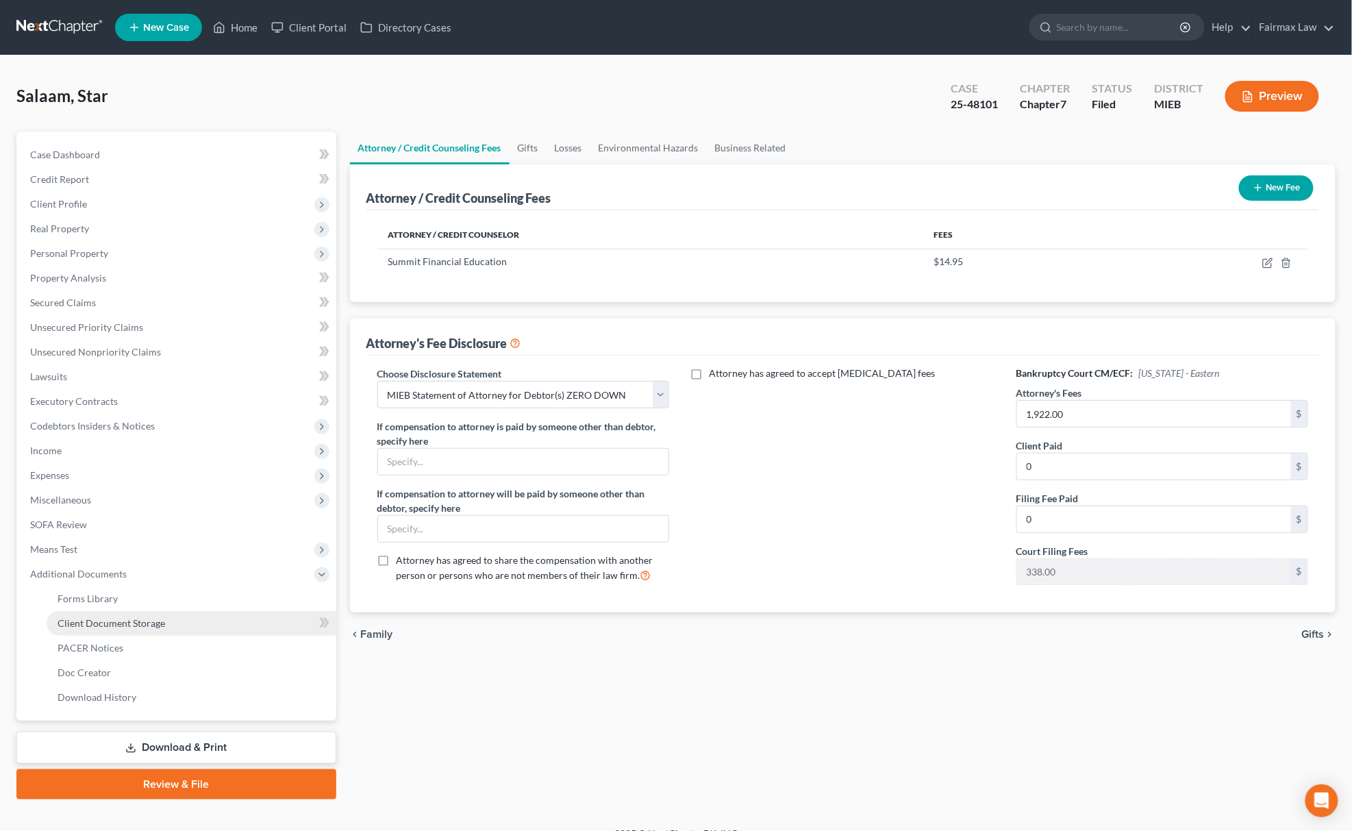
click at [193, 623] on link "Client Document Storage" at bounding box center [192, 623] width 290 height 25
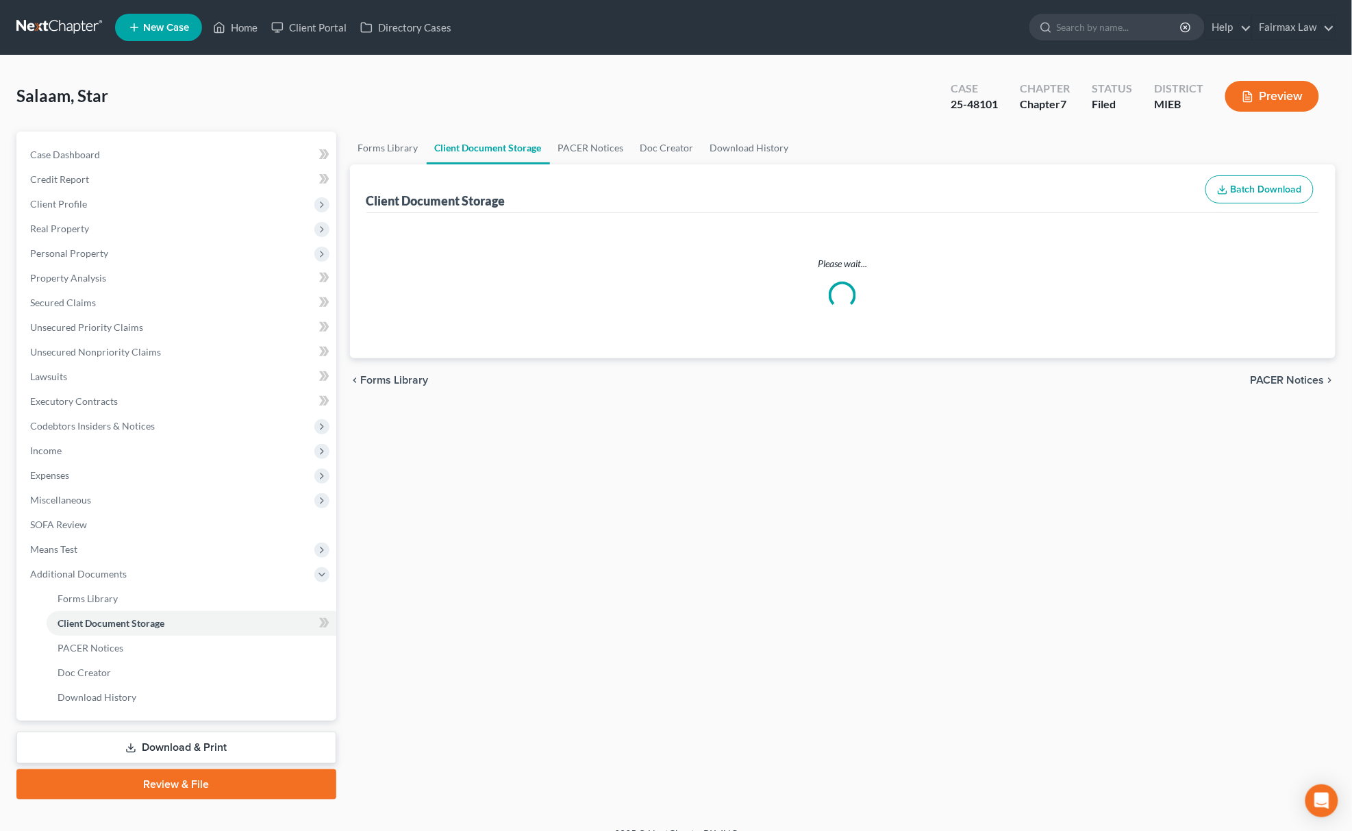
select select "7"
select select "32"
select select "6"
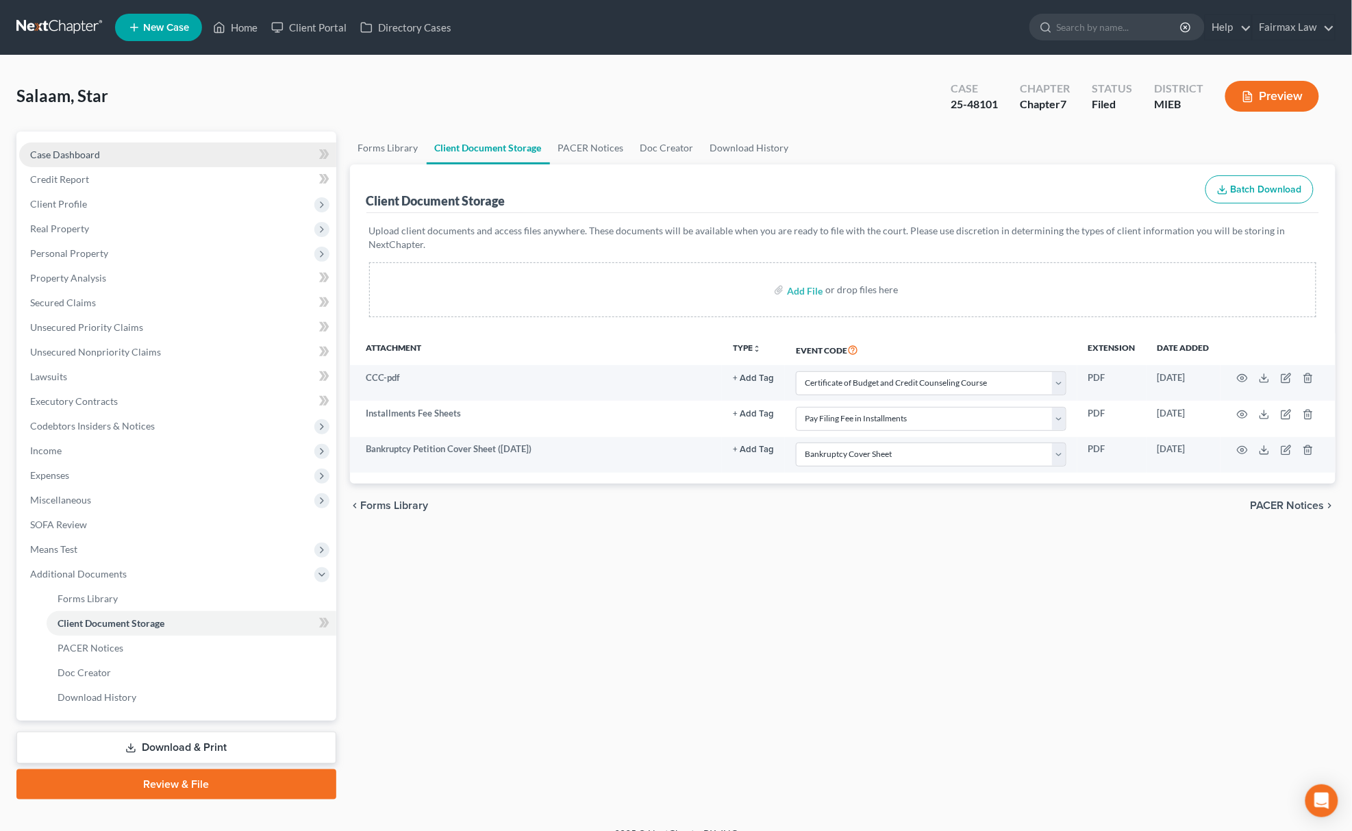
click at [143, 157] on link "Case Dashboard" at bounding box center [177, 155] width 317 height 25
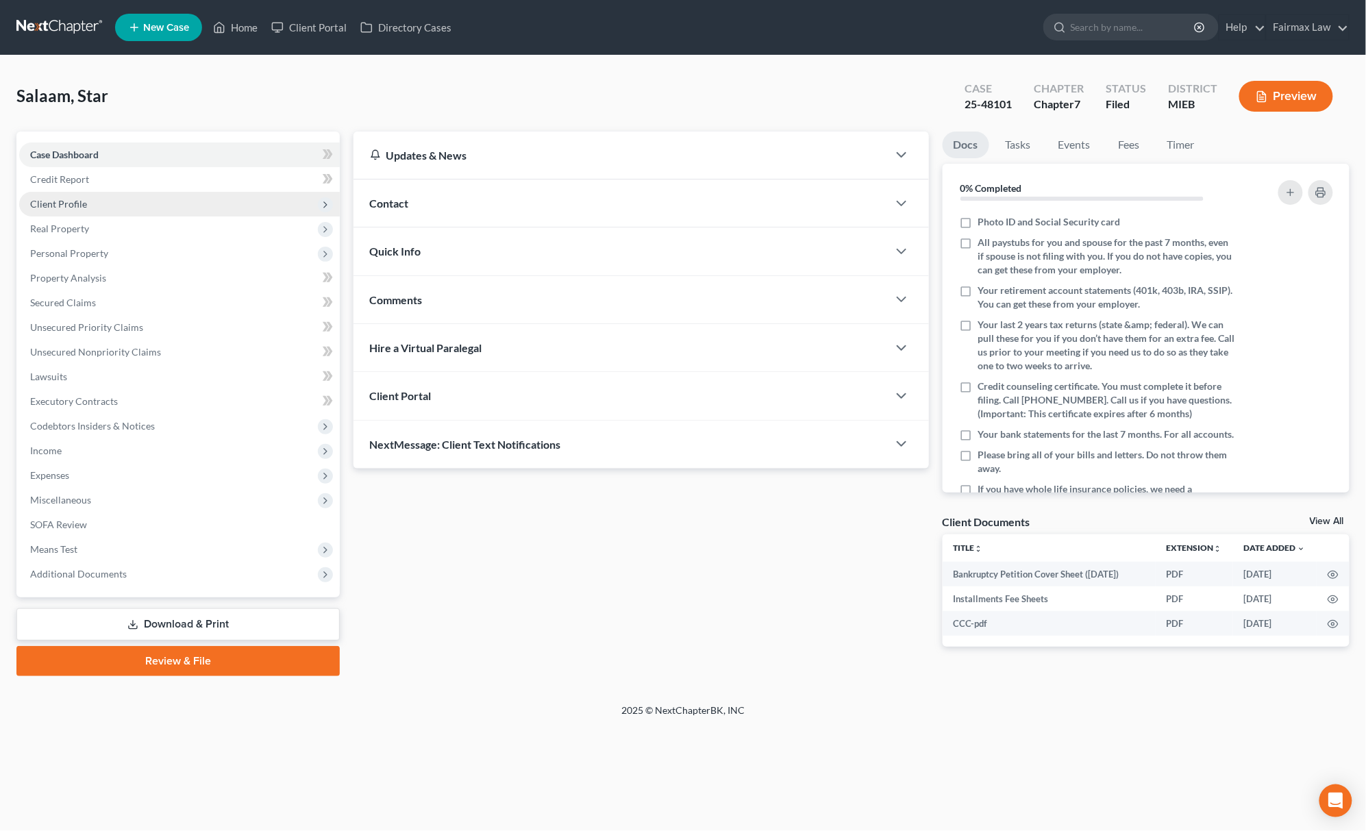
click at [119, 206] on span "Client Profile" at bounding box center [179, 204] width 321 height 25
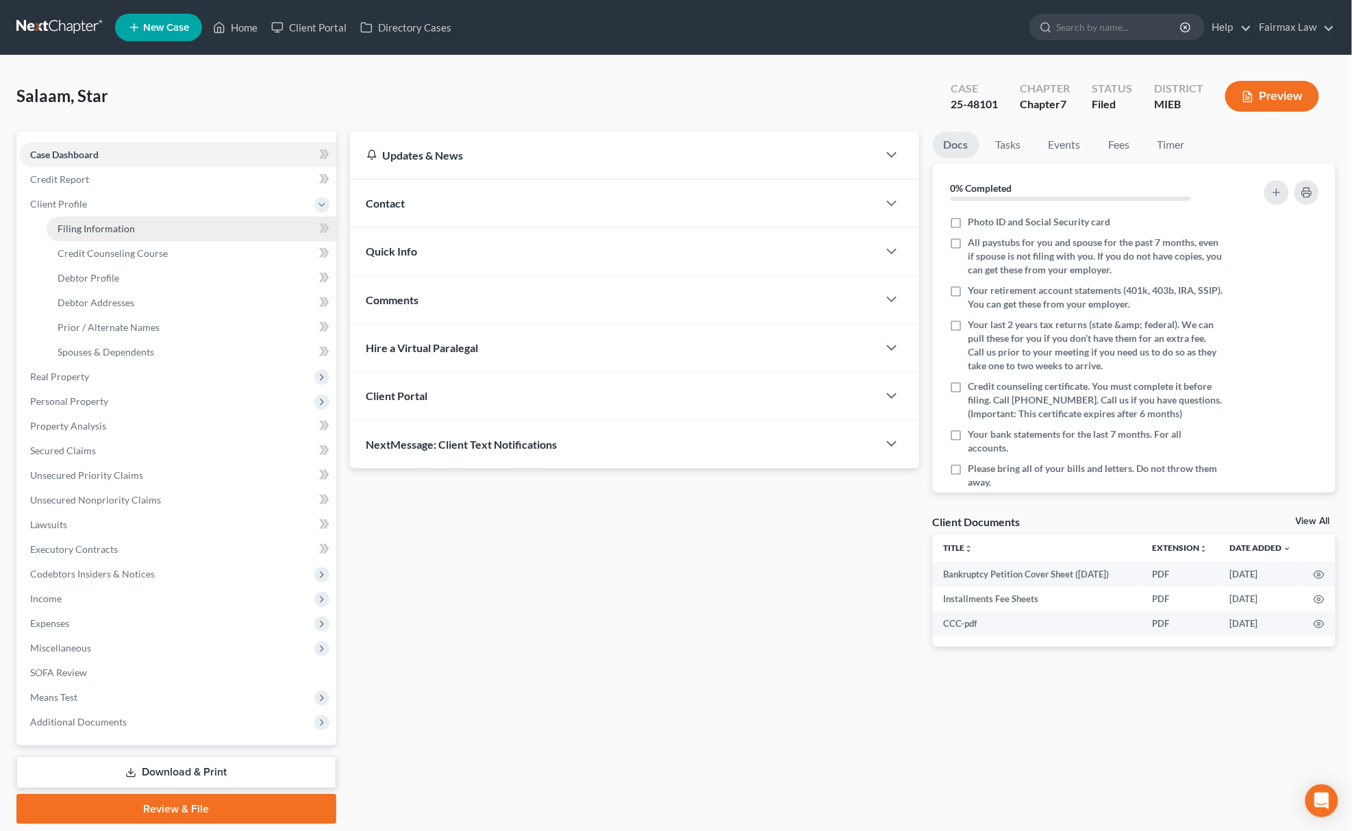
click at [122, 223] on span "Filing Information" at bounding box center [96, 229] width 77 height 12
select select "1"
select select "0"
select select "40"
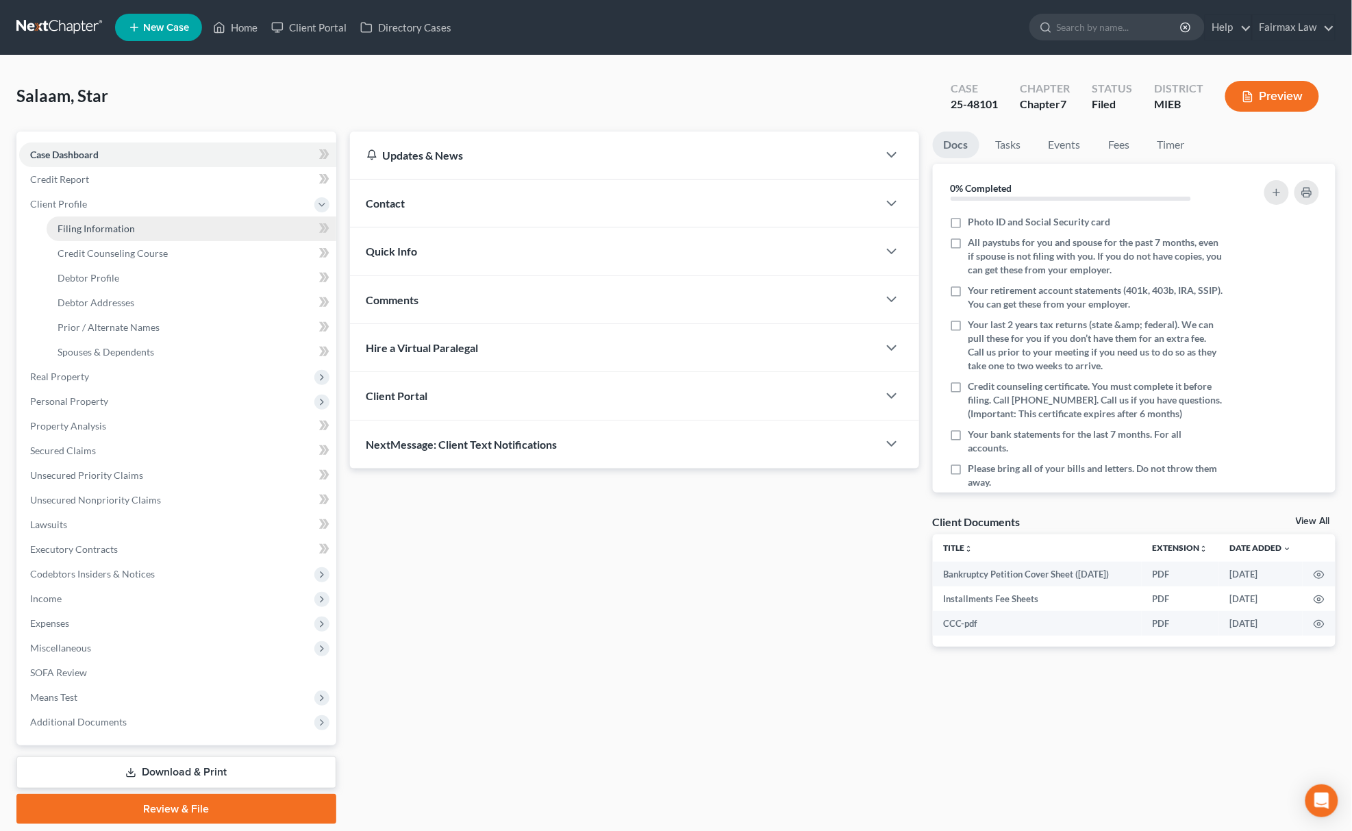
select select "0"
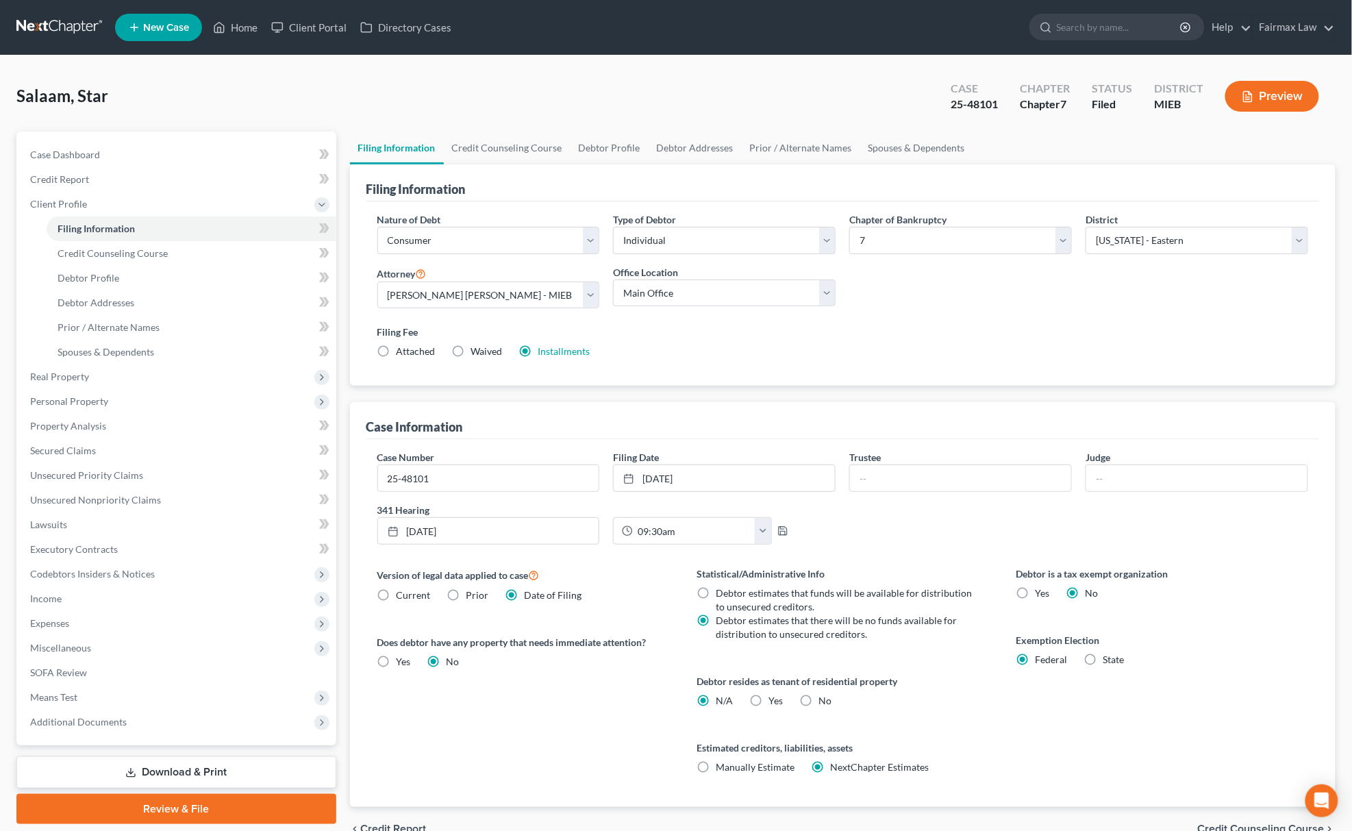
scroll to position [73, 0]
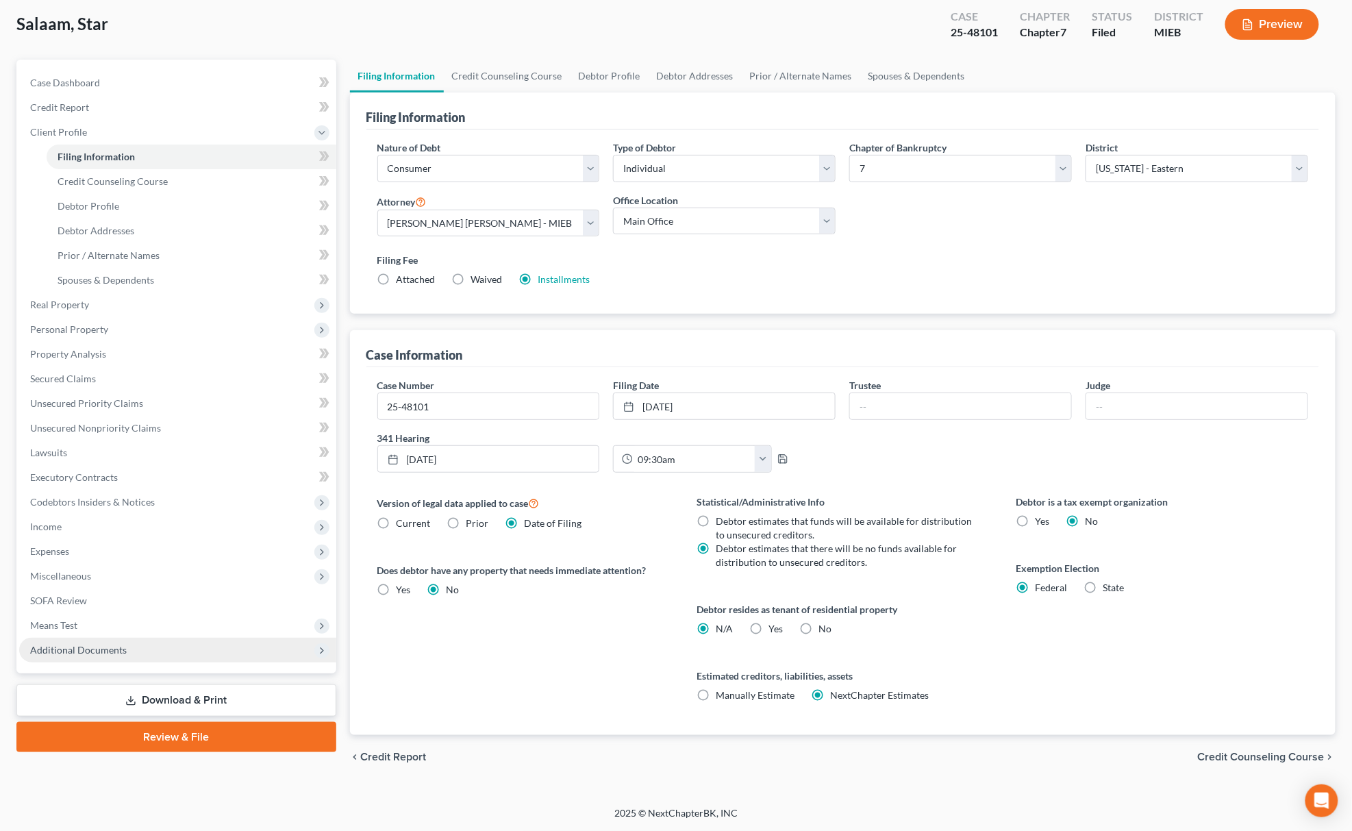
click at [110, 639] on span "Additional Documents" at bounding box center [177, 650] width 317 height 25
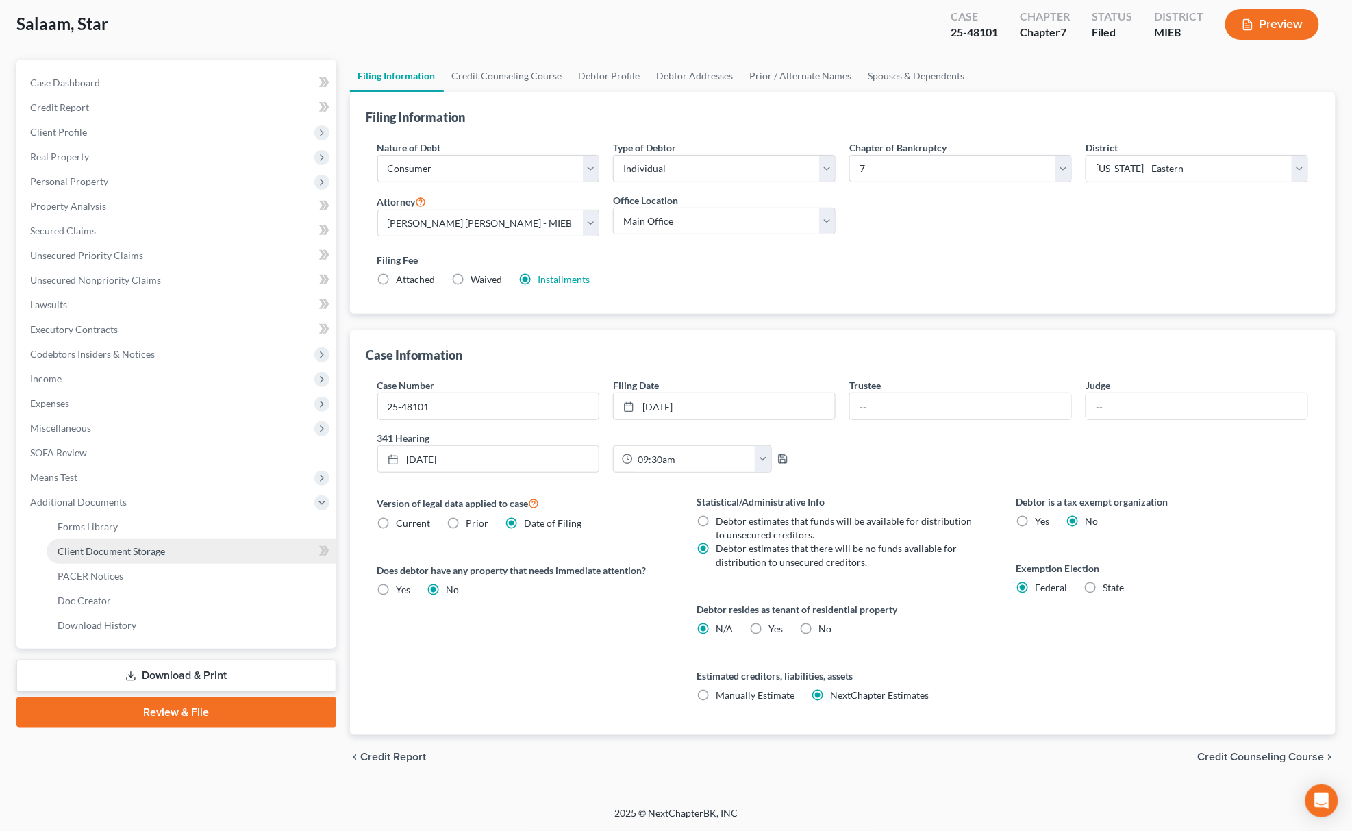
click at [169, 540] on link "Client Document Storage" at bounding box center [192, 551] width 290 height 25
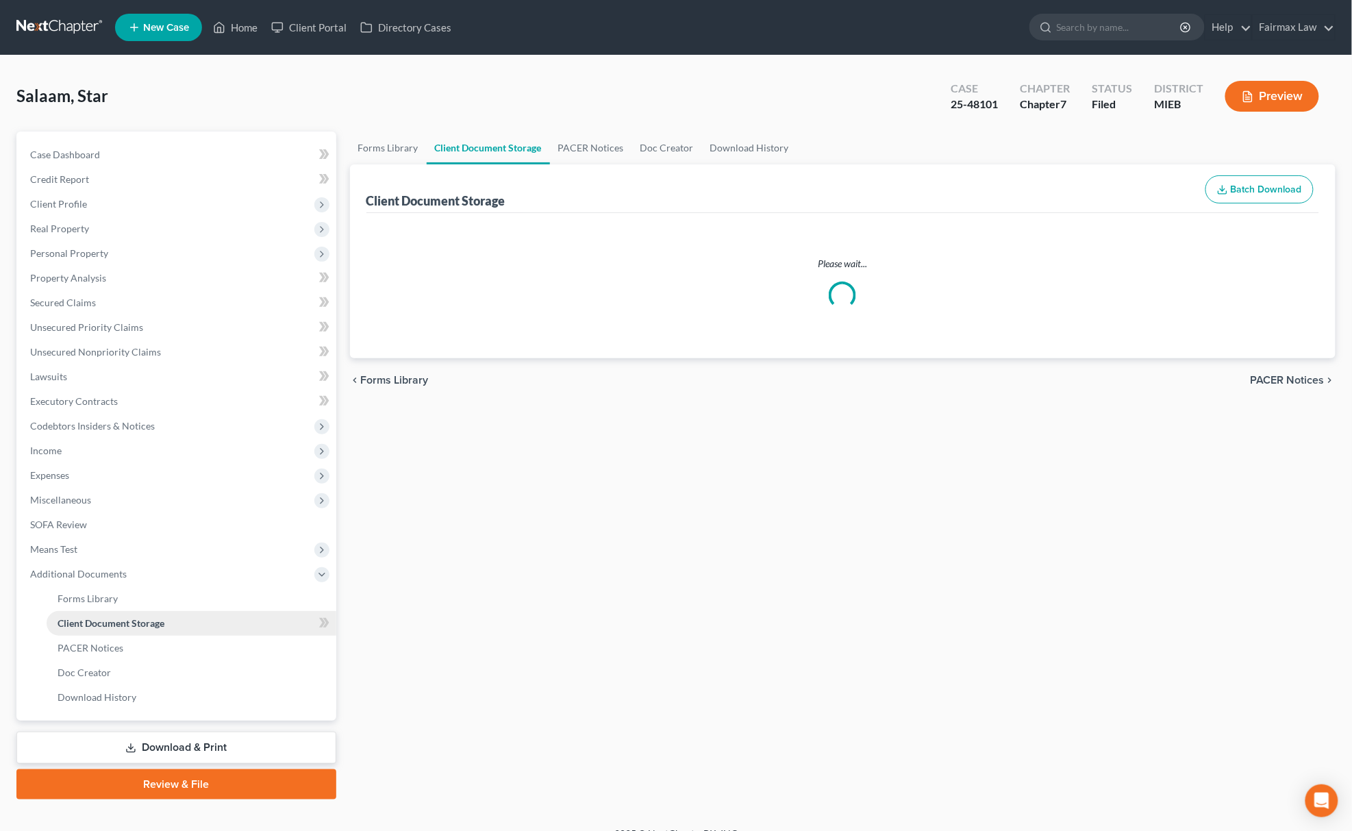
select select "7"
select select "32"
select select "6"
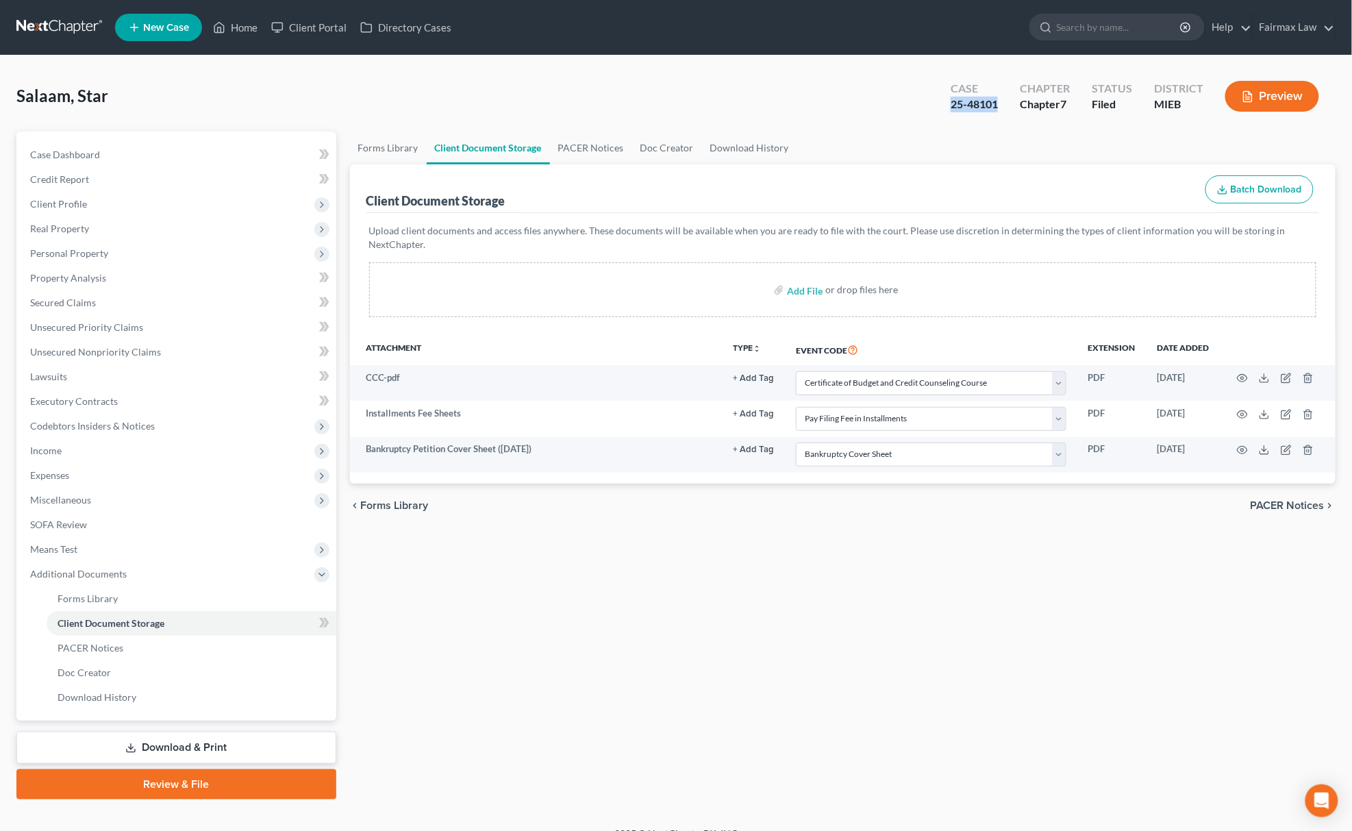
drag, startPoint x: 943, startPoint y: 110, endPoint x: 1004, endPoint y: 101, distance: 62.2
click at [1004, 101] on div "Case 25-48101" at bounding box center [974, 97] width 69 height 40
copy div "25-48101"
drag, startPoint x: 198, startPoint y: 748, endPoint x: 207, endPoint y: 744, distance: 9.8
click at [198, 748] on link "Download & Print" at bounding box center [176, 748] width 320 height 32
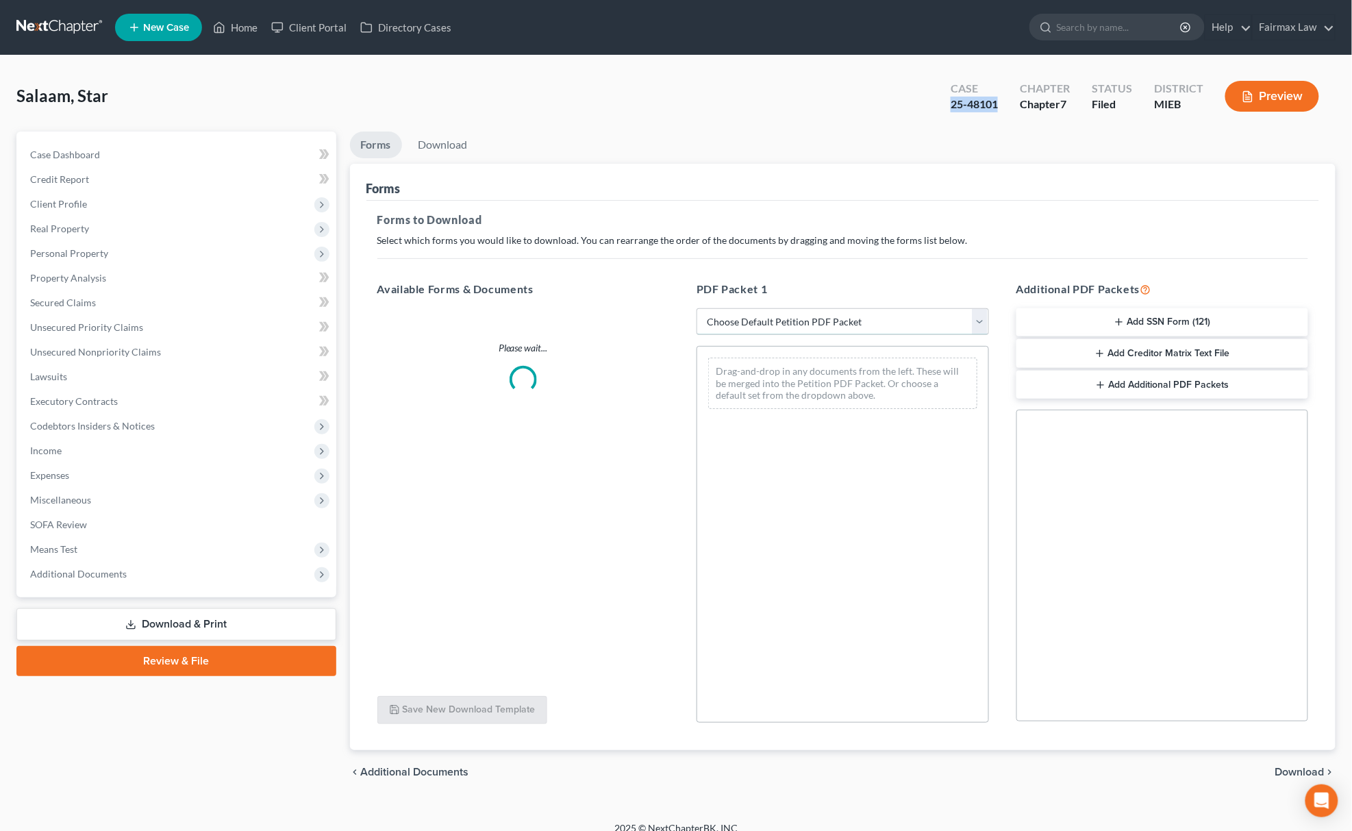
click at [974, 319] on select "Choose Default Petition PDF Packet Complete Bankruptcy Petition (all forms and …" at bounding box center [843, 321] width 293 height 27
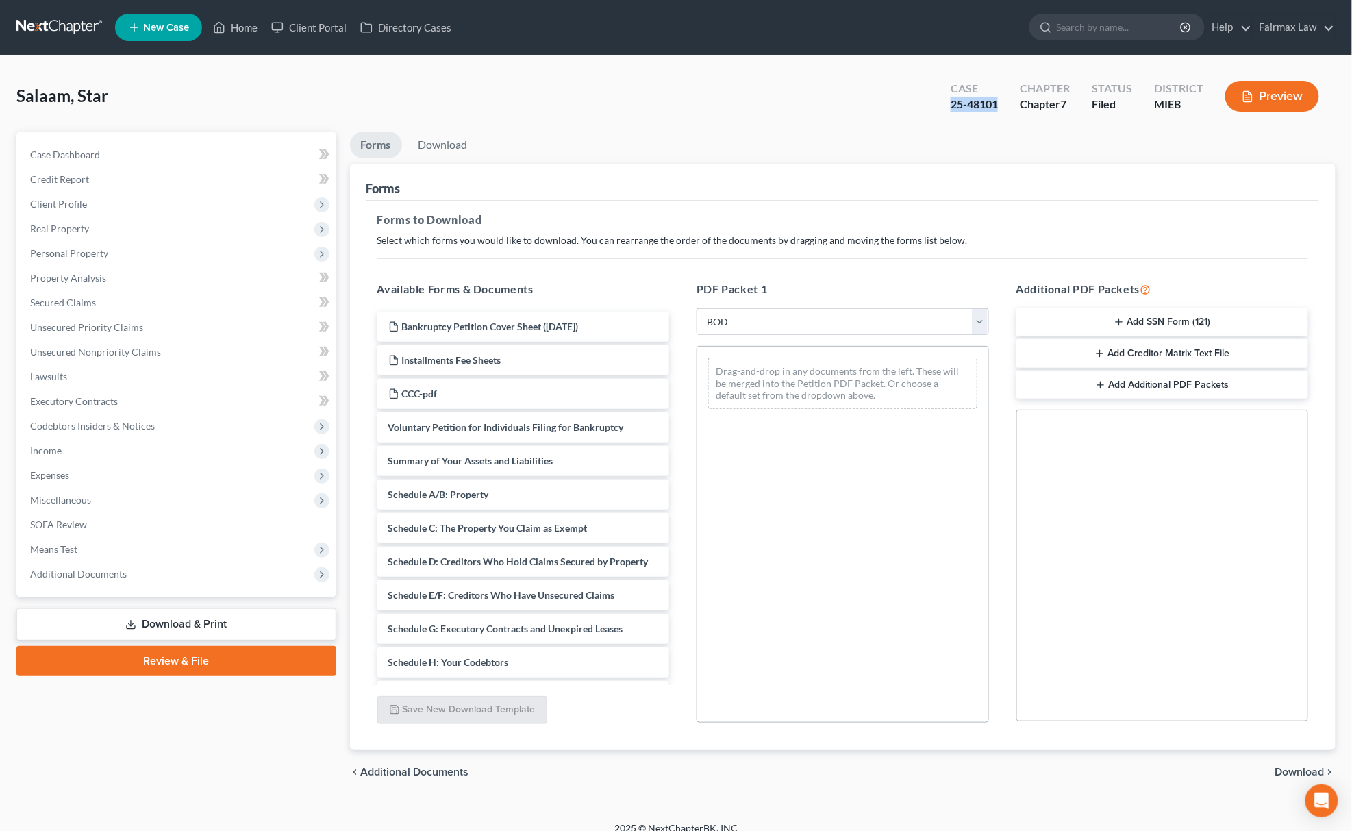
click at [697, 308] on select "Choose Default Petition PDF Packet Complete Bankruptcy Petition (all forms and …" at bounding box center [843, 321] width 293 height 27
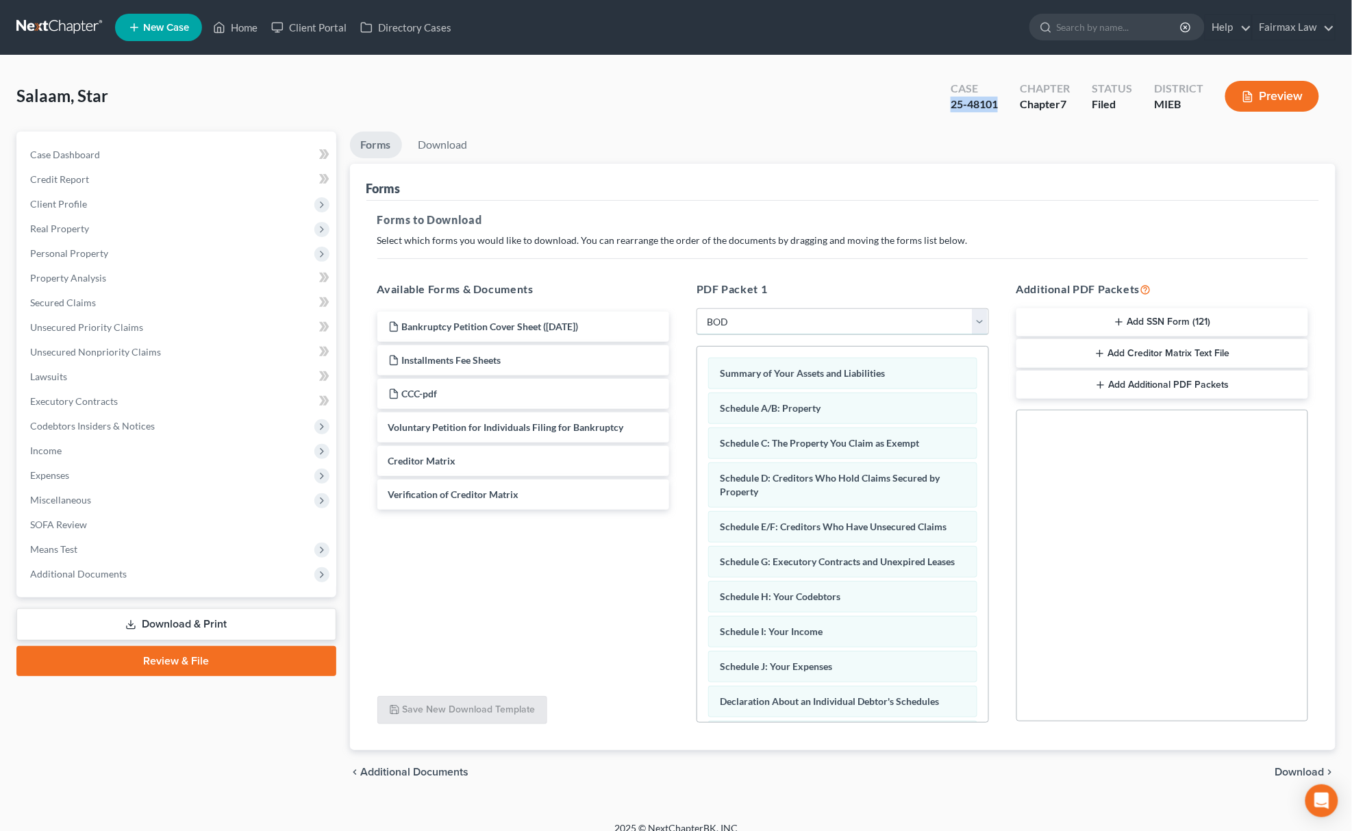
click at [782, 316] on select "Choose Default Petition PDF Packet Complete Bankruptcy Petition (all forms and …" at bounding box center [843, 321] width 293 height 27
select select "0"
click at [697, 308] on select "Choose Default Petition PDF Packet Complete Bankruptcy Petition (all forms and …" at bounding box center [843, 321] width 293 height 27
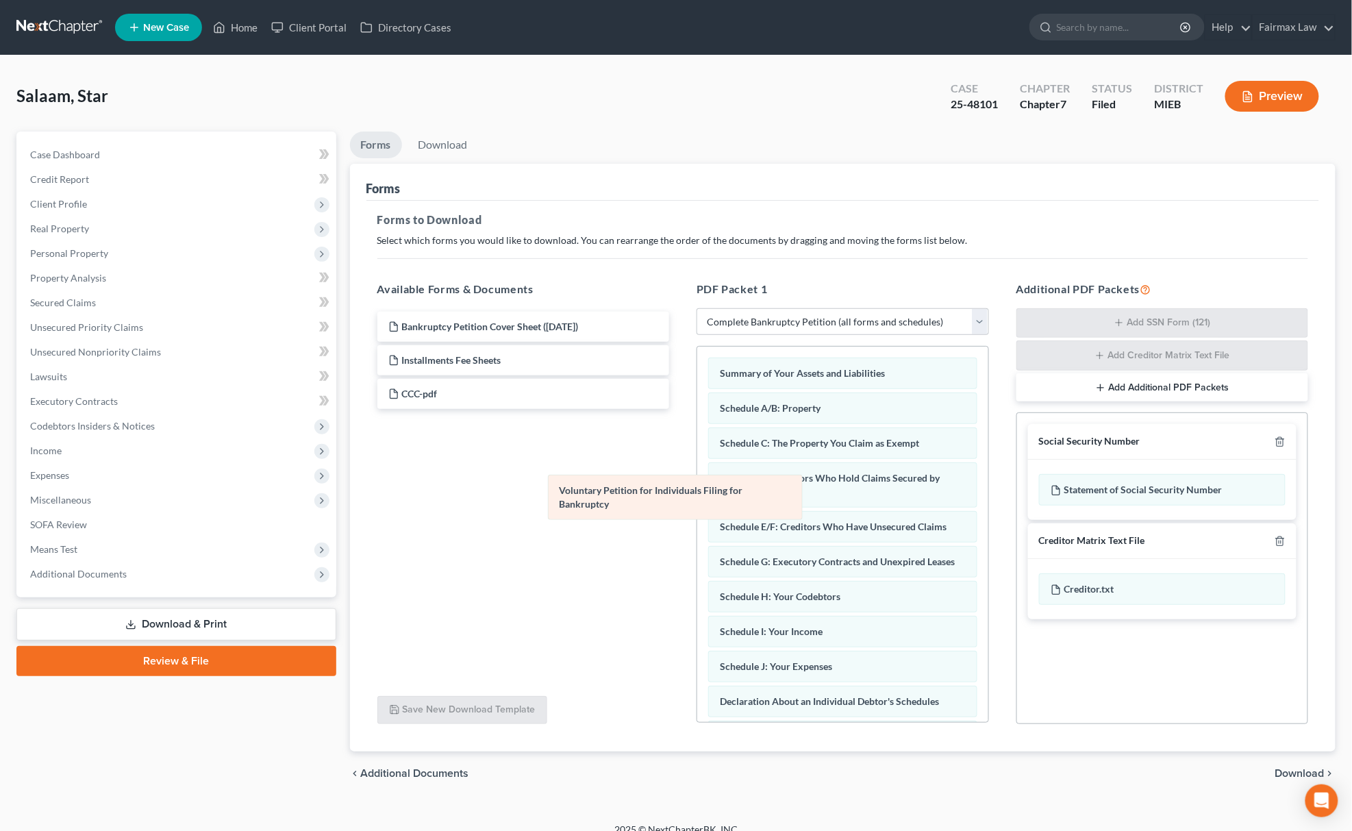
drag, startPoint x: 732, startPoint y: 378, endPoint x: 456, endPoint y: 574, distance: 338.6
click at [697, 574] on div "Voluntary Petition for Individuals Filing for Bankruptcy Voluntary Petition for…" at bounding box center [842, 715] width 291 height 736
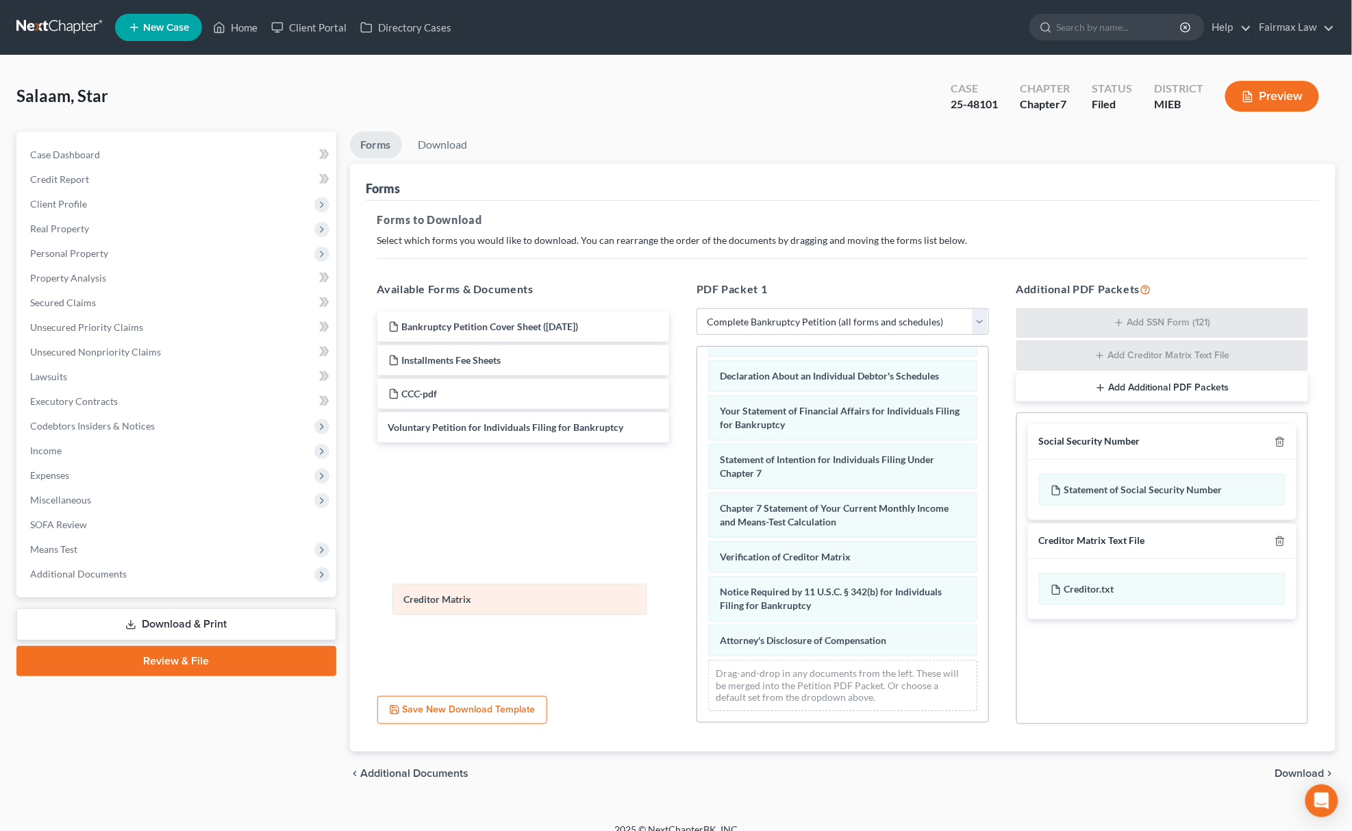
scroll to position [346, 0]
drag, startPoint x: 752, startPoint y: 519, endPoint x: 426, endPoint y: 597, distance: 335.5
click at [697, 597] on div "Creditor Matrix Summary of Your Assets and Liabilities Schedule A/B: Property S…" at bounding box center [842, 371] width 291 height 701
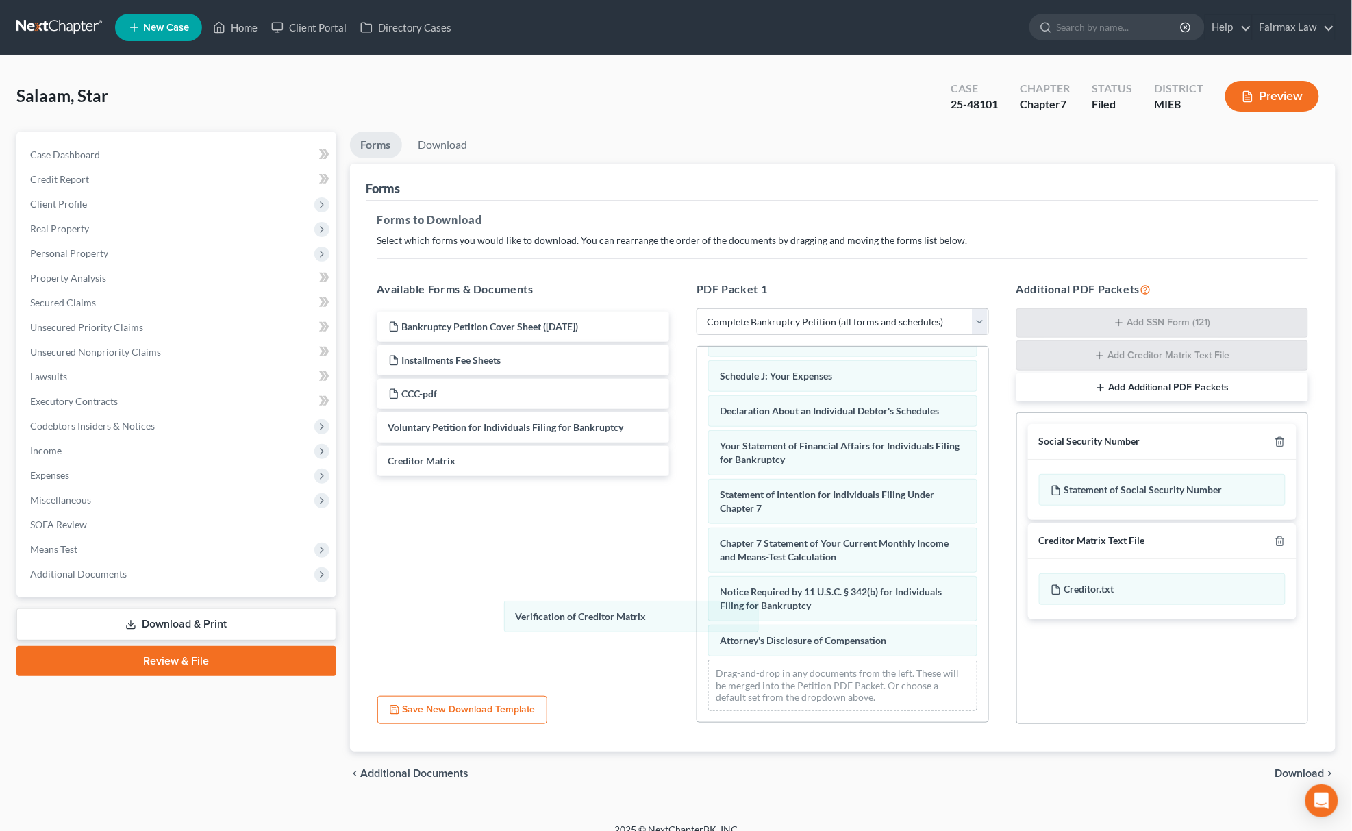
drag, startPoint x: 756, startPoint y: 548, endPoint x: 595, endPoint y: 602, distance: 169.6
click at [697, 608] on div "Verification of Creditor Matrix Summary of Your Assets and Liabilities Schedule…" at bounding box center [842, 389] width 291 height 666
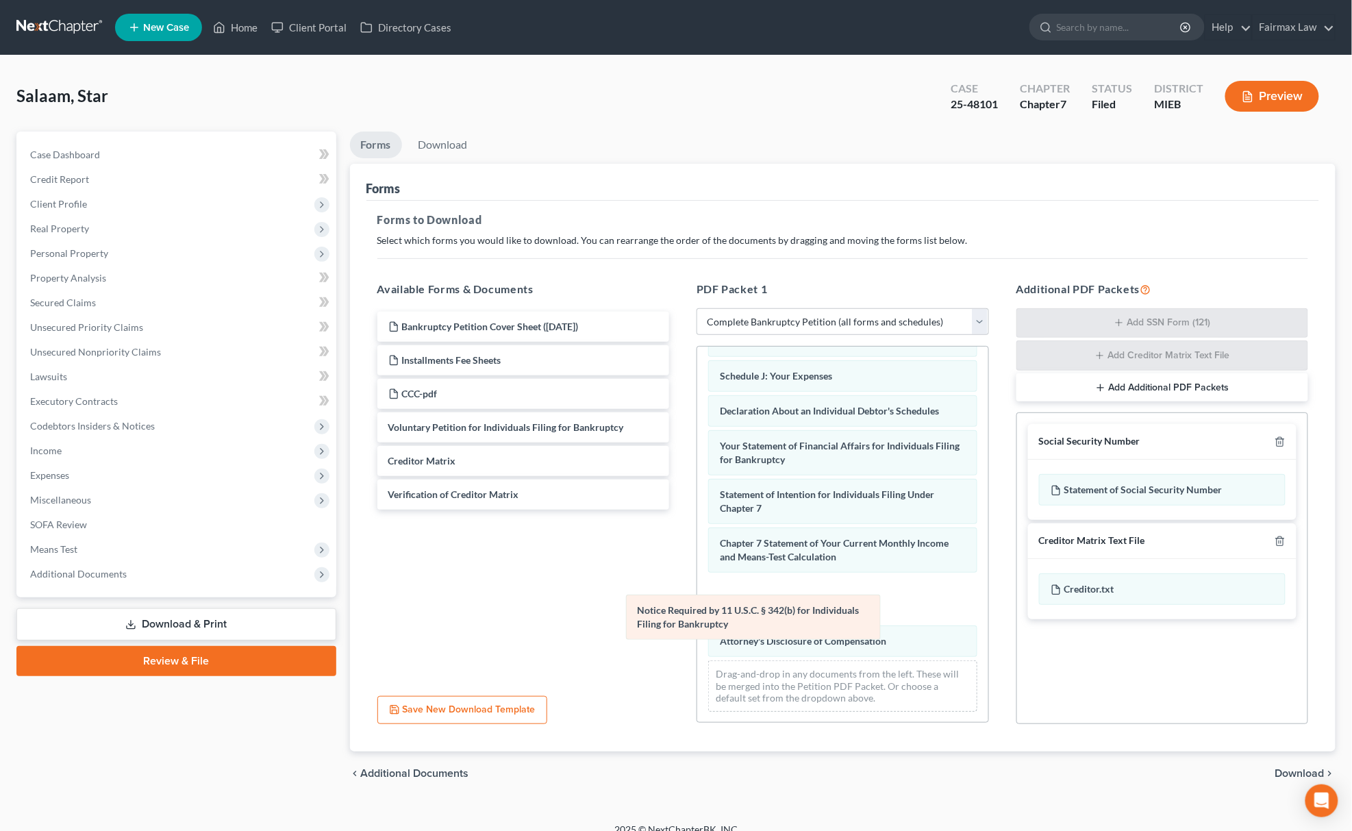
scroll to position [262, 0]
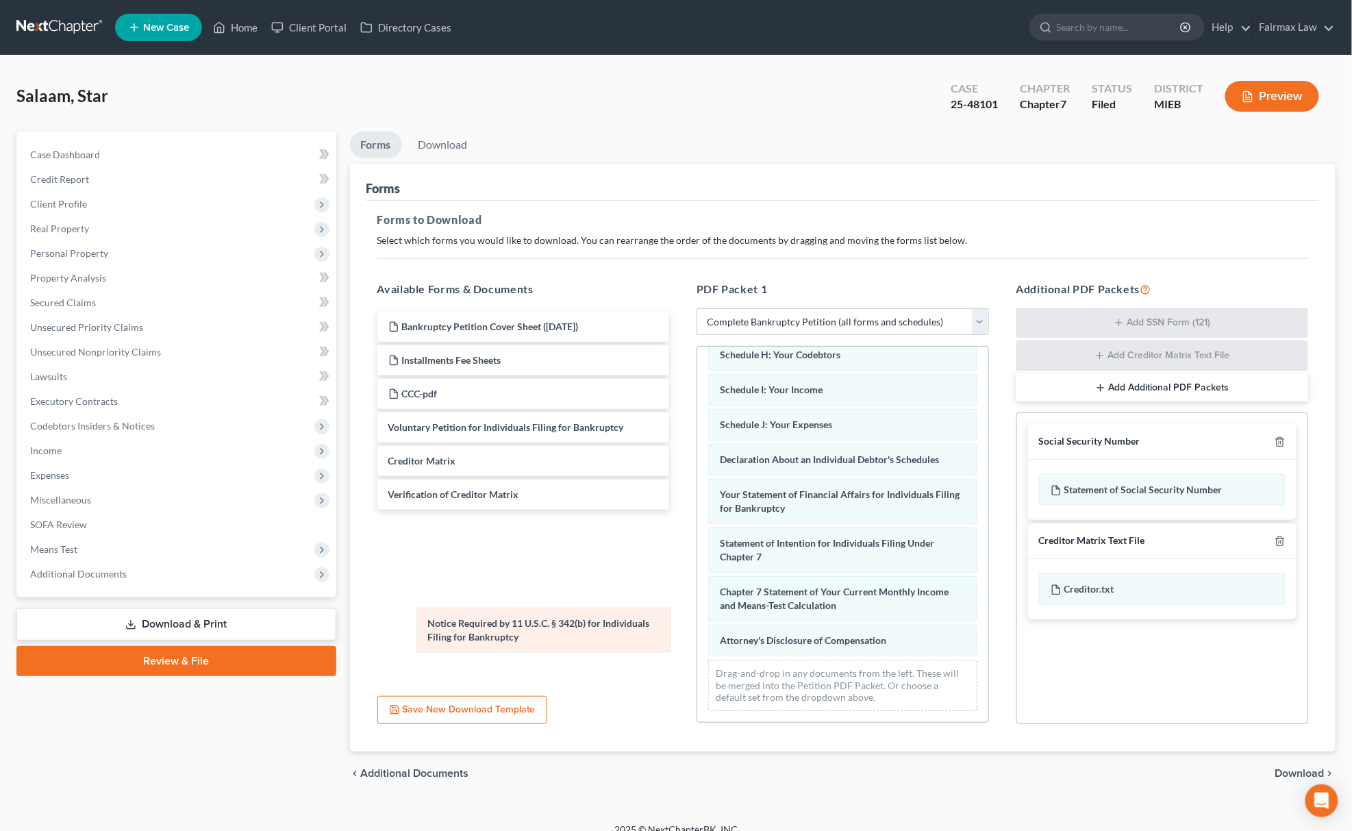
drag, startPoint x: 751, startPoint y: 593, endPoint x: 467, endPoint y: 626, distance: 285.5
click at [697, 626] on div "Notice Required by 11 U.S.C. § 342(b) for Individuals Filing for Bankruptcy Sum…" at bounding box center [842, 413] width 291 height 617
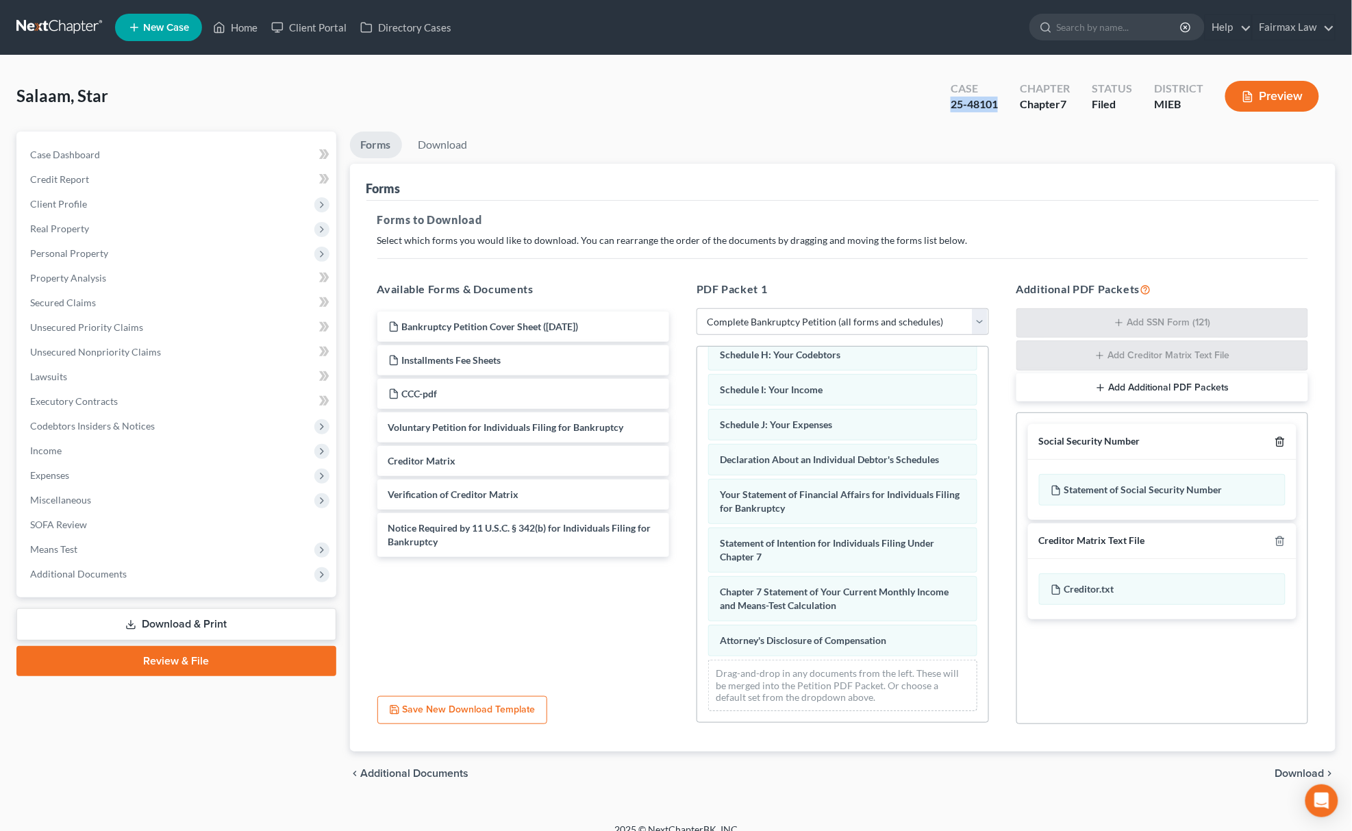
click at [1283, 441] on icon "button" at bounding box center [1280, 441] width 11 height 11
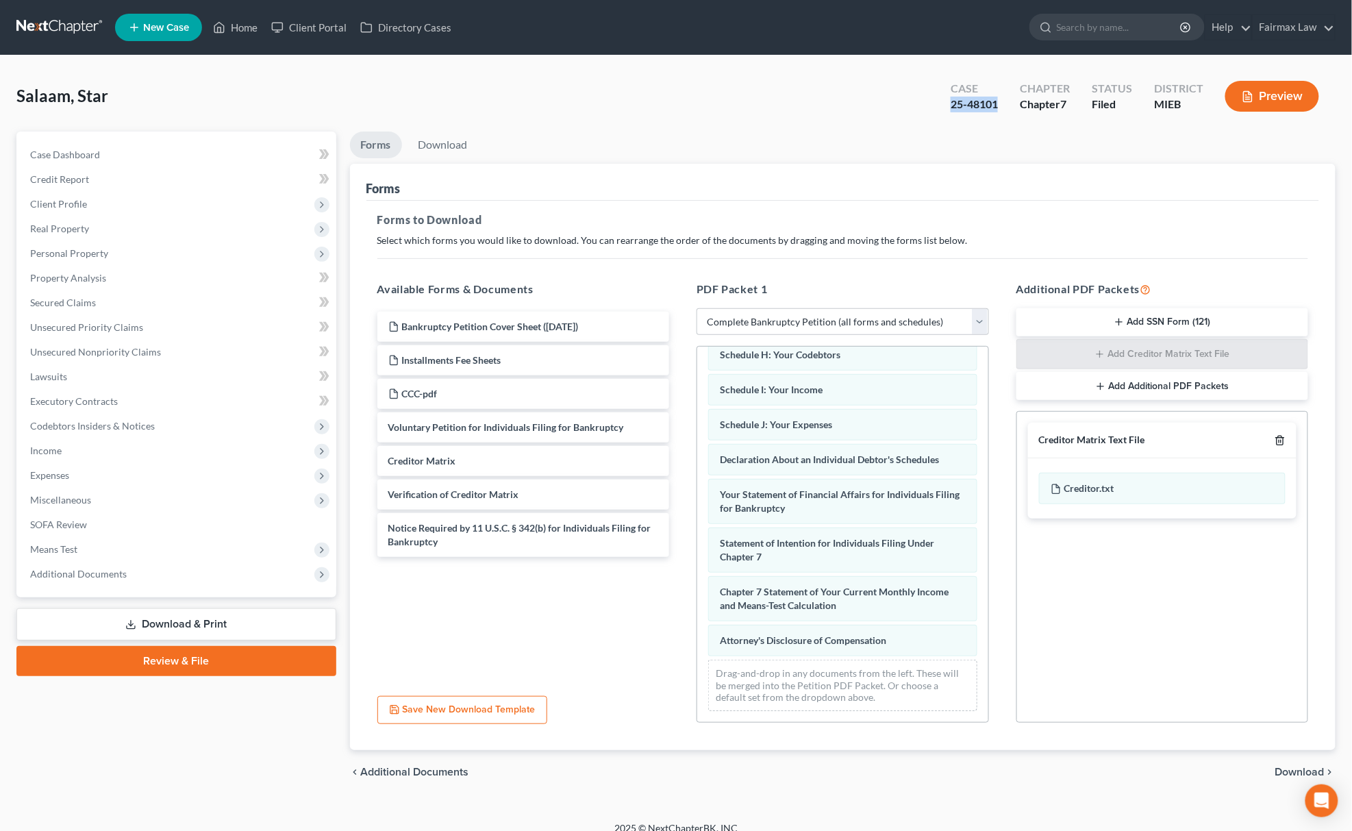
click at [1283, 441] on icon "button" at bounding box center [1280, 440] width 11 height 11
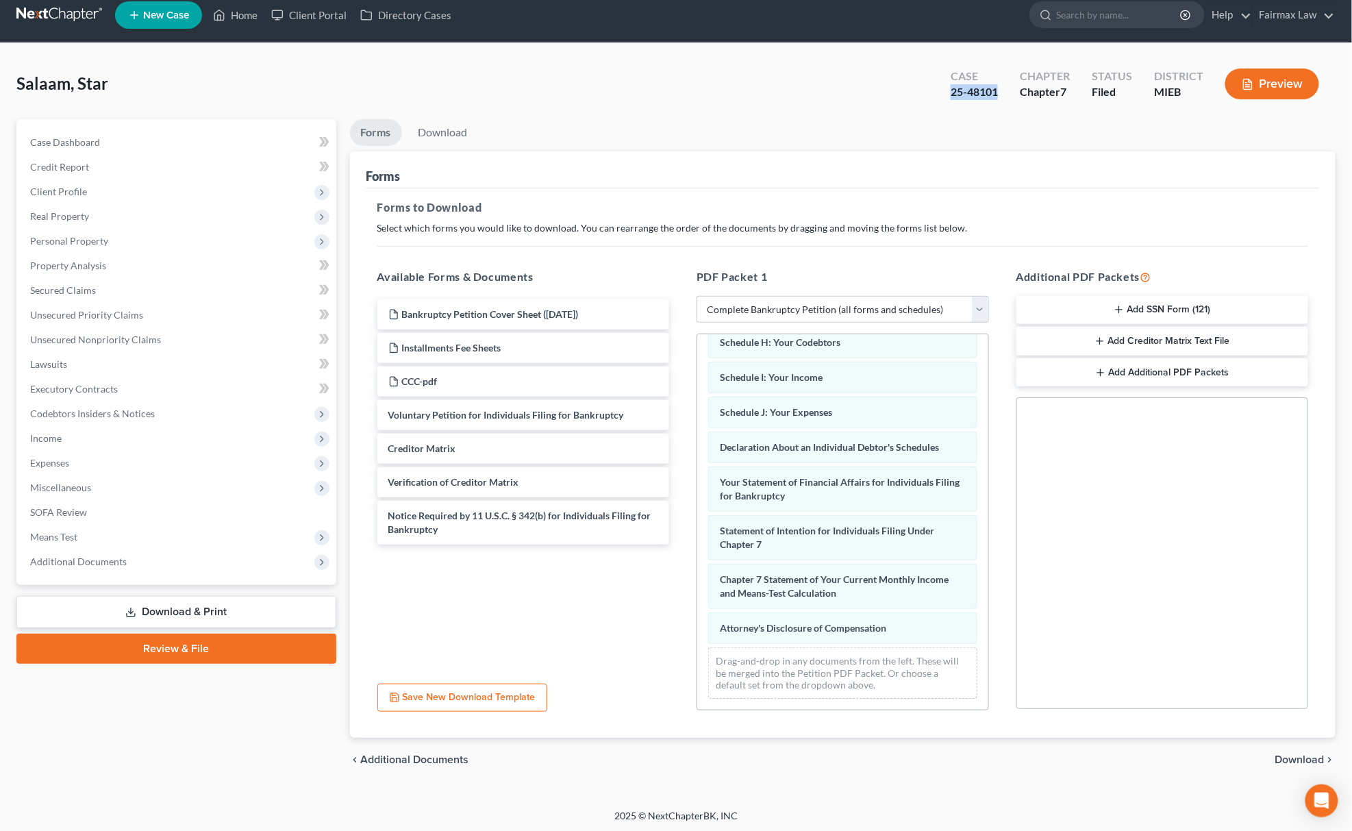
scroll to position [15, 0]
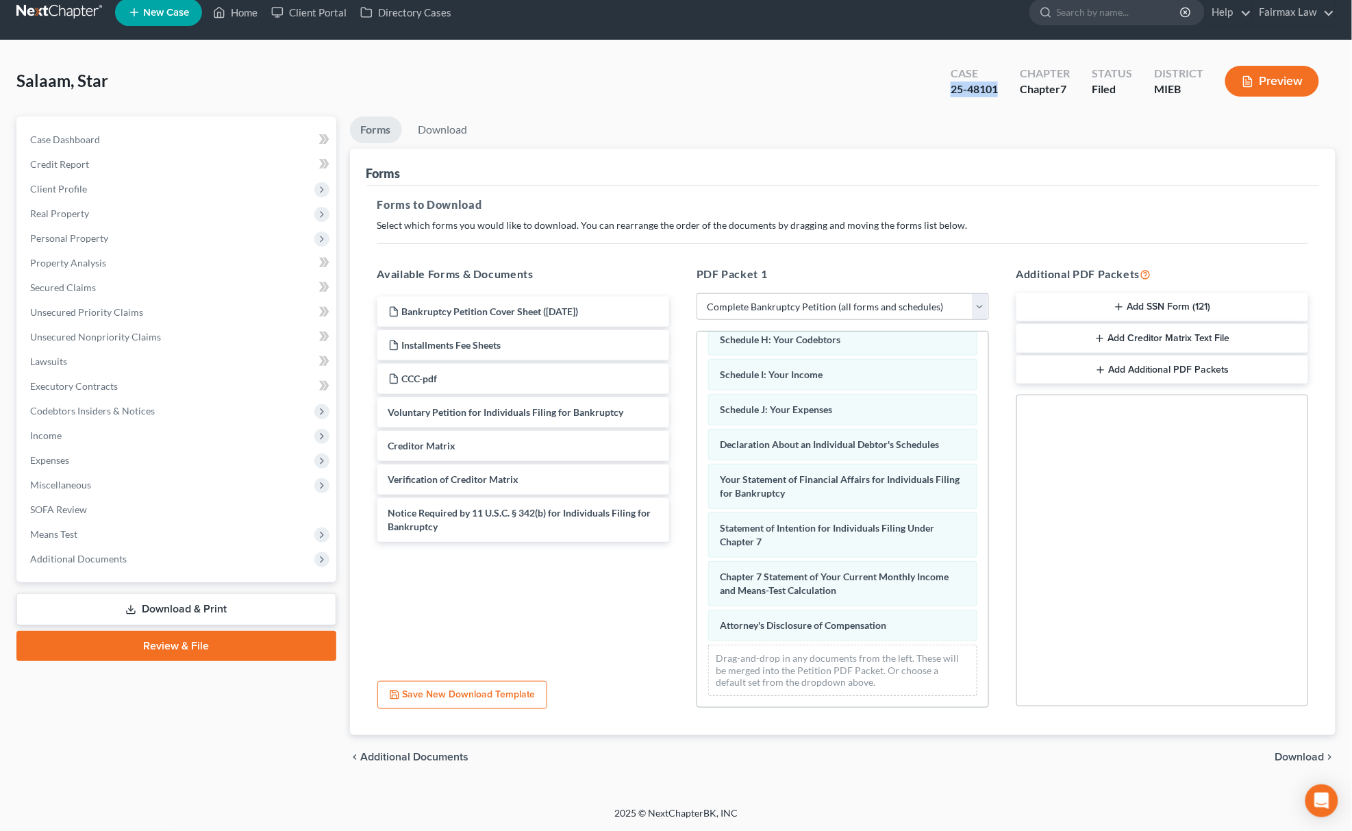
click at [1280, 757] on span "Download" at bounding box center [1300, 757] width 49 height 11
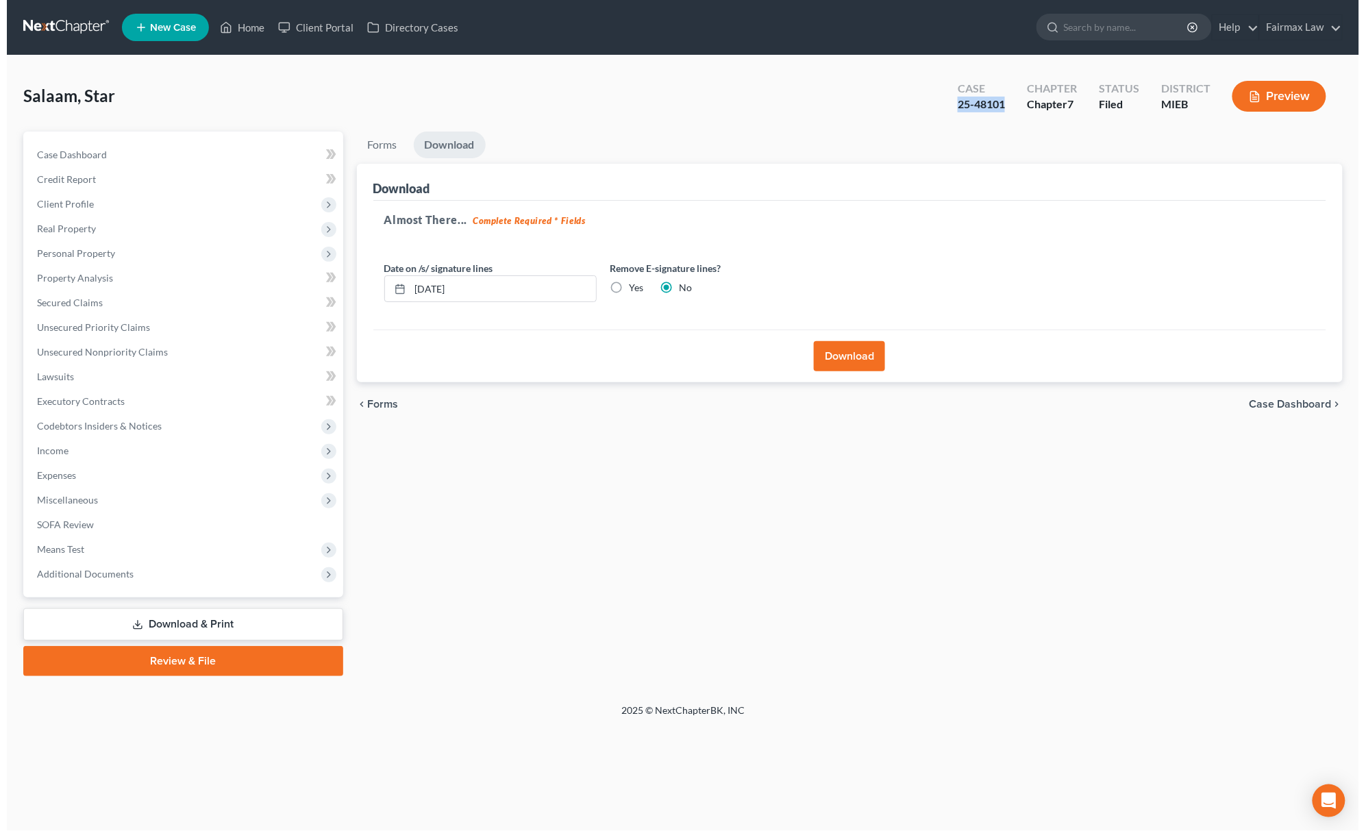
scroll to position [0, 0]
click at [847, 351] on button "Download" at bounding box center [851, 356] width 71 height 30
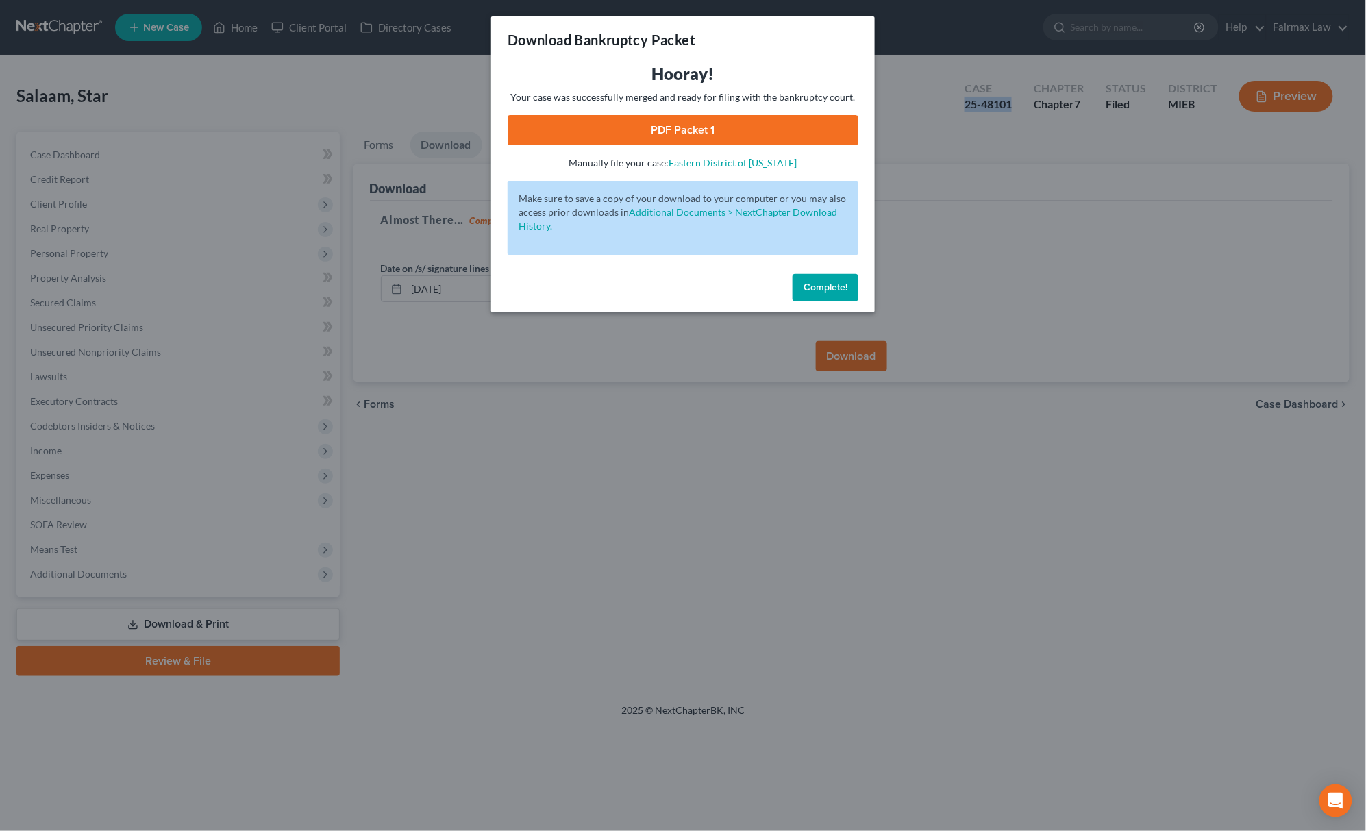
click at [714, 127] on link "PDF Packet 1" at bounding box center [683, 130] width 351 height 30
click at [834, 288] on span "Complete!" at bounding box center [826, 288] width 44 height 12
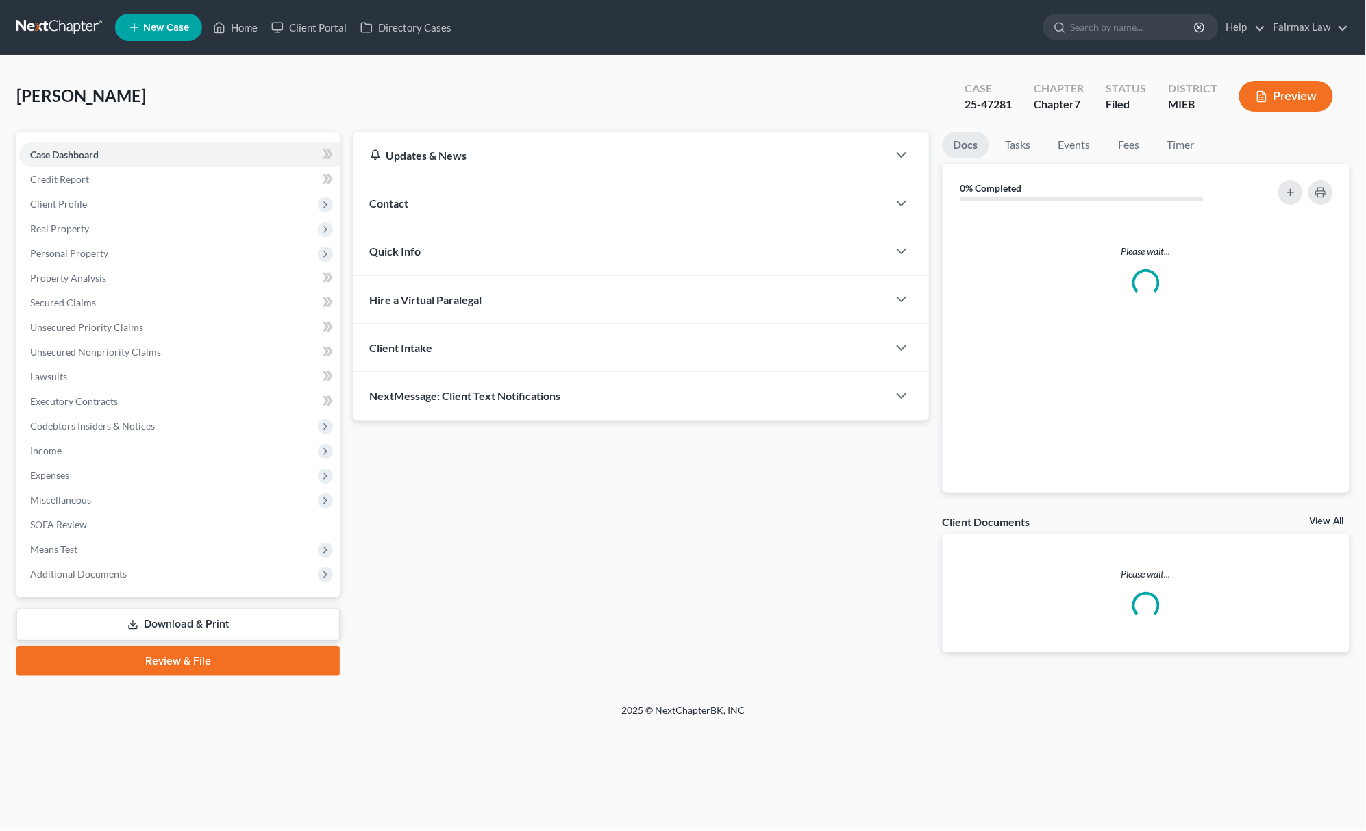
drag, startPoint x: 143, startPoint y: 580, endPoint x: 157, endPoint y: 592, distance: 18.4
click at [143, 580] on span "Additional Documents" at bounding box center [179, 574] width 321 height 25
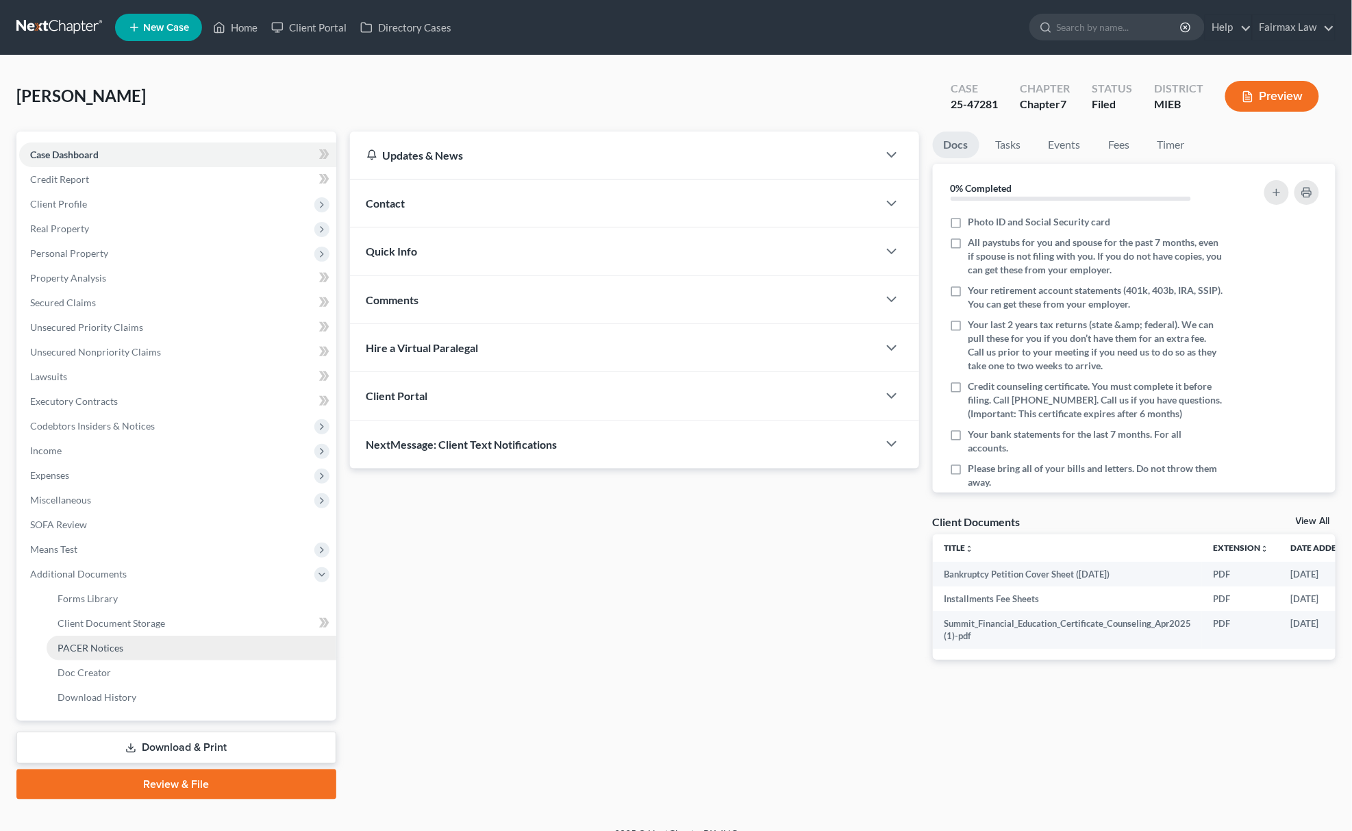
click at [143, 645] on link "PACER Notices" at bounding box center [192, 648] width 290 height 25
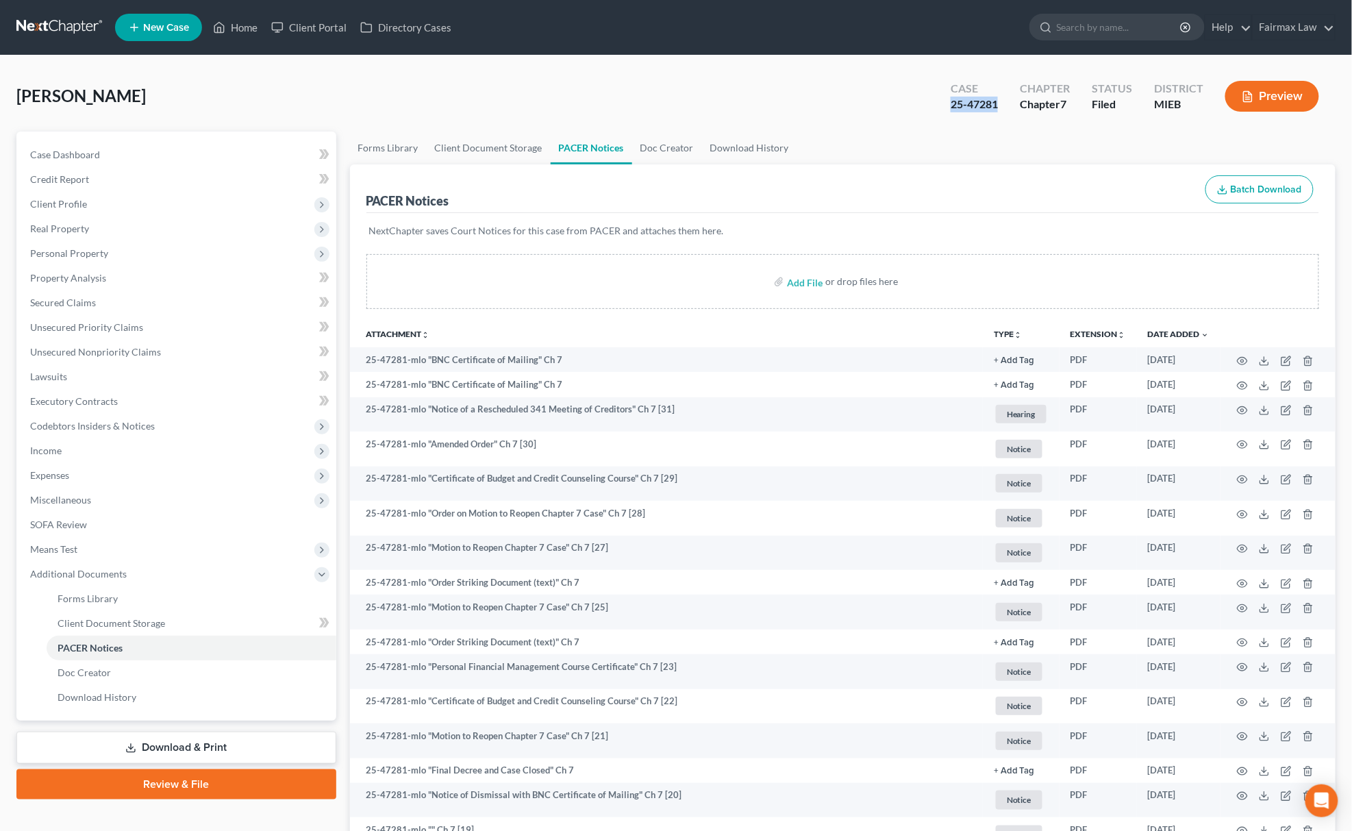
drag, startPoint x: 948, startPoint y: 115, endPoint x: 1006, endPoint y: 116, distance: 58.3
click at [1006, 116] on div "Case 25-47281 Chapter Chapter 7 Status Filed District MIEB Preview" at bounding box center [1135, 96] width 401 height 49
copy div "25-47281"
